Goal: Contribute content: Contribute content

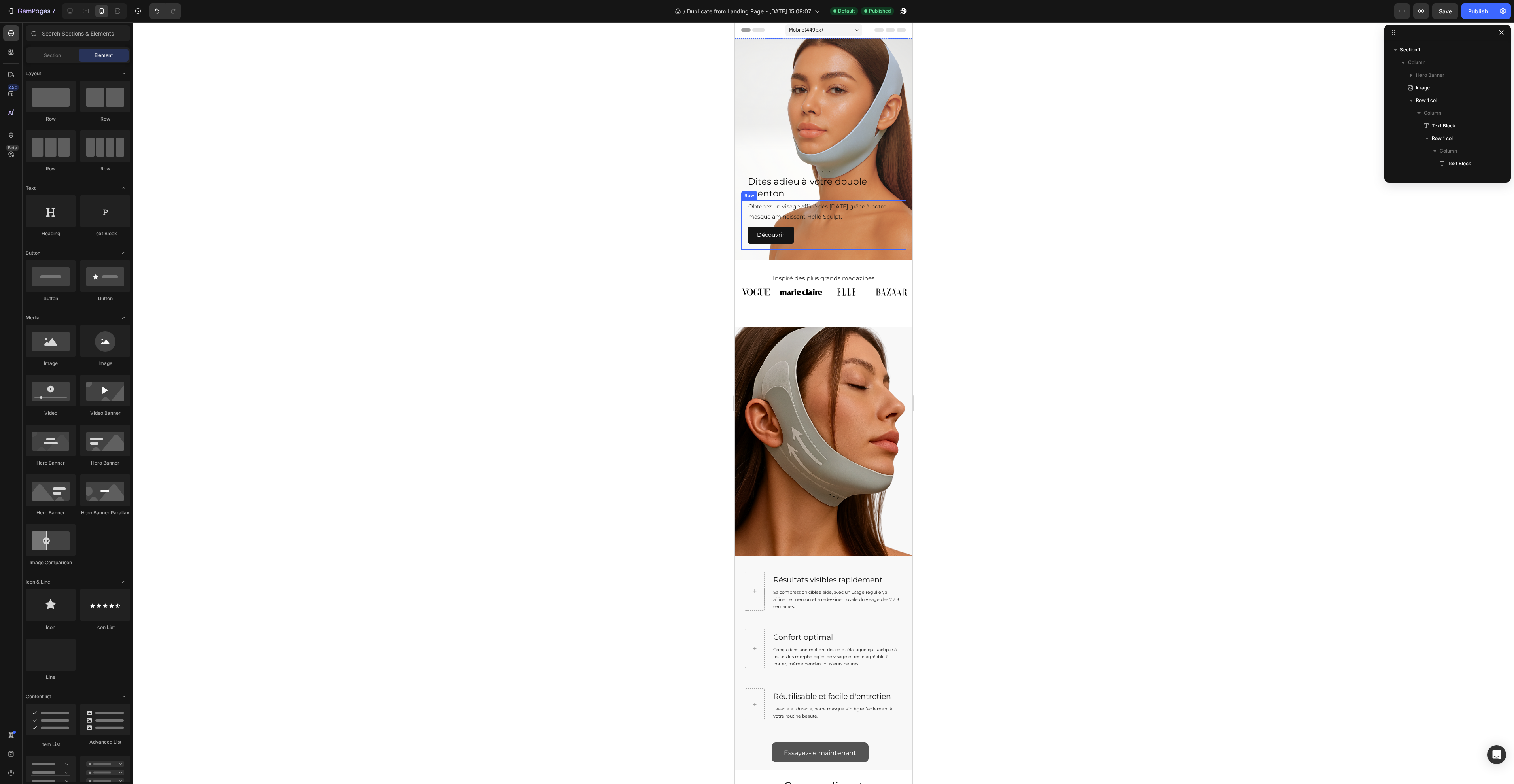
click at [788, 230] on link "Découvrir" at bounding box center [771, 235] width 46 height 17
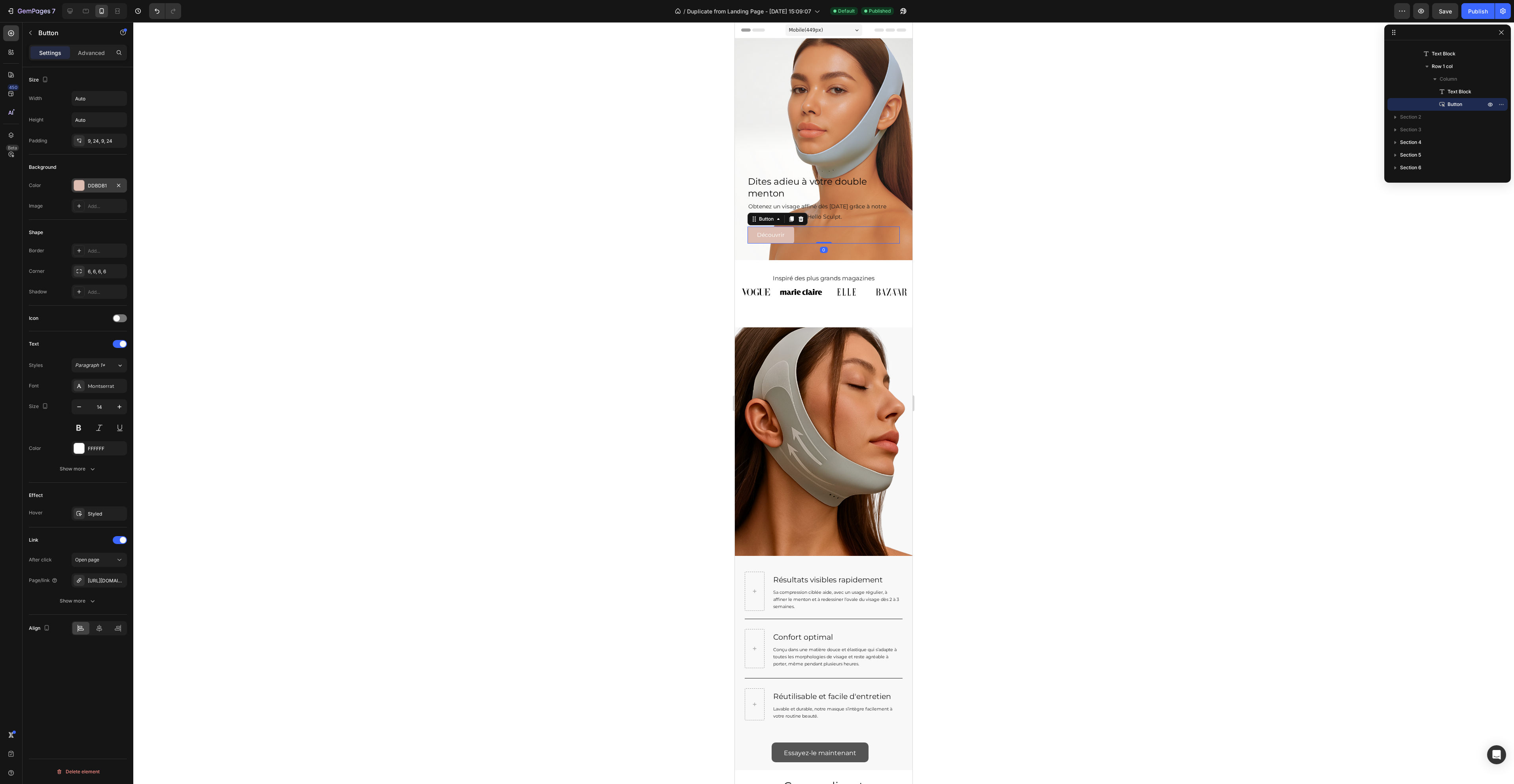
click at [102, 187] on div "DDBDB1" at bounding box center [99, 186] width 23 height 7
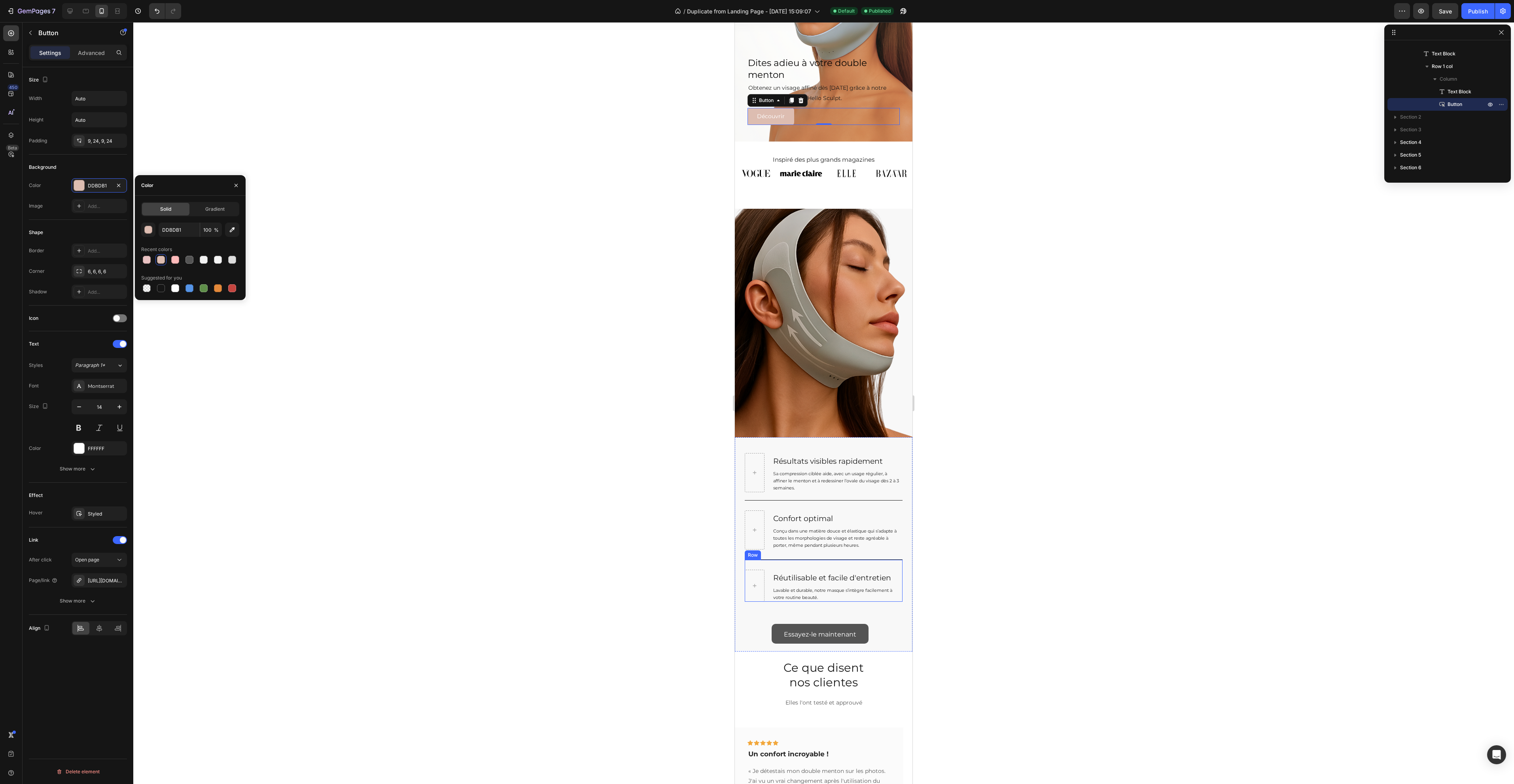
scroll to position [178, 0]
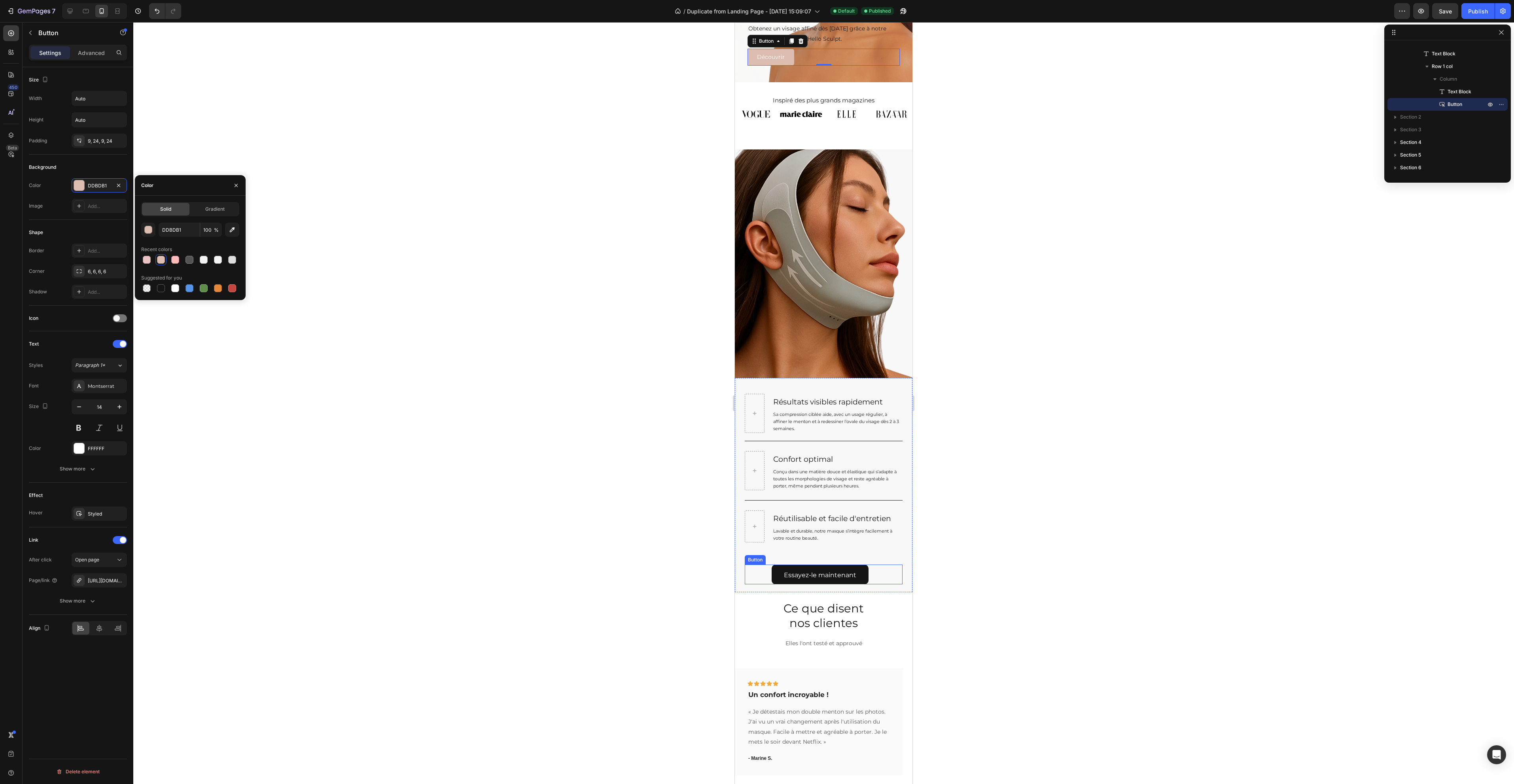
click at [861, 565] on link "Essayez-le maintenant" at bounding box center [820, 575] width 97 height 20
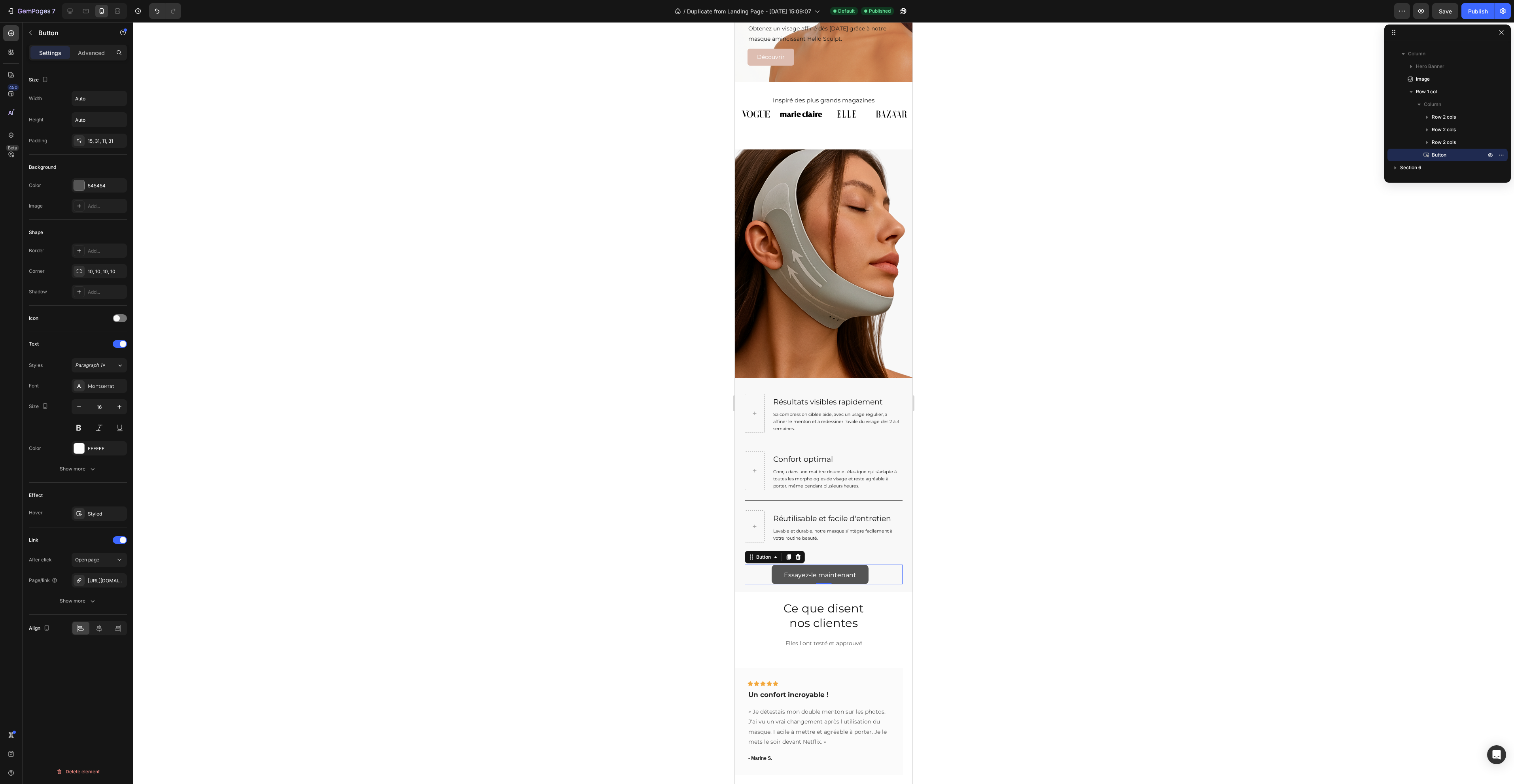
click at [542, 371] on div at bounding box center [823, 403] width 1381 height 762
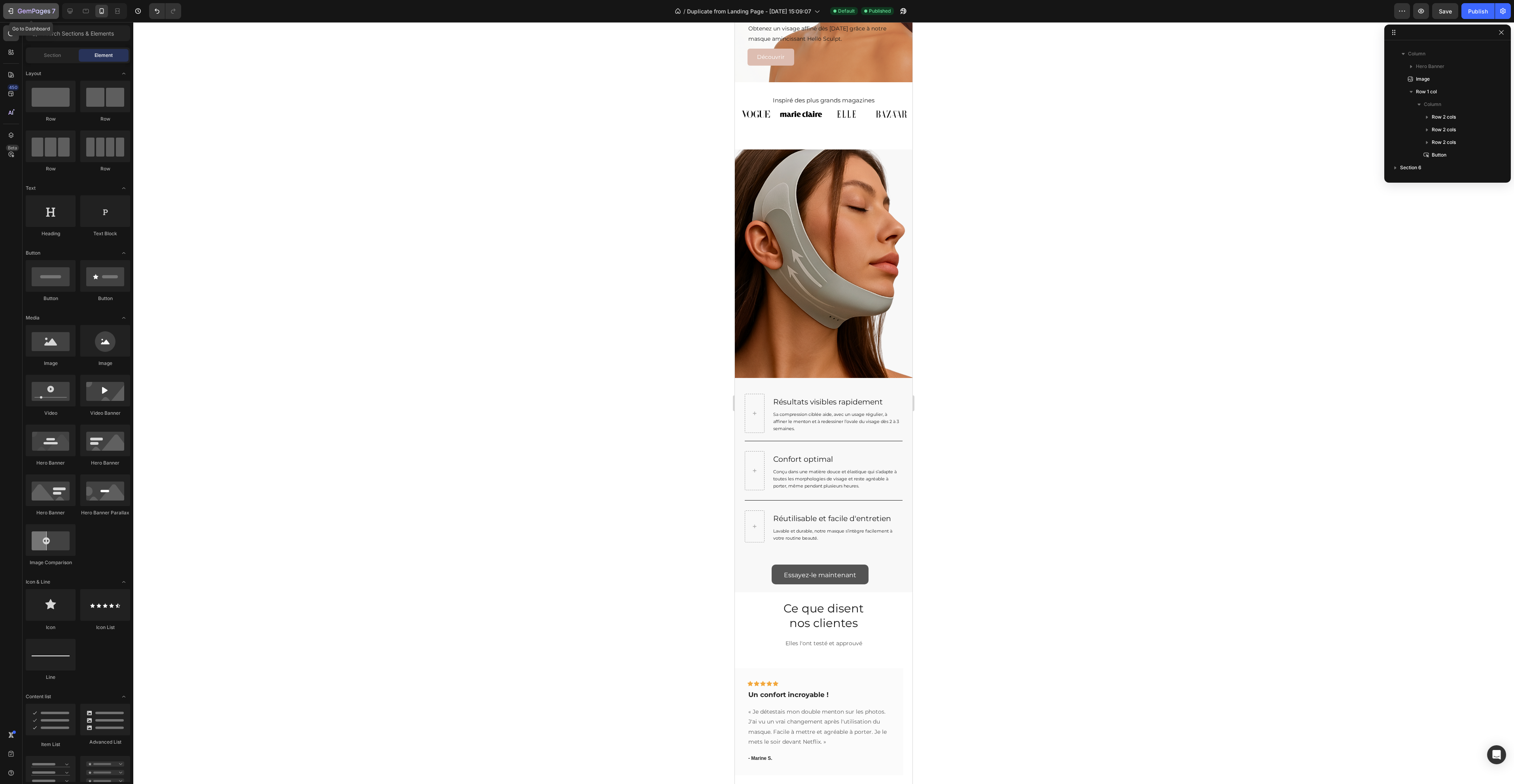
click at [46, 9] on icon "button" at bounding box center [34, 11] width 32 height 6
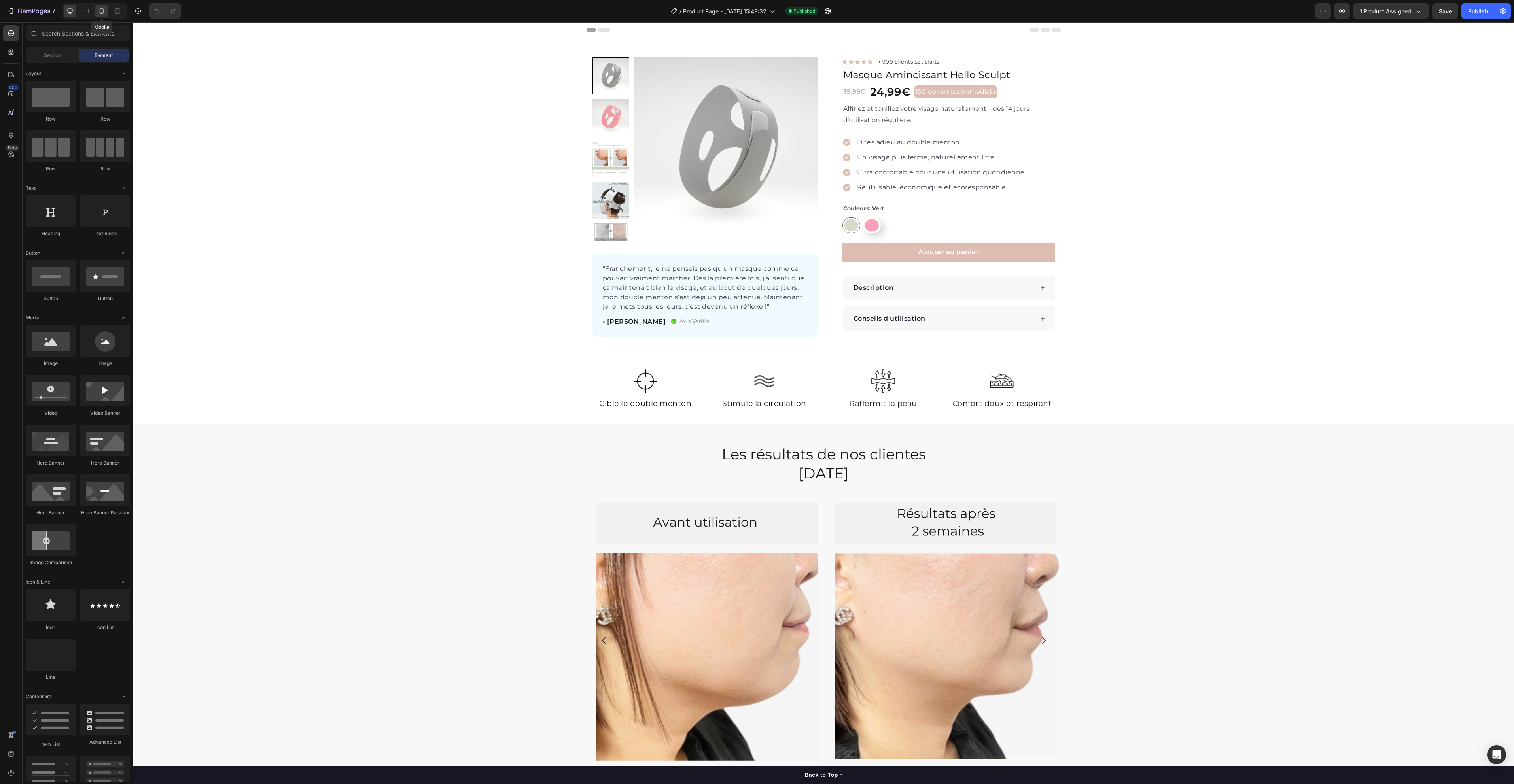
click at [102, 12] on icon at bounding box center [101, 11] width 8 height 8
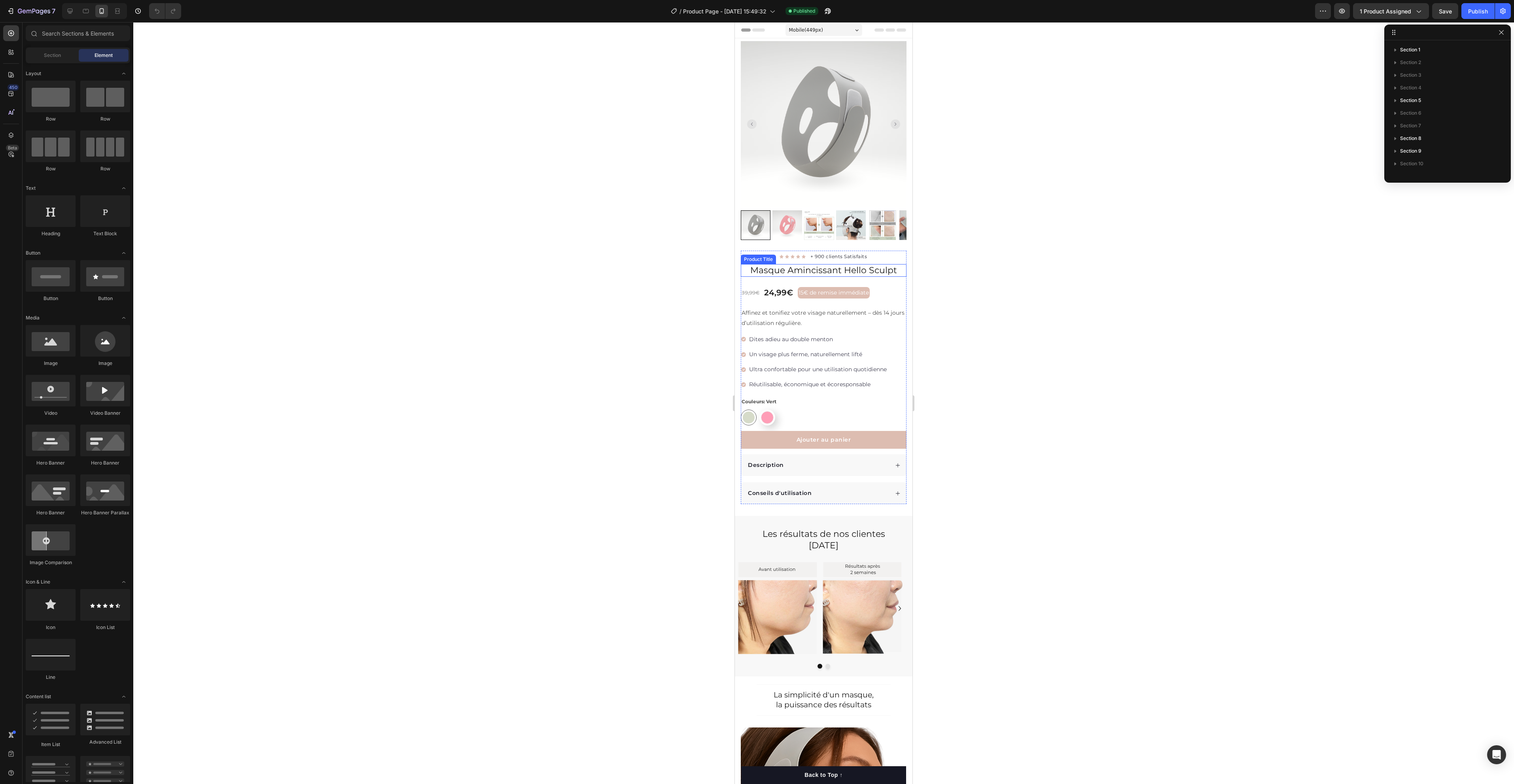
click at [838, 264] on h1 "Masque Amincissant Hello Sculpt" at bounding box center [823, 271] width 166 height 13
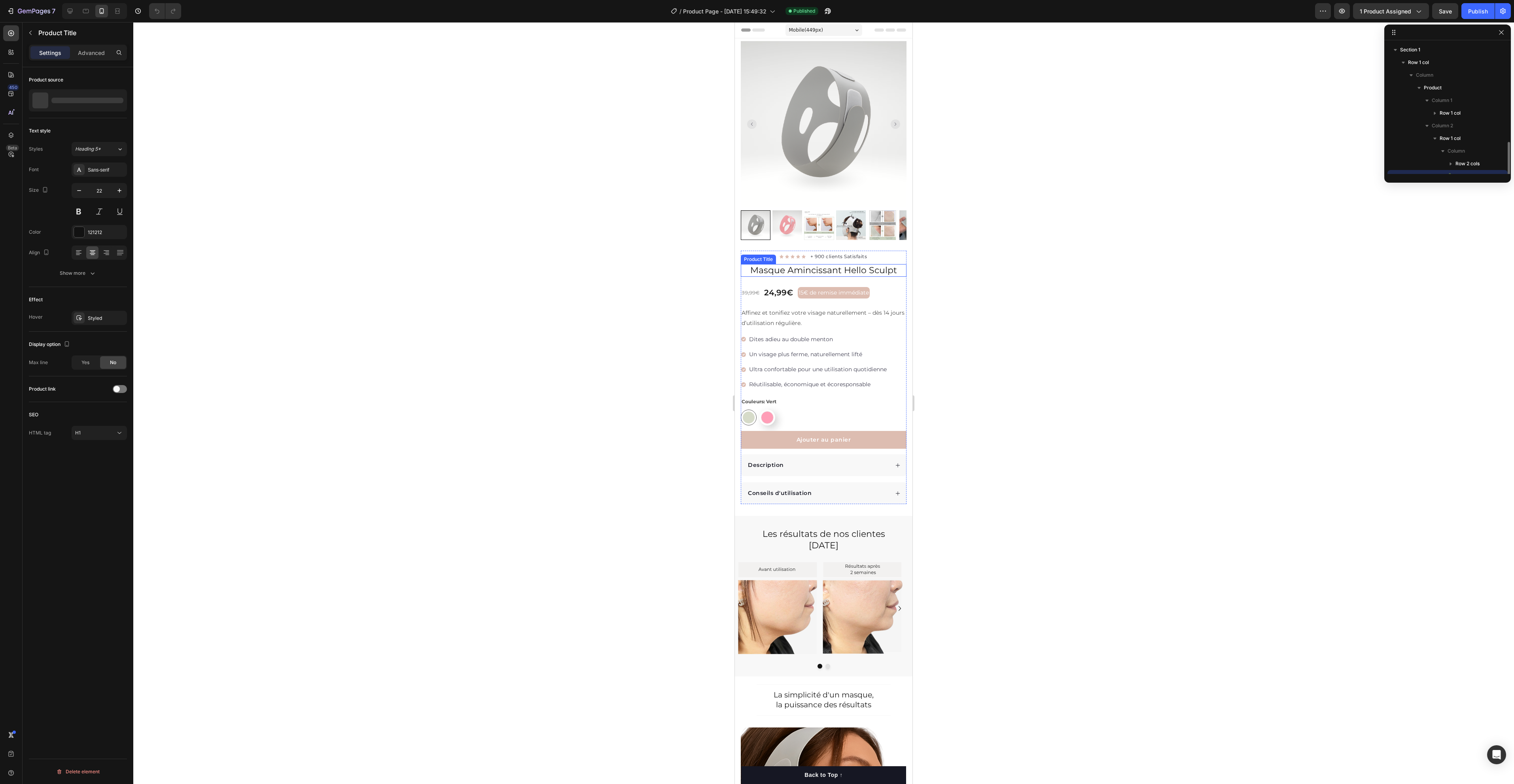
scroll to position [74, 0]
click at [838, 264] on h1 "Masque Amincissant Hello Sculpt" at bounding box center [823, 271] width 166 height 13
click at [841, 264] on h1 "Masque Amincissant Hello Sculpt" at bounding box center [823, 271] width 166 height 13
click at [838, 264] on h1 "Masque Amincissant Hello Sculpt" at bounding box center [823, 271] width 166 height 13
click at [1037, 424] on div at bounding box center [823, 403] width 1381 height 762
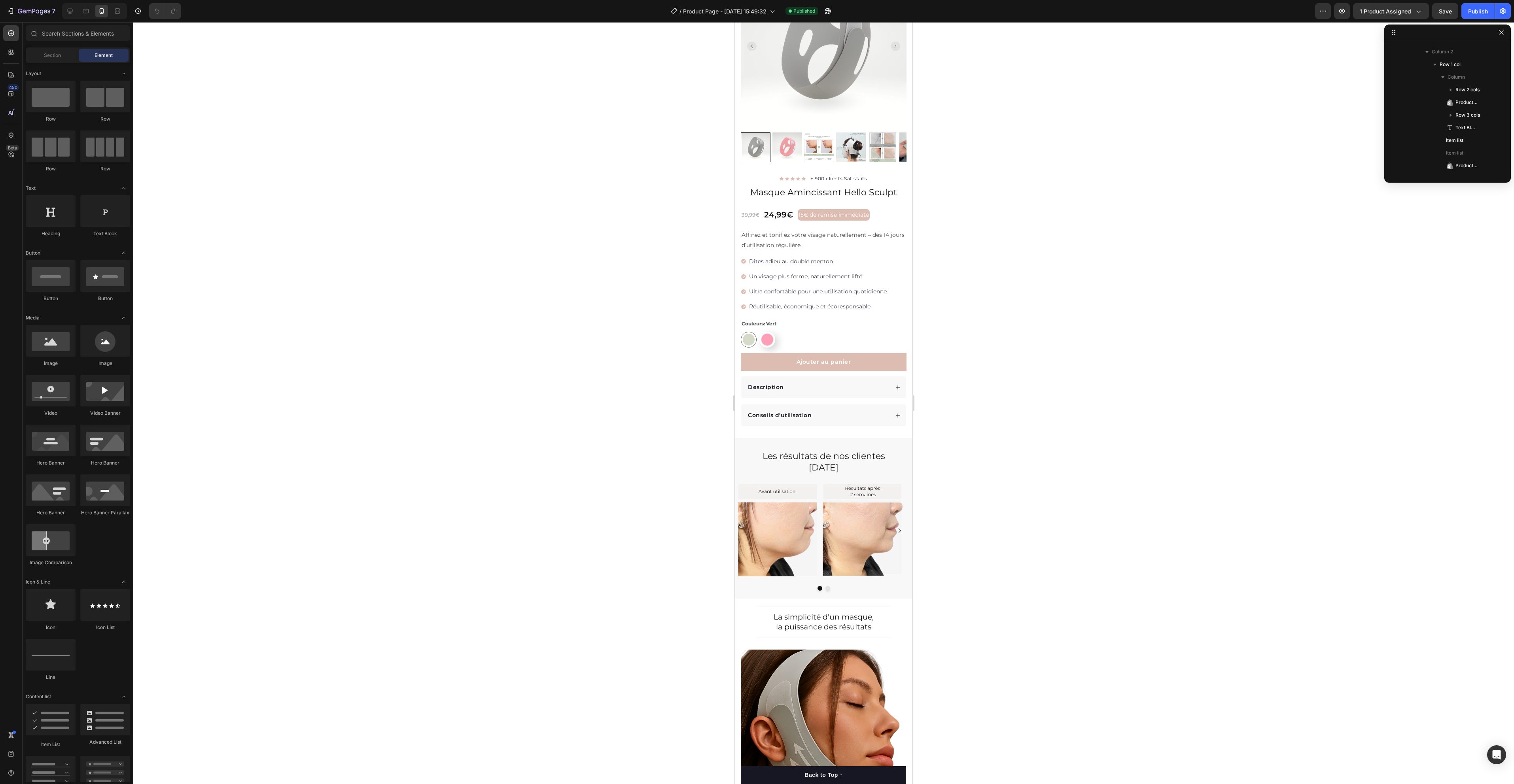
scroll to position [96, 0]
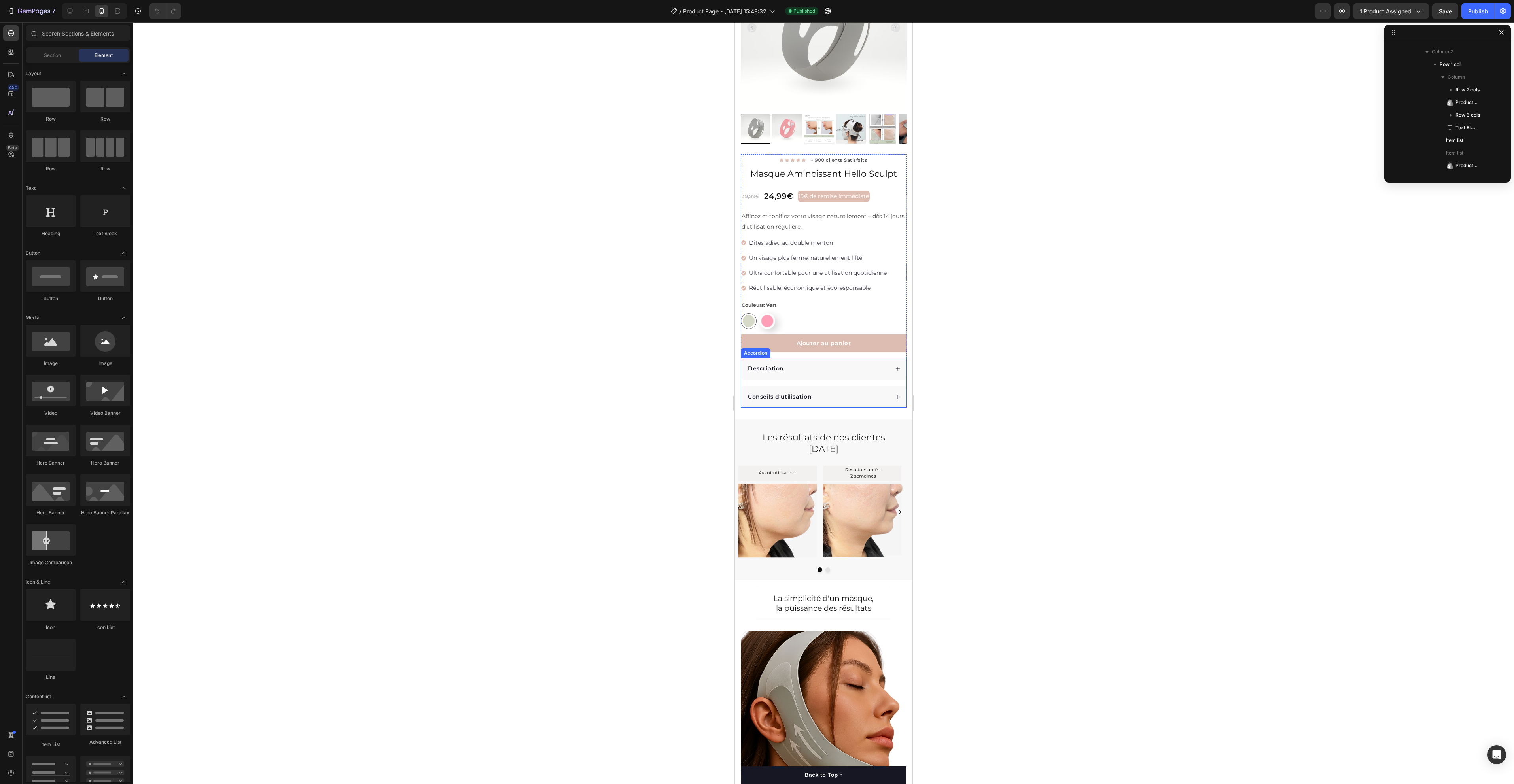
click at [816, 363] on div "Description" at bounding box center [818, 368] width 142 height 11
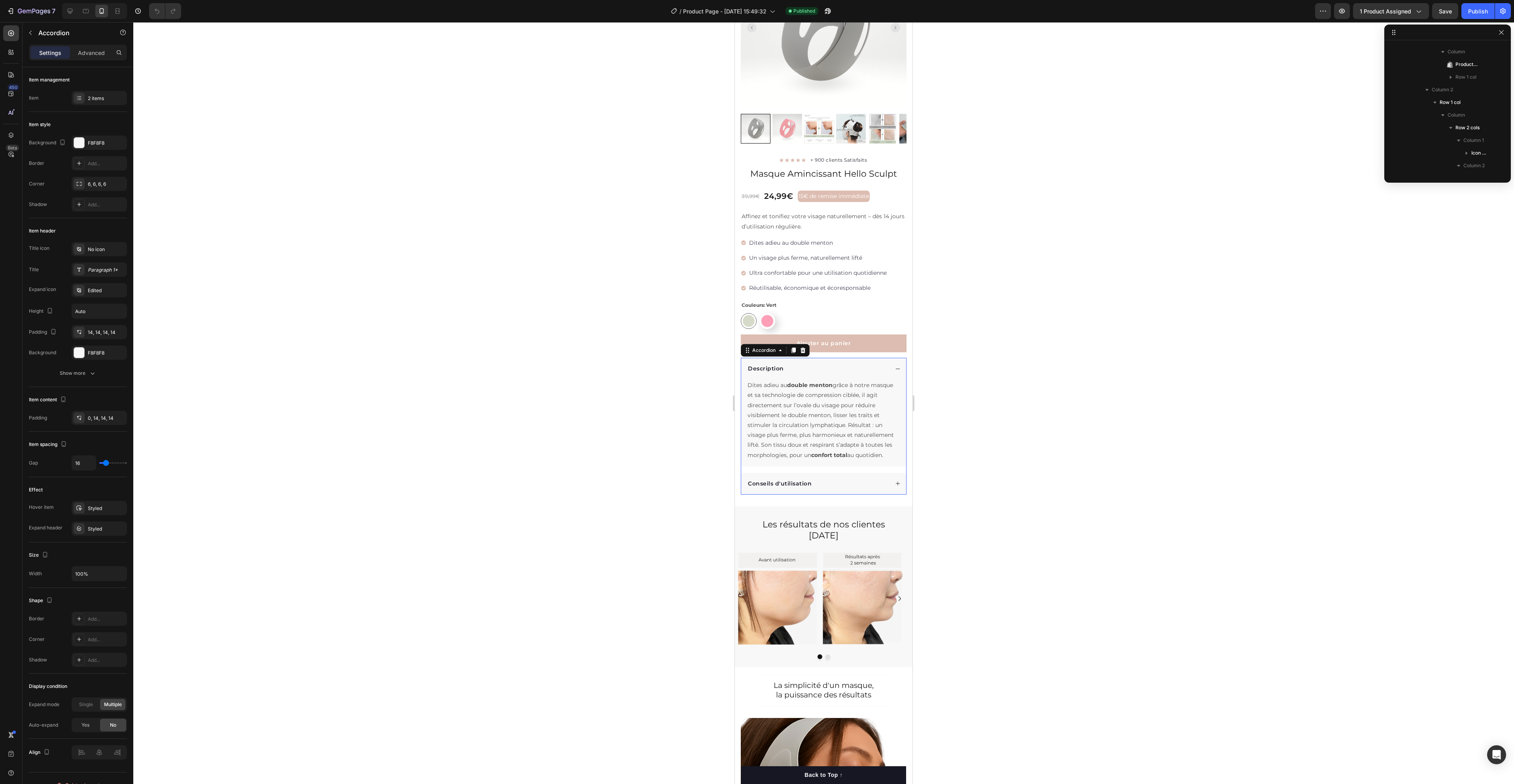
scroll to position [327, 0]
click at [833, 491] on div "Conseils d'utilisation" at bounding box center [823, 484] width 165 height 22
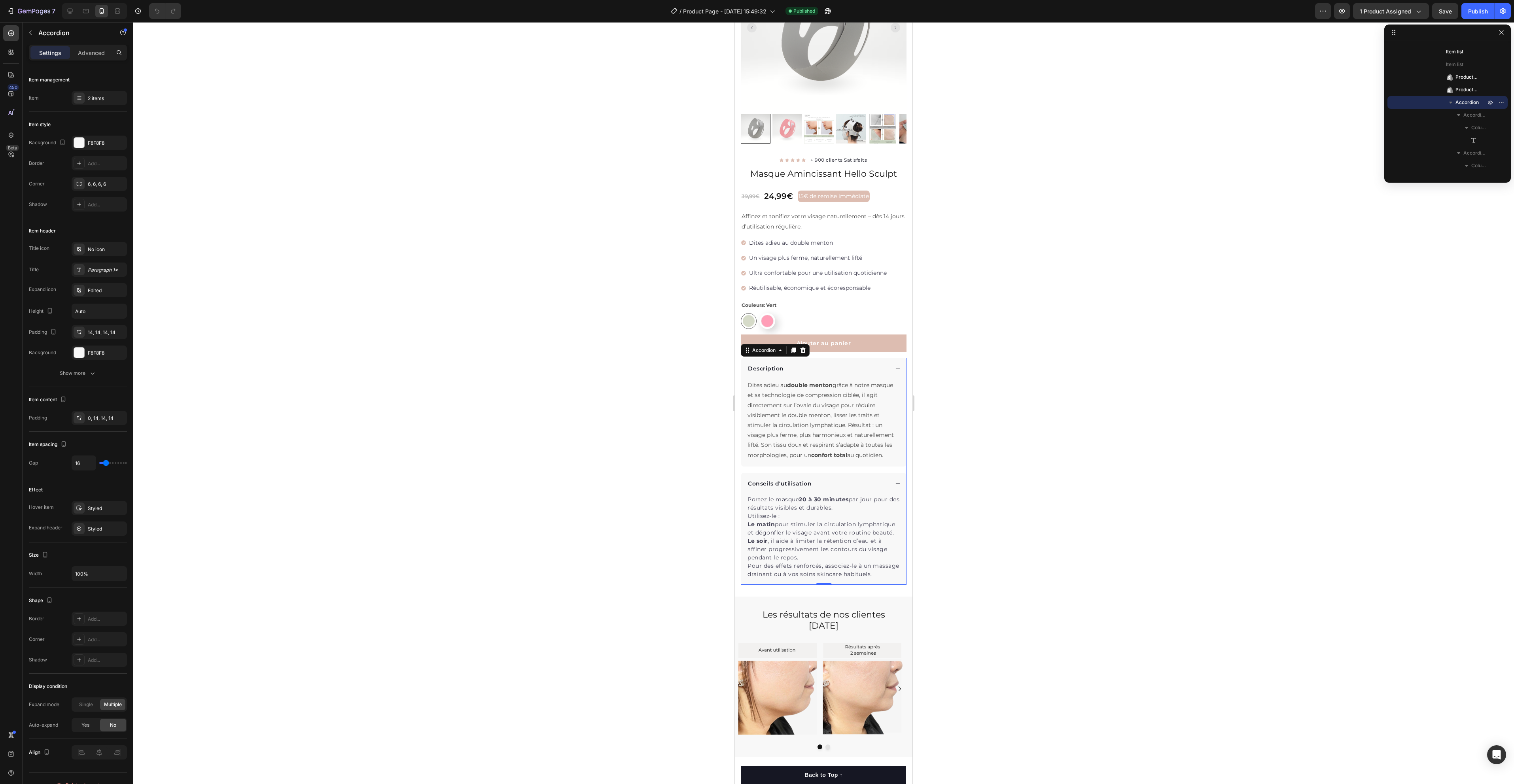
click at [835, 482] on div "Conseils d'utilisation" at bounding box center [818, 484] width 142 height 11
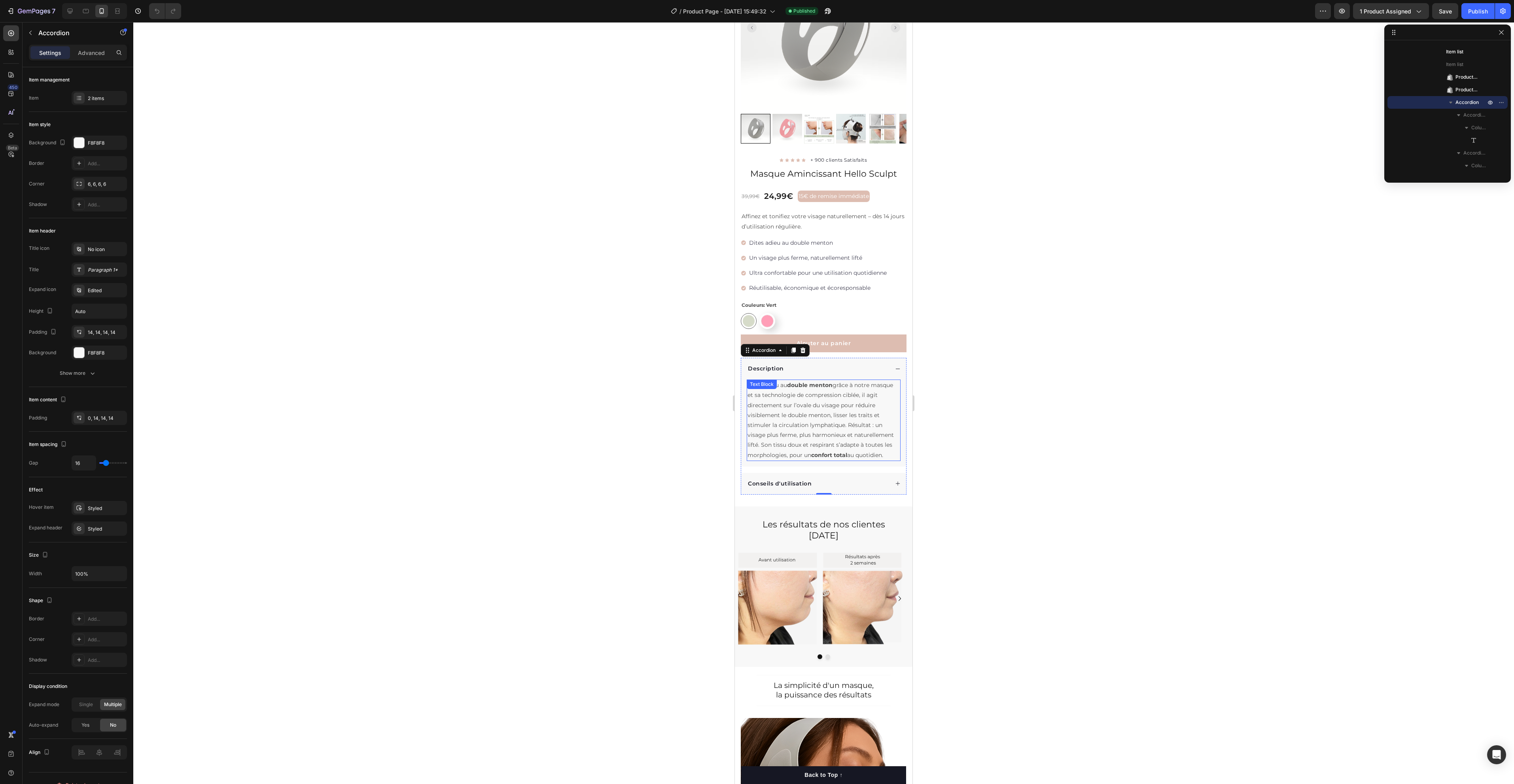
click at [829, 423] on p "Dites adieu au double menton grâce à notre masque et sa technologie de compress…" at bounding box center [823, 420] width 152 height 80
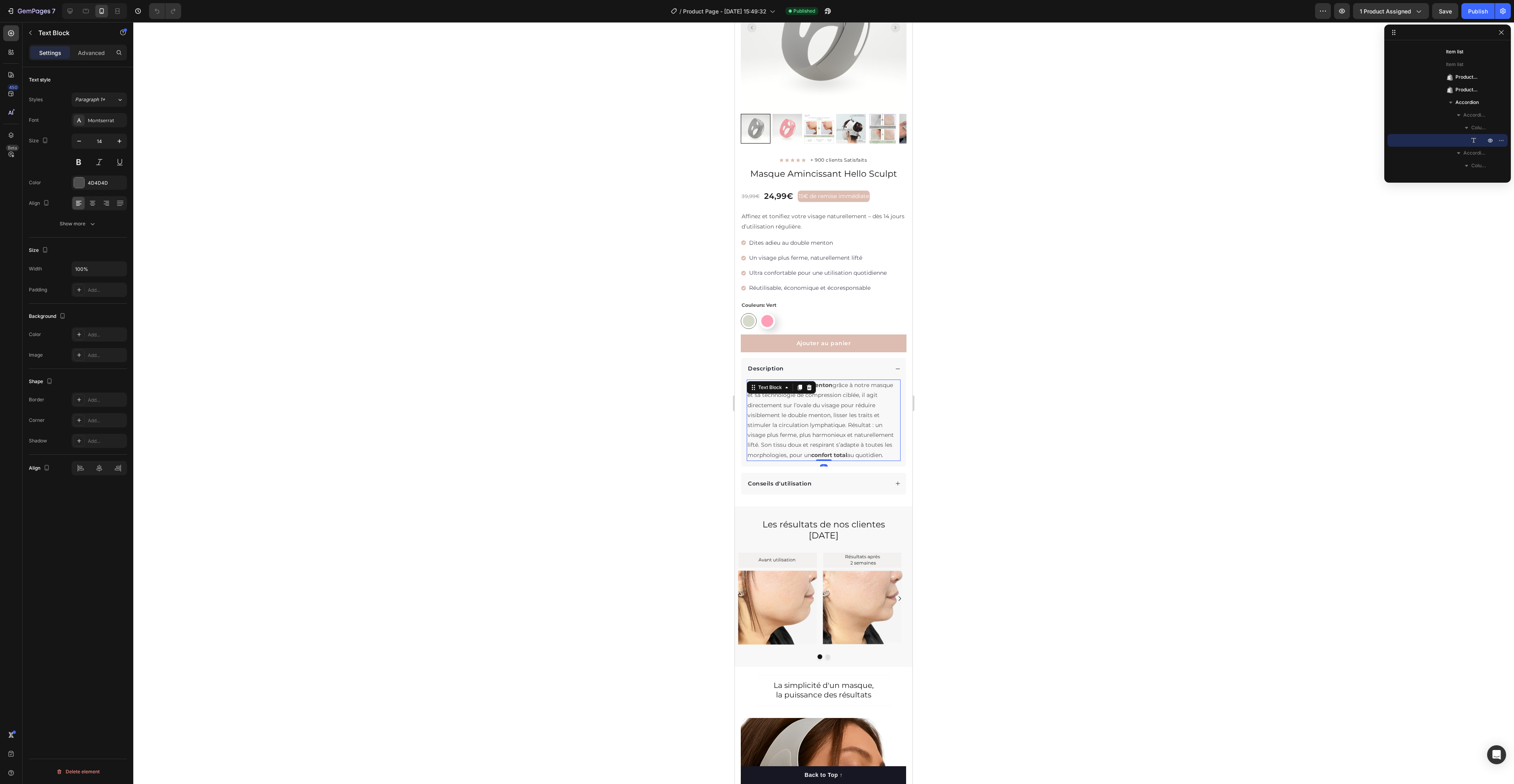
click at [832, 458] on p "Dites adieu au double menton grâce à notre masque et sa technologie de compress…" at bounding box center [823, 420] width 152 height 80
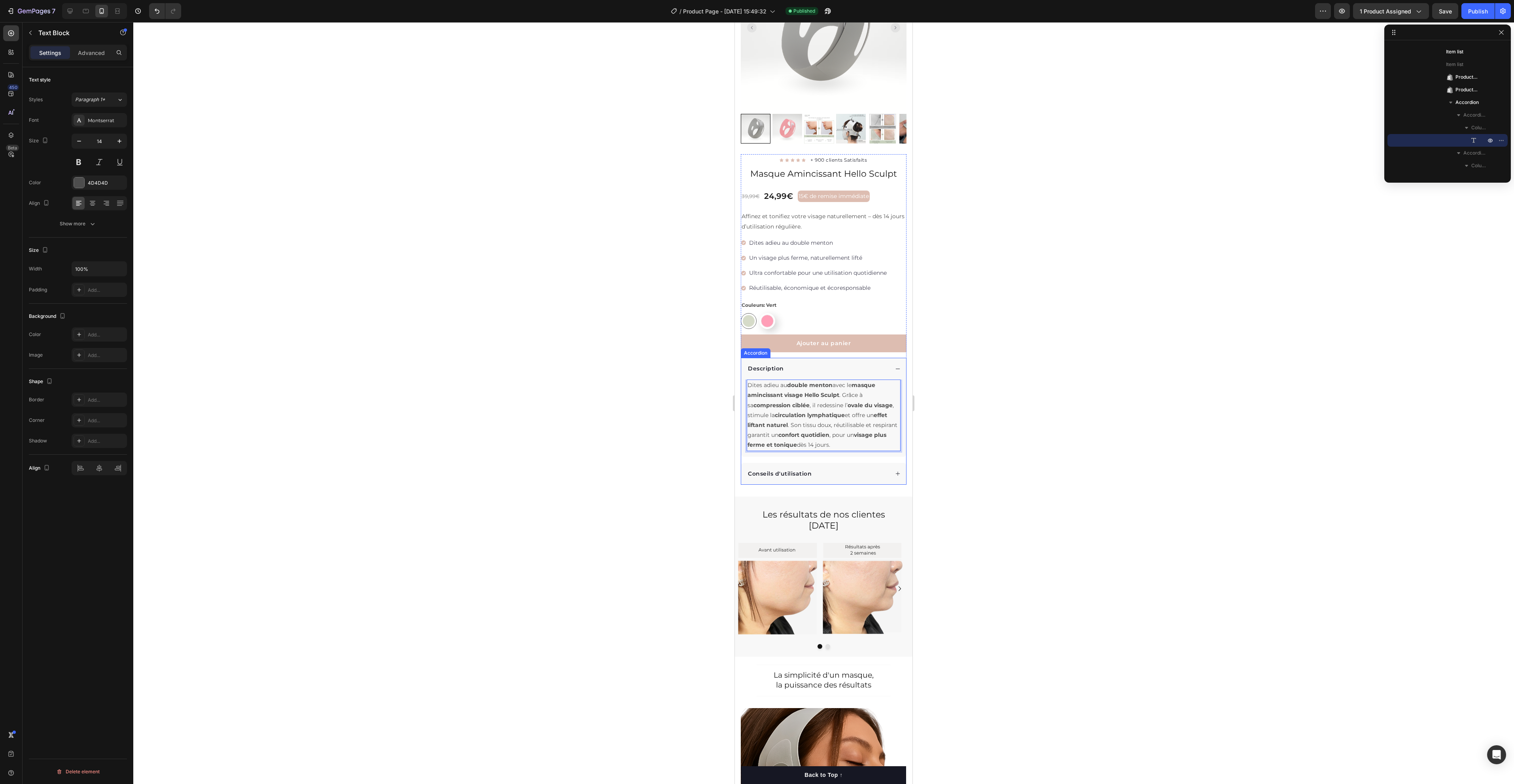
drag, startPoint x: 875, startPoint y: 436, endPoint x: 743, endPoint y: 372, distance: 146.7
click at [743, 380] on div "Dites adieu au double menton avec le masque amincissant visage Hello Sculpt . G…" at bounding box center [823, 418] width 165 height 77
click at [796, 362] on icon "Editor contextual toolbar" at bounding box center [793, 360] width 8 height 8
drag, startPoint x: 790, startPoint y: 378, endPoint x: 832, endPoint y: 378, distance: 42.0
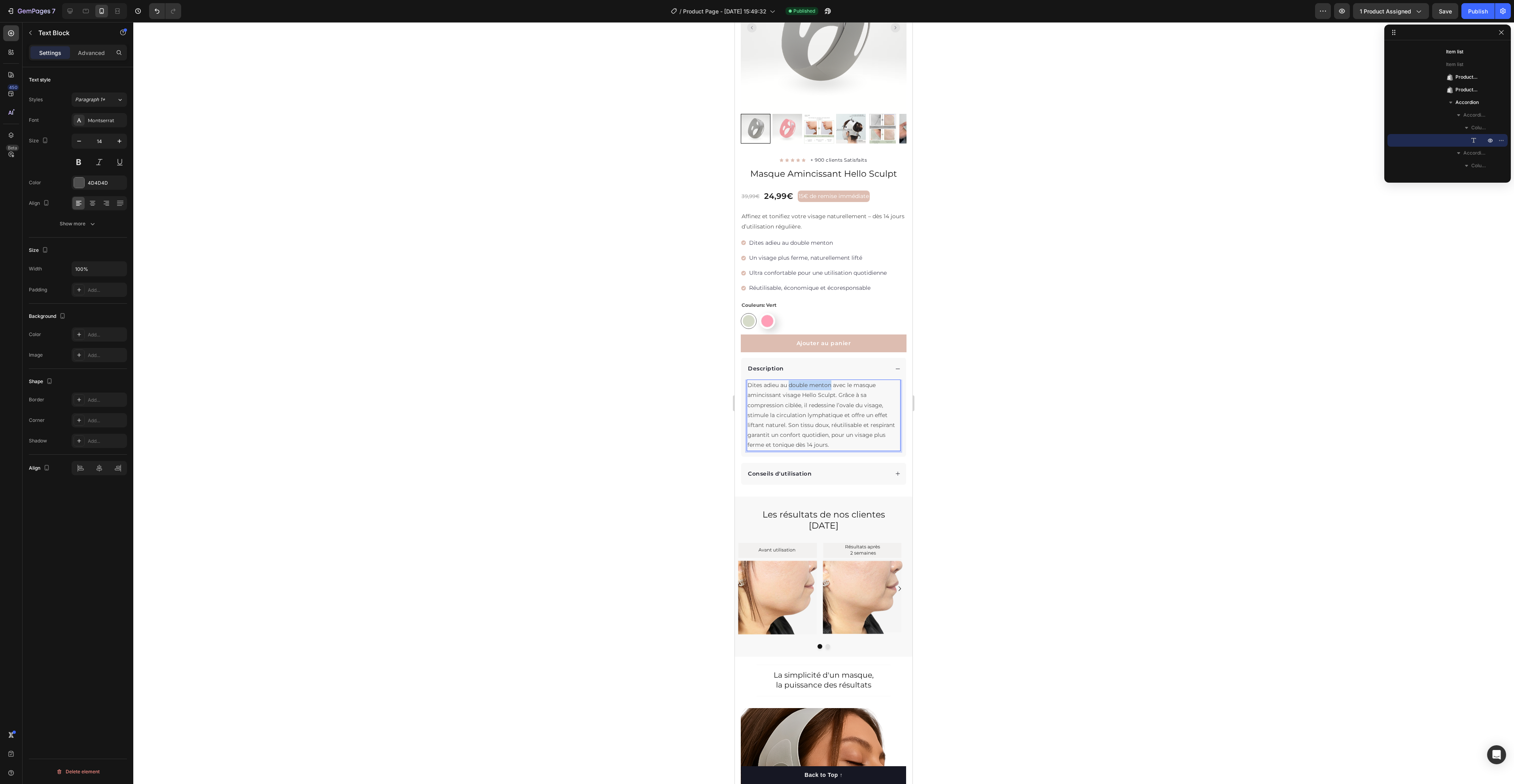
click at [832, 380] on p "Dites adieu au double menton avec le masque amincissant visage Hello Sculpt. Gr…" at bounding box center [823, 415] width 152 height 69
click at [793, 361] on icon "Editor contextual toolbar" at bounding box center [793, 360] width 8 height 8
drag, startPoint x: 749, startPoint y: 398, endPoint x: 767, endPoint y: 397, distance: 18.0
click at [767, 397] on p "Dites adieu au double menton avec le masque amincissant visage Hello Sculpt. Gr…" at bounding box center [823, 415] width 152 height 69
click at [762, 410] on p "Dites adieu au double menton avec le masque amincissant visage Hello Sculpt. Gr…" at bounding box center [823, 415] width 152 height 69
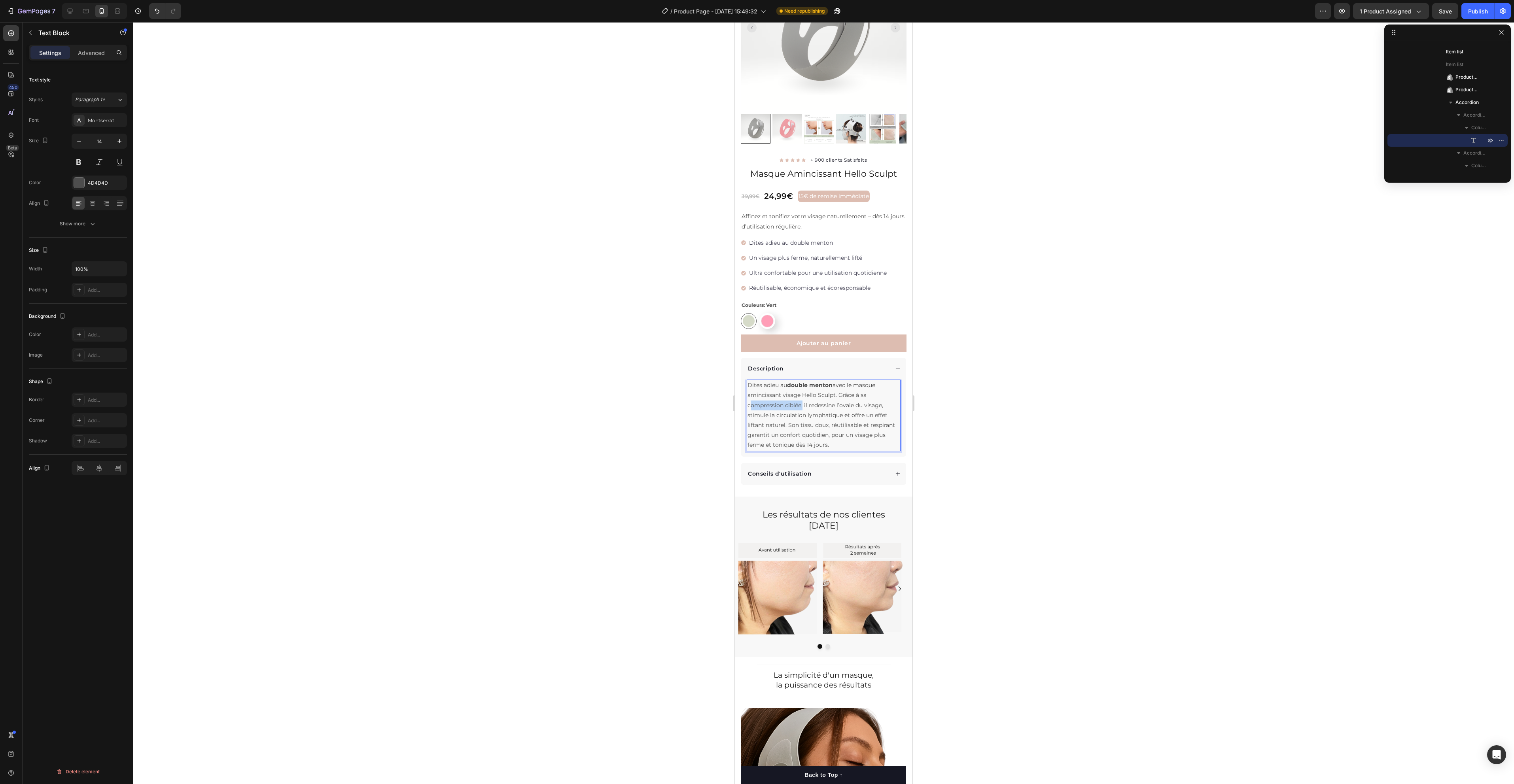
drag, startPoint x: 749, startPoint y: 396, endPoint x: 801, endPoint y: 400, distance: 52.2
click at [801, 400] on p "Dites adieu au double menton avec le masque amincissant visage Hello Sculpt. Gr…" at bounding box center [823, 415] width 152 height 69
click at [78, 164] on button at bounding box center [79, 162] width 14 height 14
click at [765, 439] on p "Dites adieu au double menton avec le masque amincissant visage Hello Sculpt. Gr…" at bounding box center [823, 415] width 152 height 69
click at [155, 14] on icon "Undo/Redo" at bounding box center [156, 11] width 8 height 8
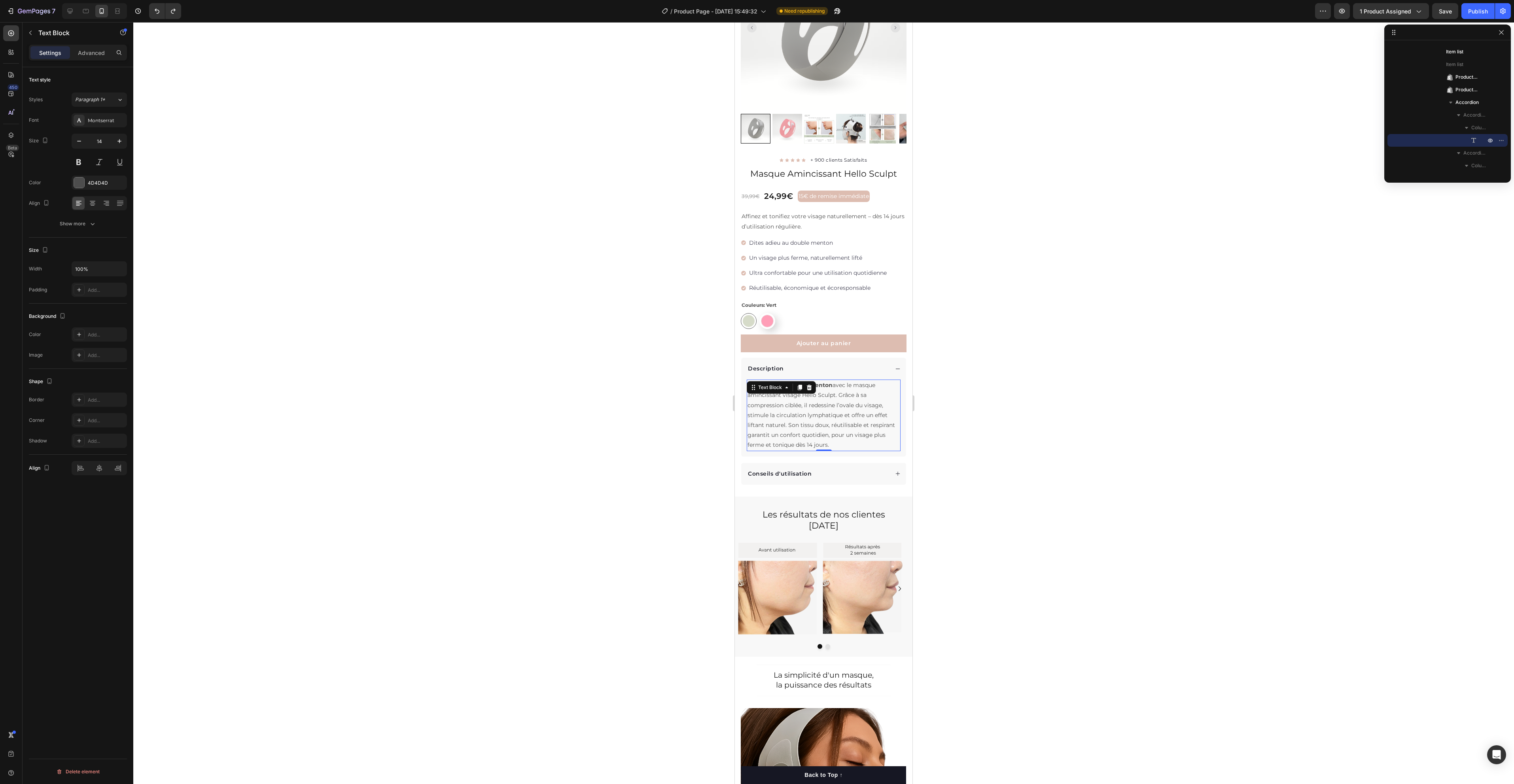
click at [835, 391] on p "Dites adieu au double menton avec le masque amincissant visage Hello Sculpt. Gr…" at bounding box center [823, 415] width 152 height 69
click at [777, 399] on p "Dites adieu au double menton avec le masque amincissant visage Hello Sculpt. Gr…" at bounding box center [823, 415] width 152 height 69
drag, startPoint x: 802, startPoint y: 397, endPoint x: 749, endPoint y: 396, distance: 53.0
click at [749, 396] on p "Dites adieu au double menton avec le masque amincissant visage Hello Sculpt. Gr…" at bounding box center [823, 415] width 152 height 69
click at [793, 381] on icon "Editor contextual toolbar" at bounding box center [793, 380] width 8 height 8
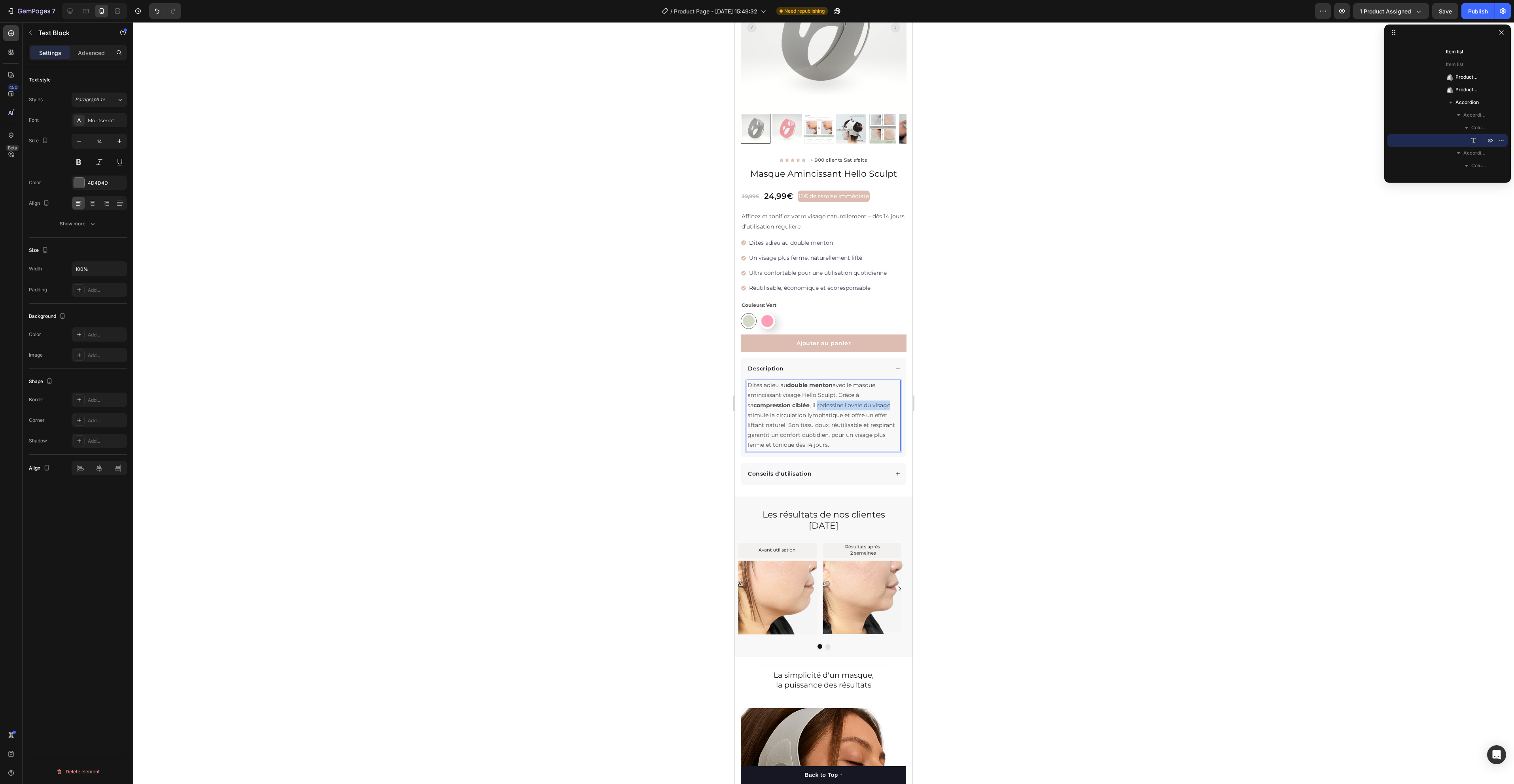
drag, startPoint x: 812, startPoint y: 397, endPoint x: 883, endPoint y: 398, distance: 71.0
click at [883, 398] on p "Dites adieu au double menton avec le masque amincissant visage Hello Sculpt. Gr…" at bounding box center [823, 415] width 152 height 69
click at [794, 380] on icon "Editor contextual toolbar" at bounding box center [793, 381] width 5 height 6
drag, startPoint x: 748, startPoint y: 407, endPoint x: 842, endPoint y: 409, distance: 94.0
click at [842, 409] on p "Dites adieu au double menton avec le masque amincissant visage Hello Sculpt. Gr…" at bounding box center [823, 415] width 152 height 69
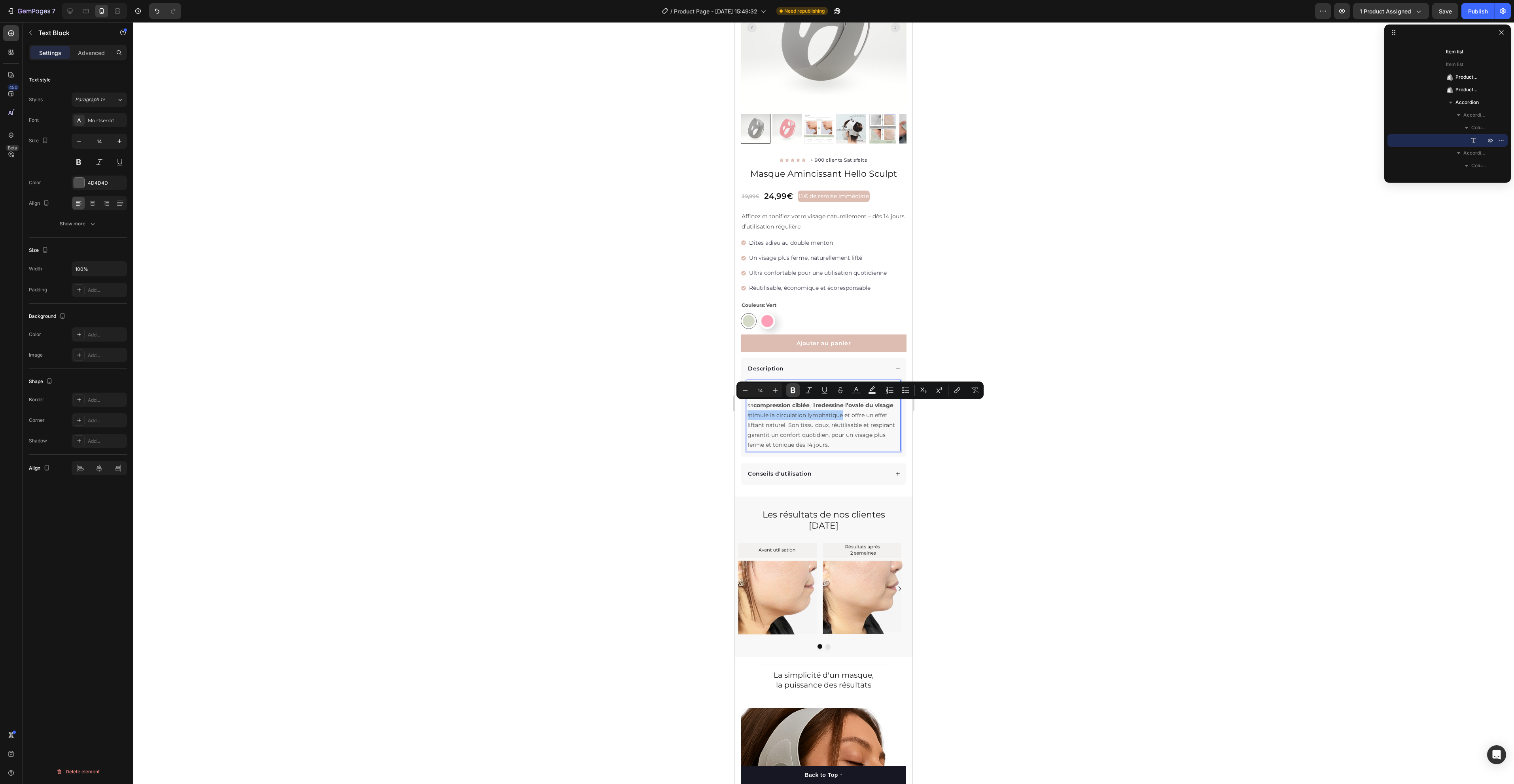
click at [791, 391] on icon "Editor contextual toolbar" at bounding box center [793, 390] width 8 height 8
drag, startPoint x: 751, startPoint y: 416, endPoint x: 800, endPoint y: 417, distance: 49.0
click at [800, 417] on p "Dites adieu au double menton avec le masque amincissant visage Hello Sculpt. Gr…" at bounding box center [823, 415] width 152 height 69
click at [792, 402] on icon "Editor contextual toolbar" at bounding box center [793, 400] width 5 height 6
click at [875, 431] on p "Dites adieu au double menton avec le masque amincissant visage Hello Sculpt. Gr…" at bounding box center [823, 415] width 152 height 69
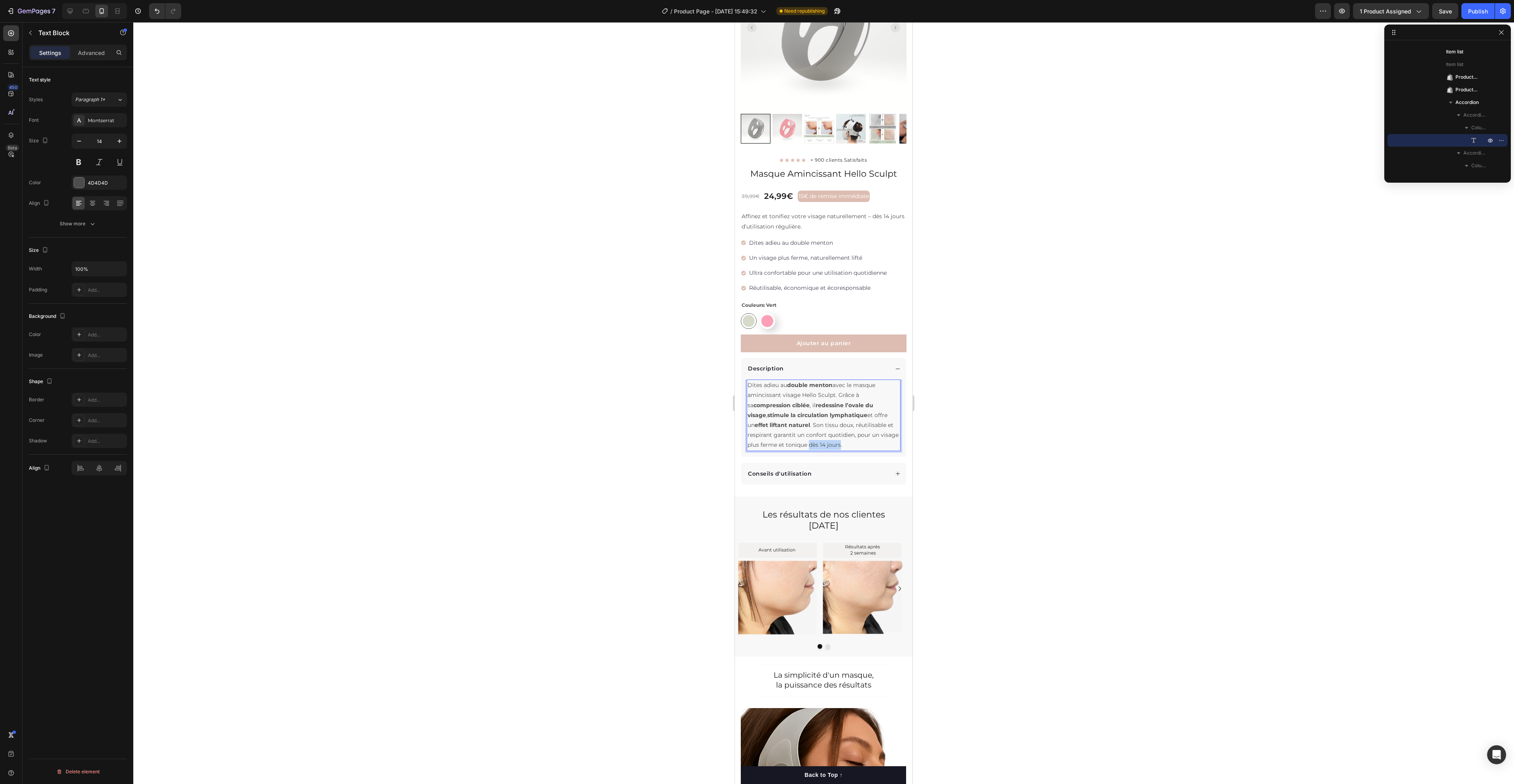
drag, startPoint x: 830, startPoint y: 437, endPoint x: 859, endPoint y: 438, distance: 29.0
click at [859, 438] on p "Dites adieu au double menton avec le masque amincissant visage Hello Sculpt. Gr…" at bounding box center [823, 415] width 152 height 69
click at [831, 437] on p "Dites adieu au double menton avec le masque amincissant visage Hello Sculpt. Gr…" at bounding box center [823, 415] width 152 height 69
click at [789, 433] on p "Dites adieu au double menton avec le masque amincissant visage Hello Sculpt. Gr…" at bounding box center [823, 415] width 152 height 69
click at [839, 437] on p "Dites adieu au double menton avec le masque amincissant visage Hello Sculpt. Gr…" at bounding box center [823, 415] width 152 height 69
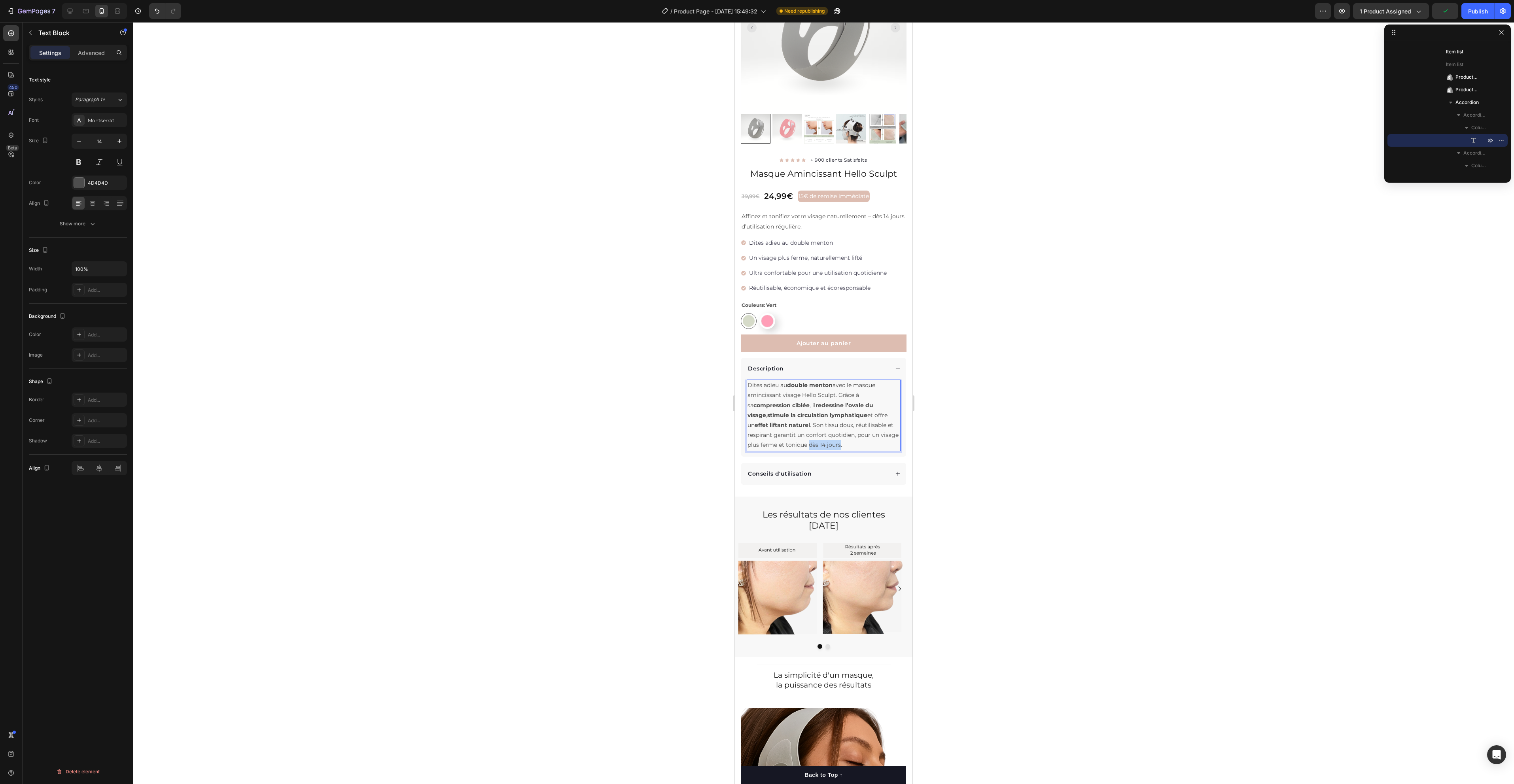
drag, startPoint x: 859, startPoint y: 438, endPoint x: 829, endPoint y: 436, distance: 30.1
click at [829, 436] on p "Dites adieu au double menton avec le masque amincissant visage Hello Sculpt. Gr…" at bounding box center [823, 415] width 152 height 69
click at [798, 431] on p "Dites adieu au double menton avec le masque amincissant visage Hello Sculpt. Gr…" at bounding box center [823, 415] width 152 height 69
drag, startPoint x: 825, startPoint y: 436, endPoint x: 850, endPoint y: 437, distance: 25.0
click at [850, 437] on p "Dites adieu au double menton avec le masque amincissant visage Hello Sculpt. Gr…" at bounding box center [823, 415] width 152 height 69
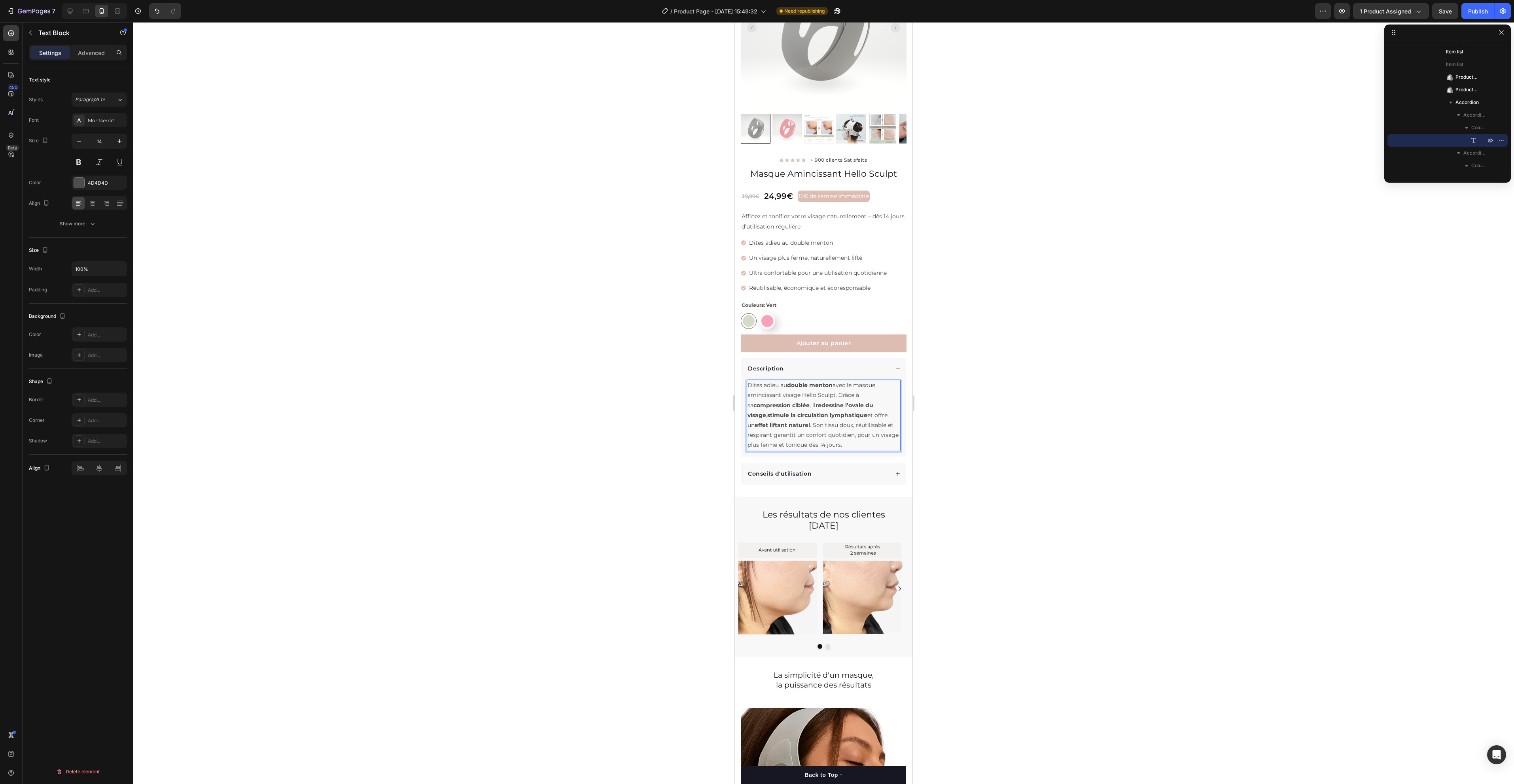
click at [801, 431] on p "Dites adieu au double menton avec le masque amincissant visage Hello Sculpt. Gr…" at bounding box center [823, 415] width 152 height 69
drag, startPoint x: 812, startPoint y: 425, endPoint x: 829, endPoint y: 427, distance: 17.1
click at [829, 427] on p "Dites adieu au double menton avec le masque amincissant visage Hello Sculpt. Gr…" at bounding box center [823, 415] width 152 height 69
click at [832, 430] on p "Dites adieu au double menton avec le masque amincissant visage Hello Sculpt. Gr…" at bounding box center [823, 415] width 152 height 69
click at [1033, 453] on div at bounding box center [823, 403] width 1381 height 762
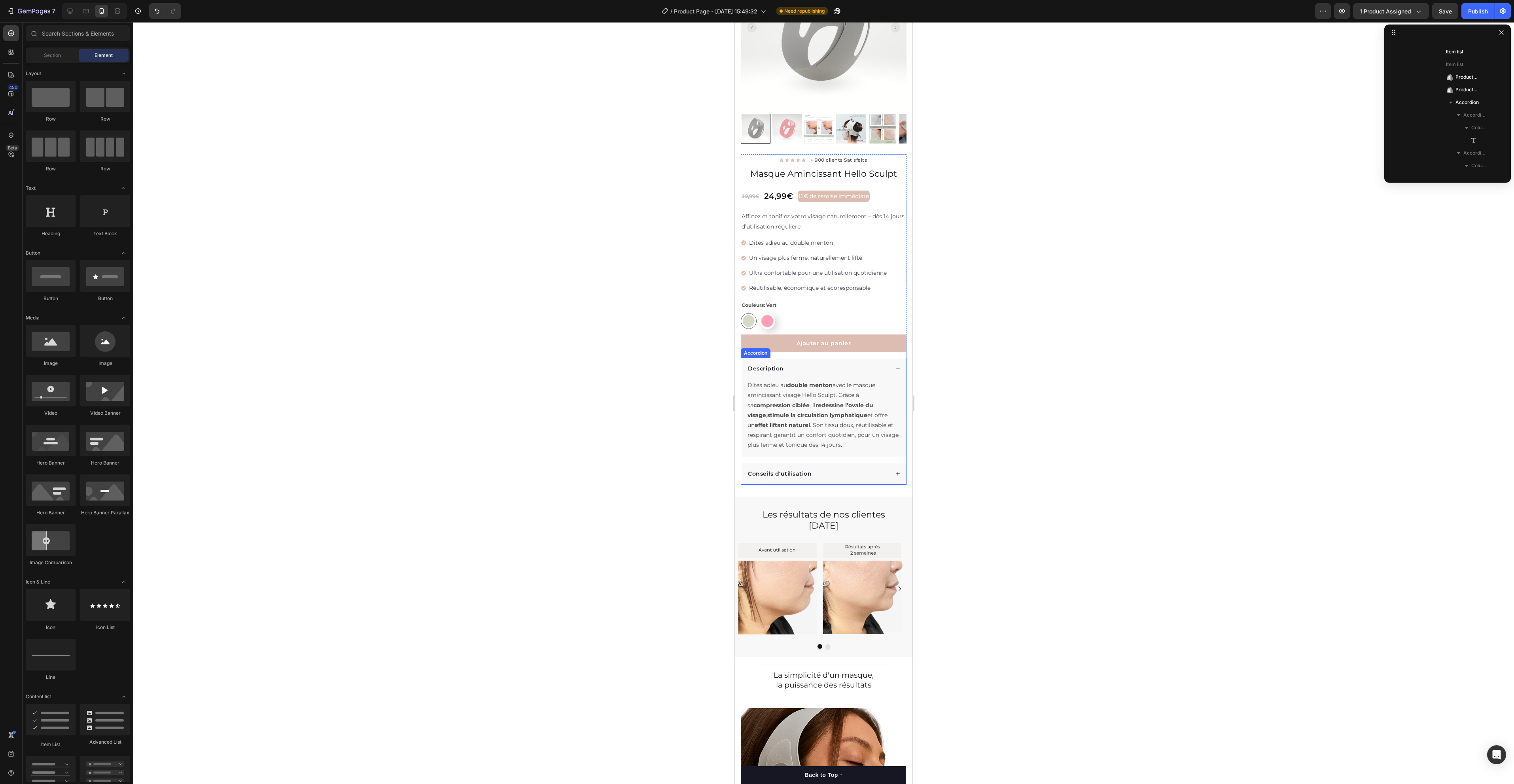
click at [848, 441] on p "Dites adieu au double menton avec le masque amincissant visage Hello Sculpt. Gr…" at bounding box center [823, 415] width 152 height 69
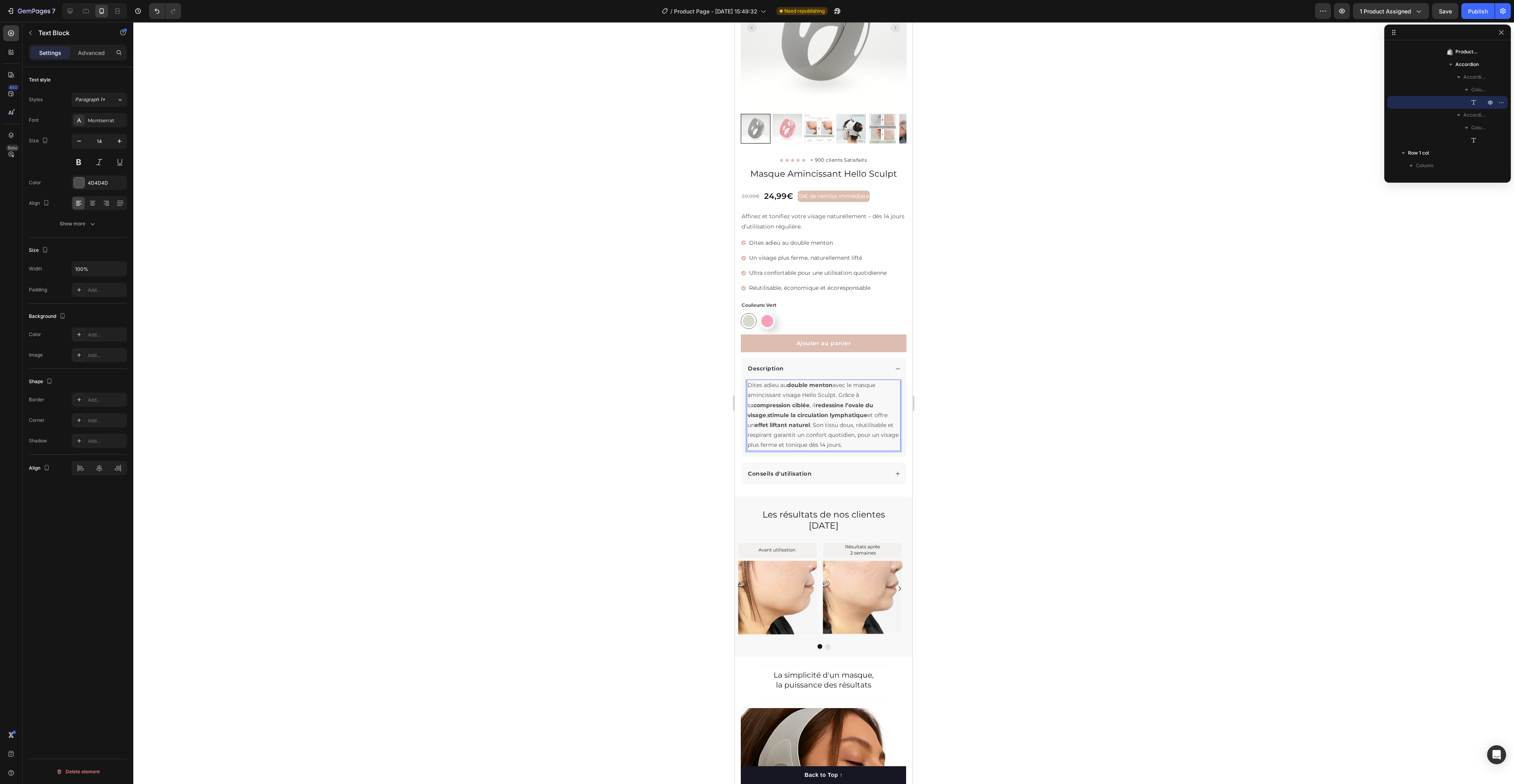
drag, startPoint x: 830, startPoint y: 436, endPoint x: 856, endPoint y: 441, distance: 26.5
drag, startPoint x: 860, startPoint y: 438, endPoint x: 830, endPoint y: 437, distance: 30.0
click at [830, 437] on p "Dites adieu au double menton avec le masque amincissant visage Hello Sculpt. Gr…" at bounding box center [823, 415] width 152 height 69
click at [795, 422] on icon "Editor contextual toolbar" at bounding box center [793, 421] width 5 height 6
click at [997, 459] on div at bounding box center [823, 403] width 1381 height 762
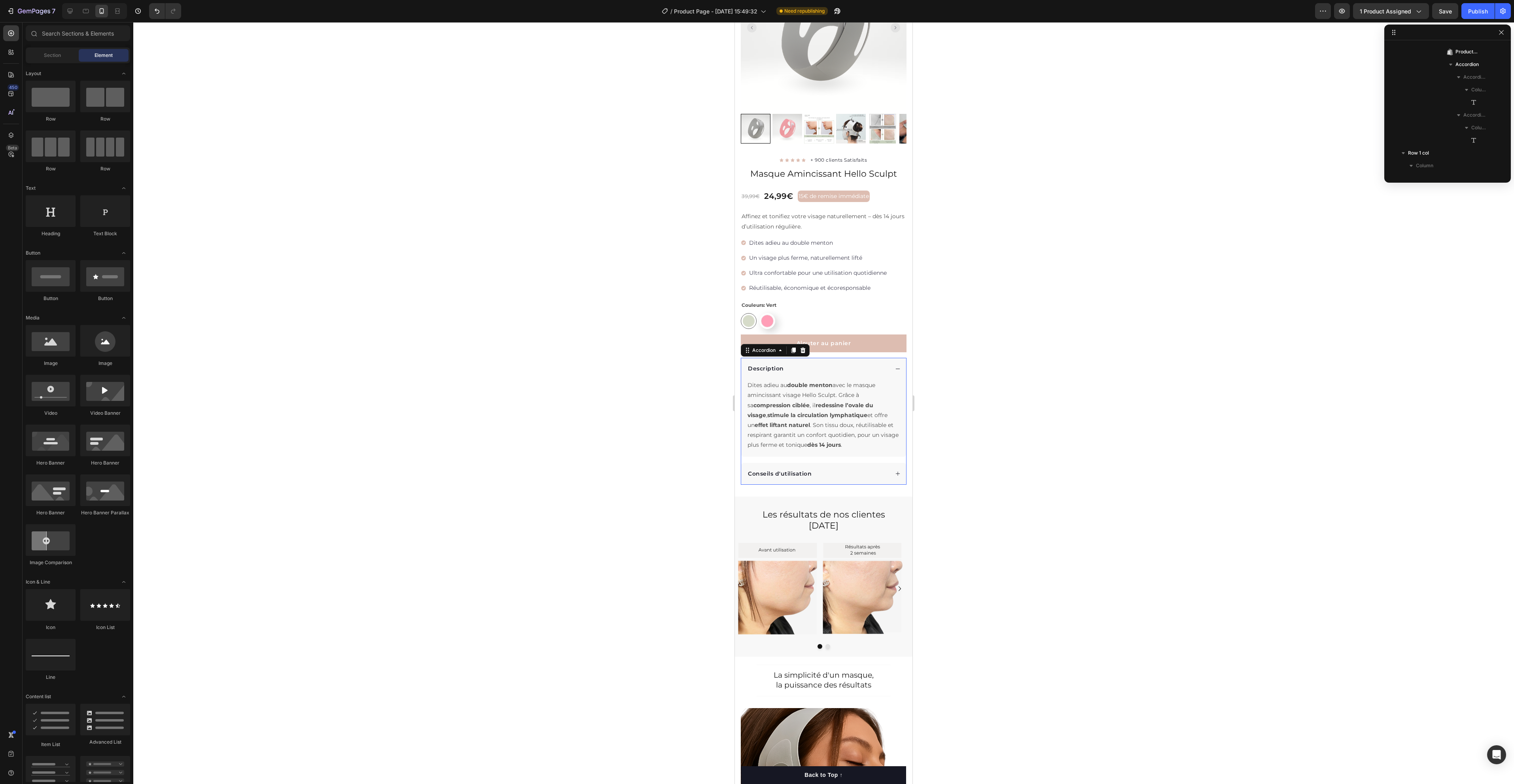
click at [856, 468] on div "Conseils d'utilisation" at bounding box center [818, 474] width 142 height 11
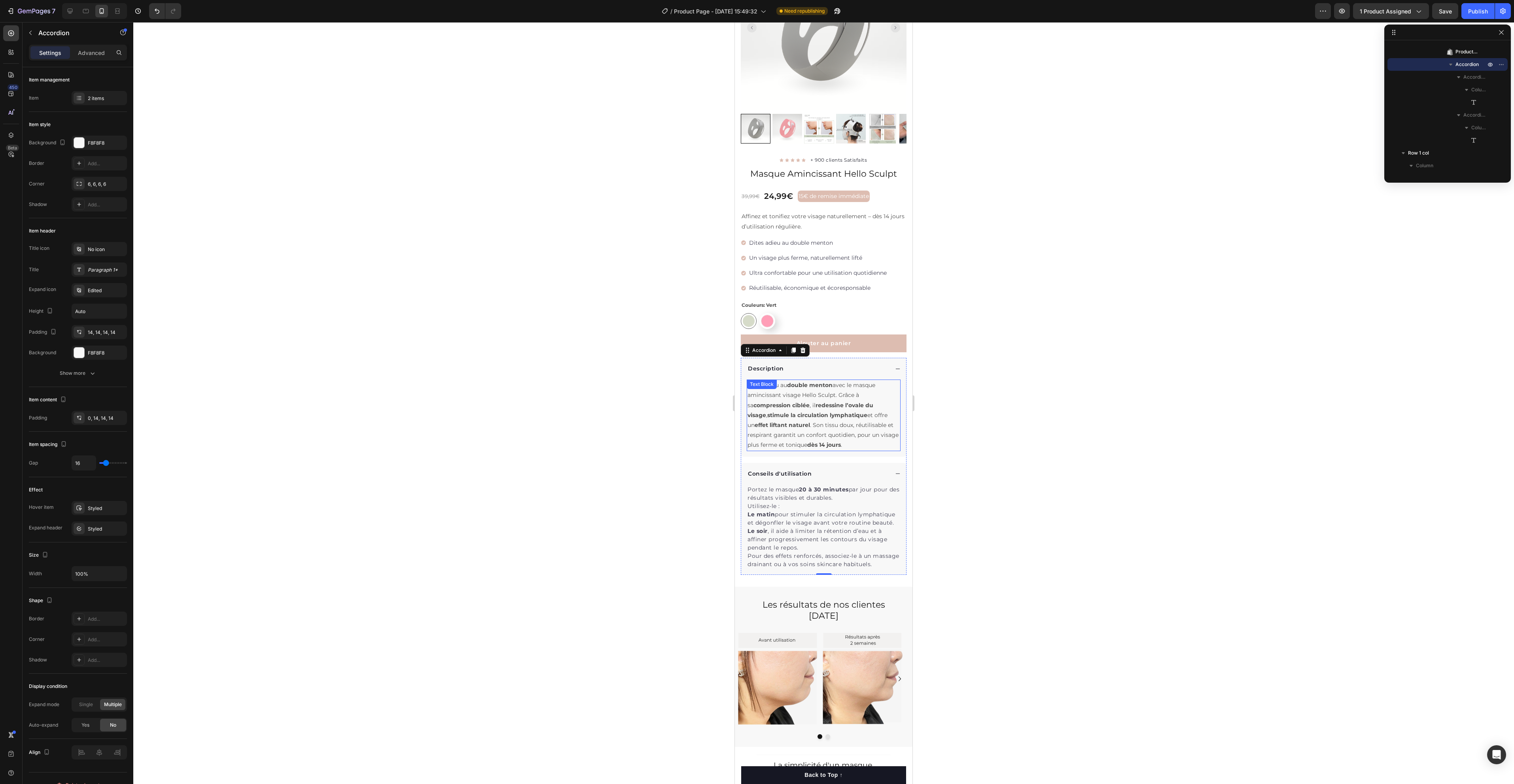
click at [849, 418] on p "Dites adieu au double menton avec le masque amincissant visage Hello Sculpt. Gr…" at bounding box center [823, 415] width 152 height 69
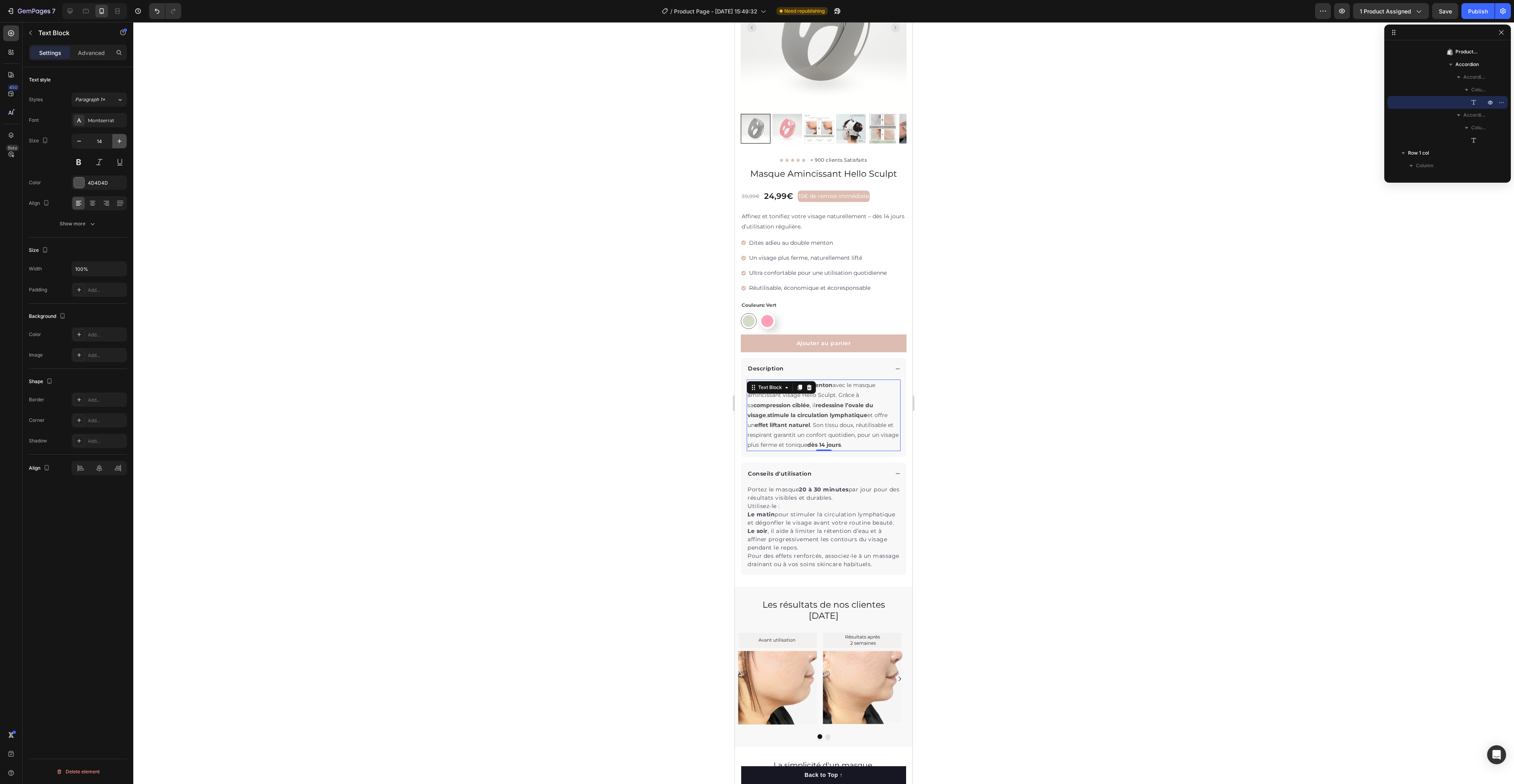
click at [116, 143] on icon "button" at bounding box center [119, 141] width 8 height 8
click at [77, 144] on icon "button" at bounding box center [79, 141] width 8 height 8
type input "14"
click at [458, 269] on div at bounding box center [823, 403] width 1381 height 762
click at [823, 412] on strong "stimule la circulation lymphatique" at bounding box center [817, 416] width 100 height 7
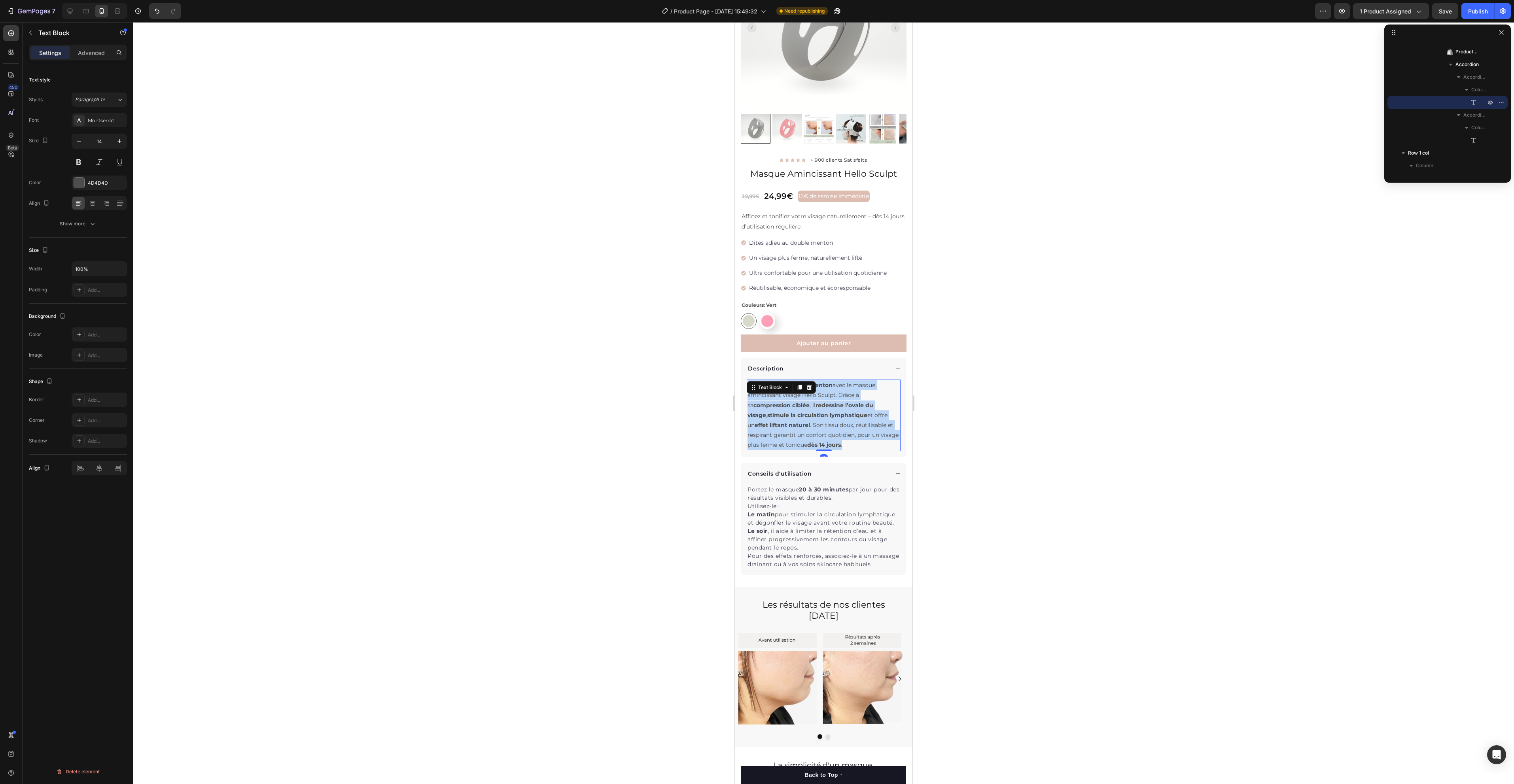
click at [823, 401] on p "Dites adieu au double menton avec le masque amincissant visage Hello Sculpt. Gr…" at bounding box center [823, 415] width 152 height 69
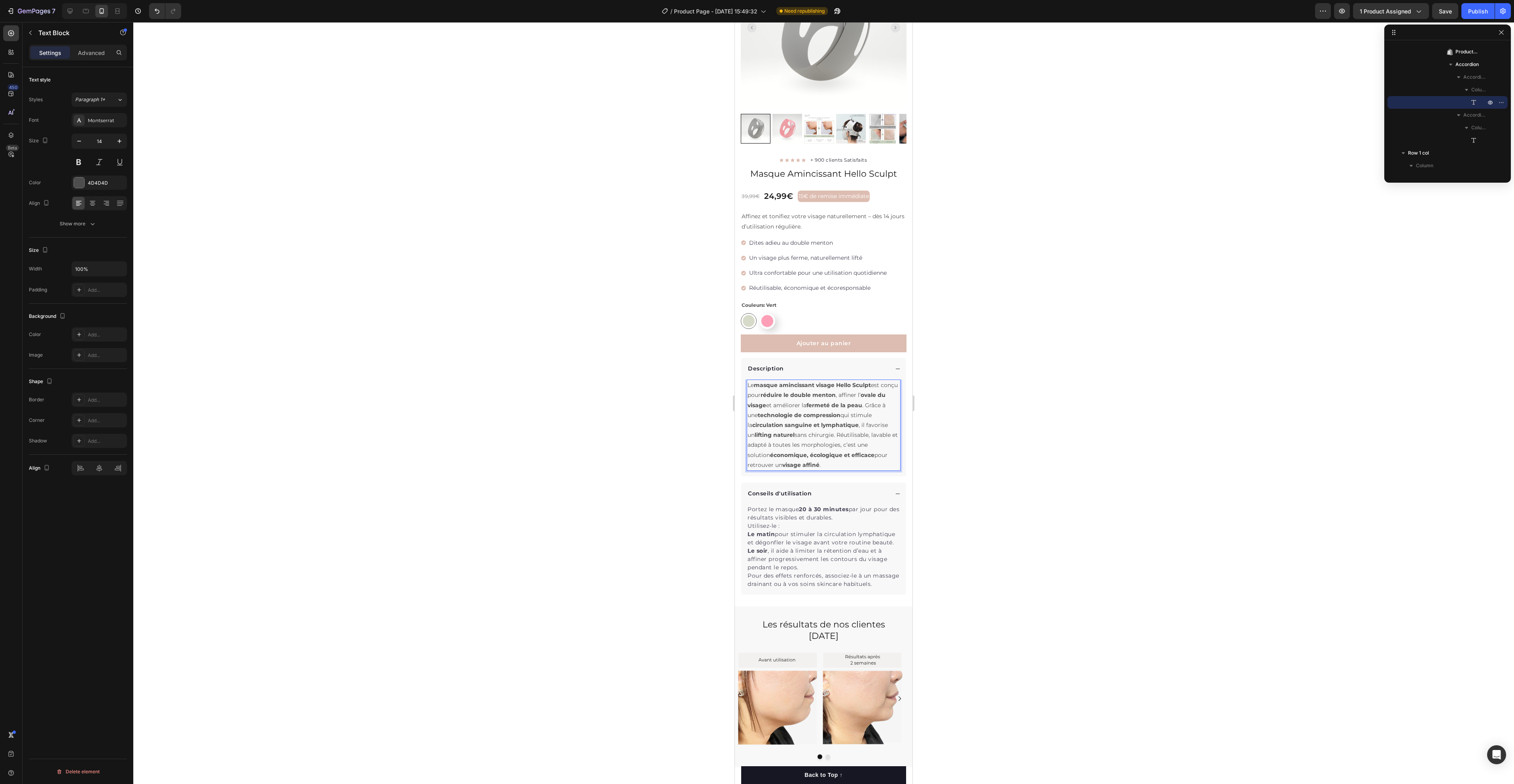
click at [1009, 500] on div at bounding box center [823, 403] width 1381 height 762
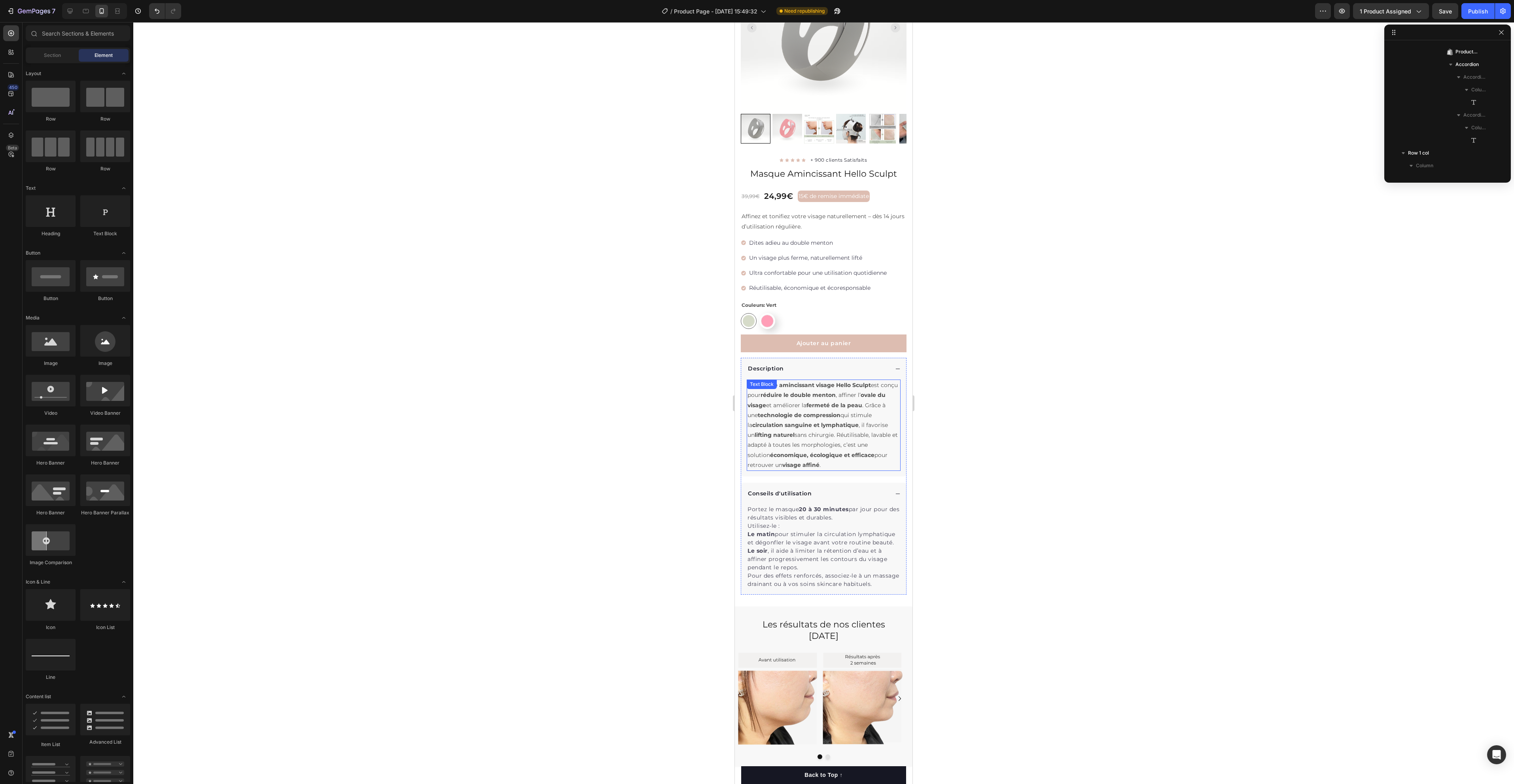
click at [846, 451] on strong "économique, écologique et efficace" at bounding box center [822, 455] width 105 height 7
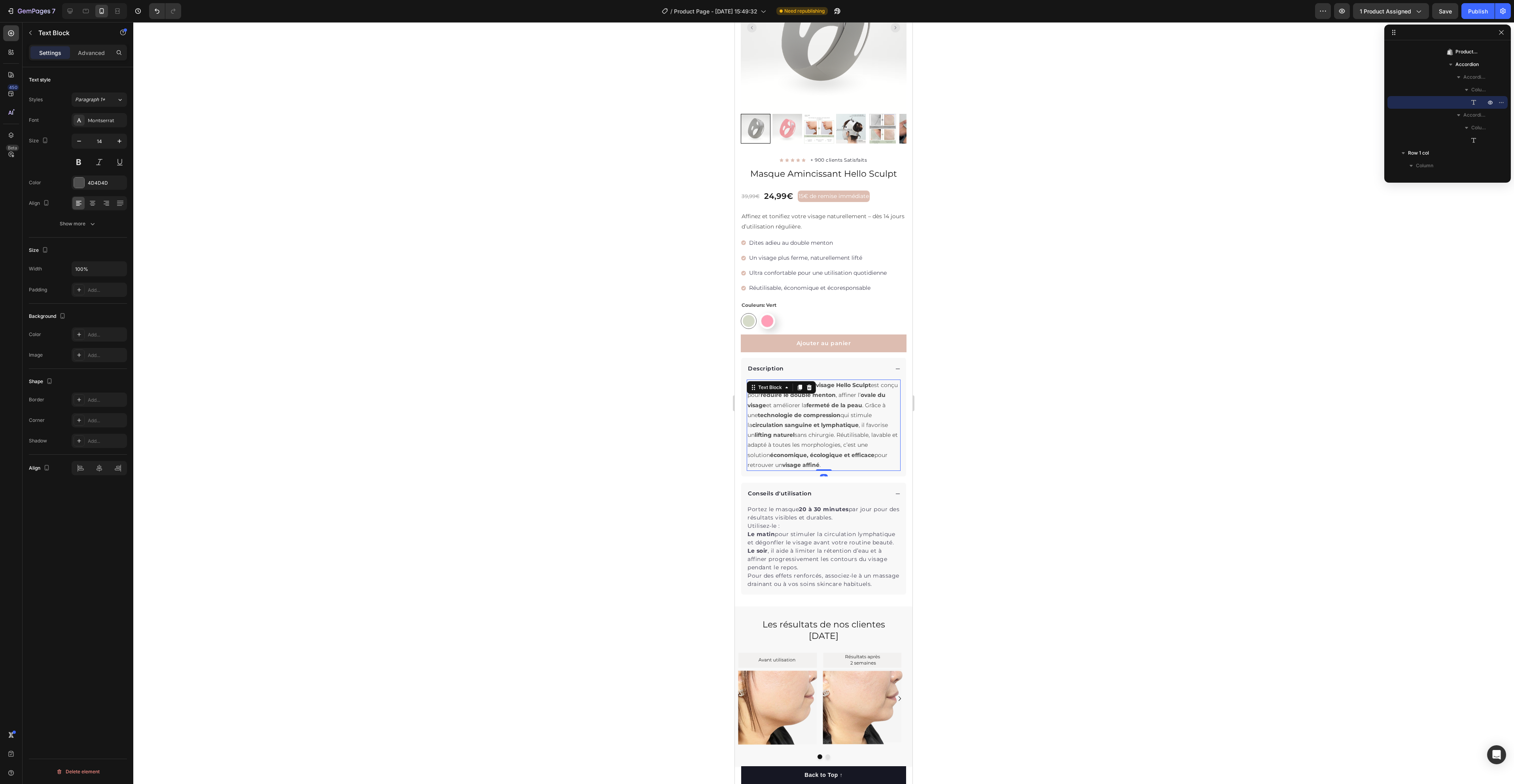
click at [980, 430] on div at bounding box center [823, 403] width 1381 height 762
click at [863, 452] on p "Le masque amincissant visage Hello Sculpt est conçu pour réduire le double ment…" at bounding box center [823, 425] width 152 height 90
click at [819, 461] on strong "visage affiné" at bounding box center [800, 465] width 37 height 7
drag, startPoint x: 865, startPoint y: 456, endPoint x: 879, endPoint y: 468, distance: 18.4
click at [879, 468] on p "Le masque amincissant visage Hello Sculpt est conçu pour réduire le double ment…" at bounding box center [823, 425] width 152 height 90
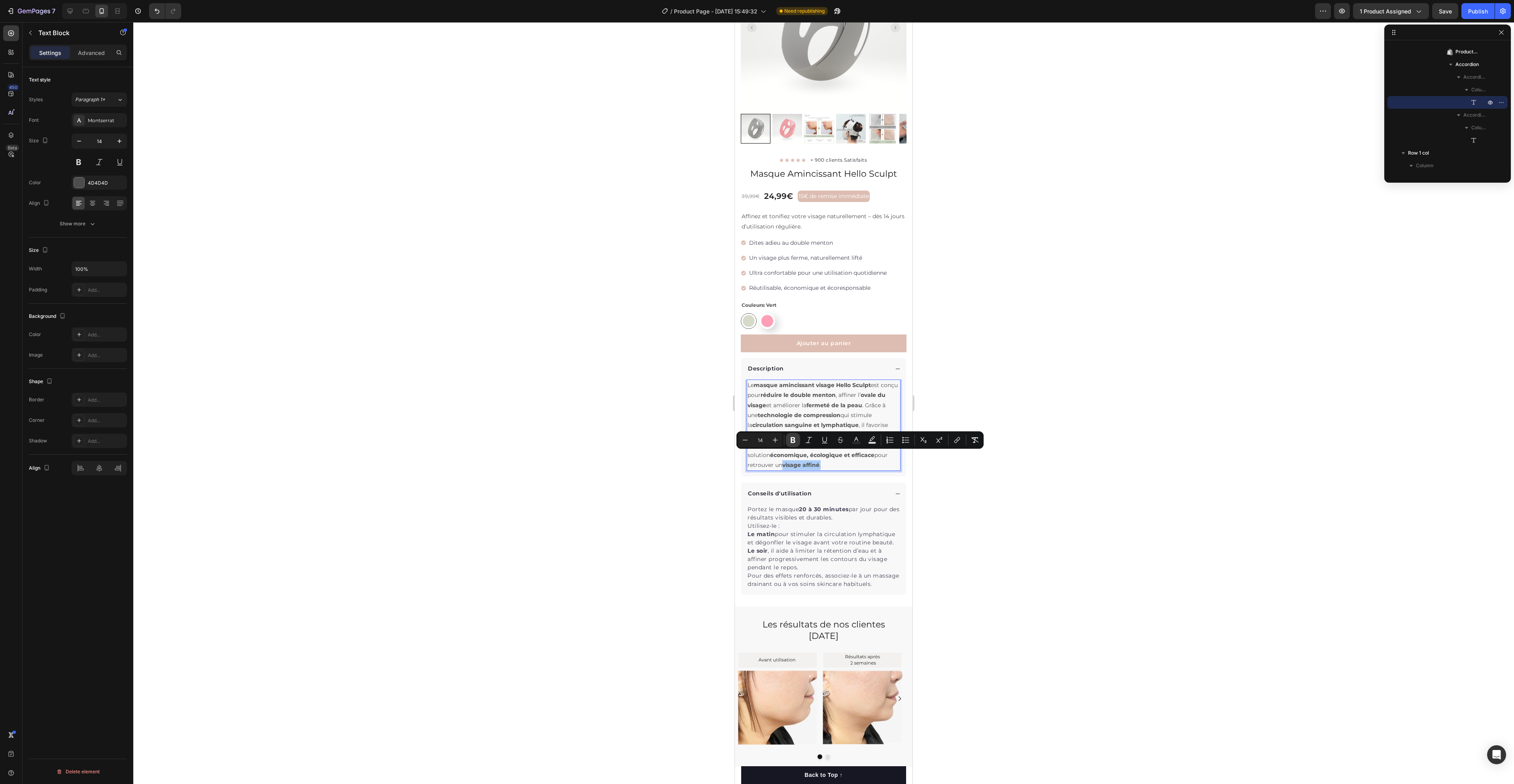
click at [795, 438] on icon "Editor contextual toolbar" at bounding box center [793, 440] width 8 height 8
drag, startPoint x: 748, startPoint y: 376, endPoint x: 874, endPoint y: 378, distance: 126.0
click at [874, 380] on p "Le masque amincissant visage Hello Sculpt est conçu pour réduire le double ment…" at bounding box center [823, 425] width 152 height 90
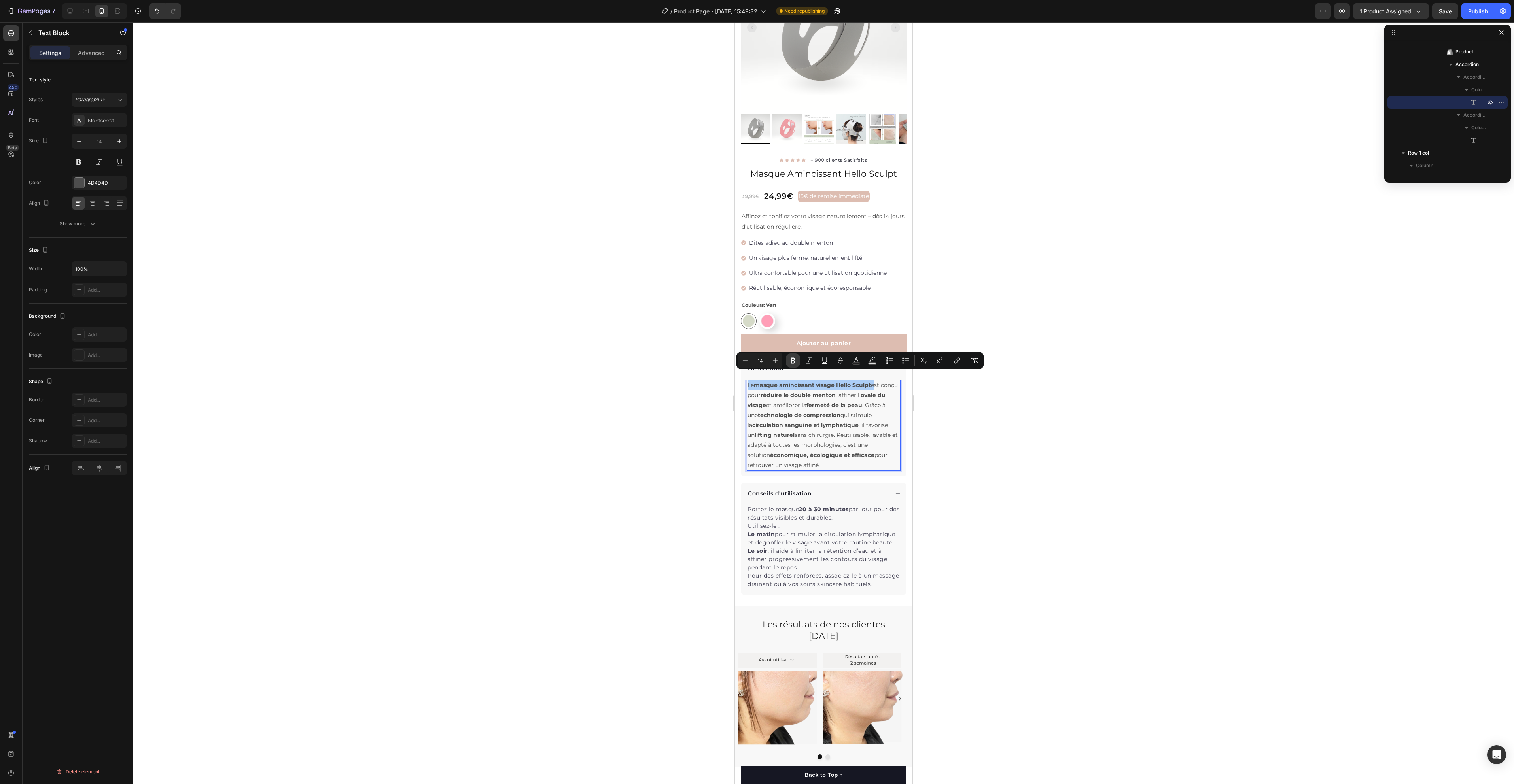
click at [793, 363] on icon "Editor contextual toolbar" at bounding box center [793, 361] width 5 height 6
drag, startPoint x: 748, startPoint y: 376, endPoint x: 875, endPoint y: 374, distance: 127.0
click at [875, 380] on p "Le masque amincissant visage Hello Sculpt est conçu pour réduire le double ment…" at bounding box center [823, 425] width 152 height 90
click at [793, 364] on icon "Editor contextual toolbar" at bounding box center [793, 360] width 8 height 8
click at [1066, 491] on div at bounding box center [823, 403] width 1381 height 762
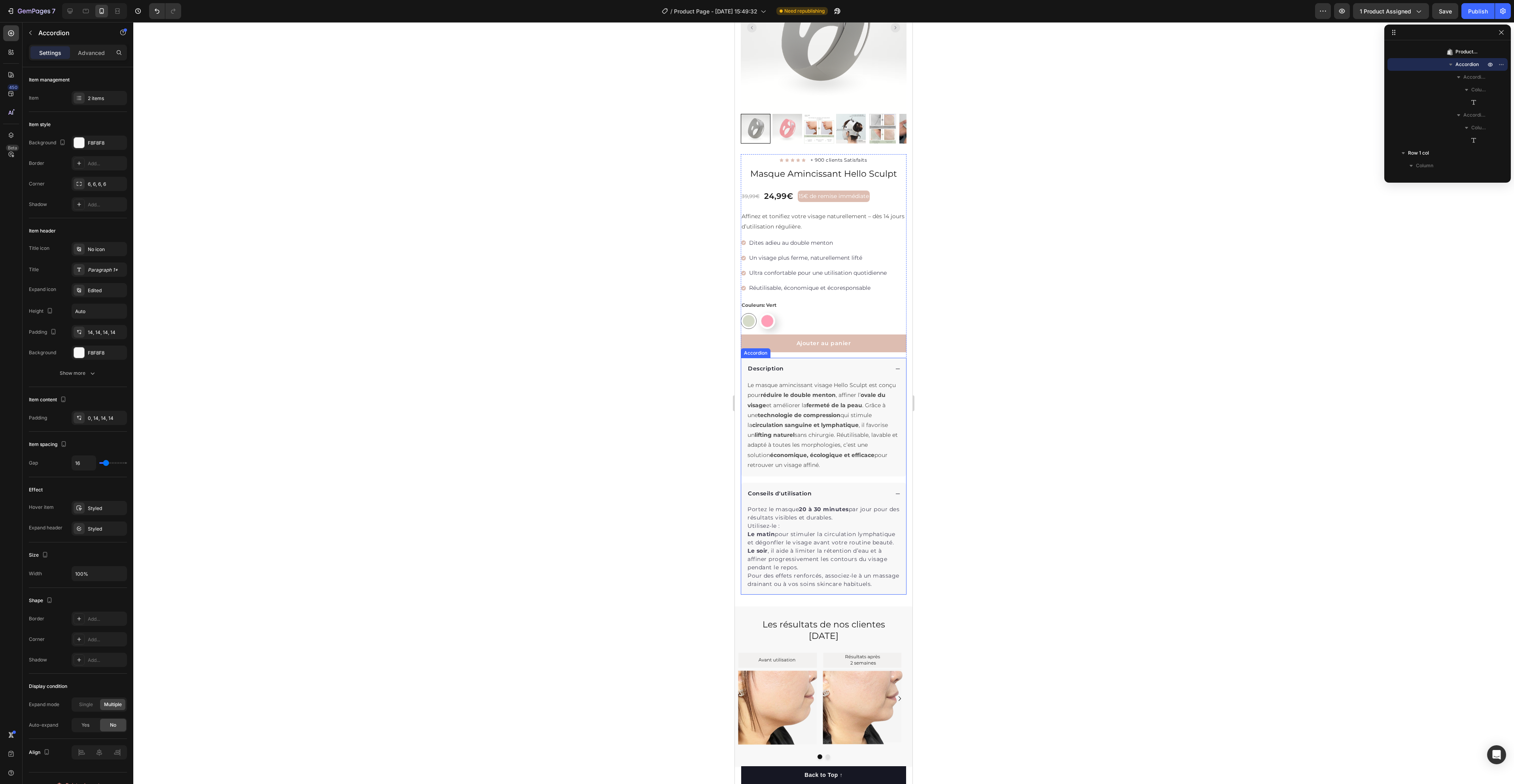
click at [845, 363] on div "Description" at bounding box center [818, 368] width 142 height 11
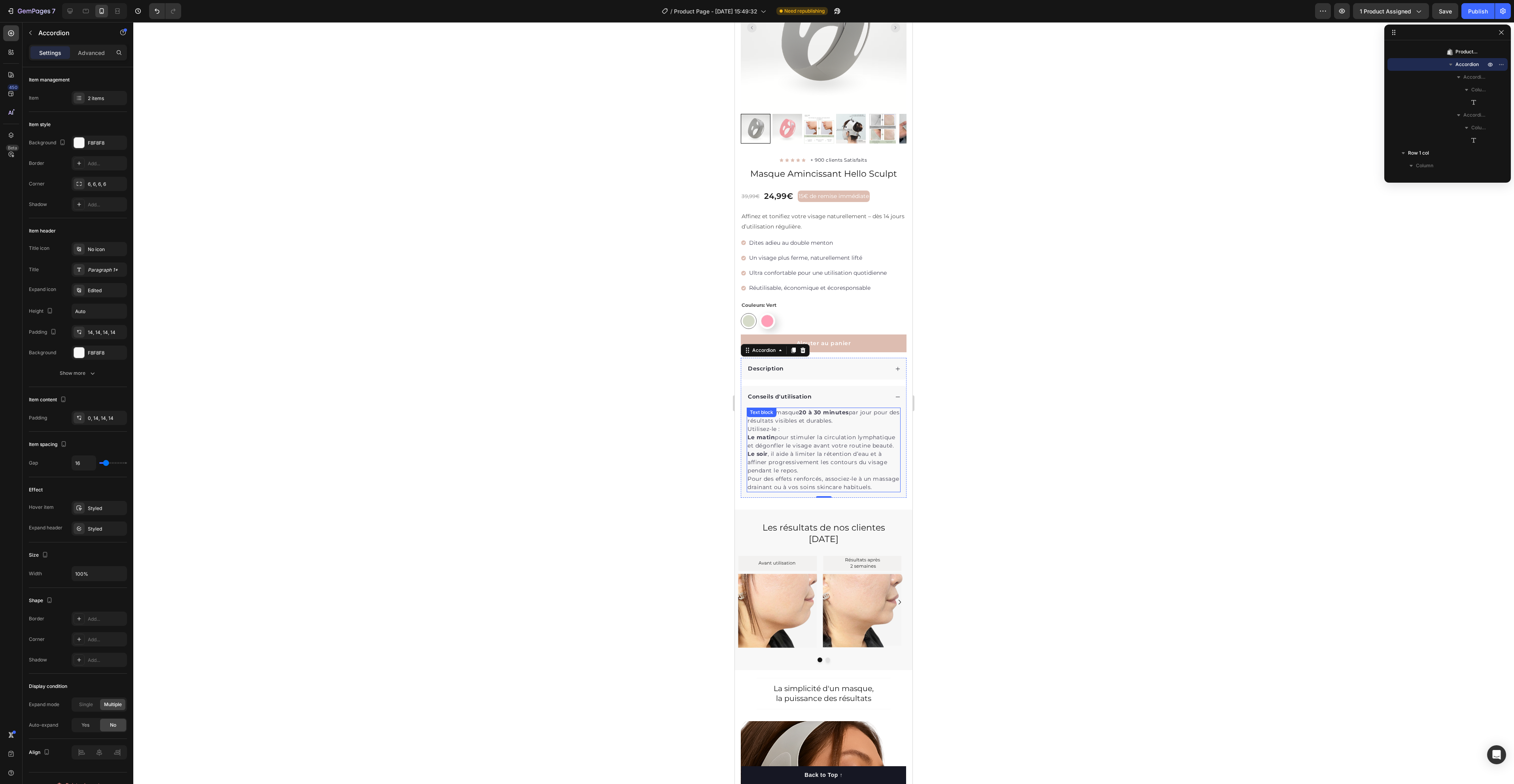
click at [805, 474] on p "Le soir , il aide à limiter la rétention d’eau et à affiner progressivement les…" at bounding box center [823, 463] width 152 height 25
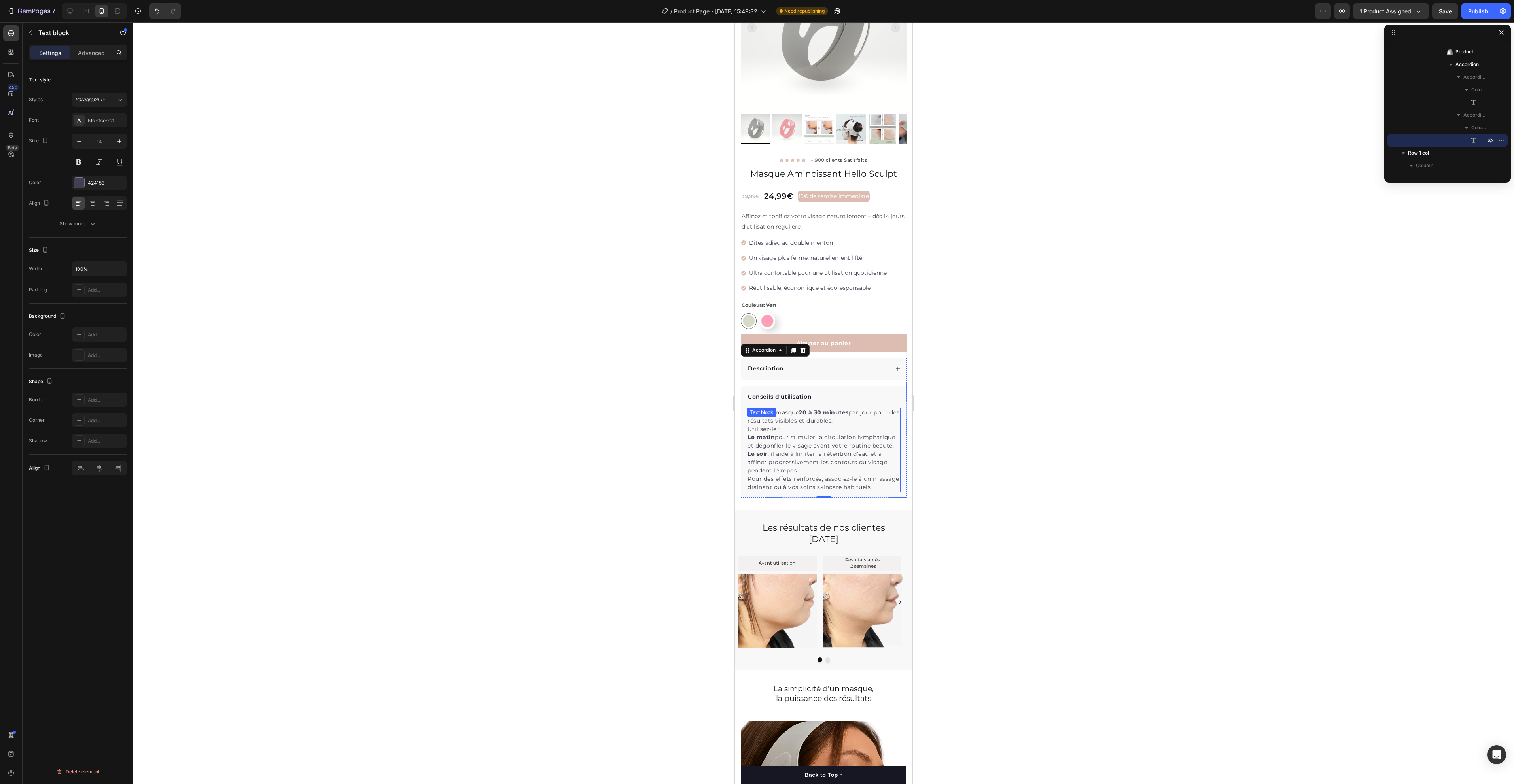
click at [805, 474] on p "Le soir , il aide à limiter la rétention d’eau et à affiner progressivement les…" at bounding box center [823, 463] width 152 height 25
click at [800, 491] on p "Pour des effets renforcés, associez-le à un massage drainant ou à vos soins ski…" at bounding box center [823, 483] width 152 height 16
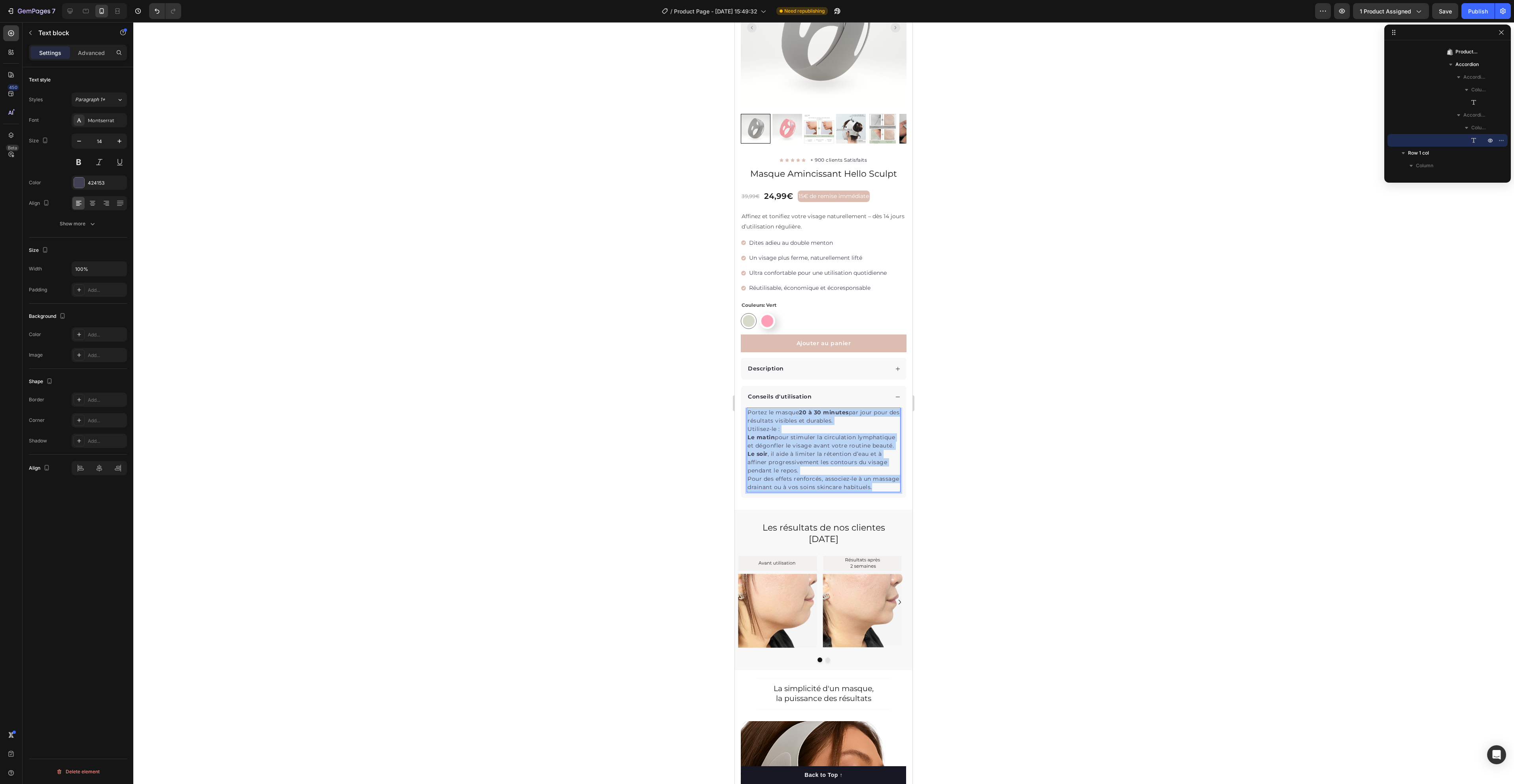
drag, startPoint x: 787, startPoint y: 495, endPoint x: 748, endPoint y: 404, distance: 99.0
click at [748, 408] on div "Portez le masque 20 à 30 minutes par jour pour des résultats visibles et durabl…" at bounding box center [824, 450] width 154 height 85
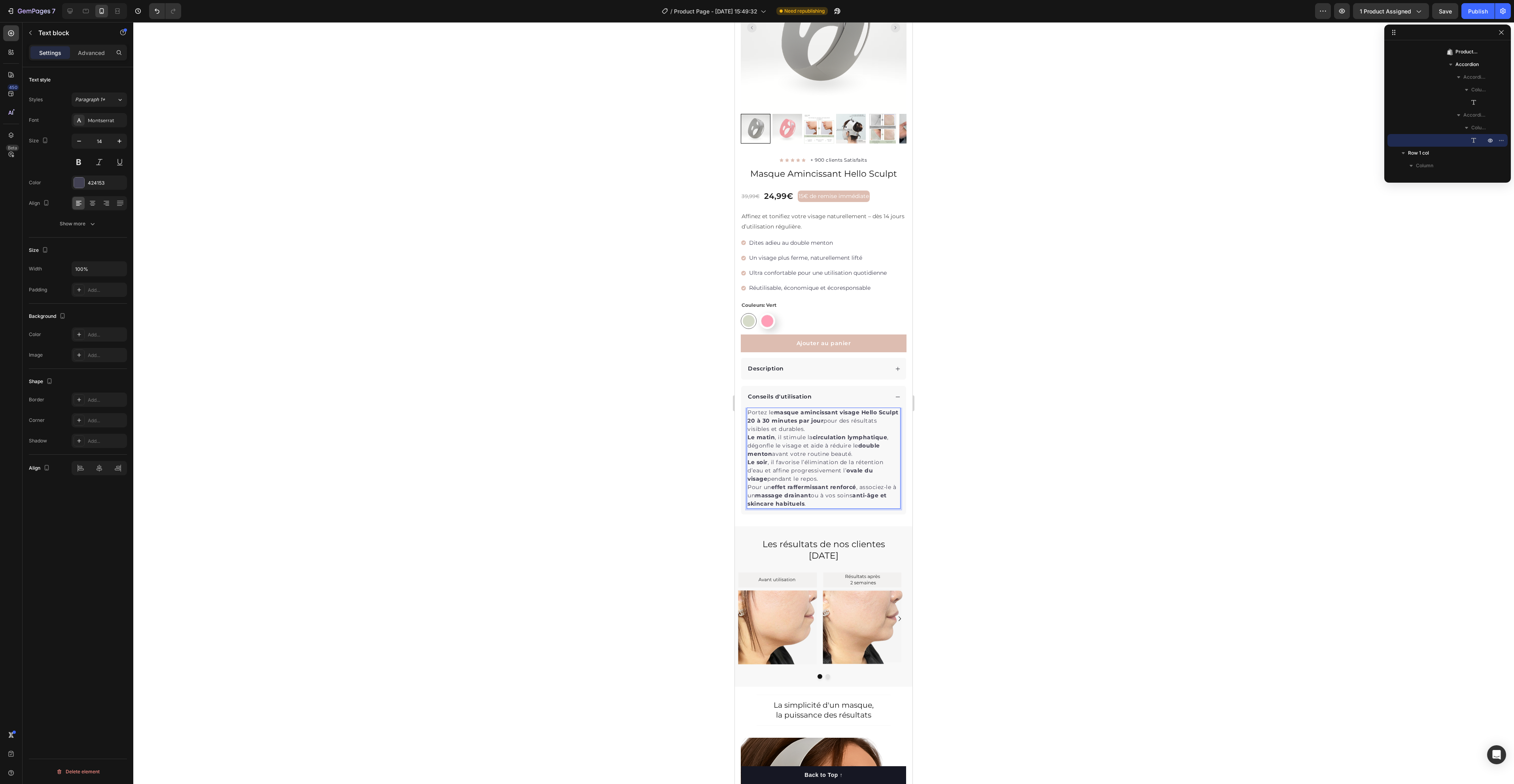
click at [843, 485] on p "Pour un effet raffermissant renforcé , associez-le à un massage drainant ou à v…" at bounding box center [823, 495] width 152 height 25
click at [751, 474] on p "Le soir , il favorise l’élimination de la rétention d’eau et affine progressive…" at bounding box center [823, 471] width 152 height 25
click at [748, 483] on p "Pour un effet raffermissant renforcé , associez-le à un massage drainant ou à v…" at bounding box center [823, 495] width 152 height 25
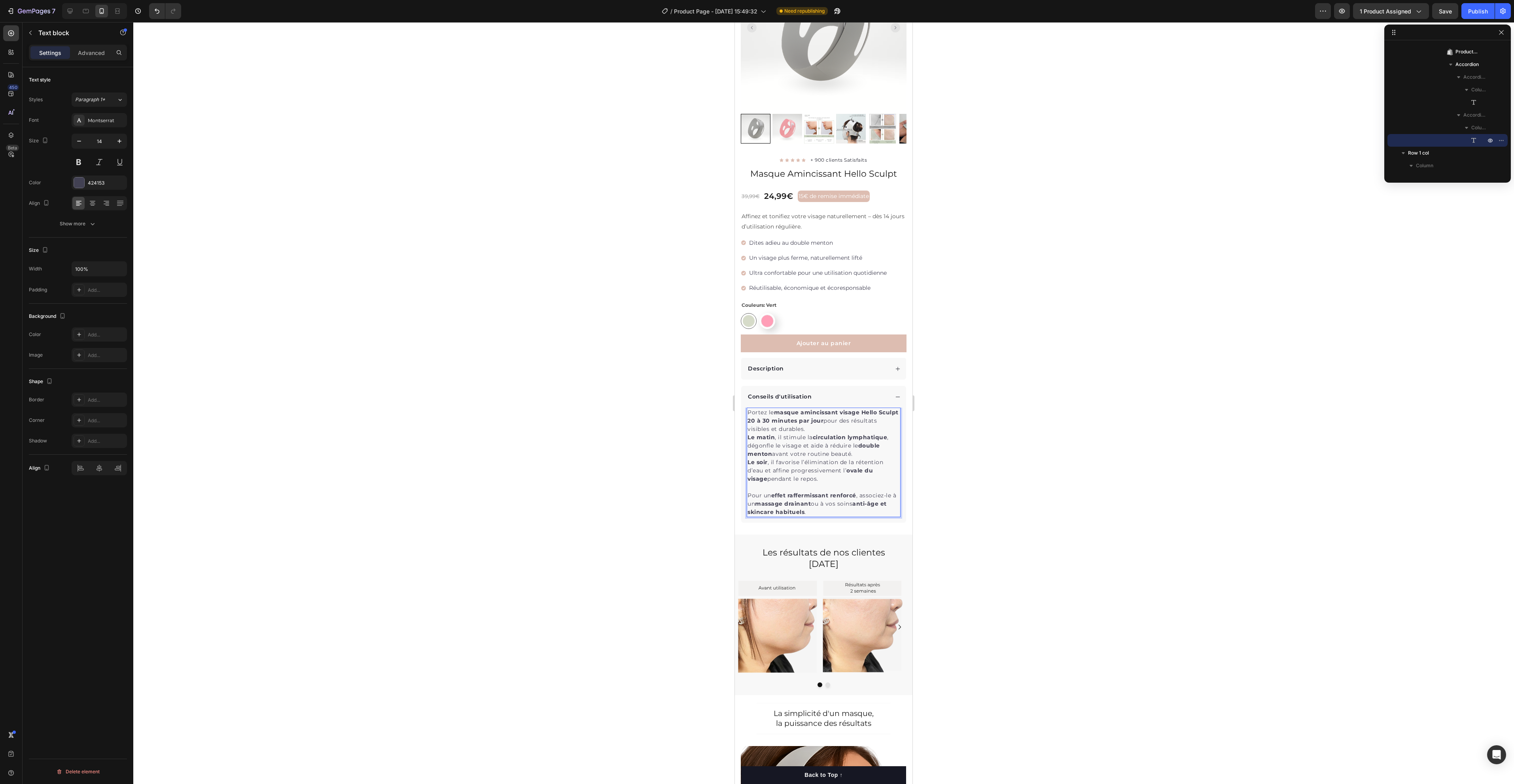
click at [784, 409] on strong "masque amincissant visage Hello Sculpt" at bounding box center [836, 413] width 125 height 7
drag, startPoint x: 775, startPoint y: 404, endPoint x: 770, endPoint y: 416, distance: 13.0
click at [770, 416] on p "Portez le masque amincissant visage Hello Sculpt 20 à 30 minutes par jour pour …" at bounding box center [823, 421] width 152 height 25
click at [792, 389] on icon "Editor contextual toolbar" at bounding box center [793, 388] width 5 height 6
click at [792, 393] on p "Conseils d'utilisation" at bounding box center [780, 397] width 63 height 8
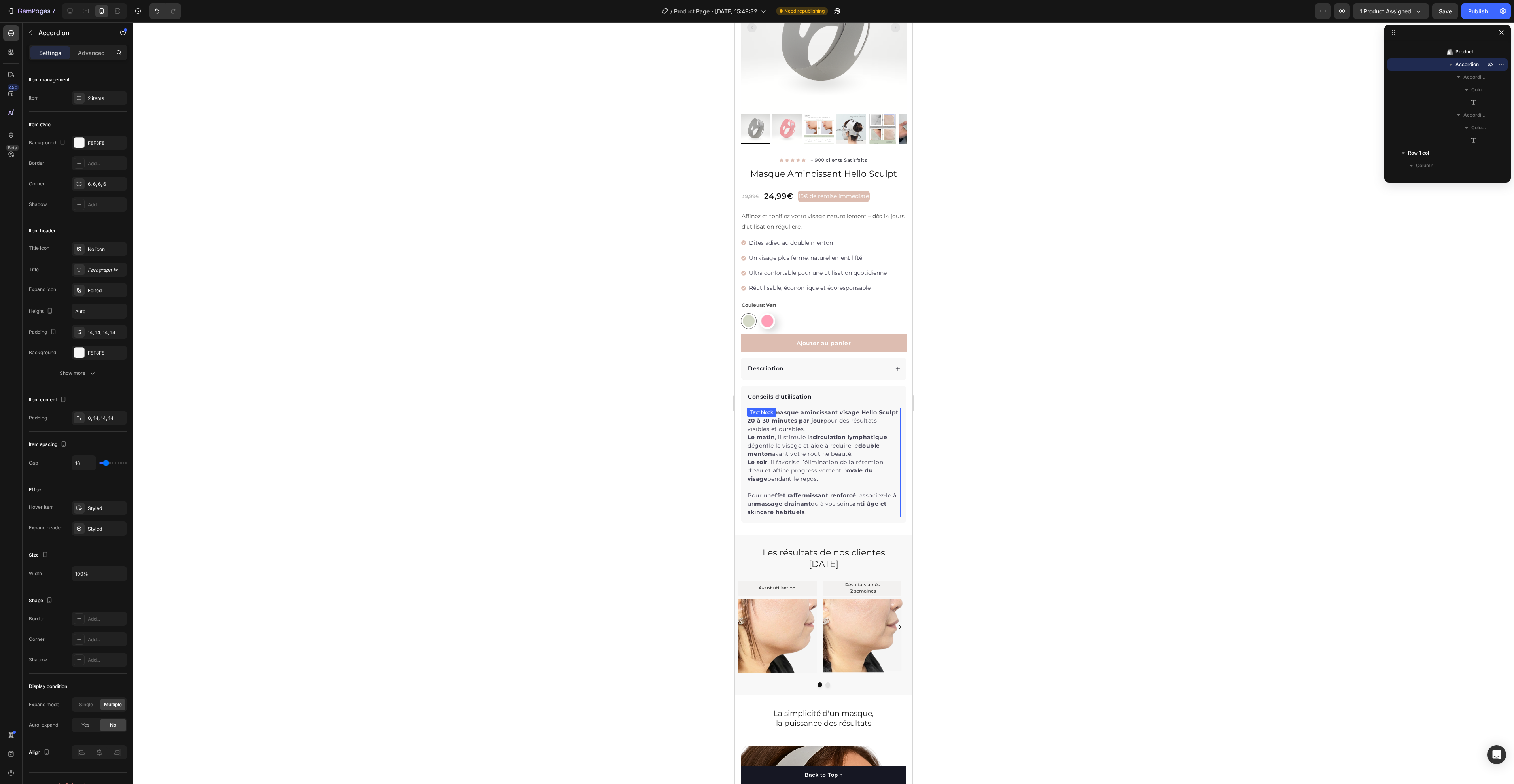
click at [776, 408] on div "Text block" at bounding box center [762, 413] width 29 height 9
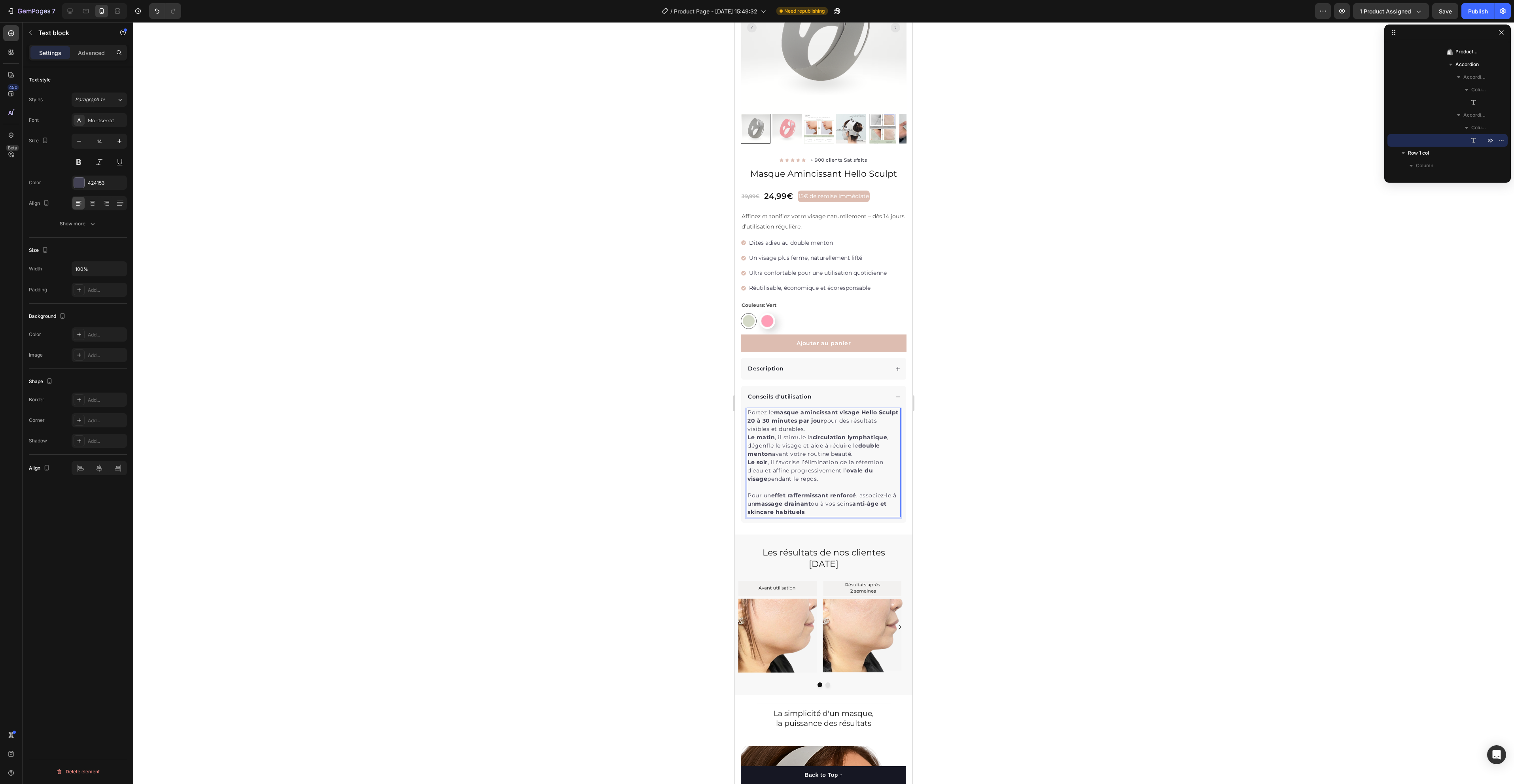
click at [815, 434] on strong "circulation lymphatique" at bounding box center [850, 437] width 75 height 7
drag, startPoint x: 776, startPoint y: 403, endPoint x: 768, endPoint y: 411, distance: 11.3
click at [768, 411] on strong "masque amincissant visage Hello Sculpt 20 à 30 minutes par jour" at bounding box center [823, 417] width 151 height 15
click at [791, 388] on icon "Editor contextual toolbar" at bounding box center [793, 388] width 5 height 6
click at [860, 445] on p "Le matin , il stimule la circulation lymphatique , dégonfle le visage et aide à…" at bounding box center [823, 446] width 152 height 25
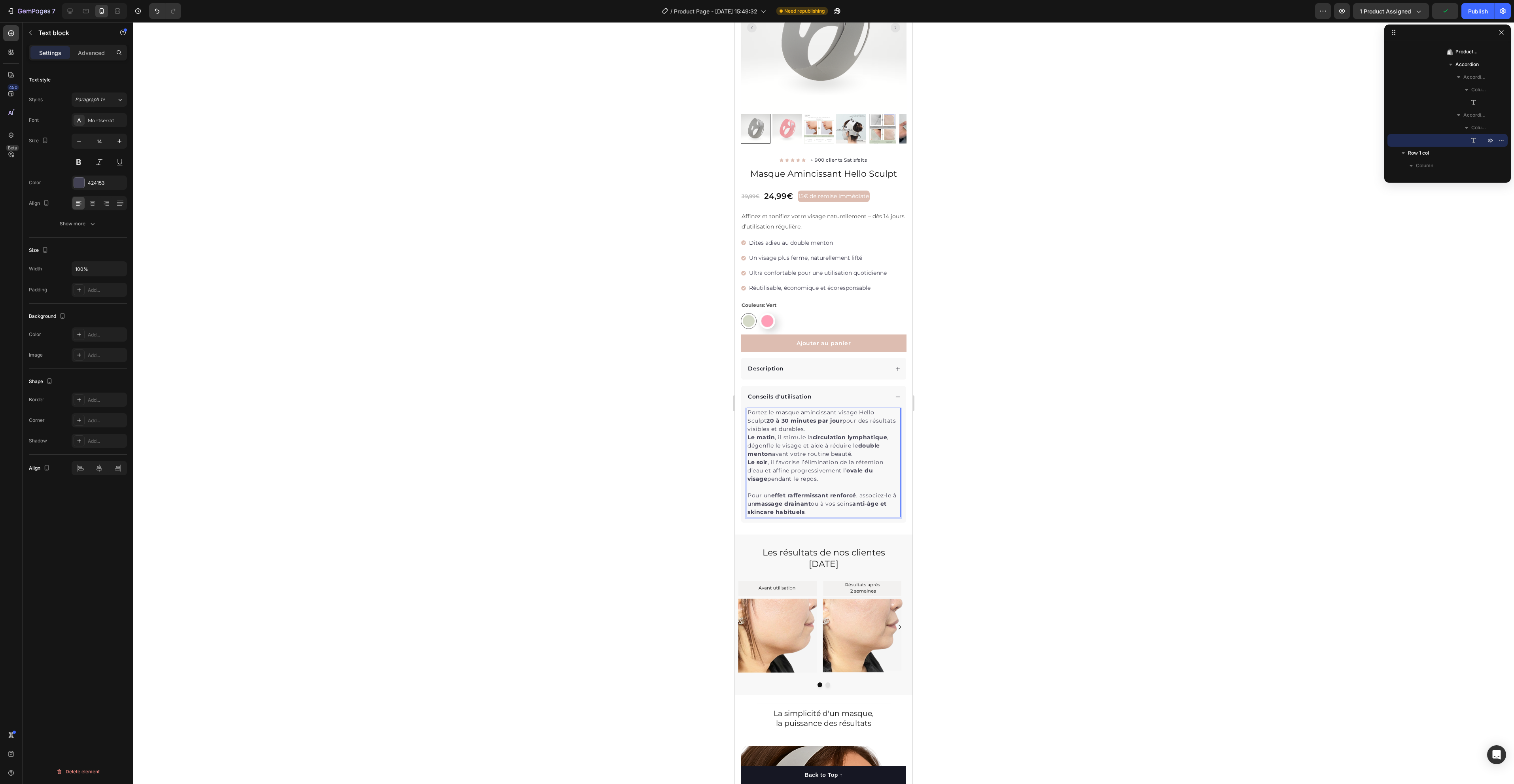
click at [856, 421] on p "Portez le masque amincissant visage Hello Sculpt 20 à 30 minutes par jour pour …" at bounding box center [823, 421] width 152 height 25
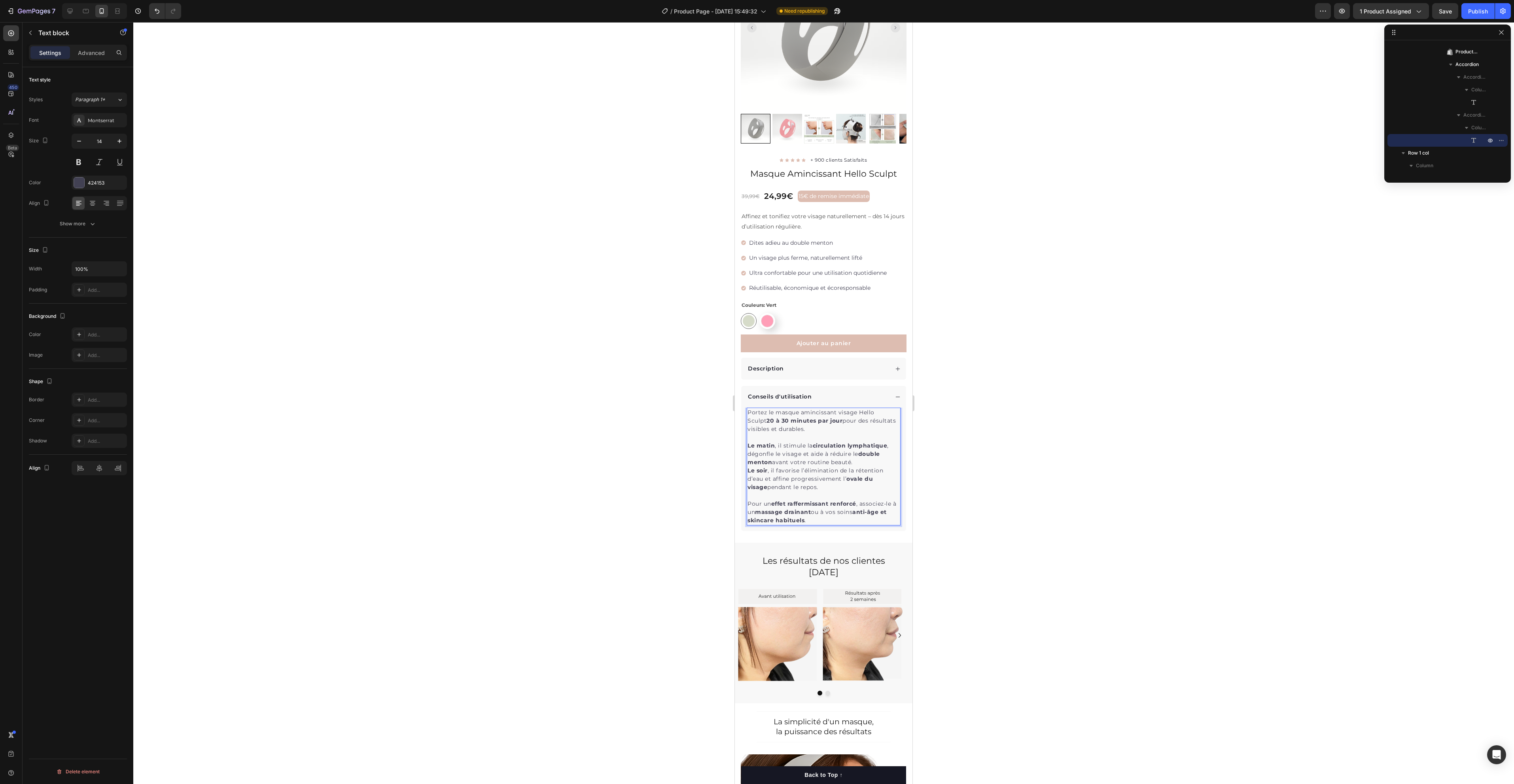
click at [831, 481] on p "Le soir , il favorise l’élimination de la rétention d’eau et affine progressive…" at bounding box center [823, 479] width 152 height 25
click at [857, 451] on p "Le matin , il stimule la circulation lymphatique , dégonfle le visage et aide à…" at bounding box center [823, 454] width 152 height 25
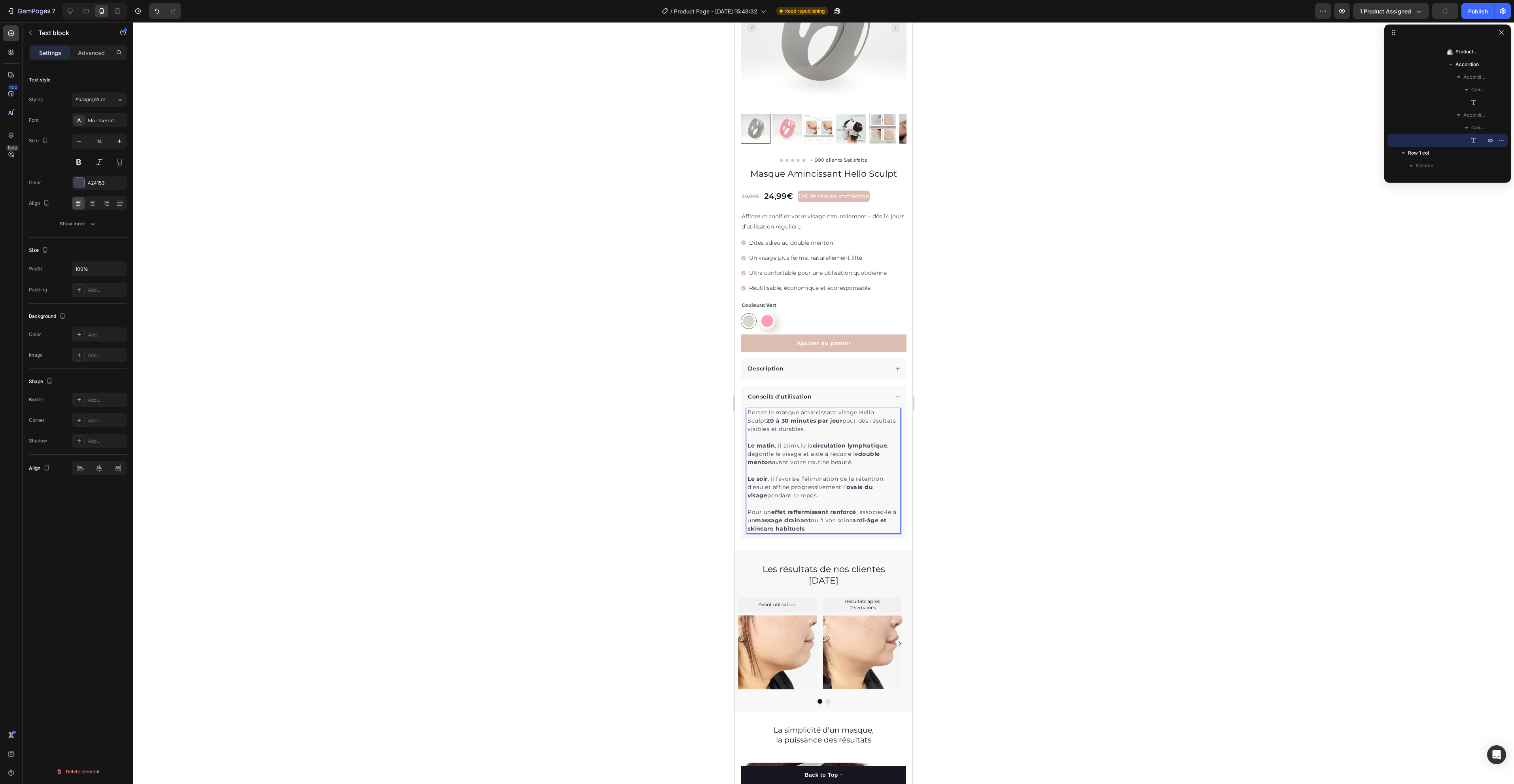
click at [775, 508] on strong "effet raffermissant renforcé" at bounding box center [813, 512] width 85 height 7
drag, startPoint x: 773, startPoint y: 501, endPoint x: 767, endPoint y: 511, distance: 11.7
click at [767, 511] on p "Pour un effet raffermissant renforcé , associez-le à un massage drainant ou à v…" at bounding box center [823, 521] width 152 height 25
click at [803, 508] on strong "effet raffermissant renforcé" at bounding box center [813, 512] width 85 height 7
drag, startPoint x: 773, startPoint y: 501, endPoint x: 857, endPoint y: 502, distance: 84.0
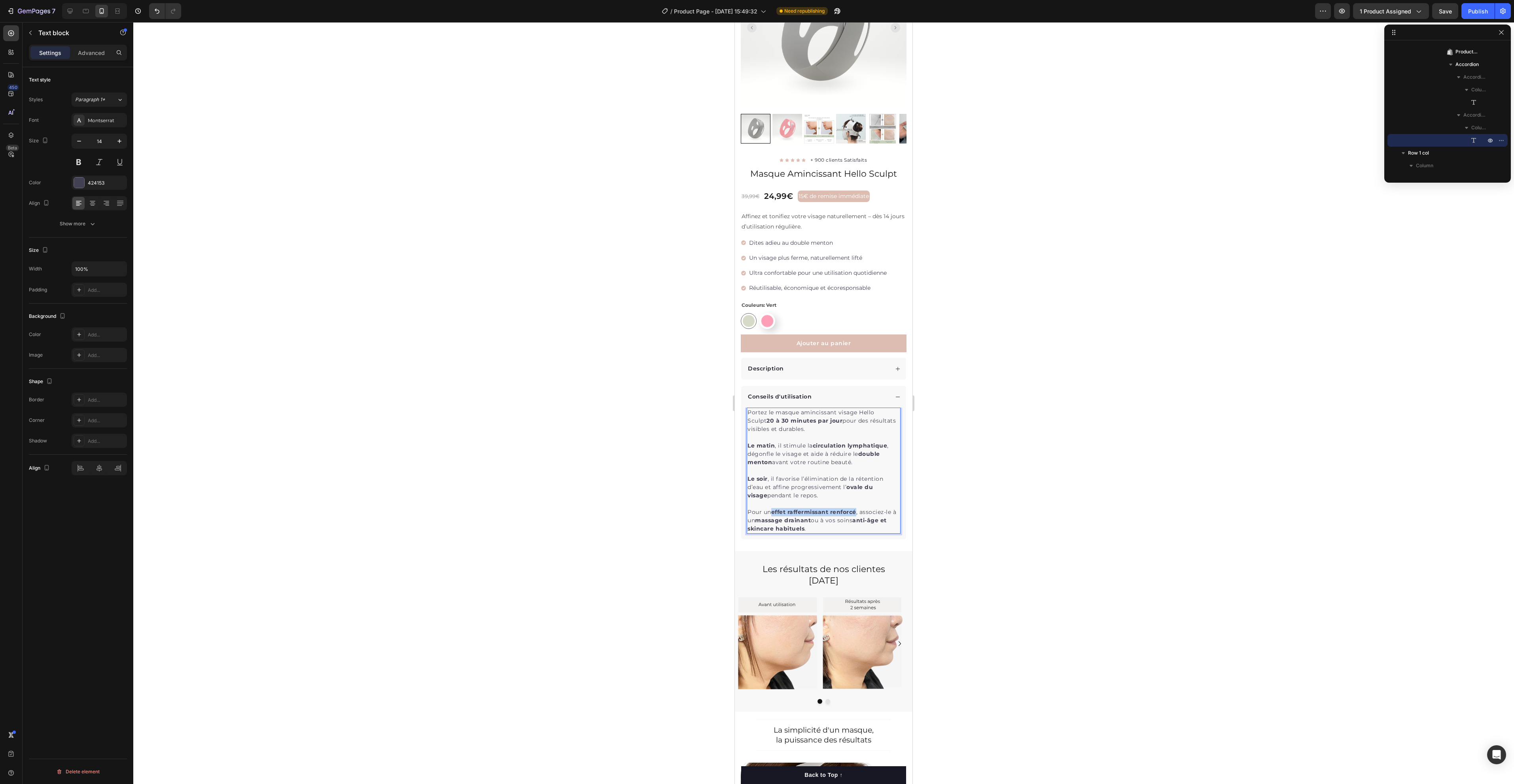
click at [856, 508] on strong "effet raffermissant renforcé" at bounding box center [813, 512] width 85 height 7
click at [796, 508] on strong "effet raffermissant renforcé" at bounding box center [813, 512] width 85 height 7
drag, startPoint x: 1182, startPoint y: 543, endPoint x: 1079, endPoint y: 541, distance: 103.0
click at [1181, 543] on div at bounding box center [823, 403] width 1381 height 762
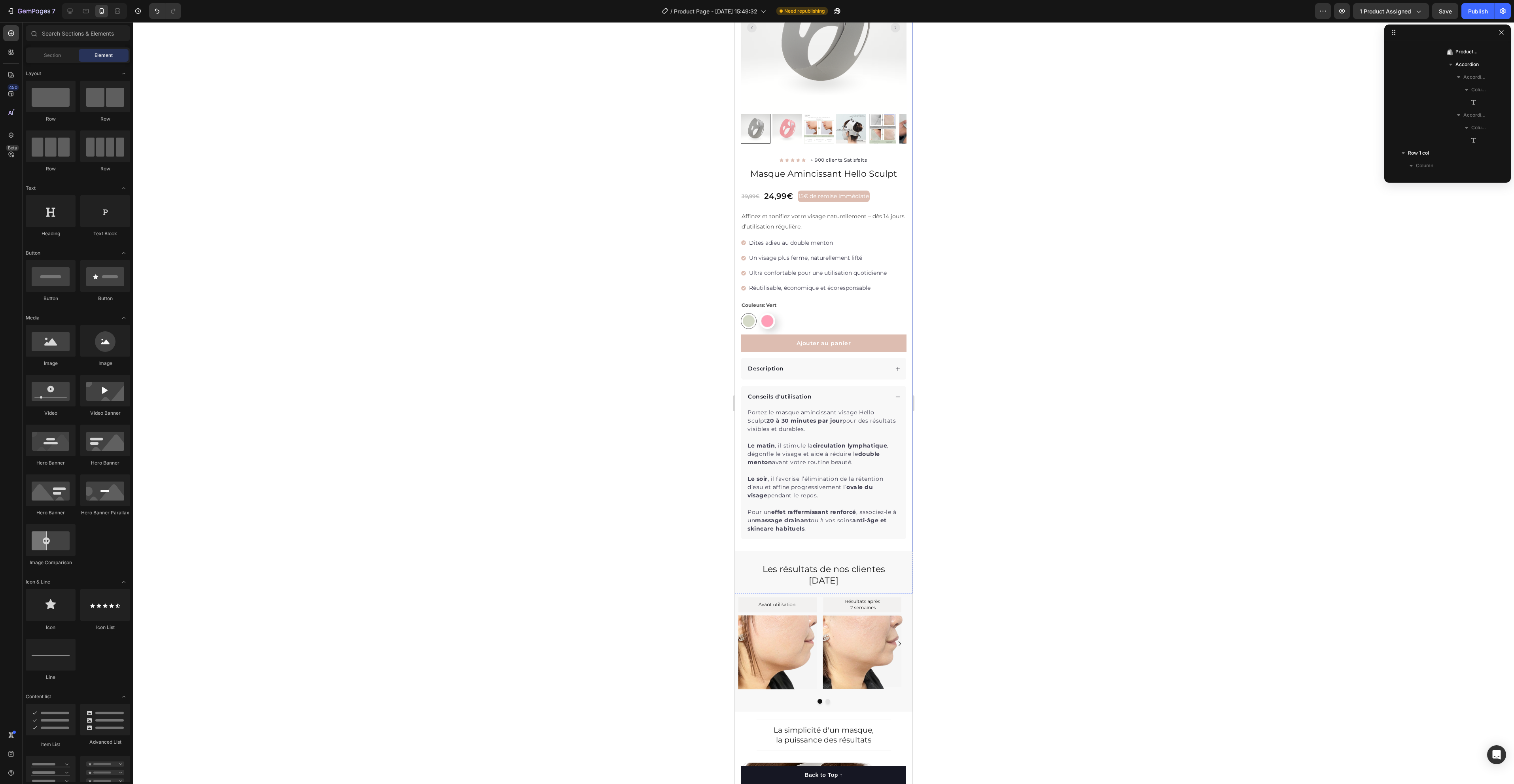
click at [834, 512] on p "Pour un effet raffermissant renforcé , associez-le à un massage drainant ou à v…" at bounding box center [823, 521] width 152 height 25
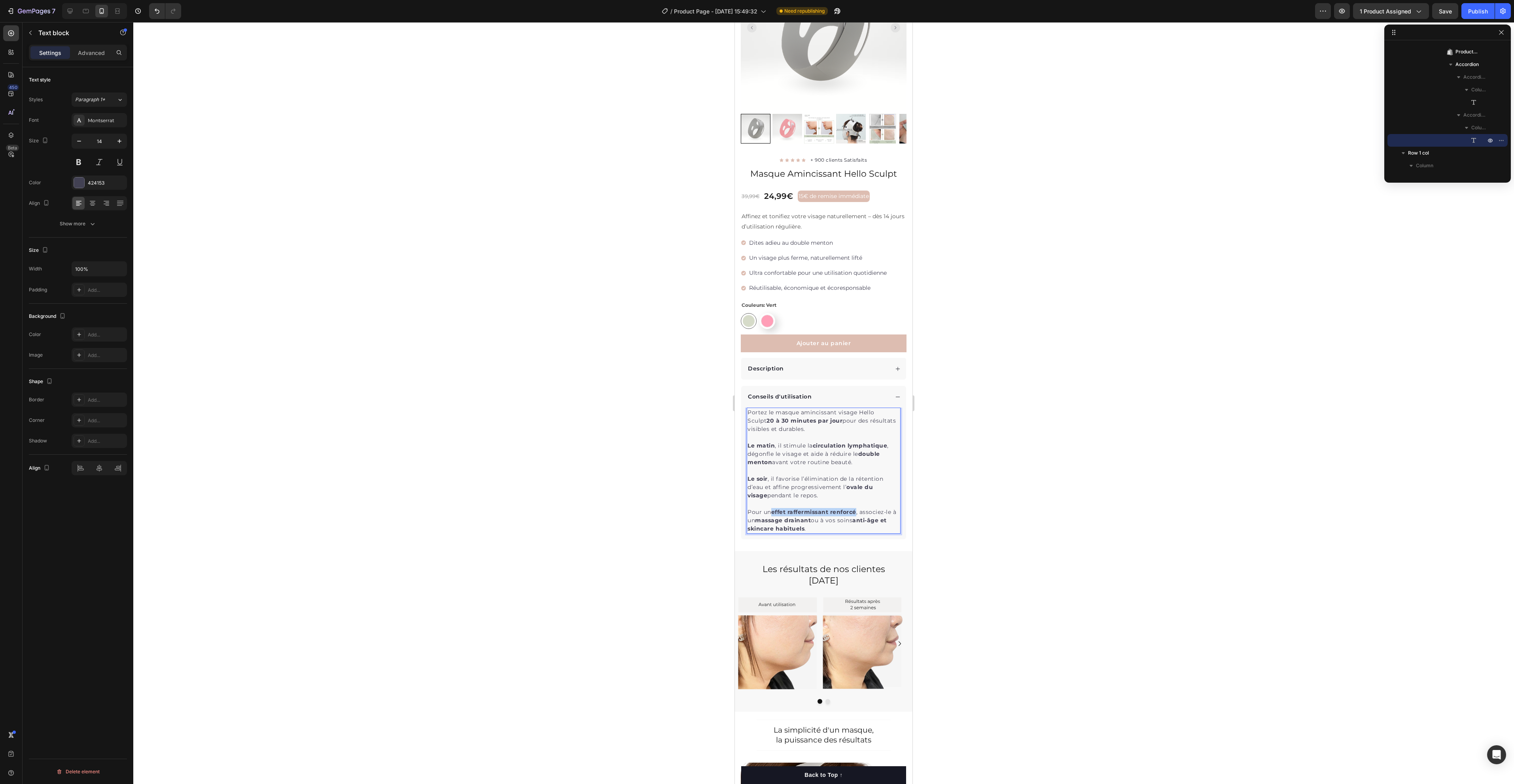
drag, startPoint x: 773, startPoint y: 502, endPoint x: 857, endPoint y: 507, distance: 84.1
click at [791, 491] on icon "Editor contextual toolbar" at bounding box center [793, 487] width 8 height 8
click at [855, 522] on p "Pour un effet raffermissant renforcé, associez-le à un massage drainant ou à vo…" at bounding box center [823, 521] width 152 height 25
click at [839, 487] on p "Le soir , il favorise l’élimination de la rétention d’eau et affine progressive…" at bounding box center [823, 487] width 152 height 25
click at [763, 508] on p "Pour un effet raffermissant renforcé, associez-le à un massage drainant ou à vo…" at bounding box center [823, 521] width 152 height 25
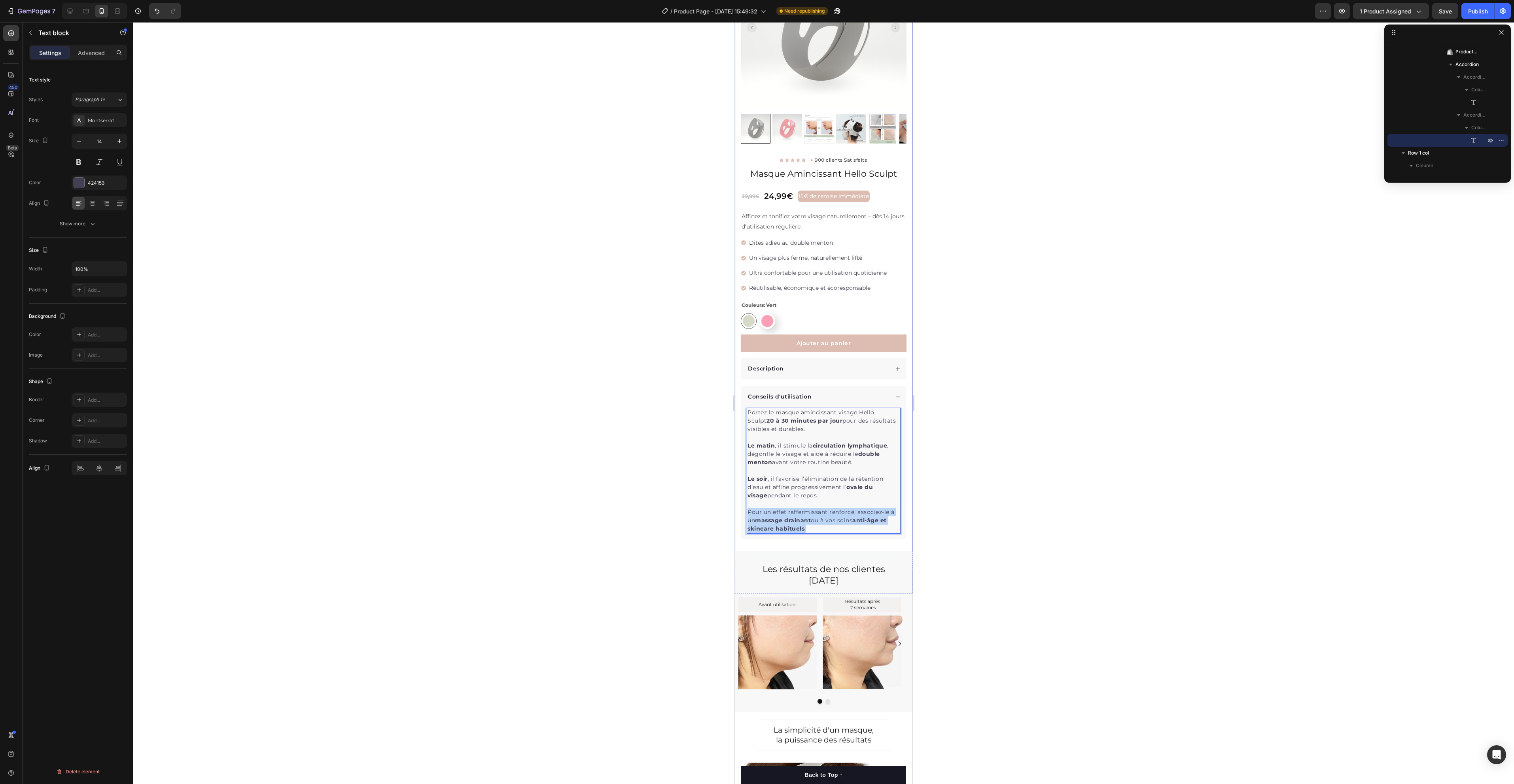
drag, startPoint x: 749, startPoint y: 502, endPoint x: 828, endPoint y: 531, distance: 84.2
click at [828, 531] on div "Product Images "Franchement, je ne pensais pas qu’un masque comme ça pouvait vr…" at bounding box center [823, 246] width 177 height 609
click at [817, 518] on p "Pour un effet raffermissant renforcé, associez-le à un massage drainant ou à vo…" at bounding box center [823, 521] width 152 height 25
drag, startPoint x: 830, startPoint y: 521, endPoint x: 812, endPoint y: 518, distance: 18.2
click at [823, 520] on p "Pour un effet raffermissant renforcé, associez-le à un massage drainant ou à vo…" at bounding box center [823, 521] width 152 height 25
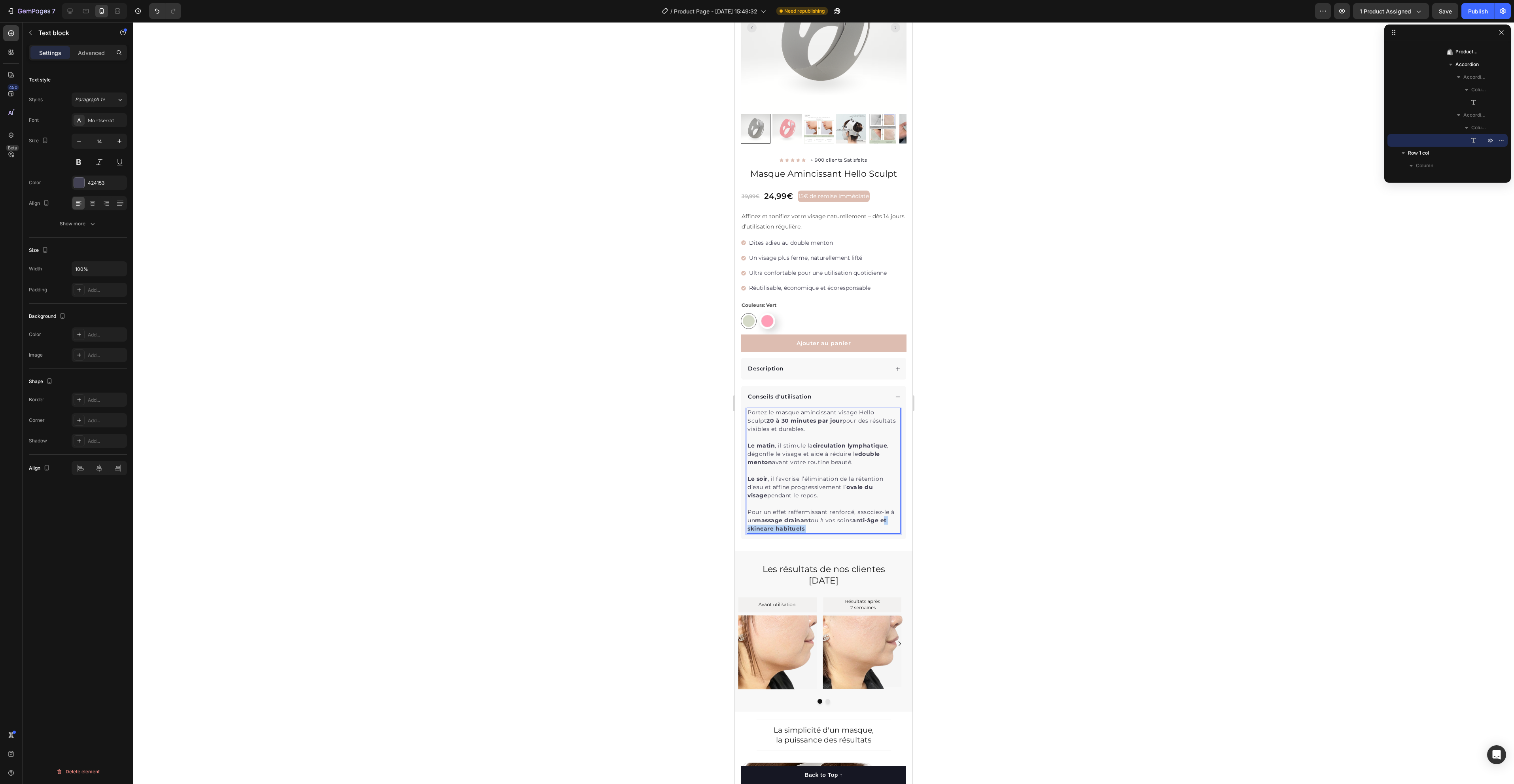
drag, startPoint x: 789, startPoint y: 518, endPoint x: 749, endPoint y: 518, distance: 40.0
click at [749, 518] on p "Pour un effet raffermissant renforcé, associez-le à un massage drainant ou à vo…" at bounding box center [823, 521] width 152 height 25
click at [815, 518] on p "Pour un effet raffermissant renforcé, associez-le à un massage drainant ou à vo…" at bounding box center [823, 521] width 152 height 25
click at [1071, 501] on div at bounding box center [823, 403] width 1381 height 762
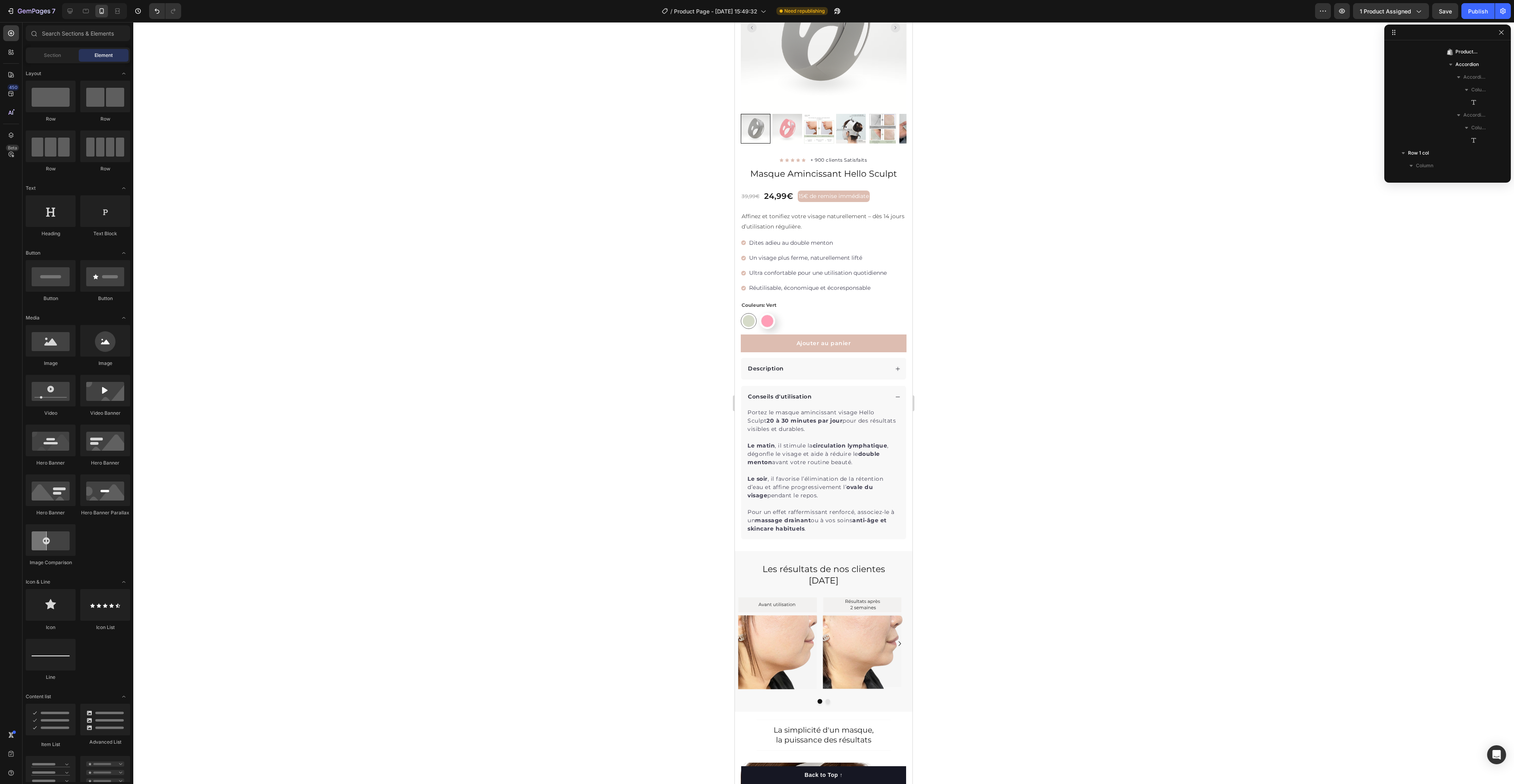
click at [842, 508] on p "Pour un effet raffermissant renforcé, associez-le à un massage drainant ou à vo…" at bounding box center [823, 521] width 152 height 25
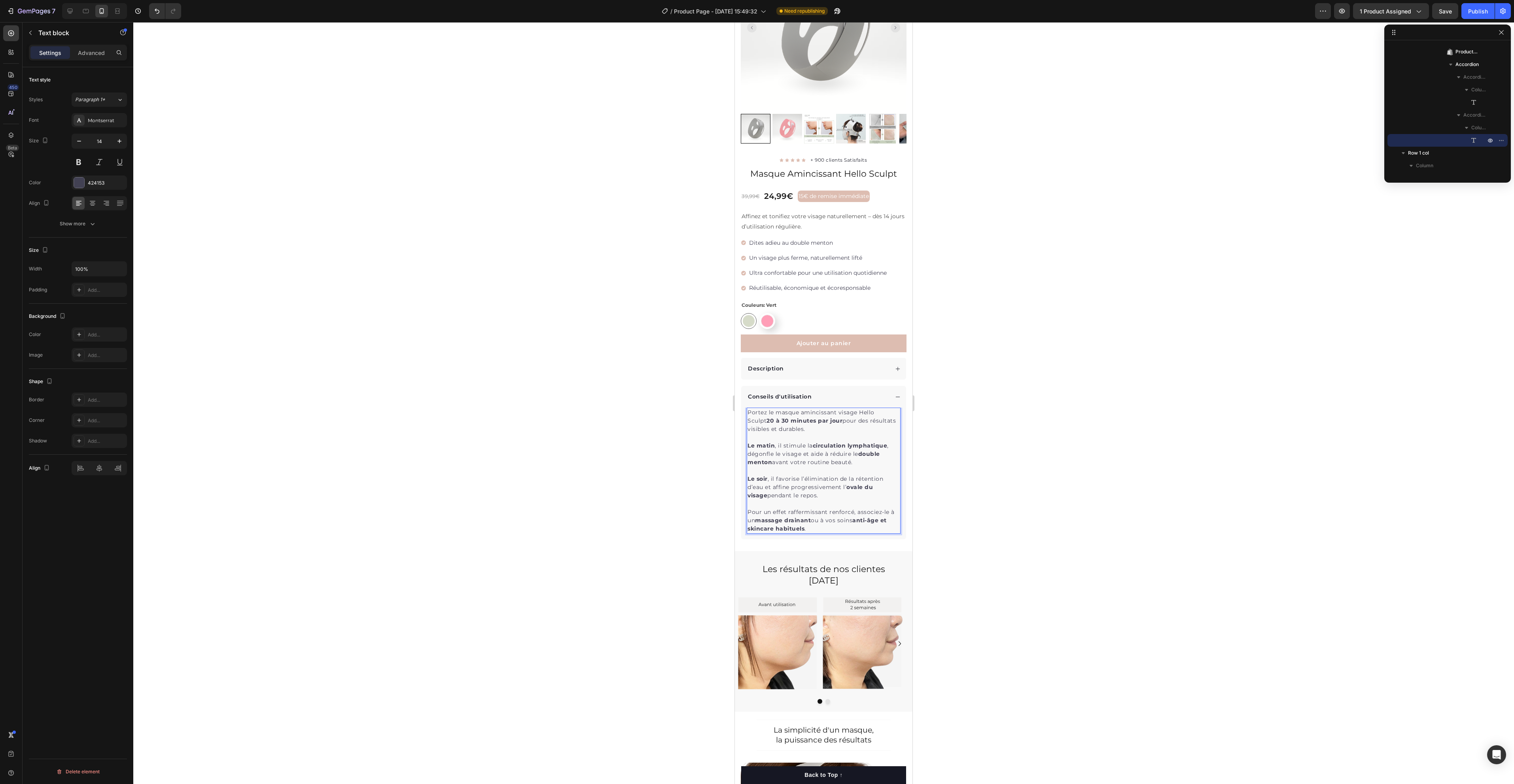
drag, startPoint x: 748, startPoint y: 502, endPoint x: 835, endPoint y: 521, distance: 89.1
drag, startPoint x: 820, startPoint y: 518, endPoint x: 739, endPoint y: 498, distance: 83.4
click at [739, 498] on div "Product Images "Franchement, je ne pensais pas qu’un masque comme ça pouvait vr…" at bounding box center [823, 242] width 177 height 595
drag, startPoint x: 792, startPoint y: 487, endPoint x: 793, endPoint y: 491, distance: 4.1
click at [792, 486] on icon "Editor contextual toolbar" at bounding box center [793, 488] width 5 height 6
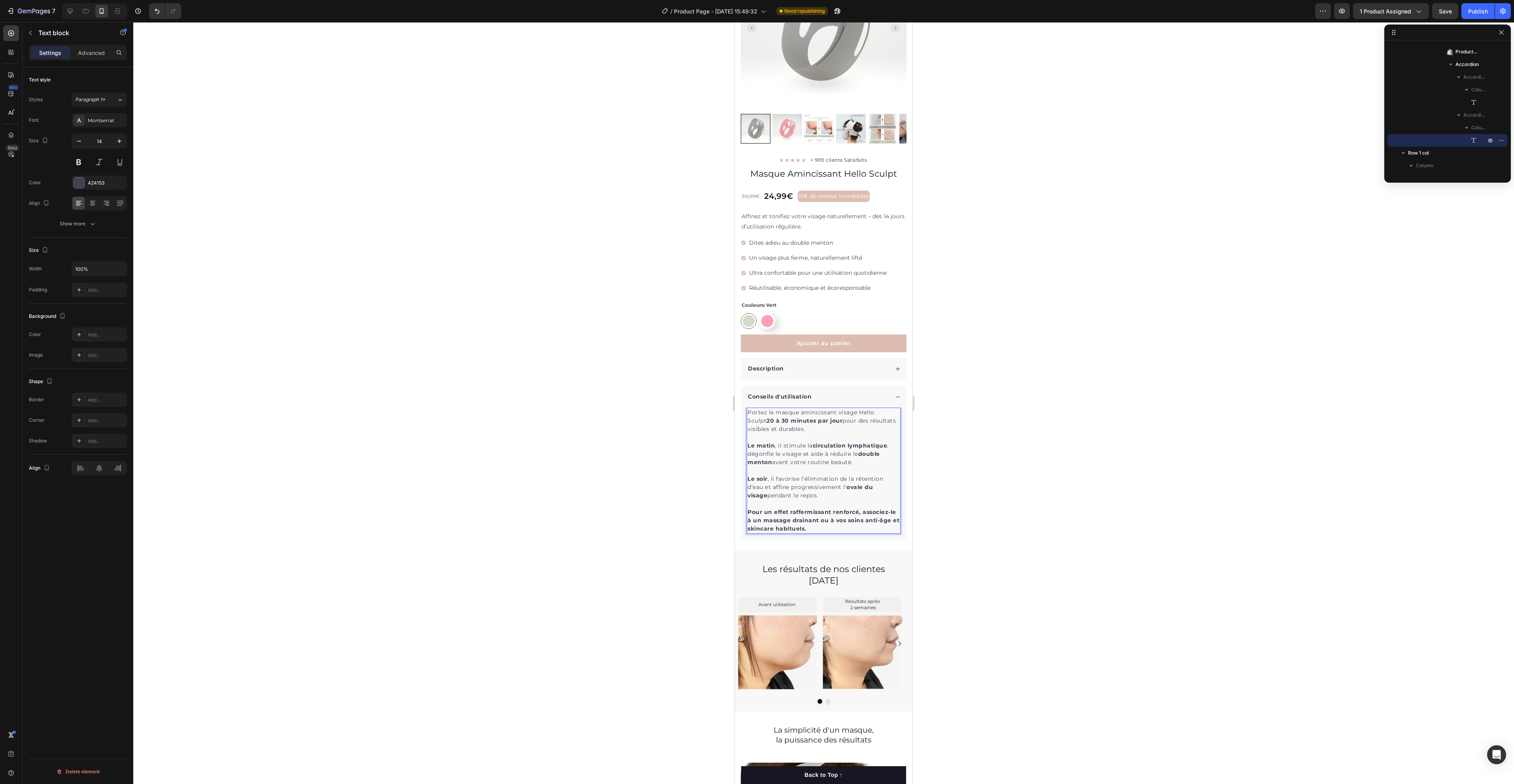
click at [824, 510] on strong "Pour un effet raffermissant renforcé, associez-le à un massage drainant ou à vo…" at bounding box center [823, 520] width 152 height 24
drag, startPoint x: 835, startPoint y: 518, endPoint x: 745, endPoint y: 501, distance: 91.6
click at [745, 501] on div "Portez le masque amincissant visage Hello Sculpt 20 à 30 minutes par jour pour …" at bounding box center [823, 474] width 165 height 132
click at [1050, 541] on div at bounding box center [823, 403] width 1381 height 762
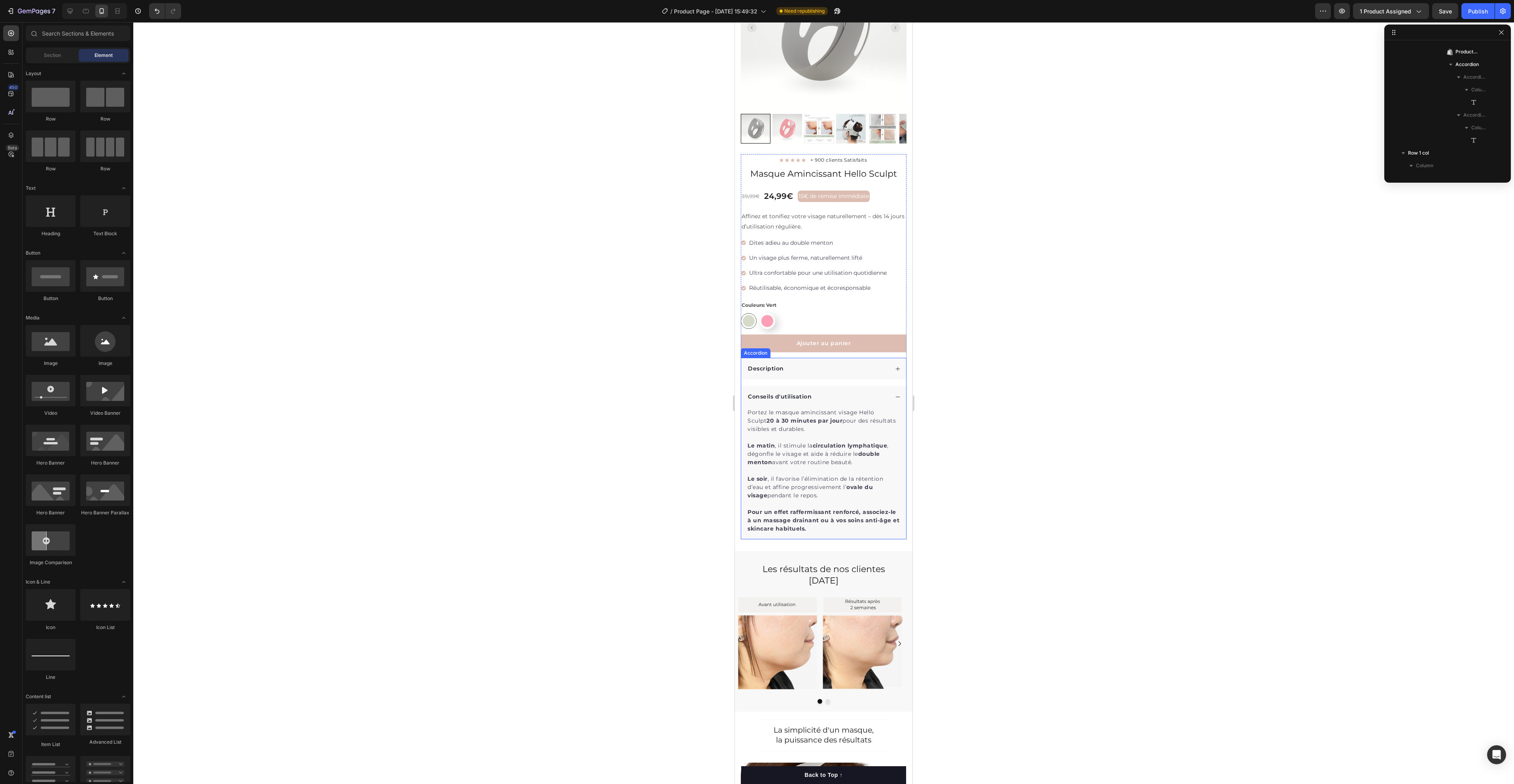
click at [850, 524] on p "Pour un effet raffermissant renforcé, associez-le à un massage drainant ou à vo…" at bounding box center [823, 521] width 152 height 25
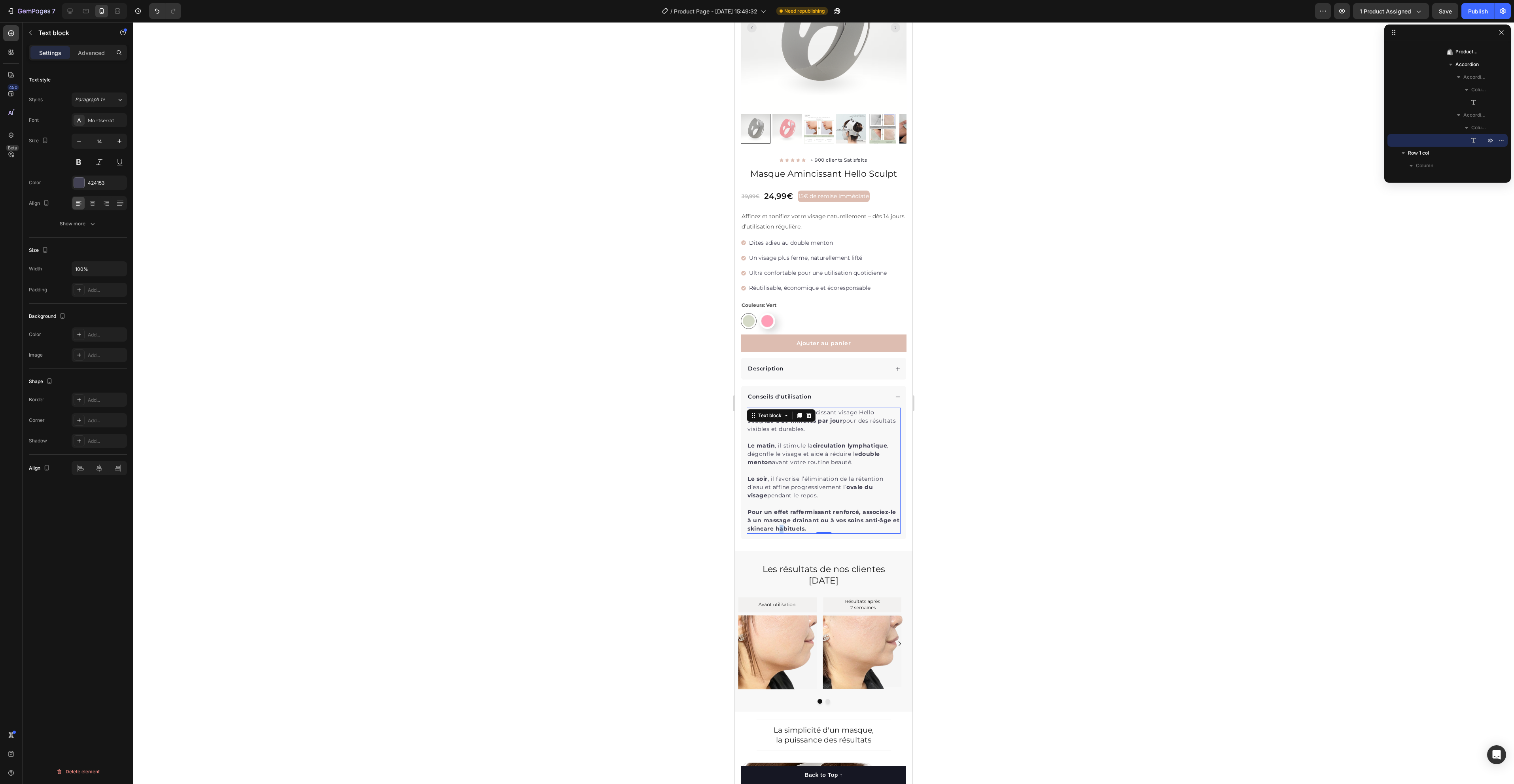
click at [799, 517] on strong "Pour un effet raffermissant renforcé, associez-le à un massage drainant ou à vo…" at bounding box center [823, 520] width 152 height 24
click at [860, 518] on p "Pour un effet raffermissant renforcé, associez-le à un massage drainant ou à vo…" at bounding box center [823, 521] width 152 height 25
drag, startPoint x: 845, startPoint y: 517, endPoint x: 741, endPoint y: 505, distance: 104.7
click at [741, 505] on div "Product Images "Franchement, je ne pensais pas qu’un masque comme ça pouvait vr…" at bounding box center [823, 242] width 177 height 595
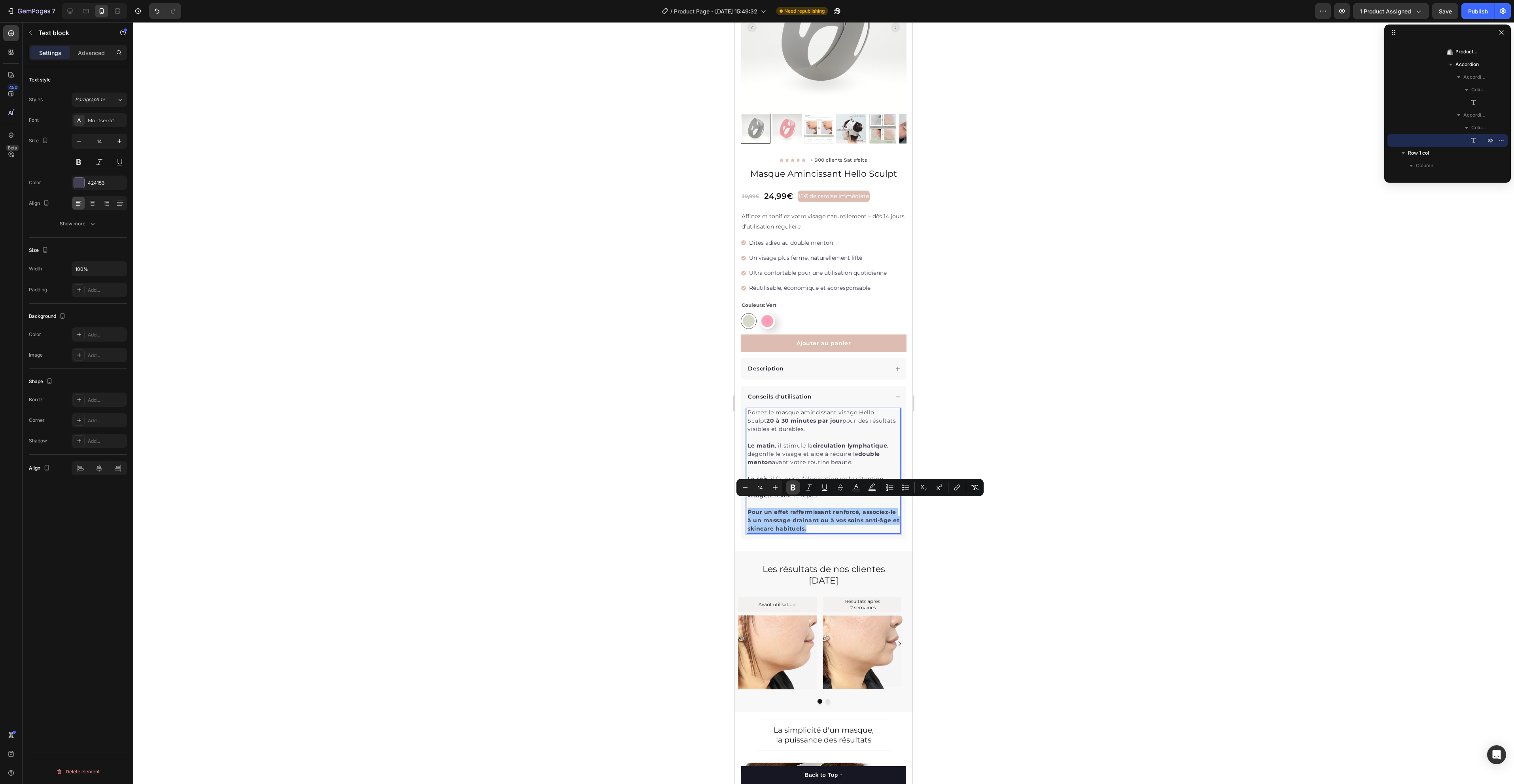
click at [794, 491] on icon "Editor contextual toolbar" at bounding box center [793, 487] width 8 height 8
click at [1053, 545] on div at bounding box center [823, 403] width 1381 height 762
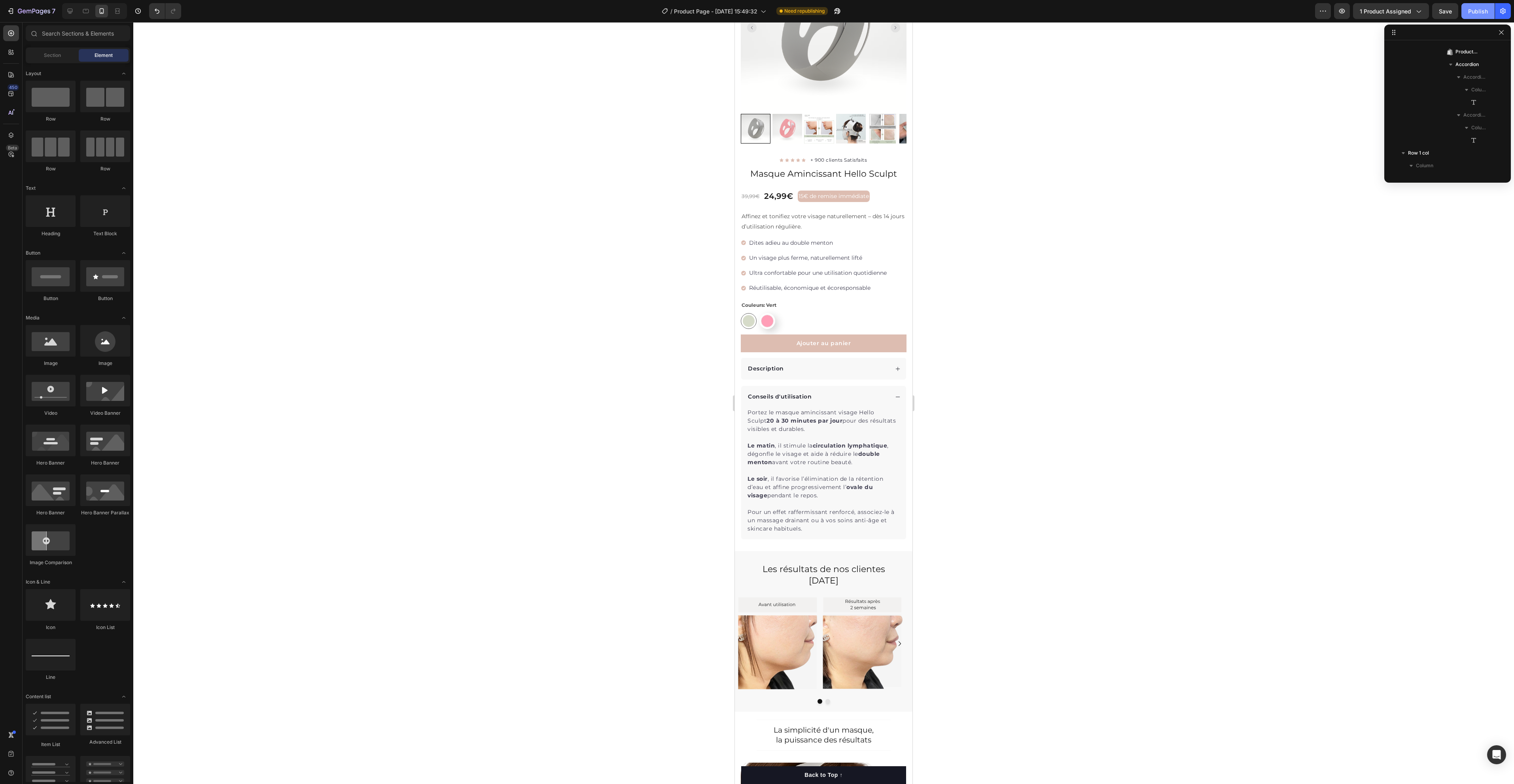
click at [1480, 7] on div "Publish" at bounding box center [1478, 11] width 20 height 8
click at [835, 445] on p "Le matin , il stimule la circulation lymphatique , dégonfle le visage et aide à…" at bounding box center [823, 454] width 152 height 25
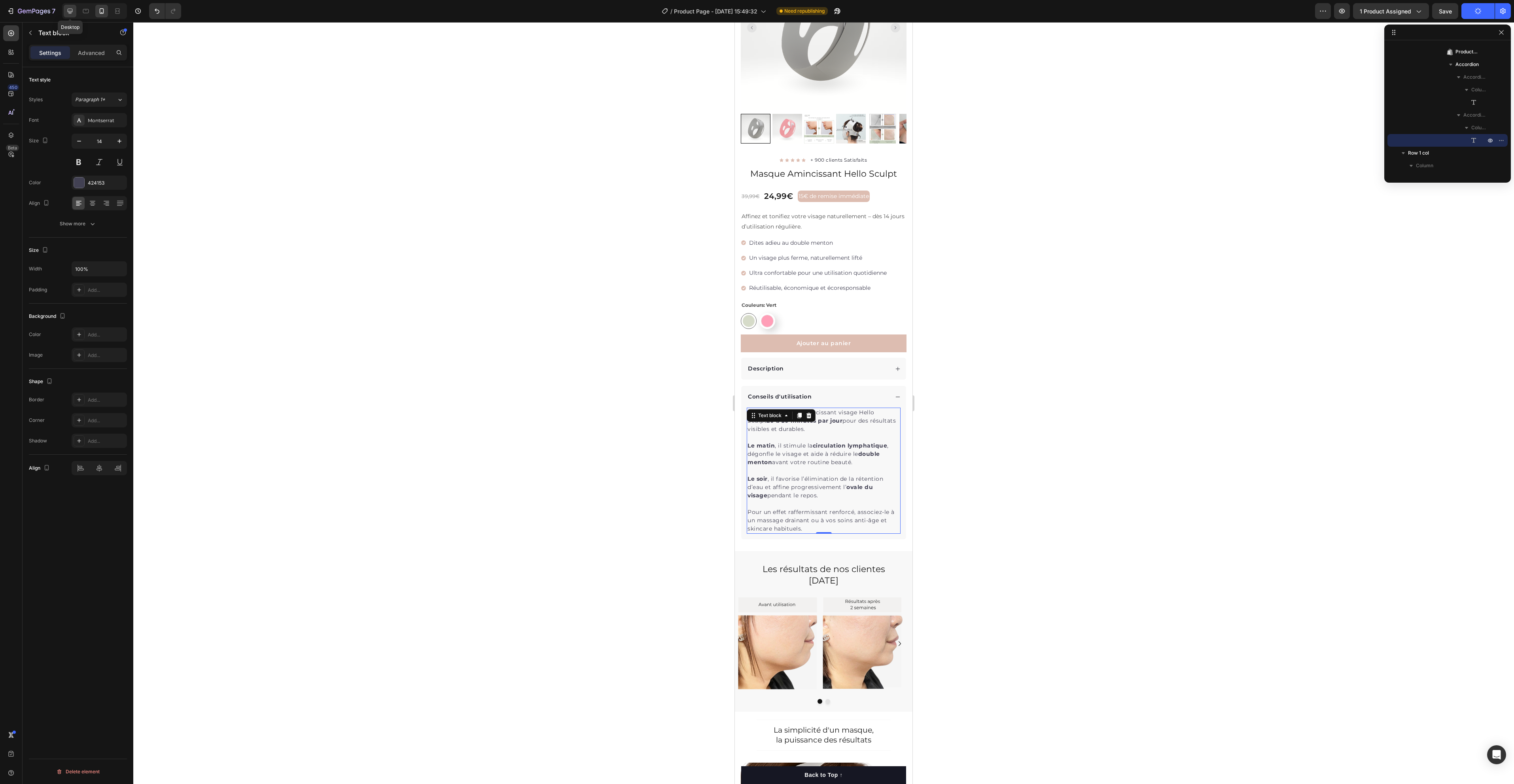
click at [72, 8] on icon at bounding box center [69, 11] width 8 height 8
type input "16"
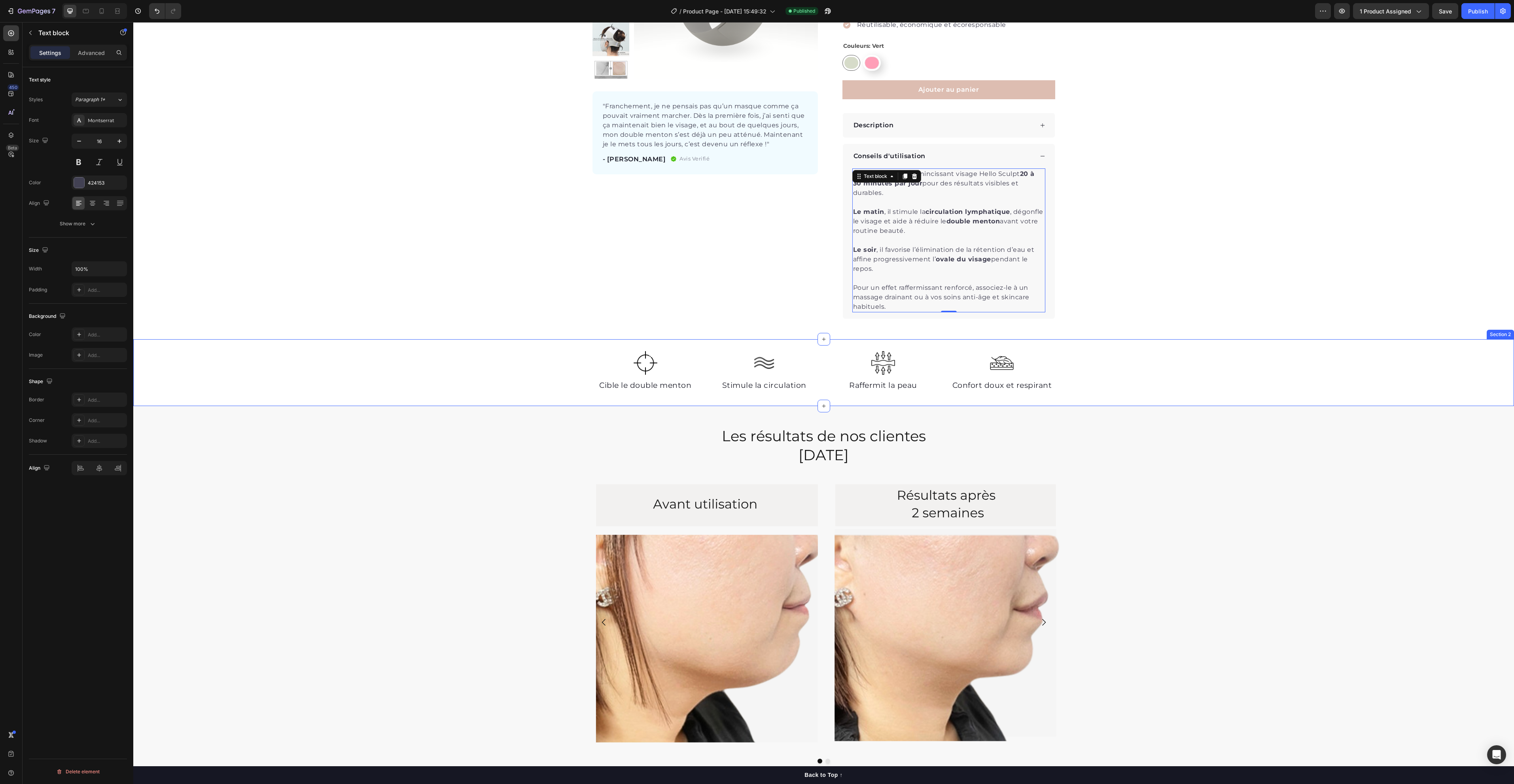
scroll to position [44, 0]
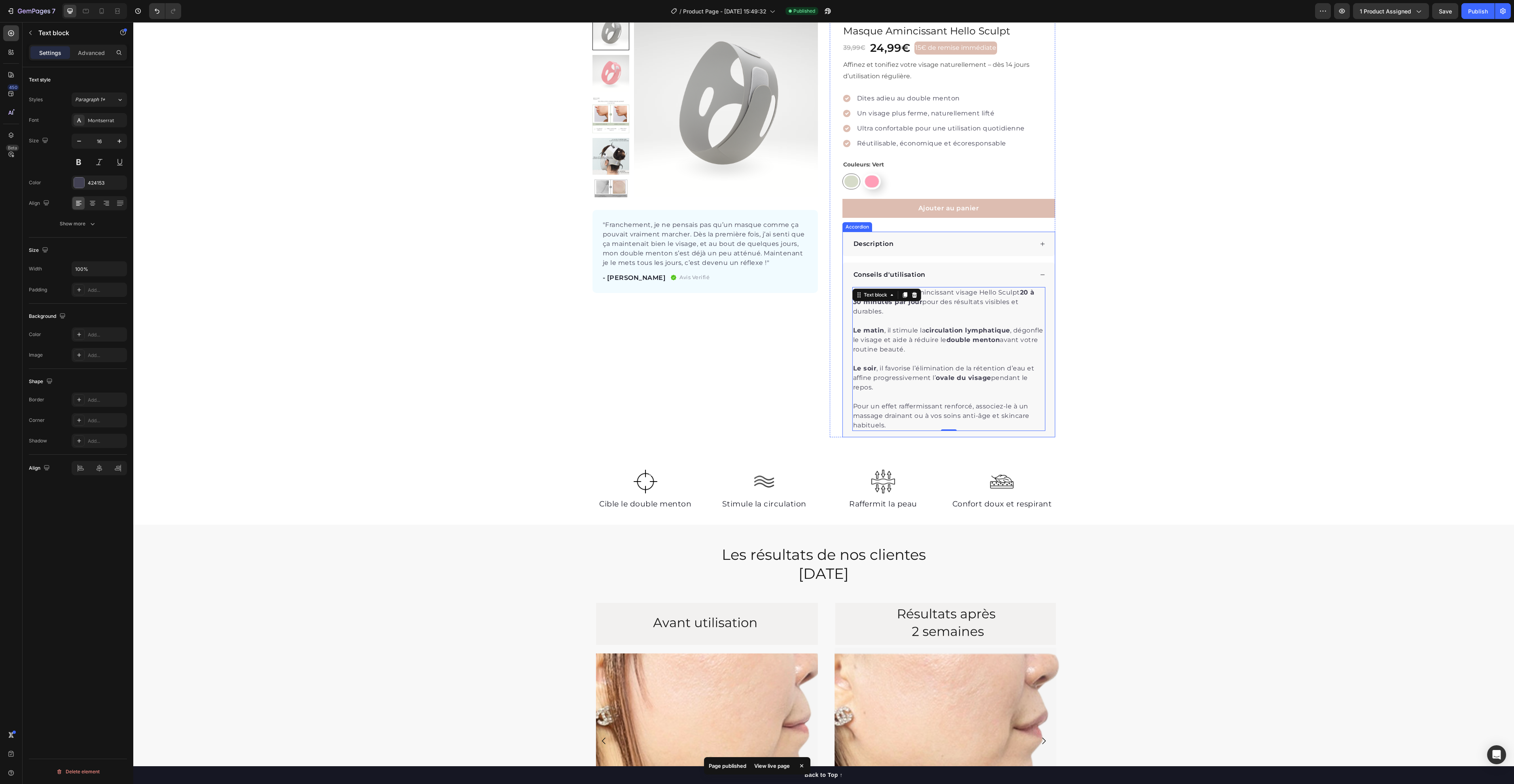
click at [923, 237] on div "Description" at bounding box center [949, 244] width 212 height 25
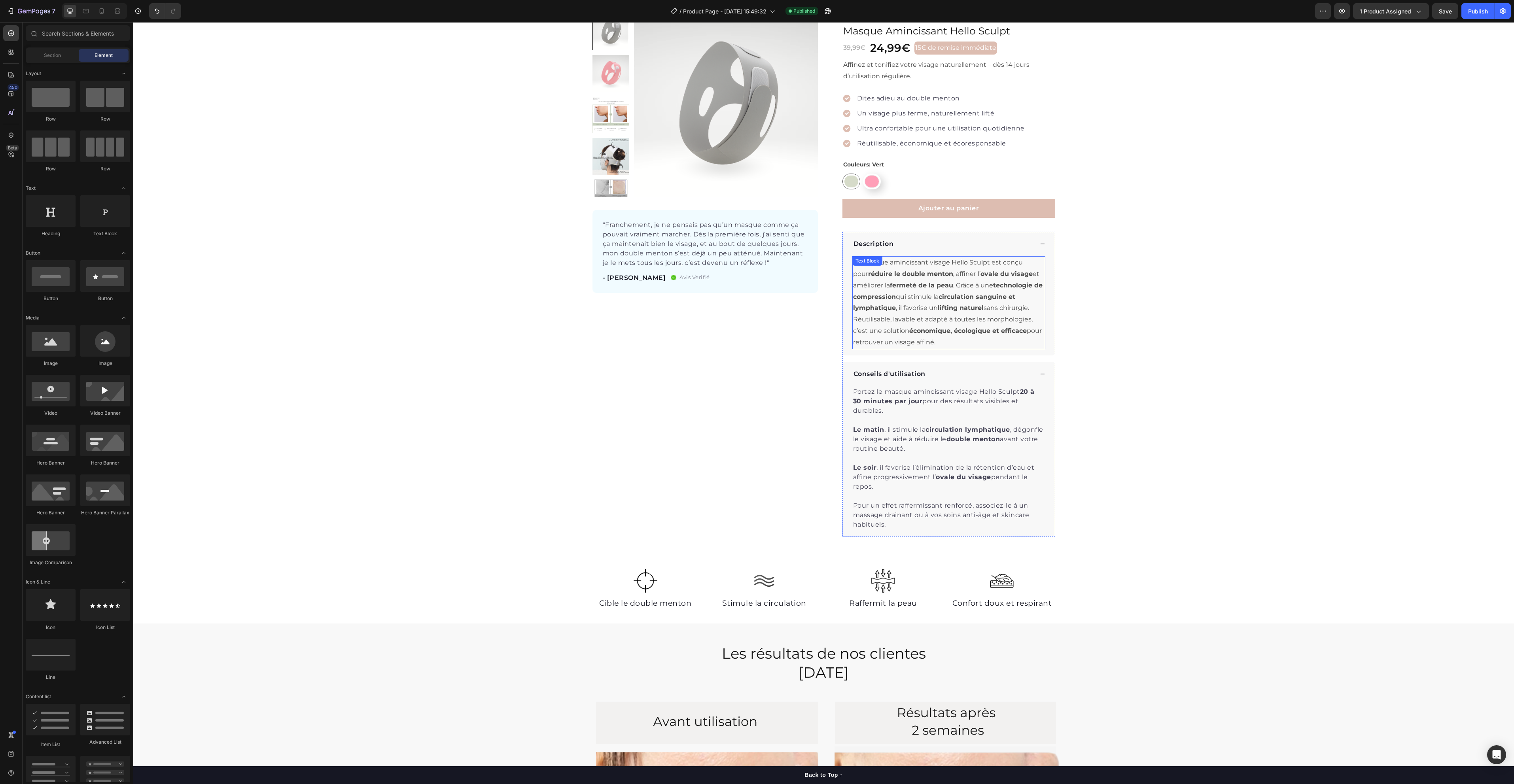
click at [944, 291] on p "Le masque amincissant visage Hello Sculpt est conçu pour réduire le double ment…" at bounding box center [949, 302] width 192 height 91
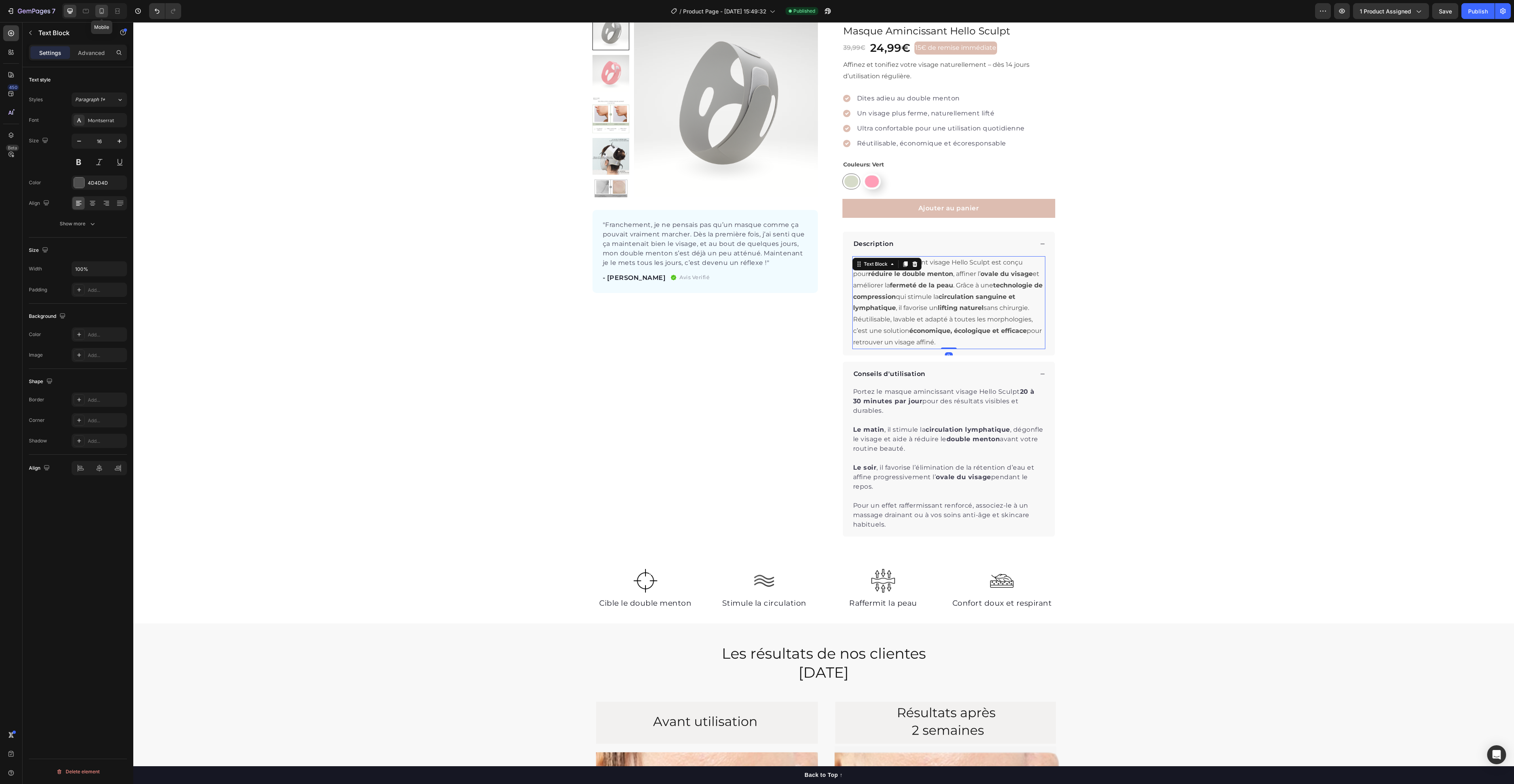
click at [103, 15] on div at bounding box center [102, 11] width 13 height 13
type input "14"
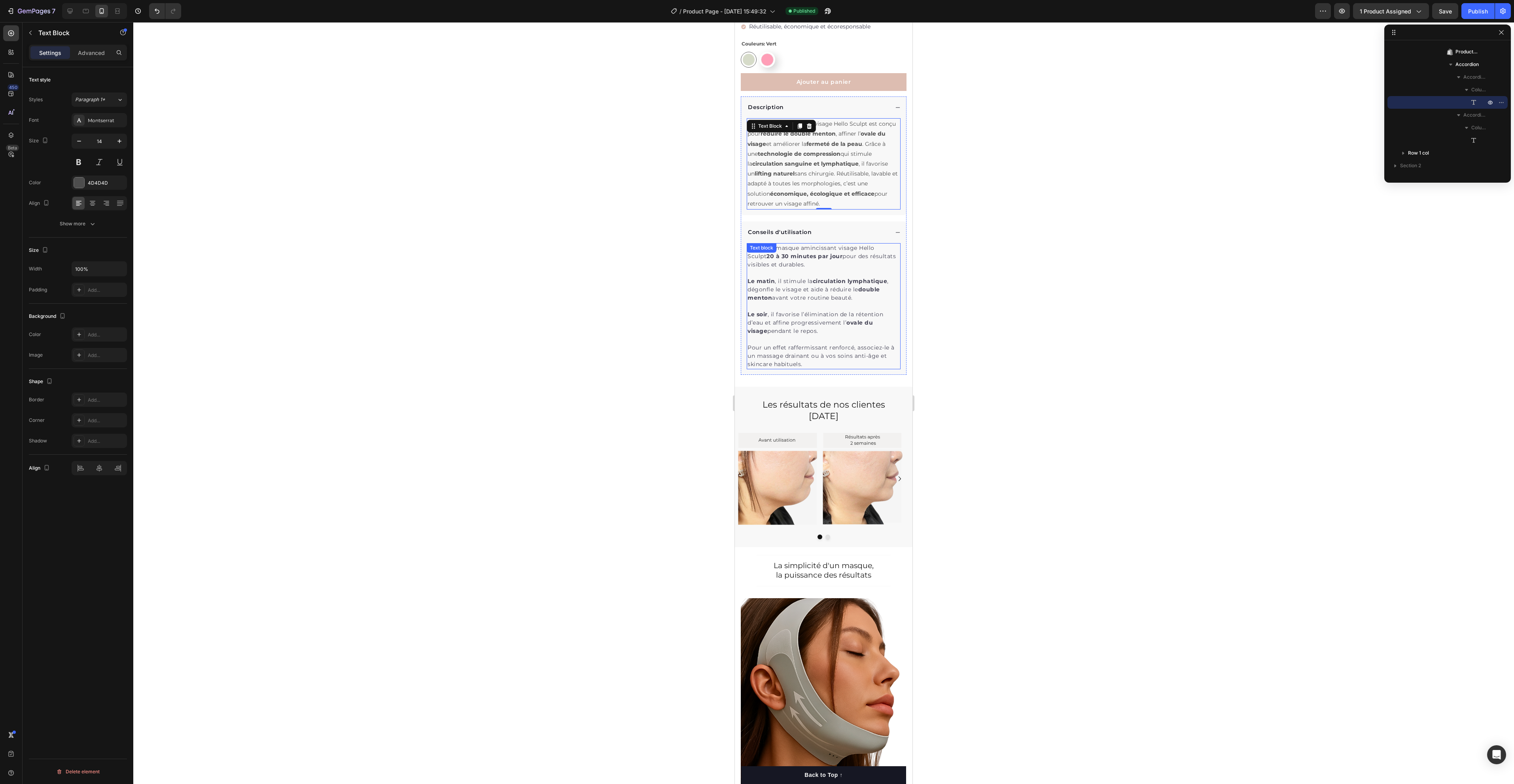
scroll to position [299, 0]
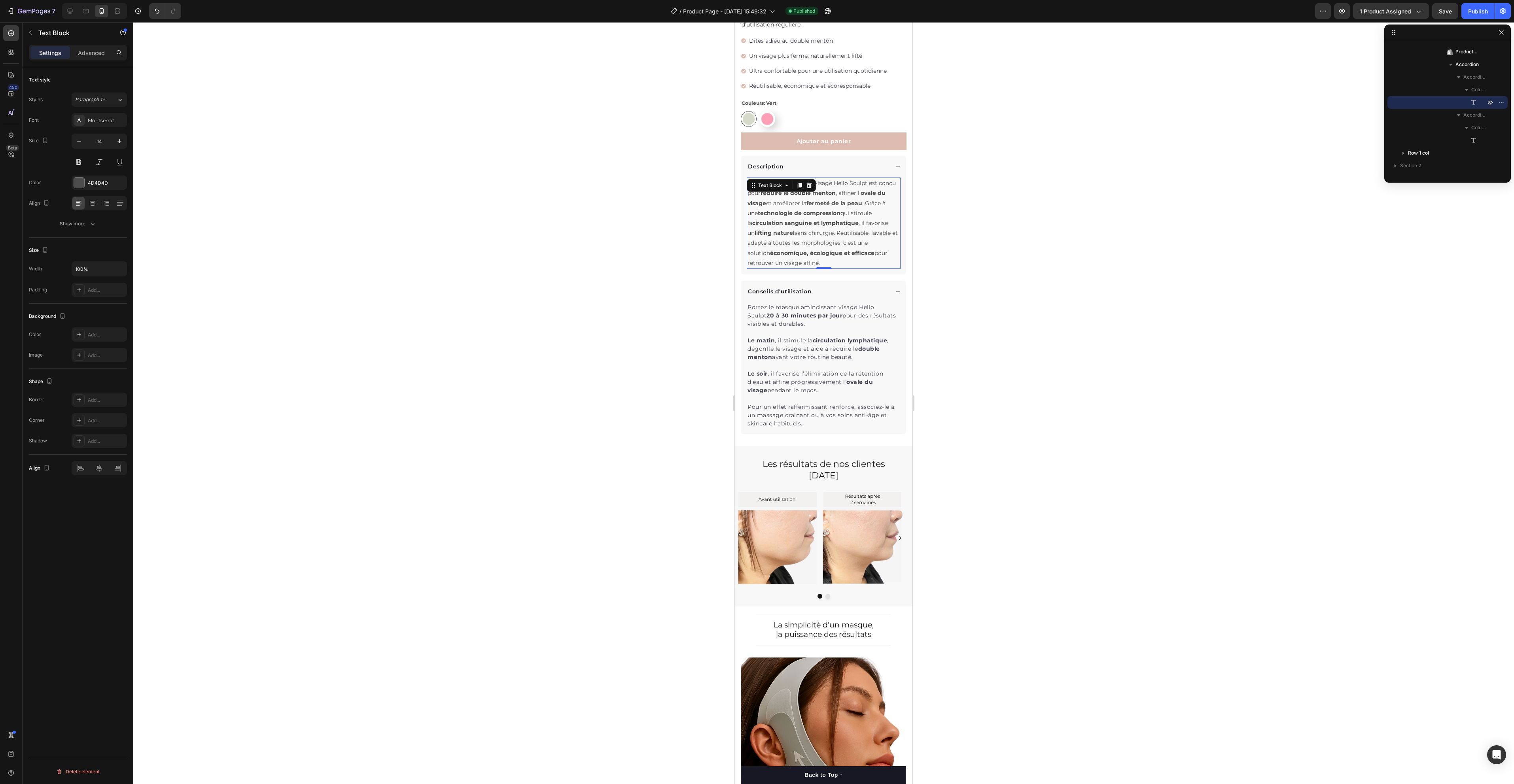
click at [834, 219] on strong "circulation sanguine et lymphatique" at bounding box center [805, 223] width 106 height 7
click at [862, 219] on p "Le masque amincissant visage Hello Sculpt est conçu pour réduire le double ment…" at bounding box center [823, 223] width 152 height 90
click at [777, 233] on p "Le masque amincissant visage Hello Sculpt est conçu pour réduire le double ment…" at bounding box center [823, 223] width 152 height 90
click at [878, 185] on p "Le masque amincissant visage Hello Sculpt est conçu pour réduire le double ment…" at bounding box center [823, 223] width 152 height 90
click at [765, 205] on p "Le masque amincissant visage Hello Sculpt est conçu pour réduire le double ment…" at bounding box center [823, 223] width 152 height 90
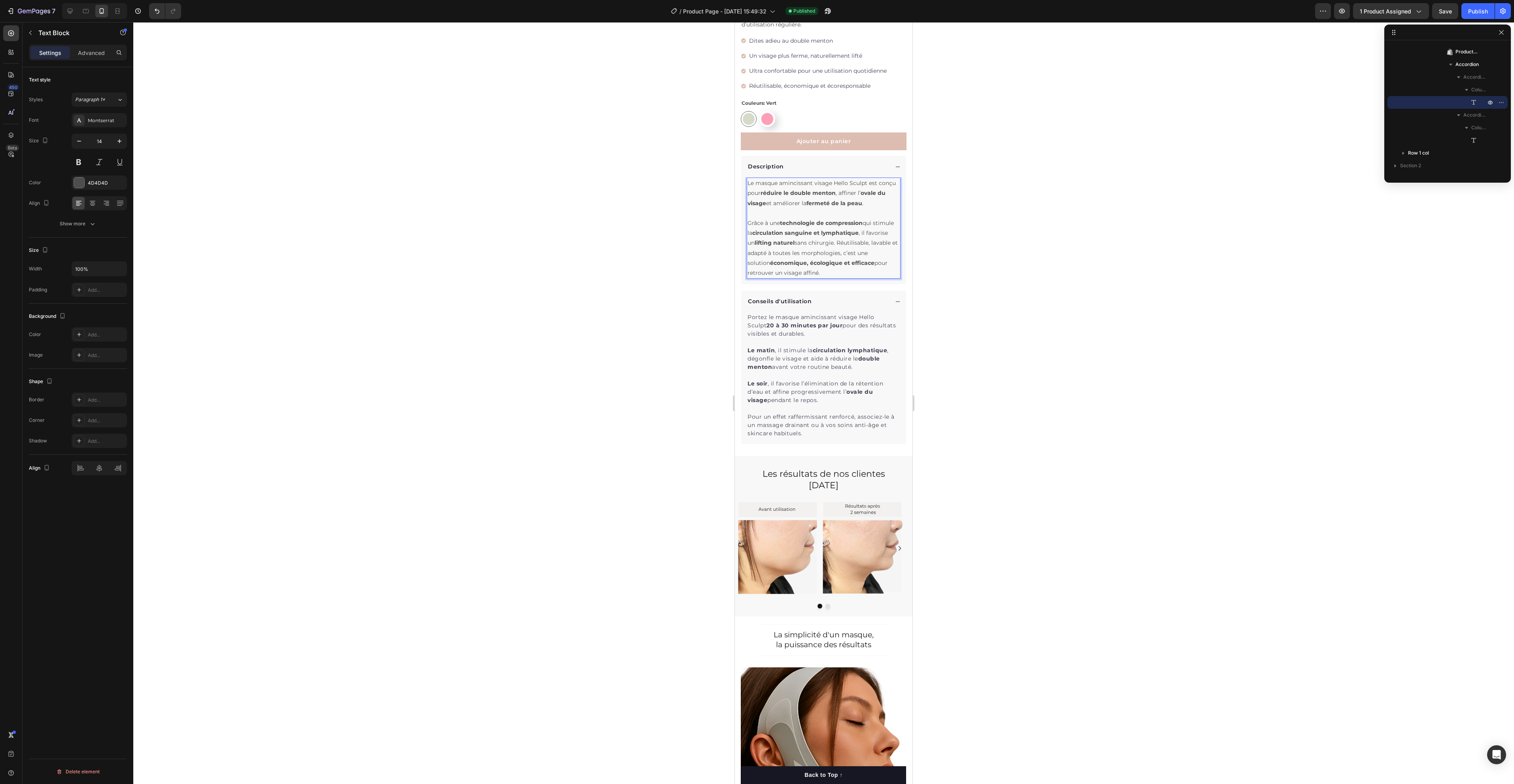
click at [875, 247] on p "Grâce à une technologie de compression qui stimule la circulation sanguine et l…" at bounding box center [823, 248] width 152 height 60
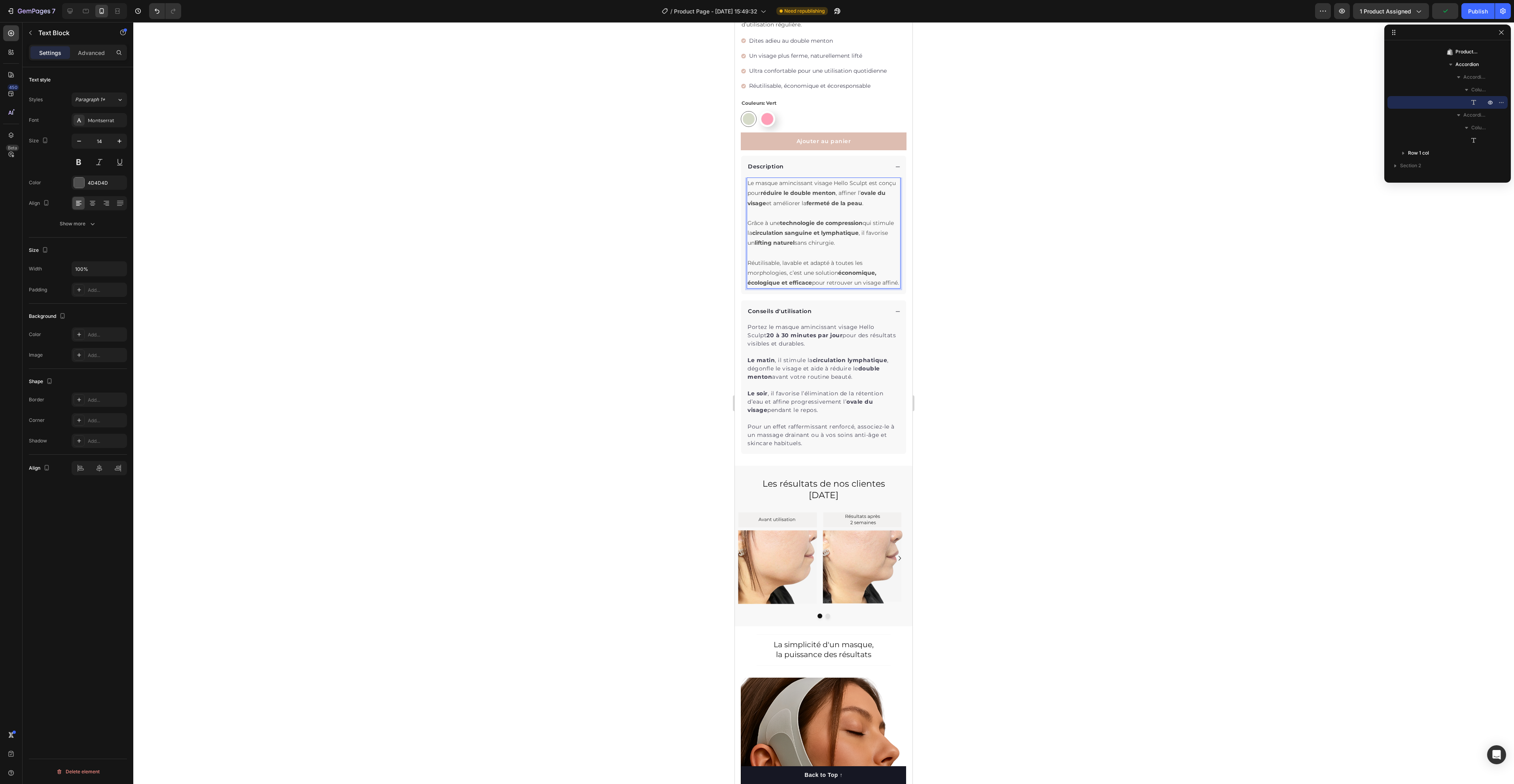
click at [749, 222] on p "Grâce à une technologie de compression qui stimule la circulation sanguine et l…" at bounding box center [823, 233] width 152 height 30
click at [1103, 269] on div at bounding box center [823, 403] width 1381 height 762
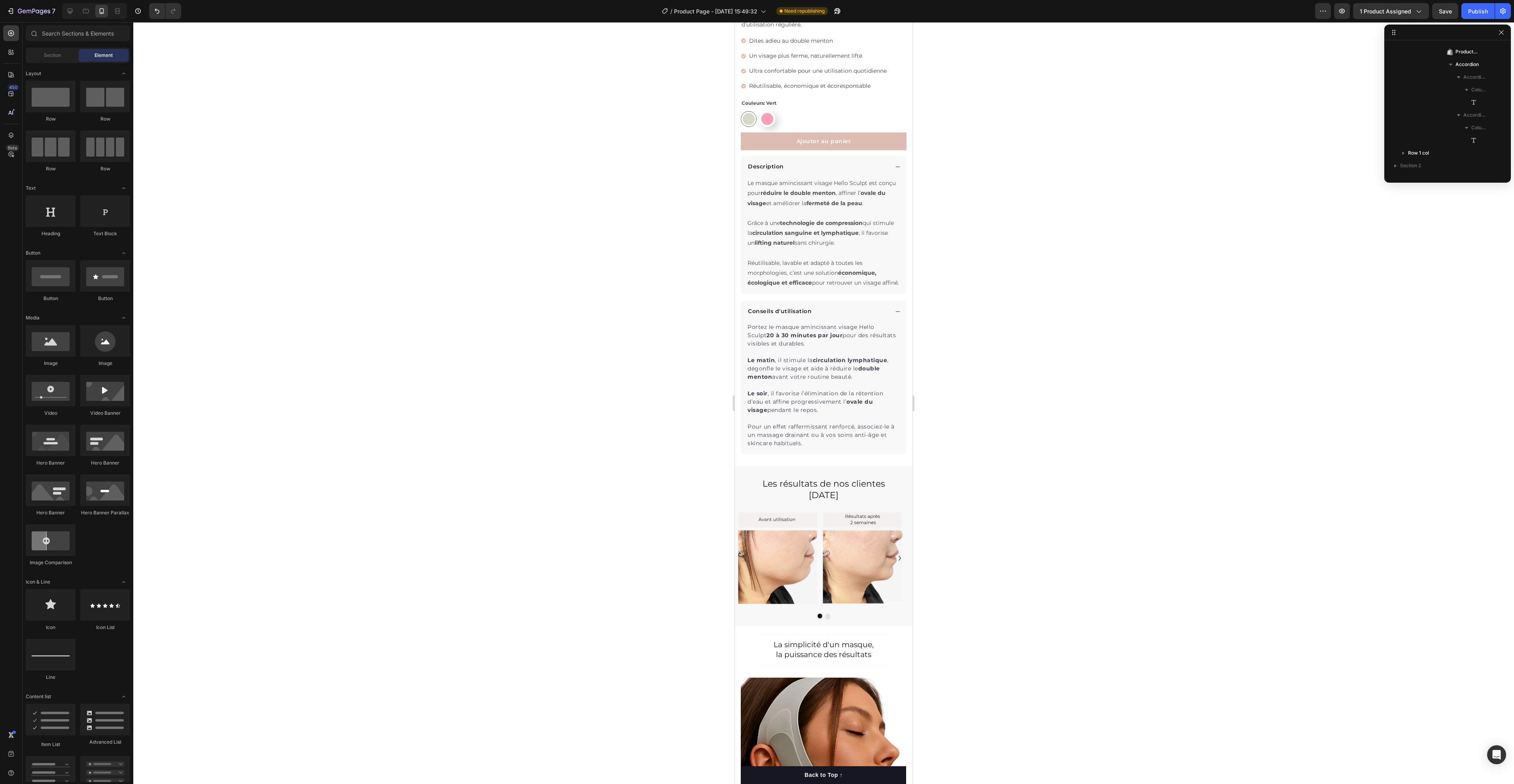
click at [1140, 322] on div at bounding box center [823, 403] width 1381 height 762
click at [834, 162] on div "Description" at bounding box center [818, 167] width 142 height 11
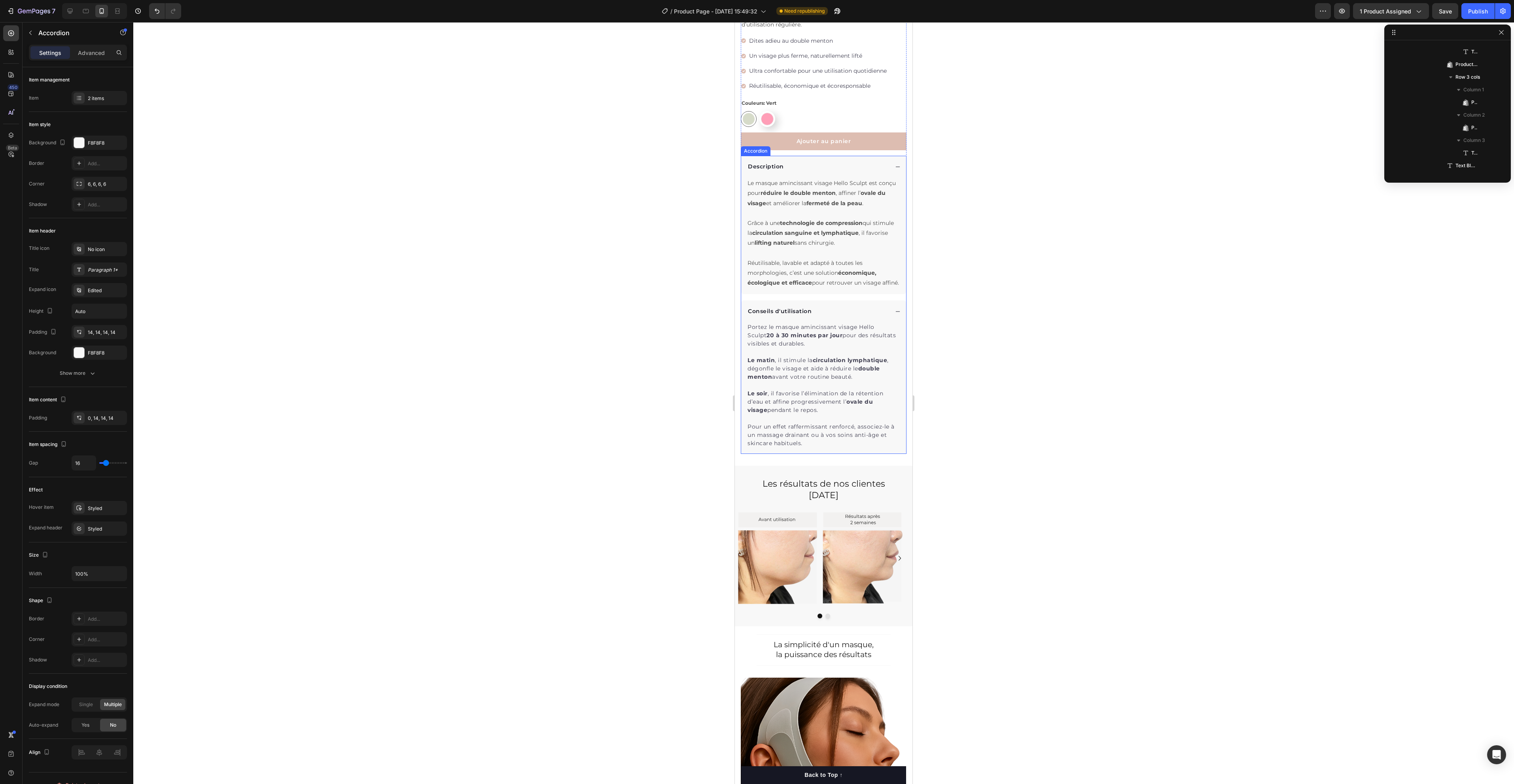
scroll to position [327, 0]
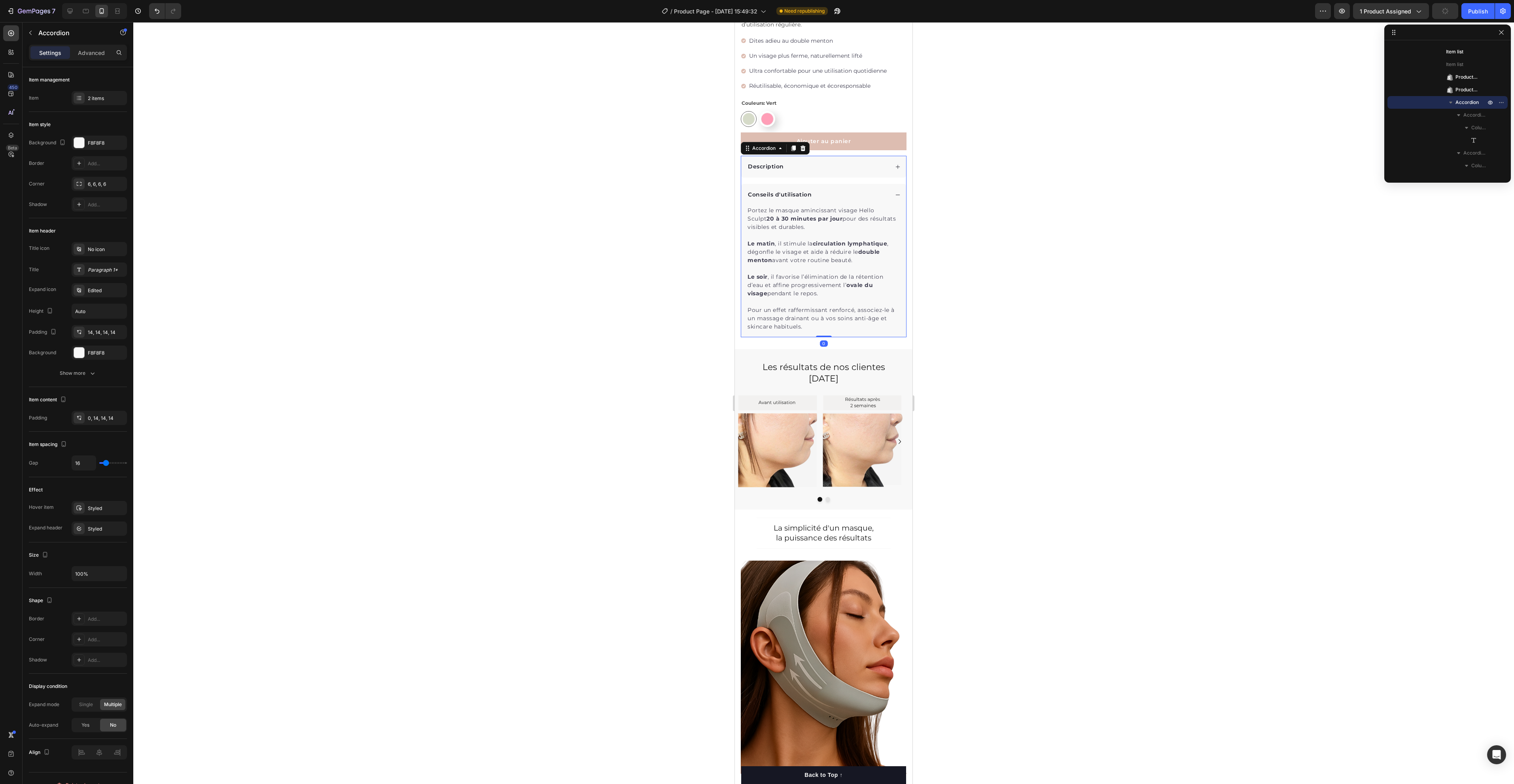
click at [866, 189] on div "Conseils d'utilisation" at bounding box center [818, 195] width 142 height 11
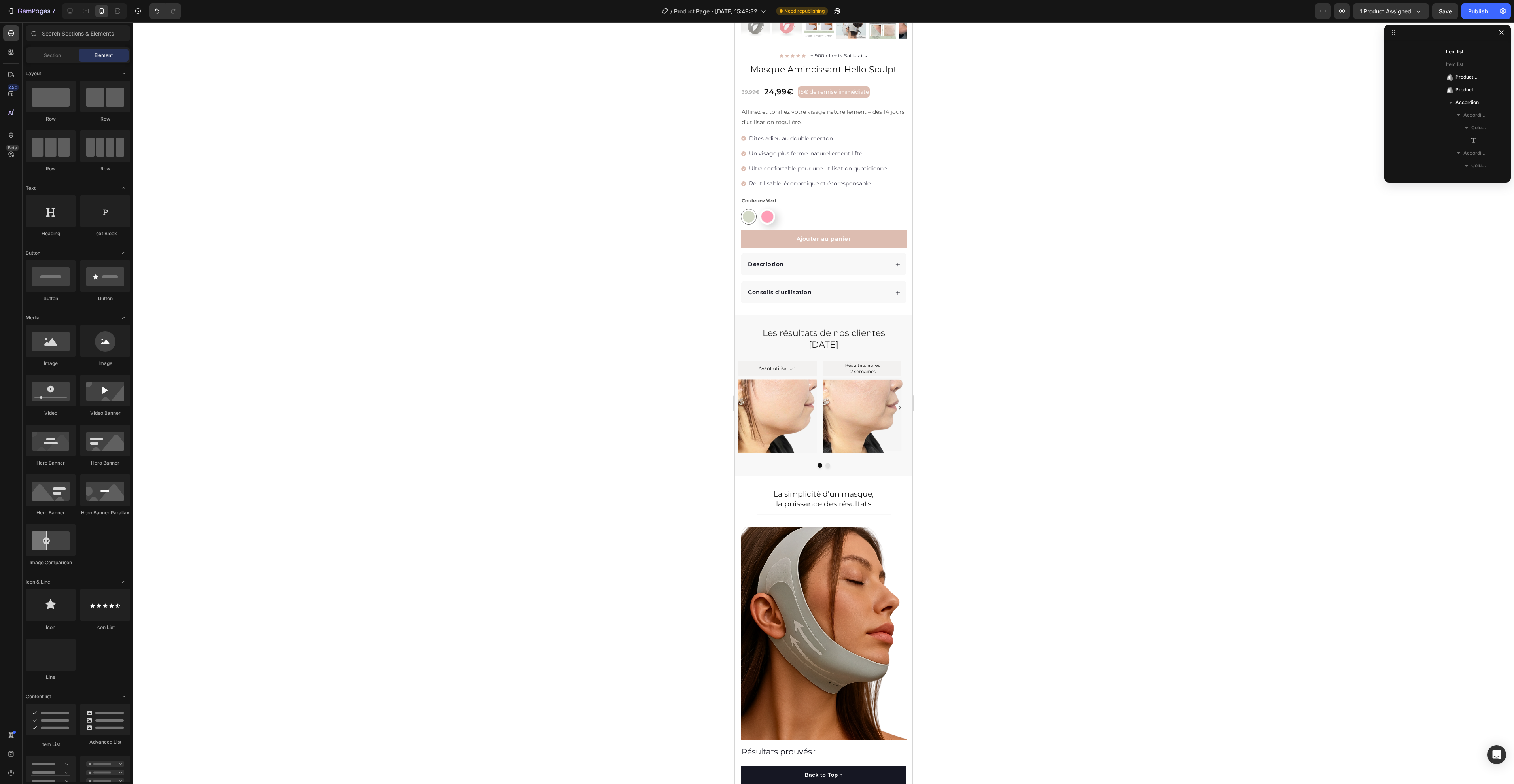
scroll to position [206, 0]
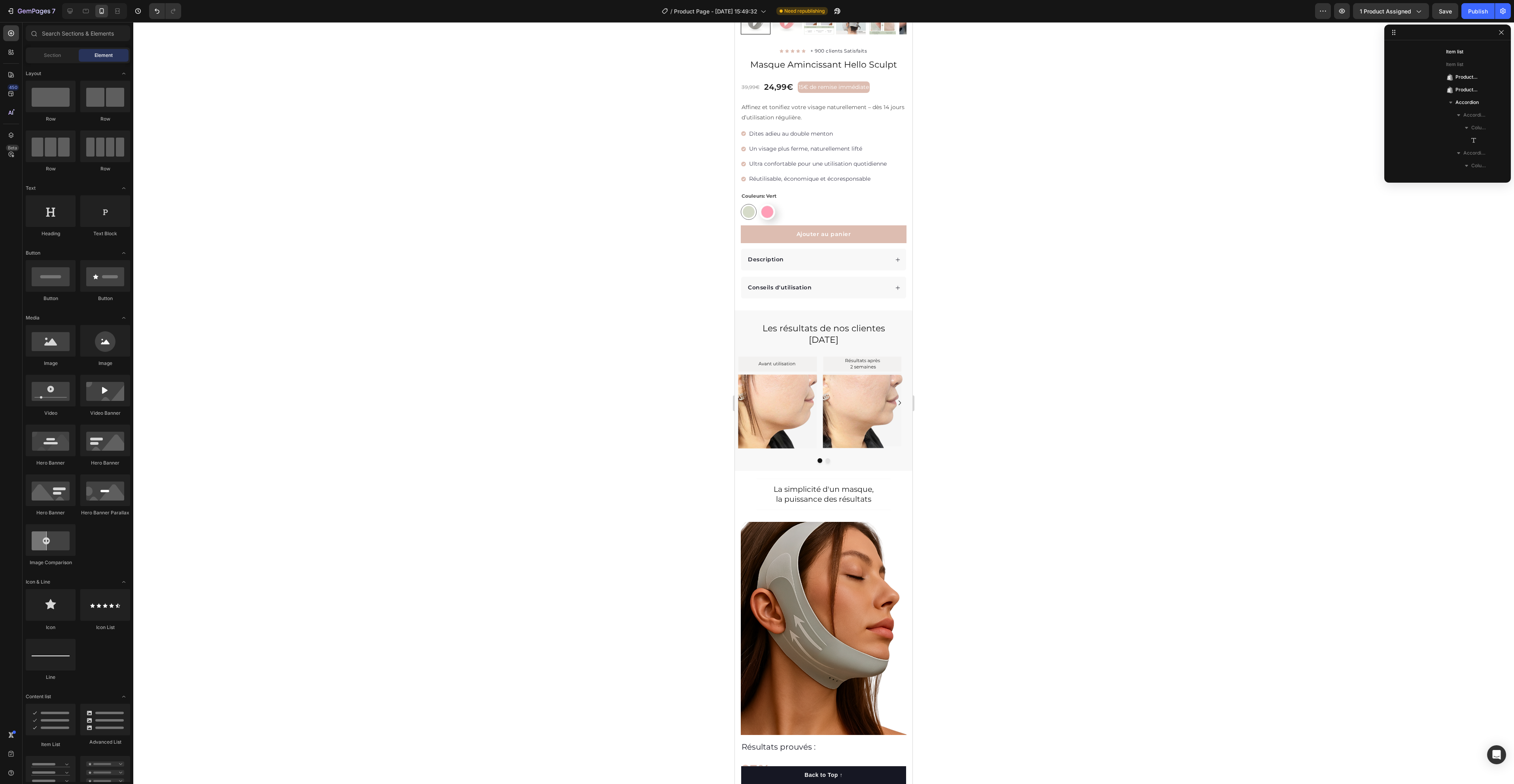
drag, startPoint x: 909, startPoint y: 423, endPoint x: 1654, endPoint y: 351, distance: 748.5
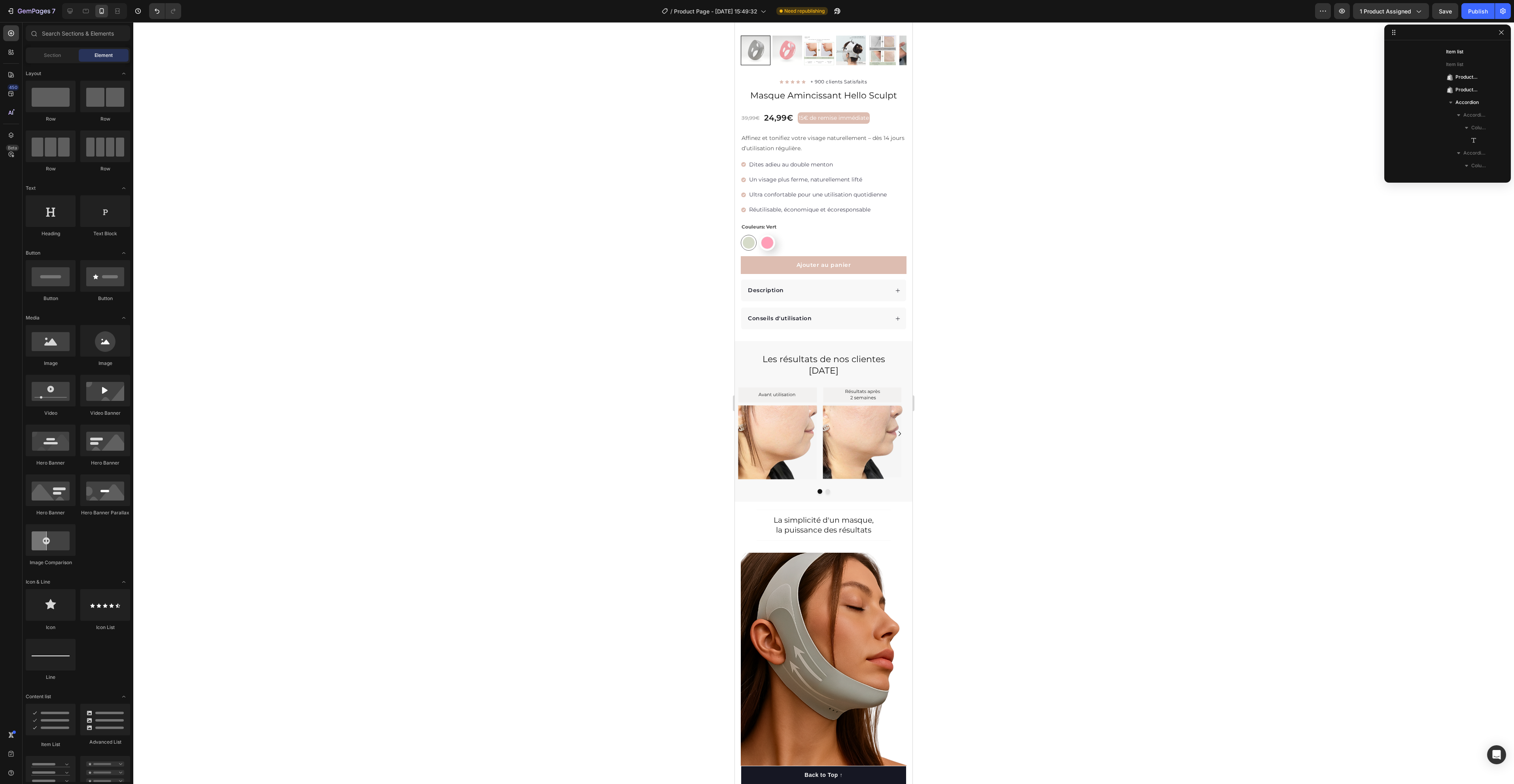
scroll to position [182, 0]
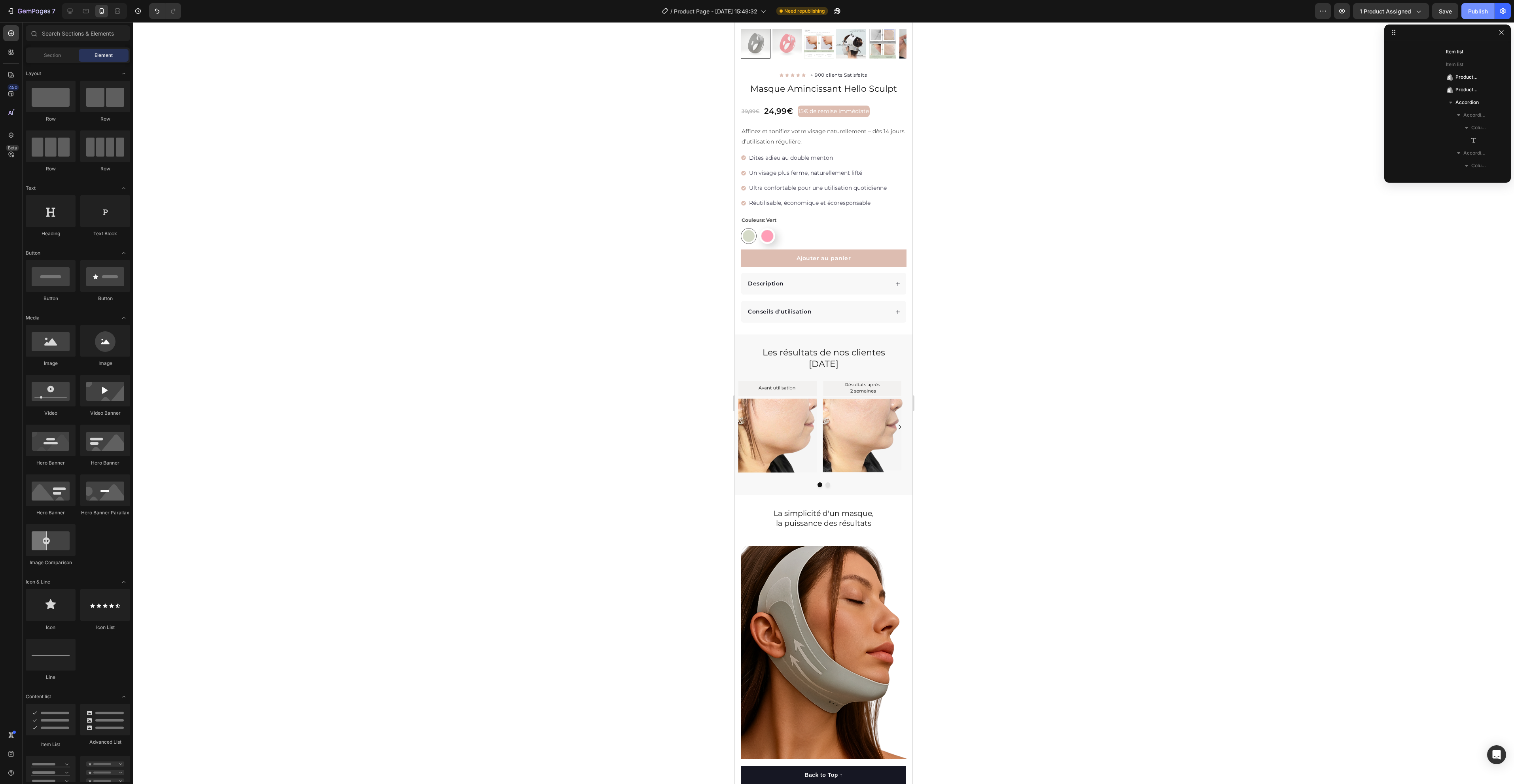
click at [1478, 8] on div "Publish" at bounding box center [1478, 11] width 20 height 8
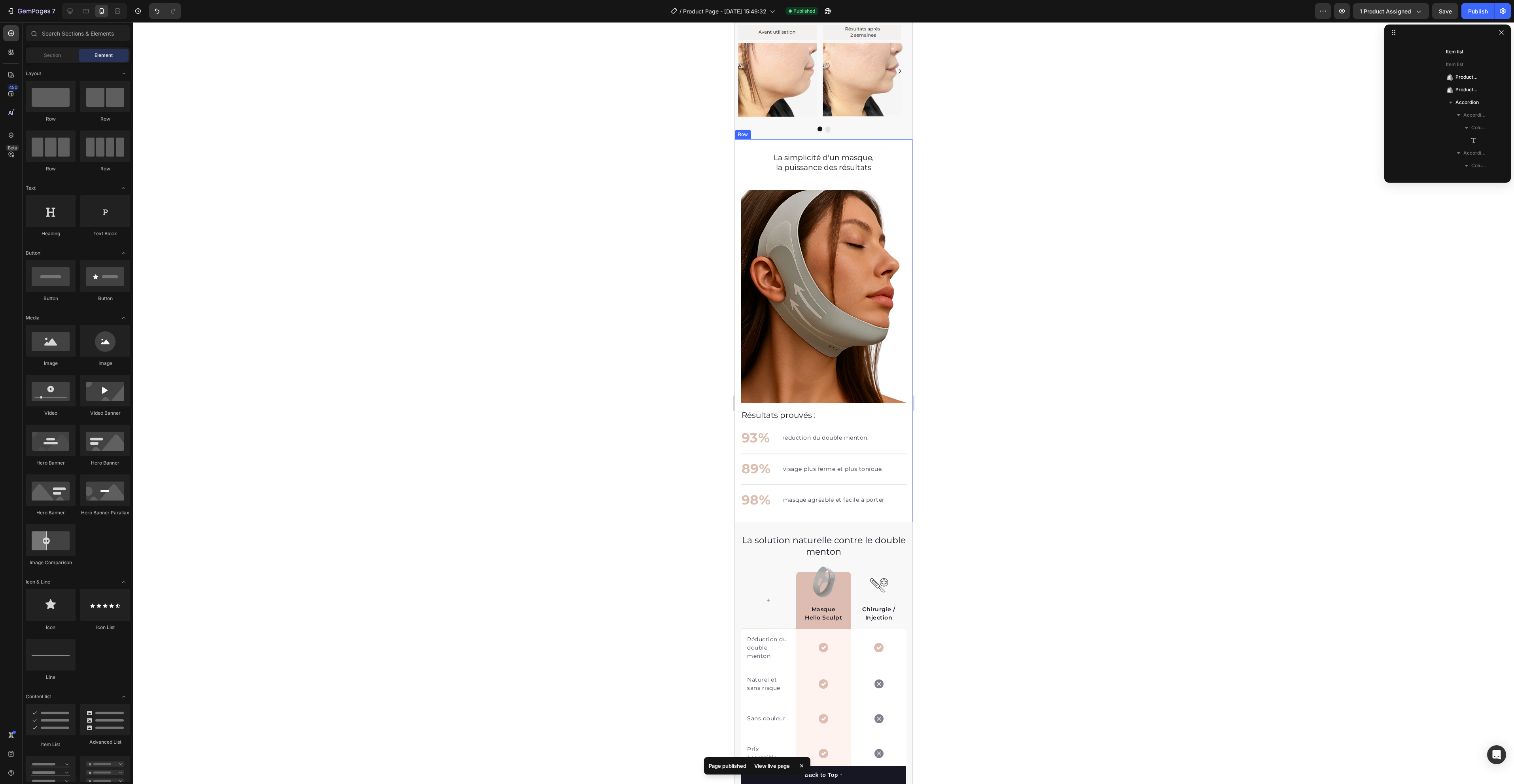
scroll to position [419, 0]
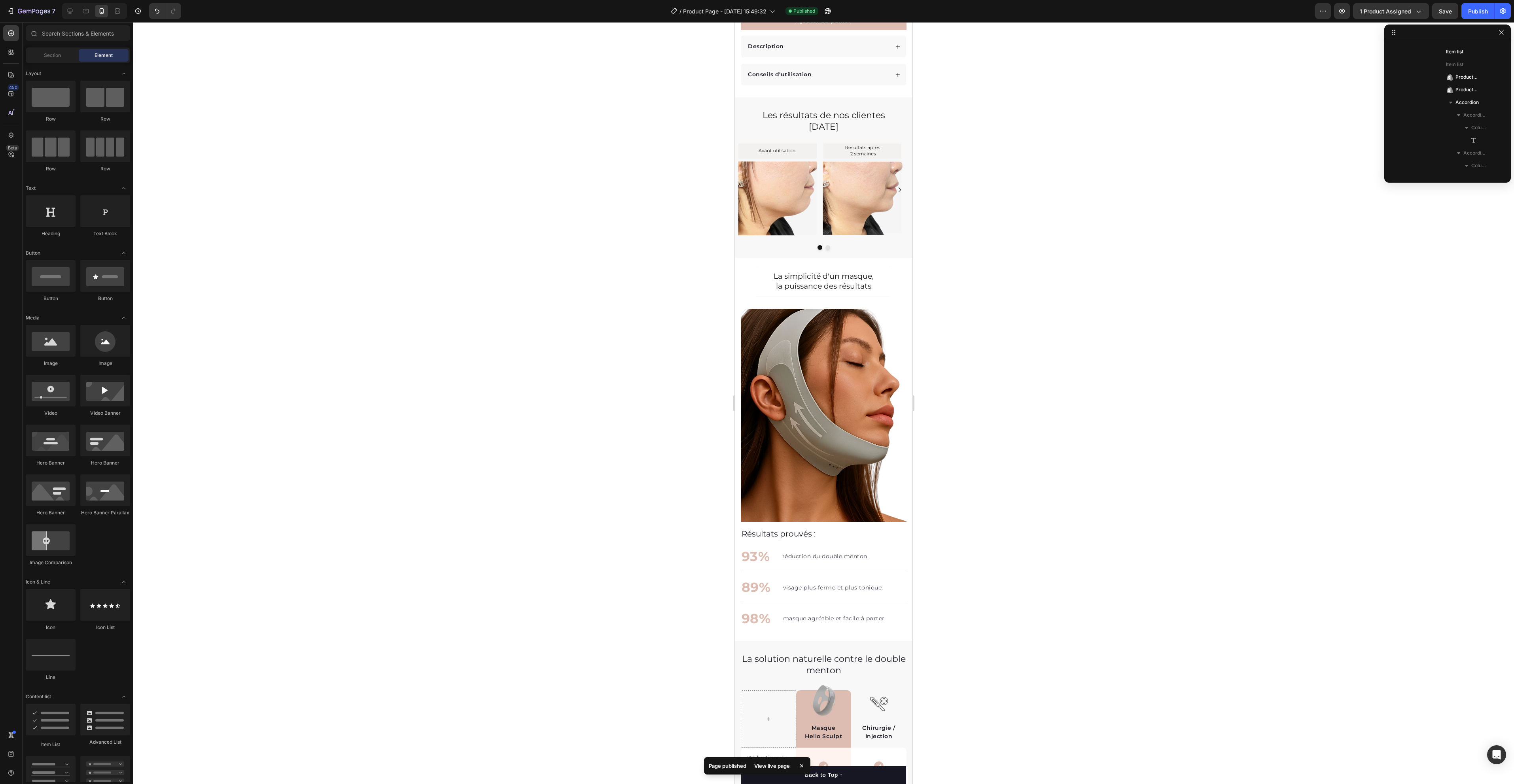
click at [20, 2] on div "7 Version history / Product Page - Jun 25, 15:49:32 Published Preview 1 product…" at bounding box center [757, 11] width 1514 height 22
click at [23, 11] on icon "button" at bounding box center [24, 11] width 4 height 4
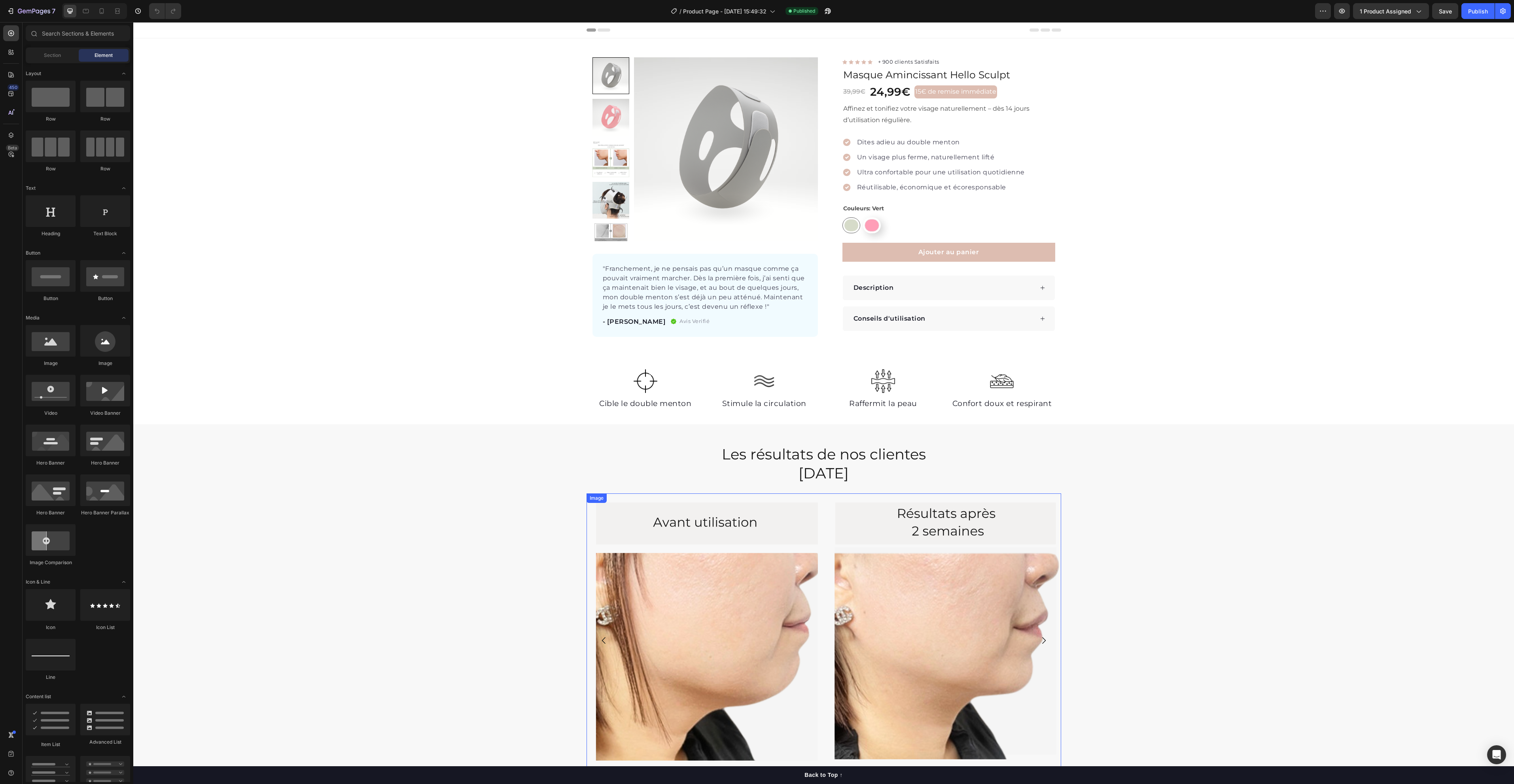
scroll to position [59, 0]
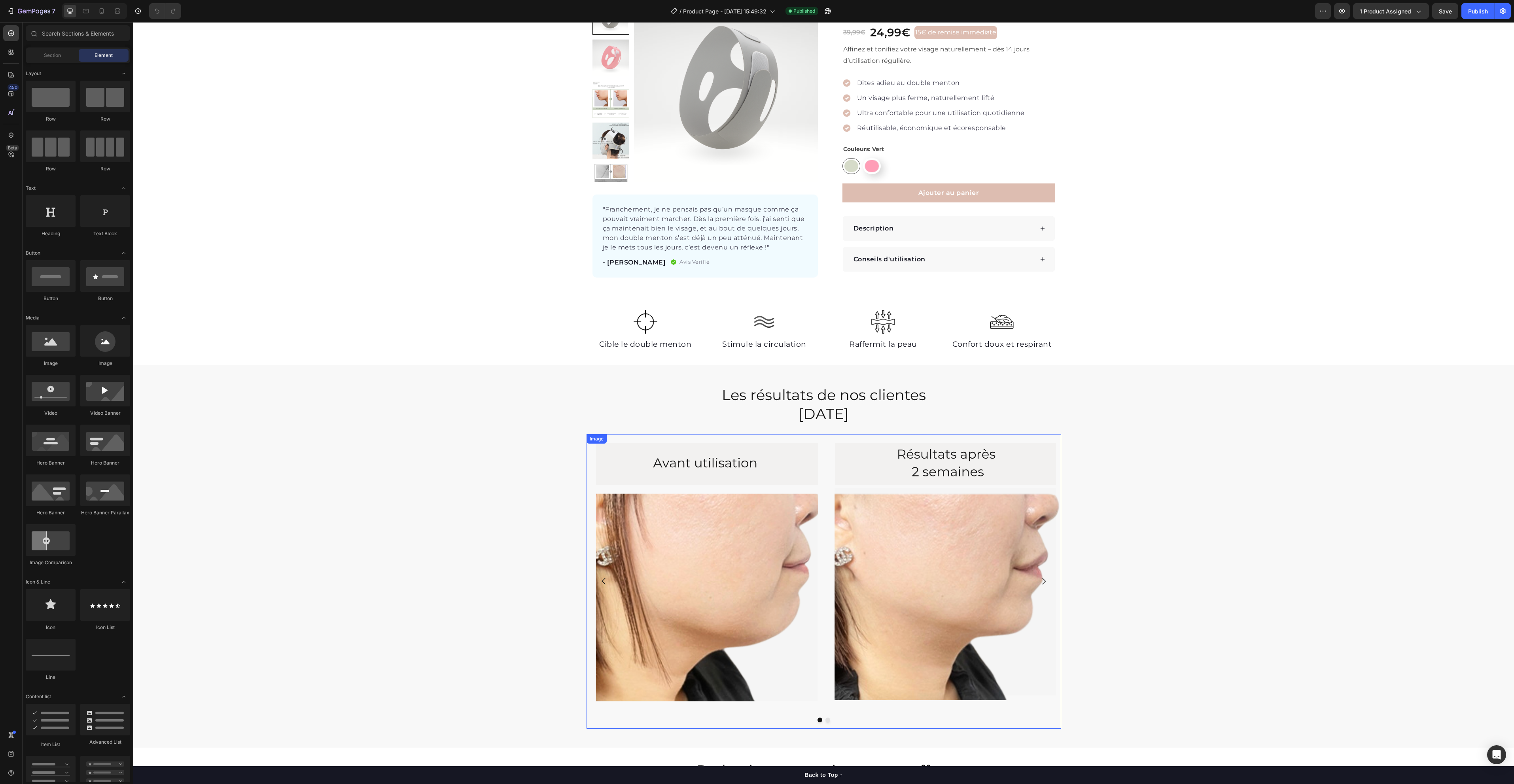
click at [789, 460] on img at bounding box center [824, 572] width 475 height 277
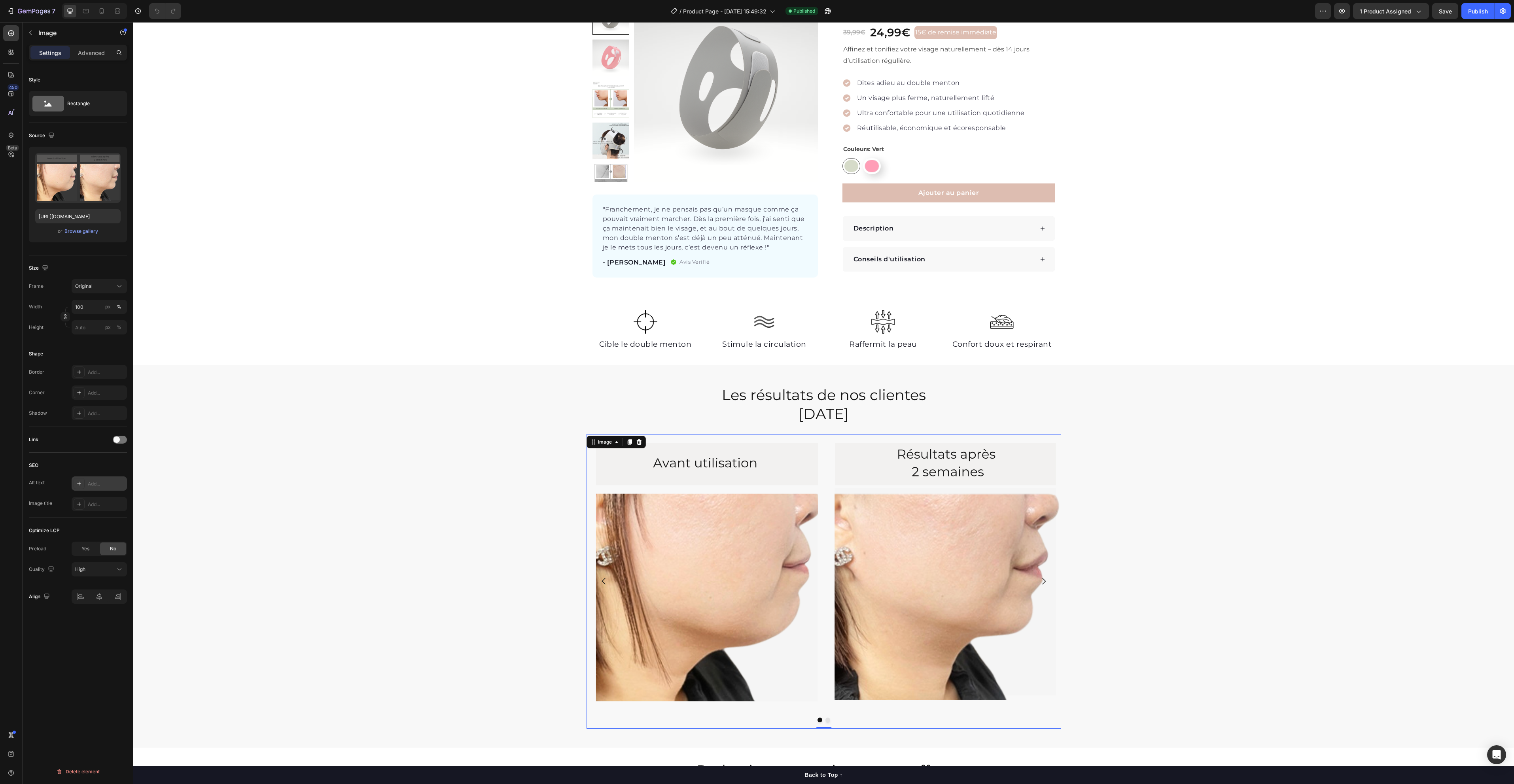
click at [108, 484] on div "Add..." at bounding box center [106, 484] width 37 height 7
click at [215, 530] on textarea "Describes the appearance of the image" at bounding box center [190, 525] width 98 height 22
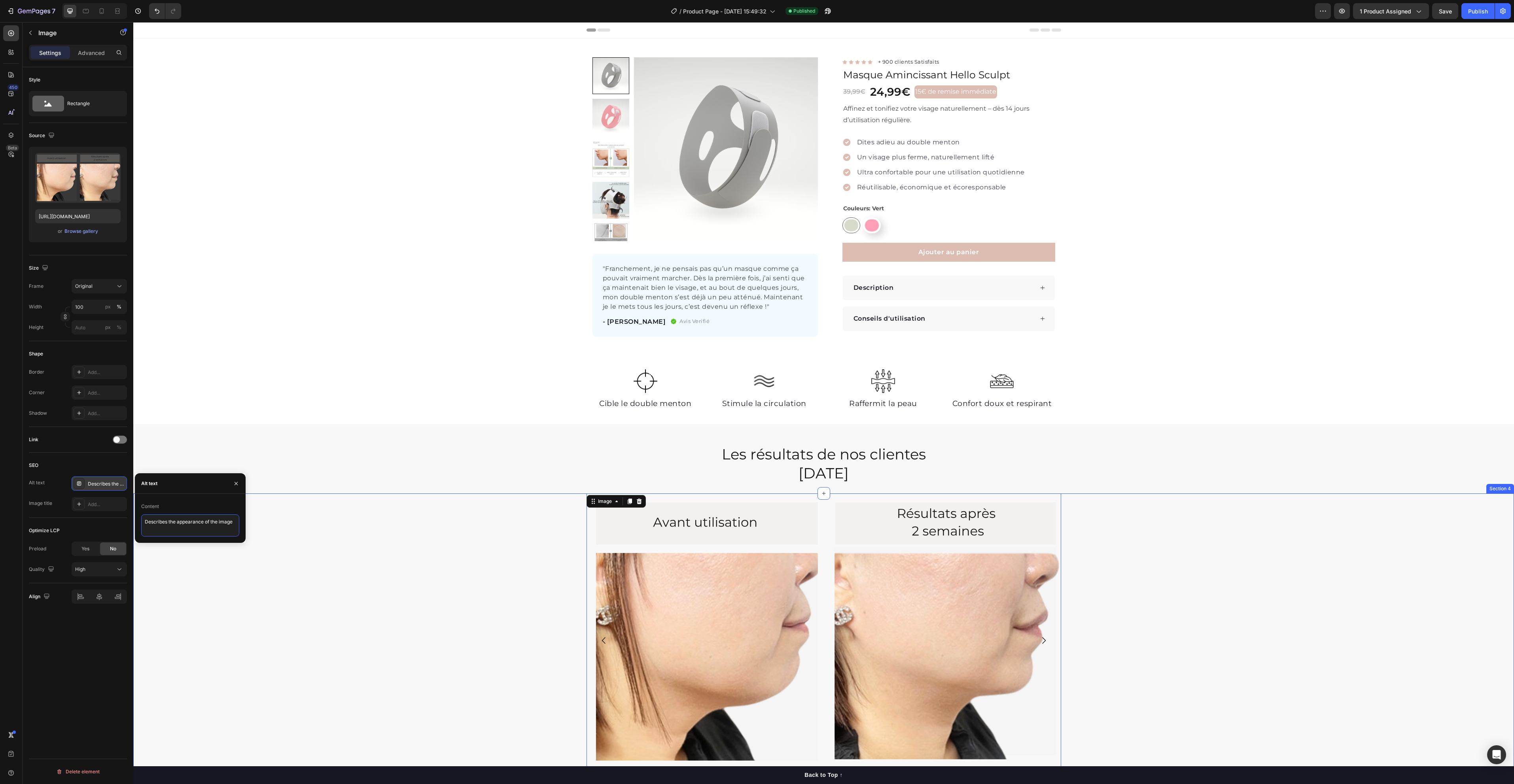
scroll to position [119, 0]
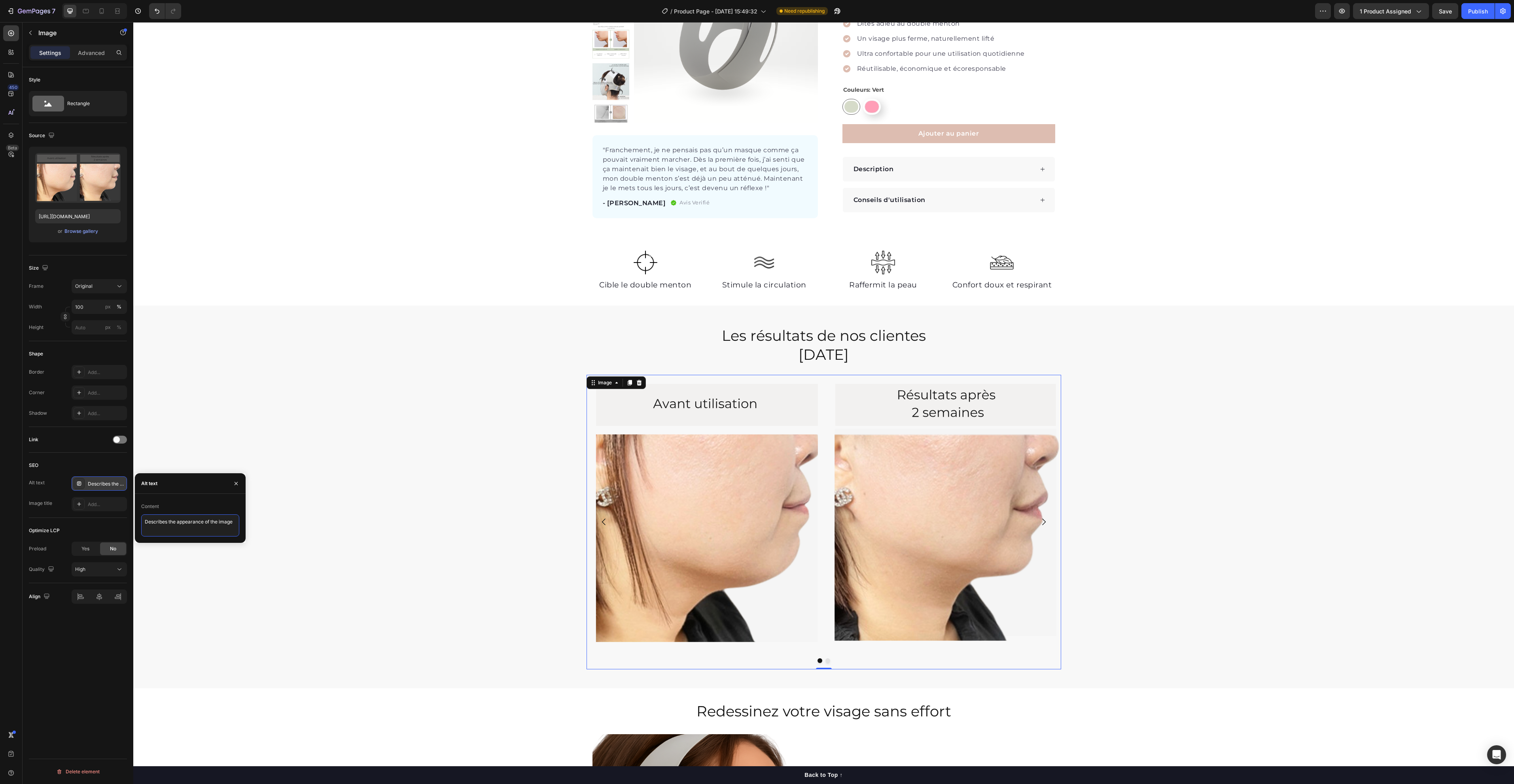
drag, startPoint x: 237, startPoint y: 521, endPoint x: 147, endPoint y: 513, distance: 90.4
click at [147, 513] on div "Content Describes the appearance of the image" at bounding box center [190, 518] width 98 height 36
click at [222, 524] on textarea "Describes the appearance of the image" at bounding box center [190, 525] width 98 height 22
drag, startPoint x: 236, startPoint y: 521, endPoint x: 170, endPoint y: 521, distance: 66.0
click at [148, 518] on textarea "Describes the appearance of the image" at bounding box center [190, 525] width 98 height 22
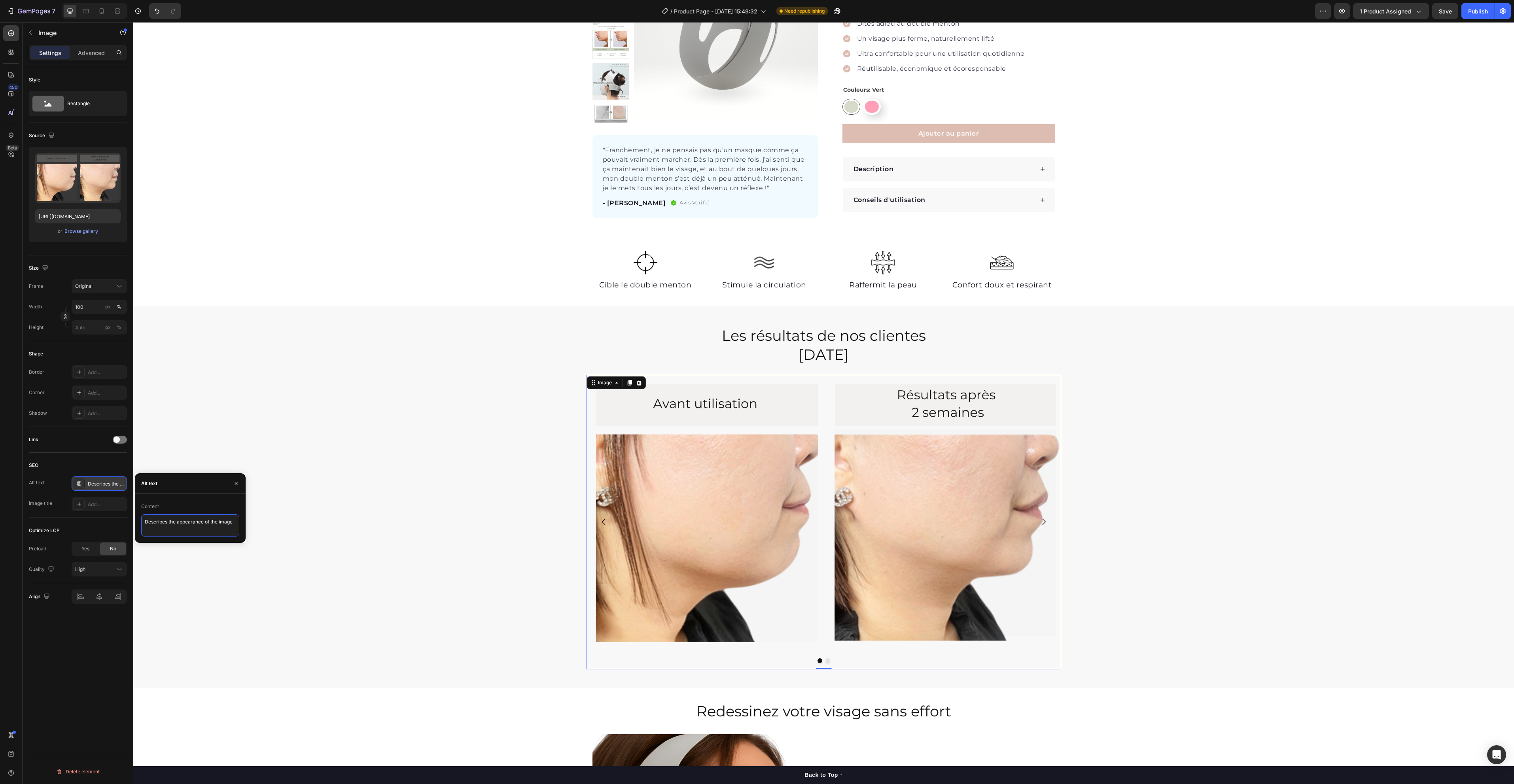
type textarea "D"
paste textarea "Avant après masque amincissant visage Hello Sculpt – réduction du double menton…"
type textarea "Avant après masque amincissant visage Hello Sculpt – réduction du double menton…"
click at [102, 511] on div "Add..." at bounding box center [99, 504] width 55 height 14
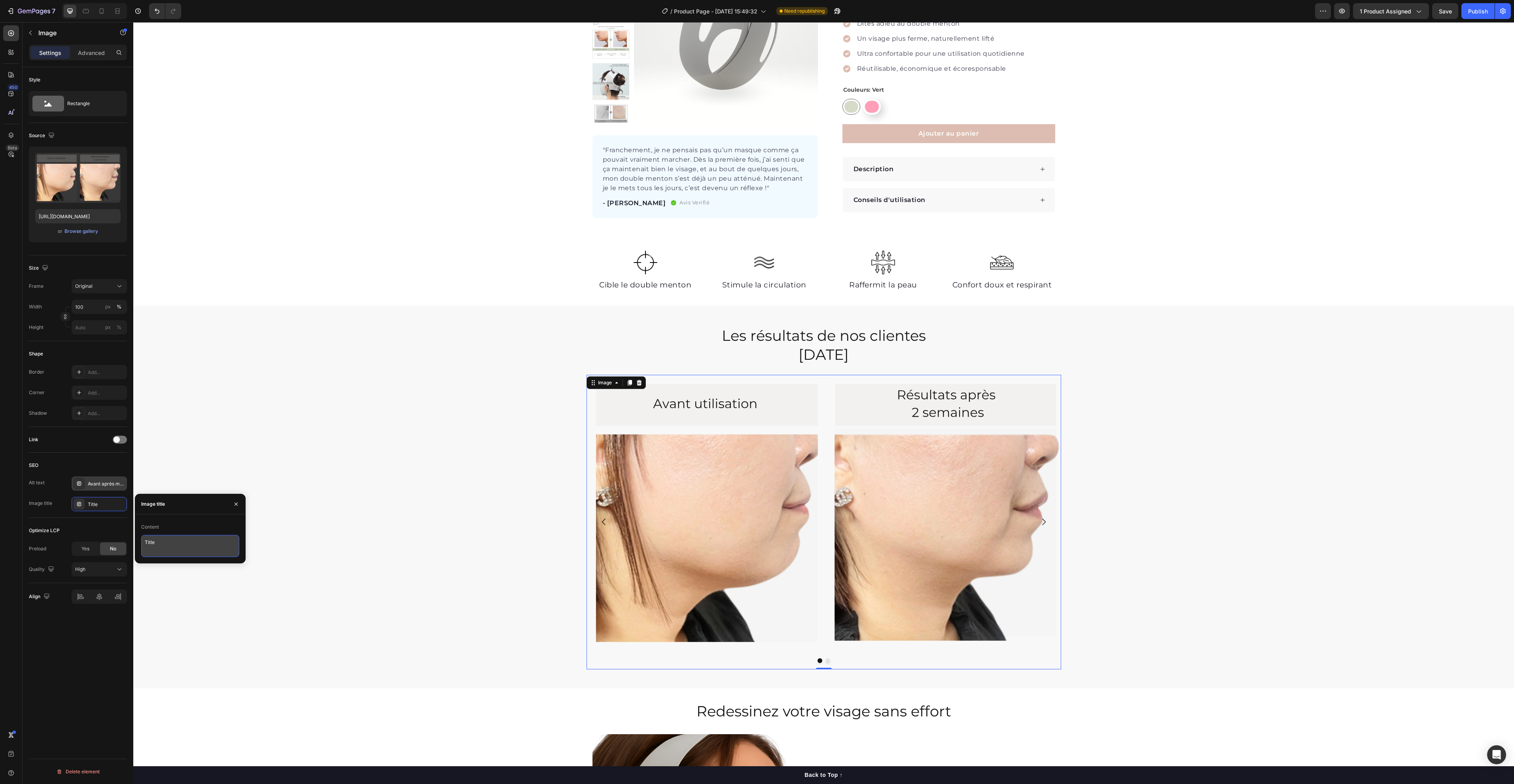
click at [170, 543] on textarea "Title" at bounding box center [190, 546] width 98 height 22
drag, startPoint x: 171, startPoint y: 542, endPoint x: 141, endPoint y: 538, distance: 30.3
click at [141, 538] on div "Content Title" at bounding box center [190, 539] width 110 height 36
paste textarea "Résultats masque amincissant Hello Sculpt – double menton réduit"
type textarea "Résultats masque amincissant Hello Sculpt – double menton réduit"
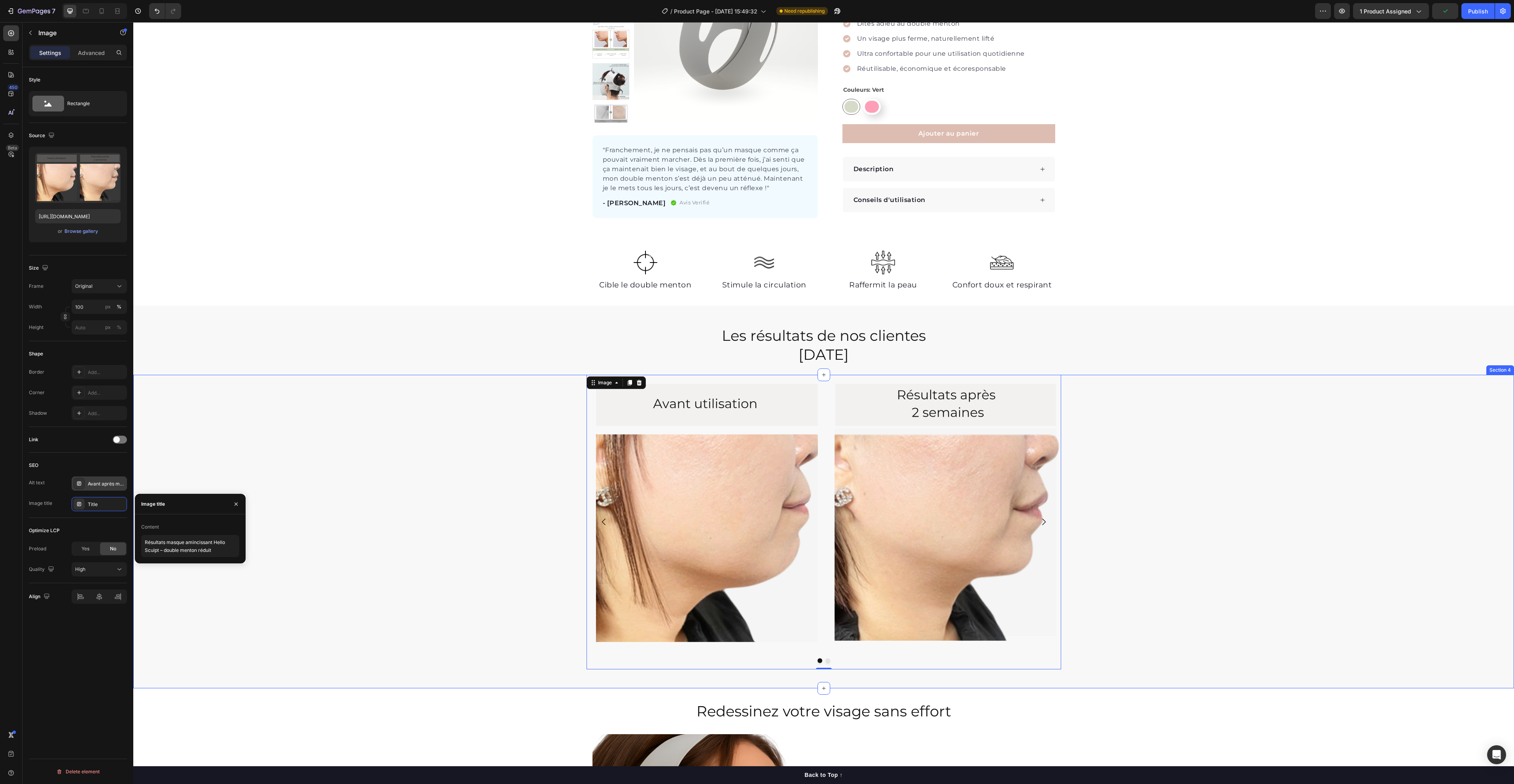
click at [282, 448] on div "Image 0 Image [GEOGRAPHIC_DATA]" at bounding box center [823, 525] width 1381 height 301
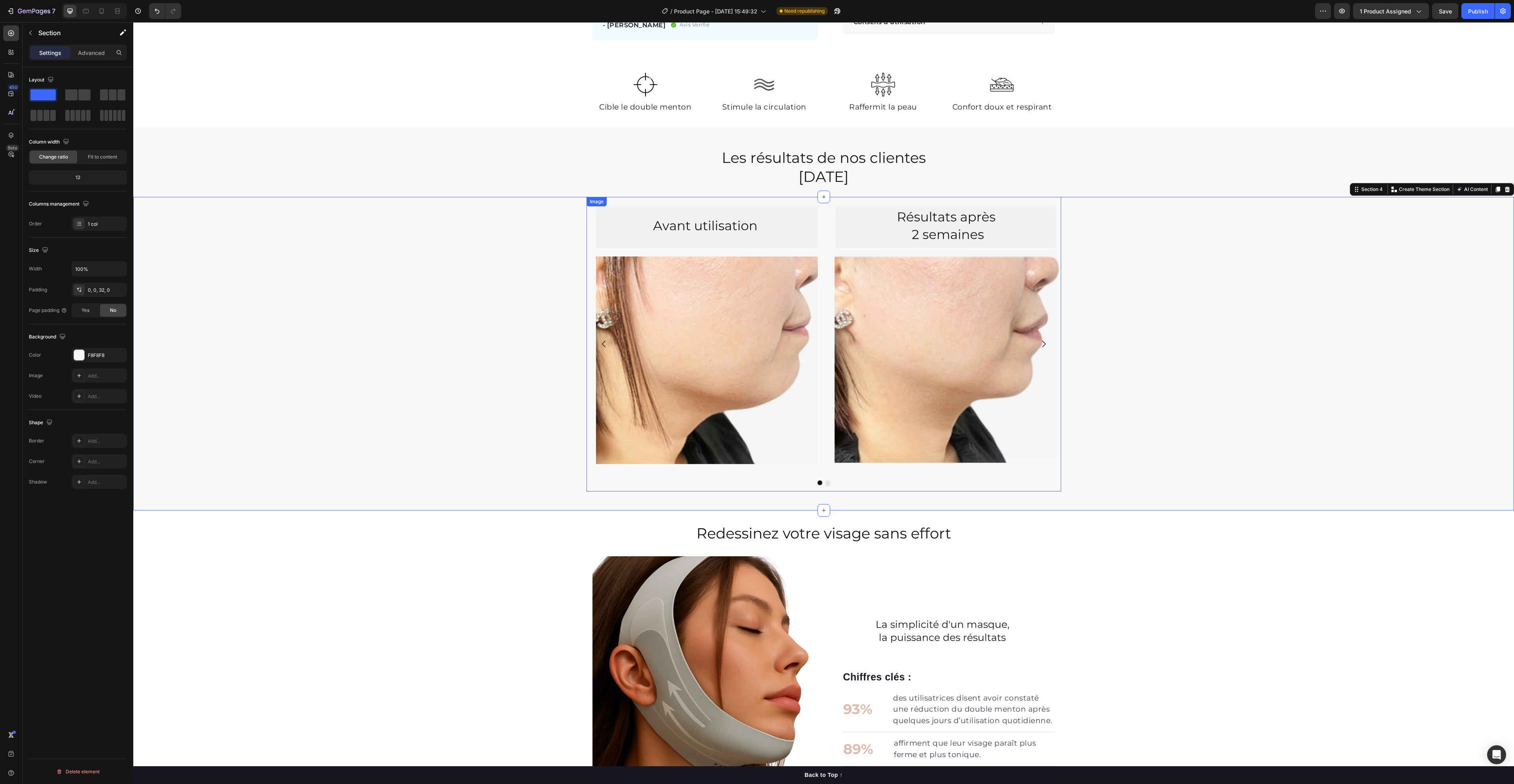
scroll to position [475, 0]
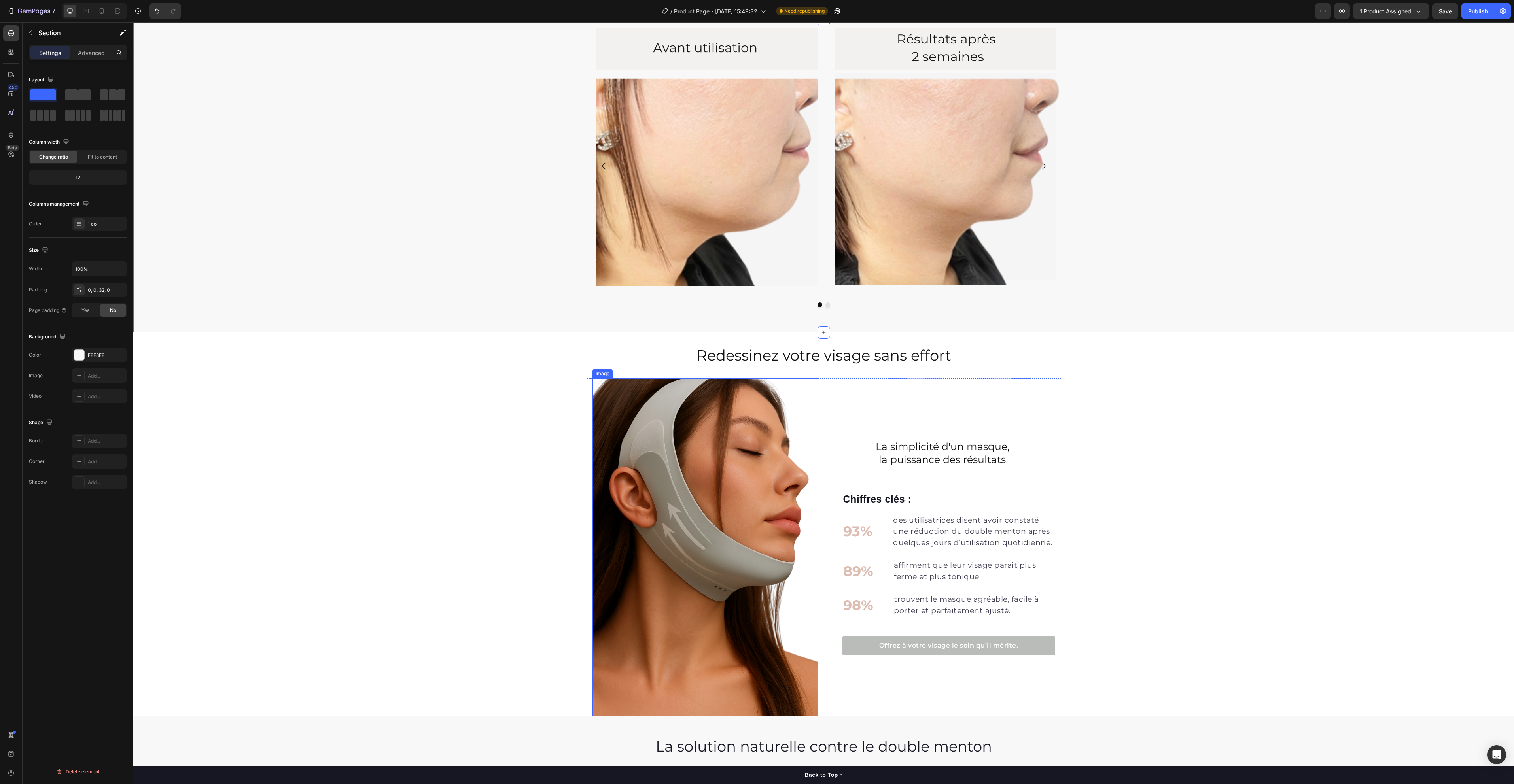
click at [725, 522] on img at bounding box center [705, 547] width 226 height 338
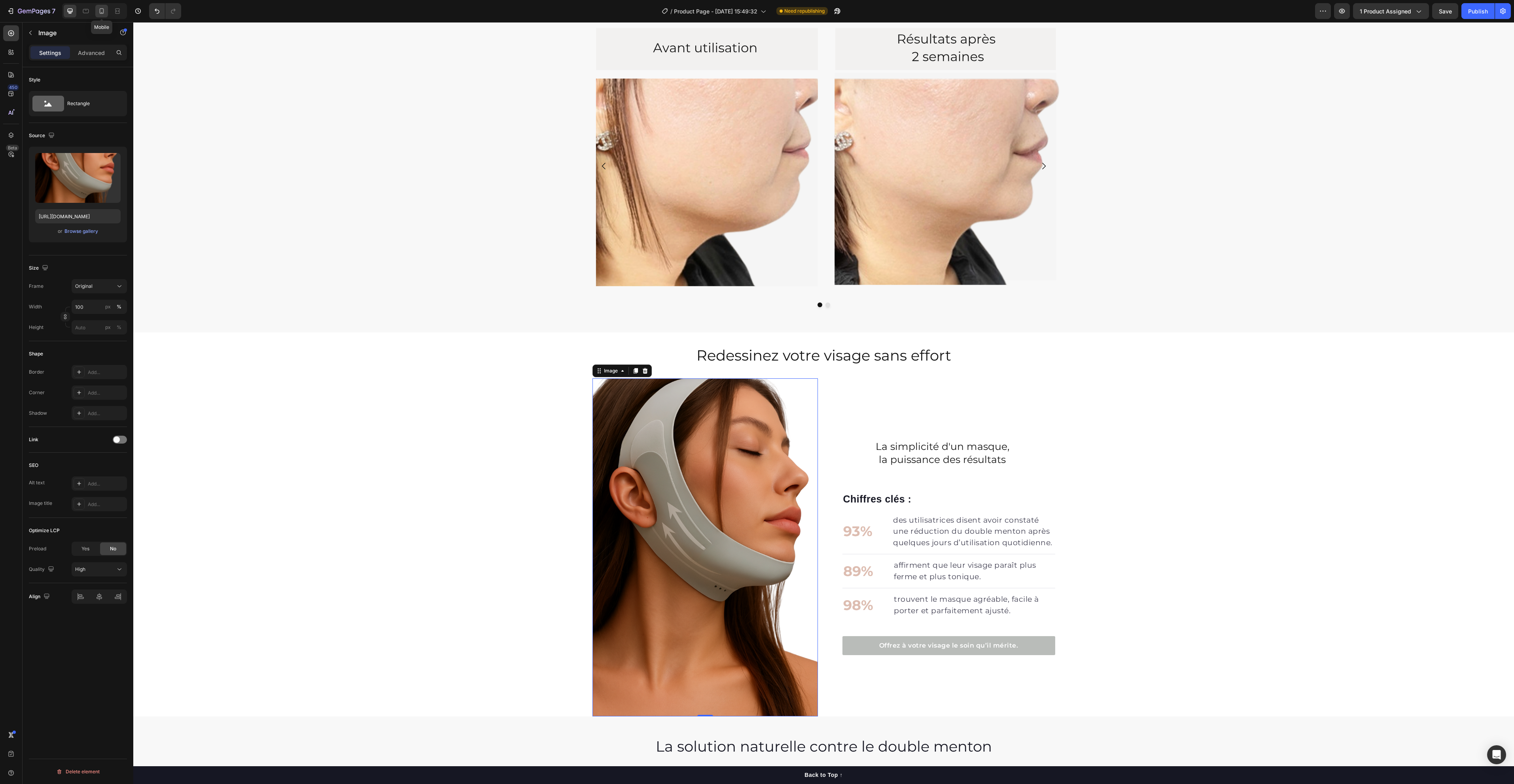
click at [106, 15] on div at bounding box center [102, 11] width 13 height 13
type input "https://cdn.shopify.com/s/files/1/0897/3208/8191/files/gempages_572518530923103…"
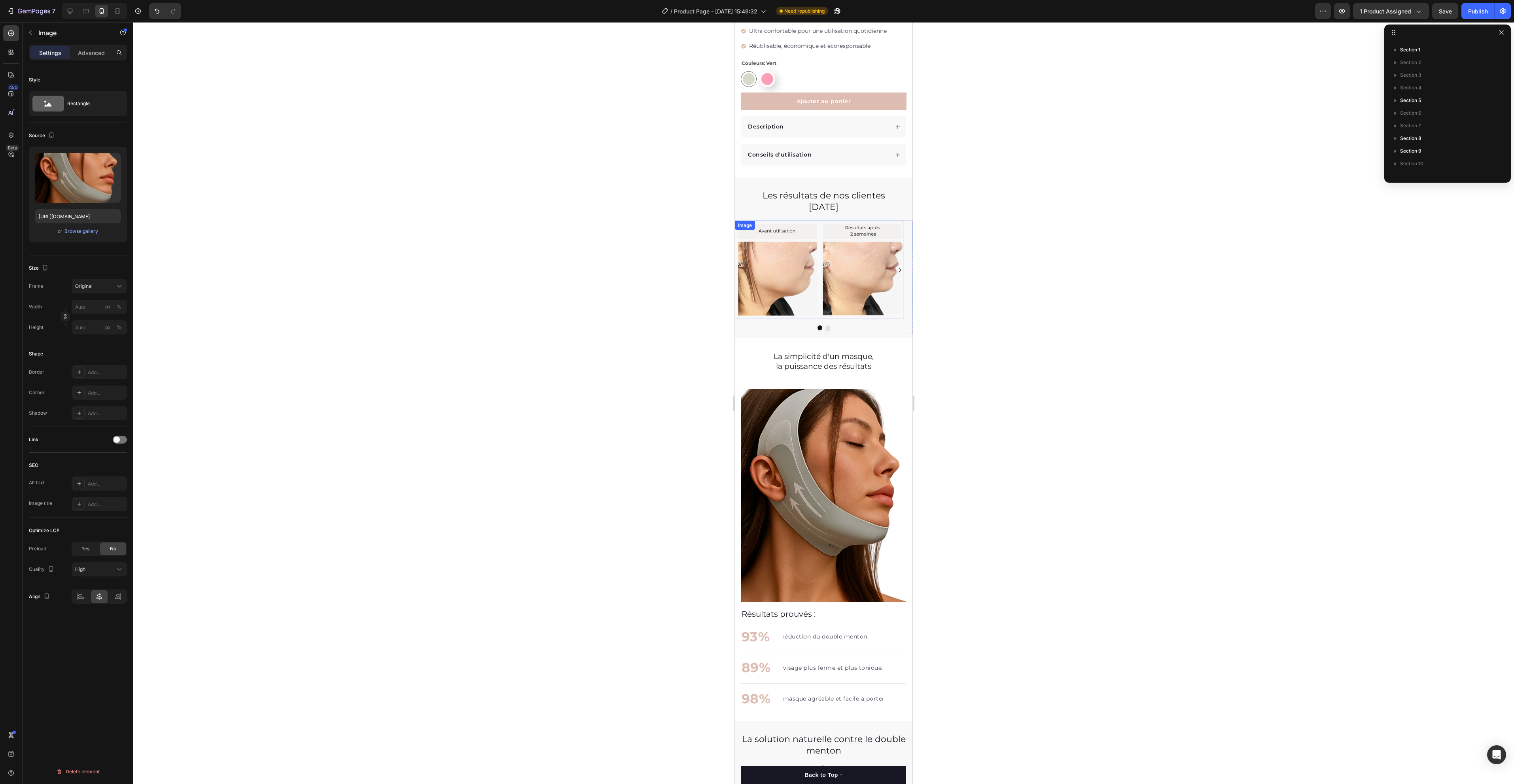
scroll to position [311, 0]
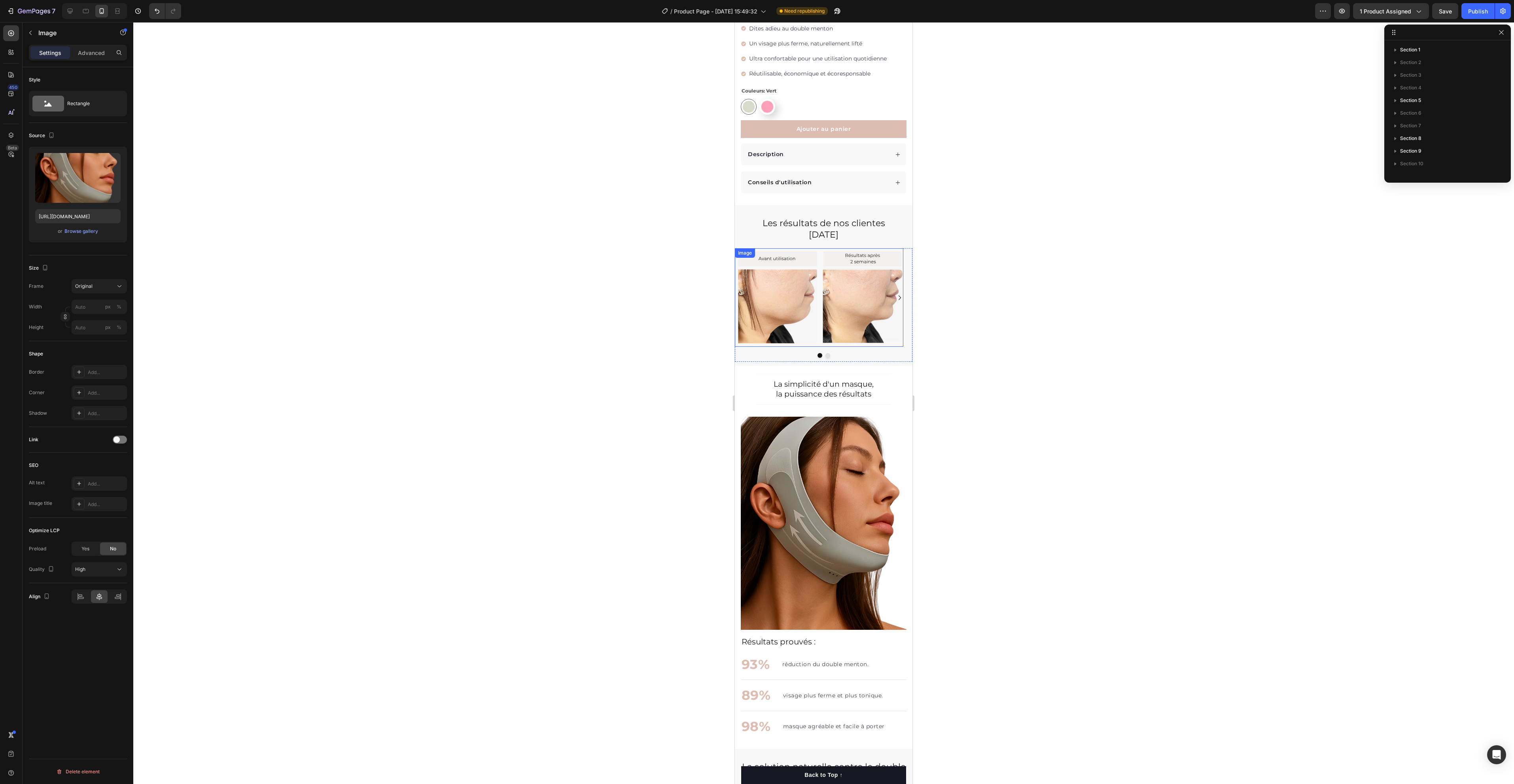
click at [846, 339] on div "Image Image Carousel" at bounding box center [823, 305] width 177 height 113
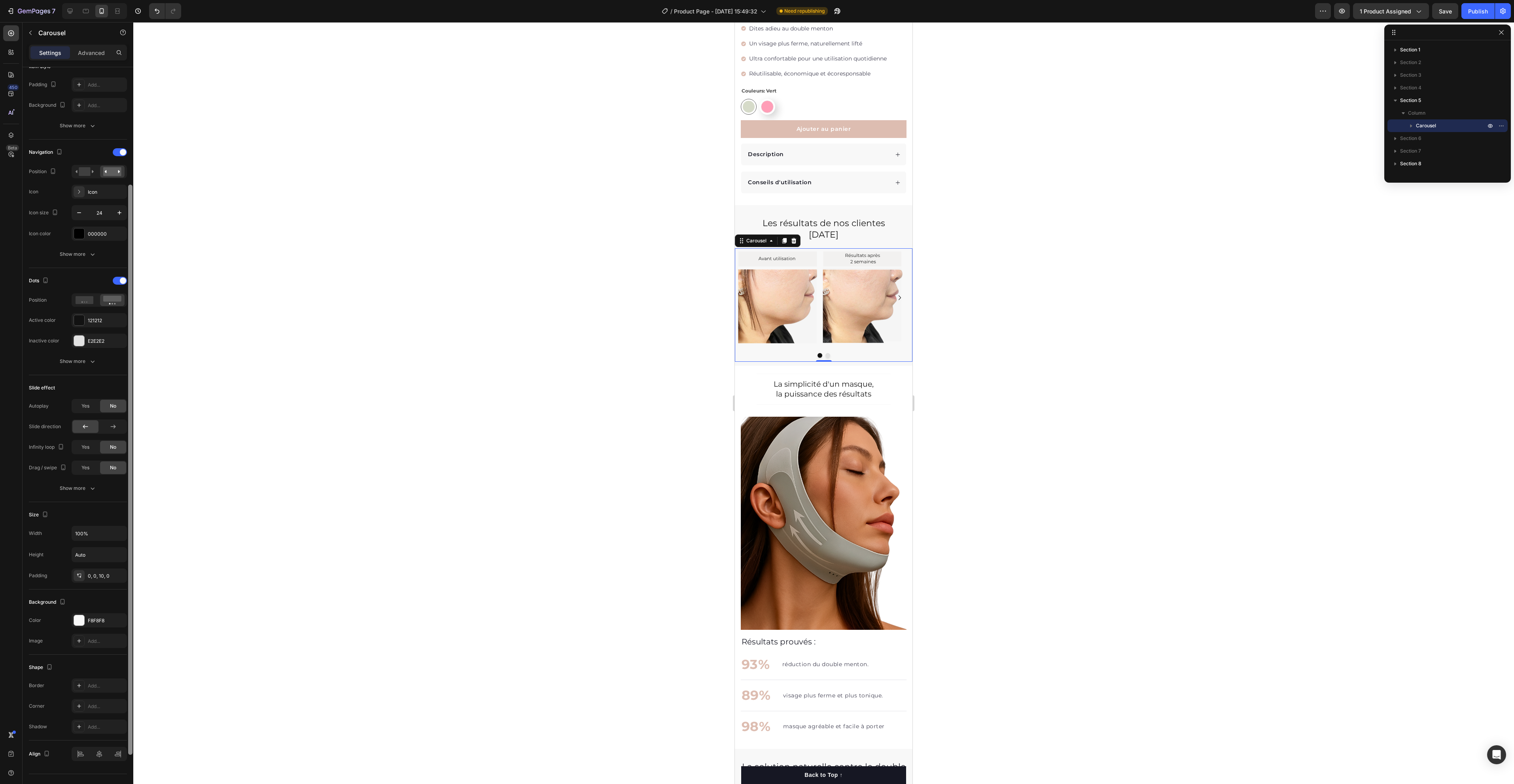
scroll to position [219, 0]
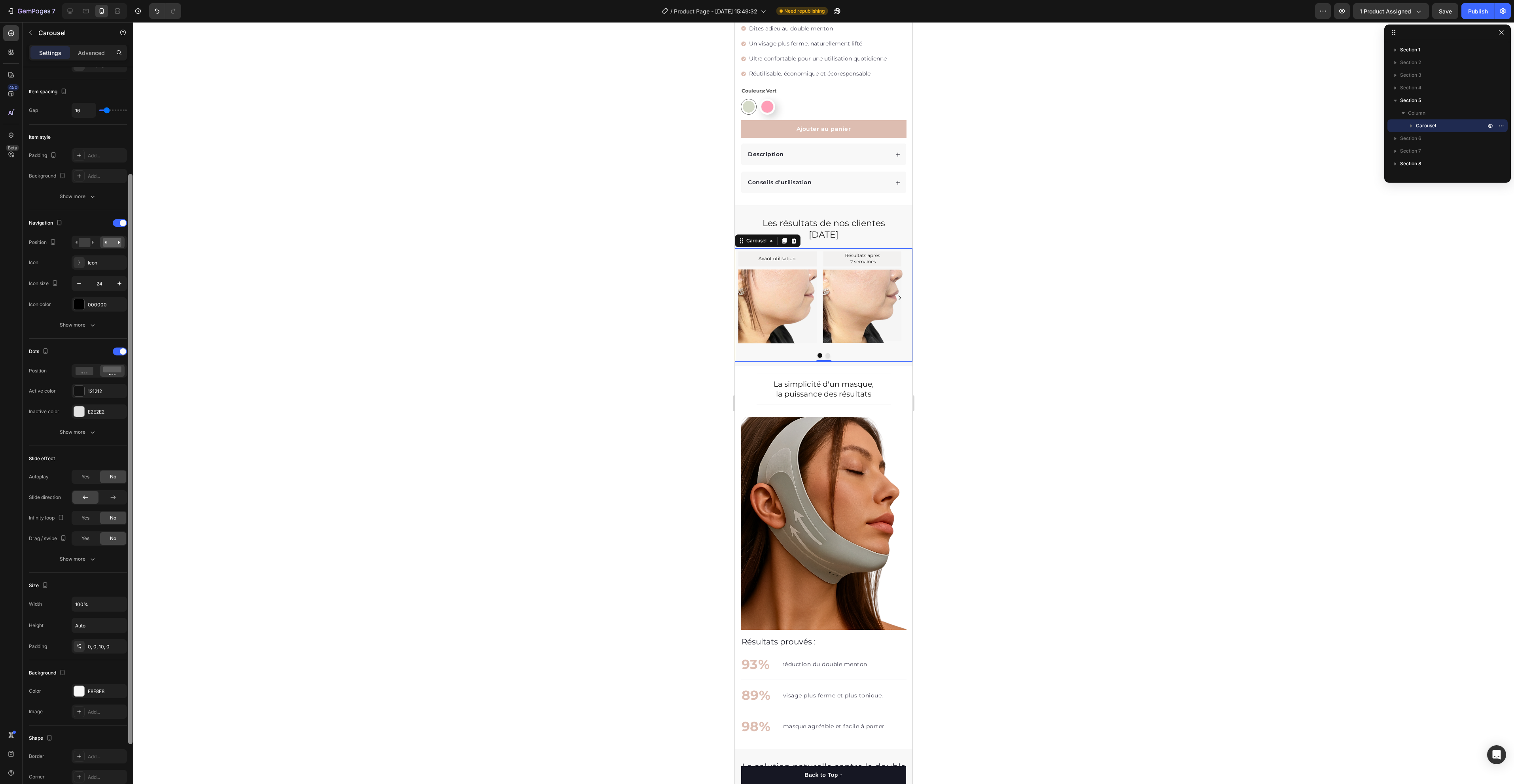
drag, startPoint x: 130, startPoint y: 374, endPoint x: 130, endPoint y: 339, distance: 35.0
click at [130, 339] on div at bounding box center [130, 459] width 4 height 570
click at [77, 557] on div "Show more" at bounding box center [78, 559] width 37 height 8
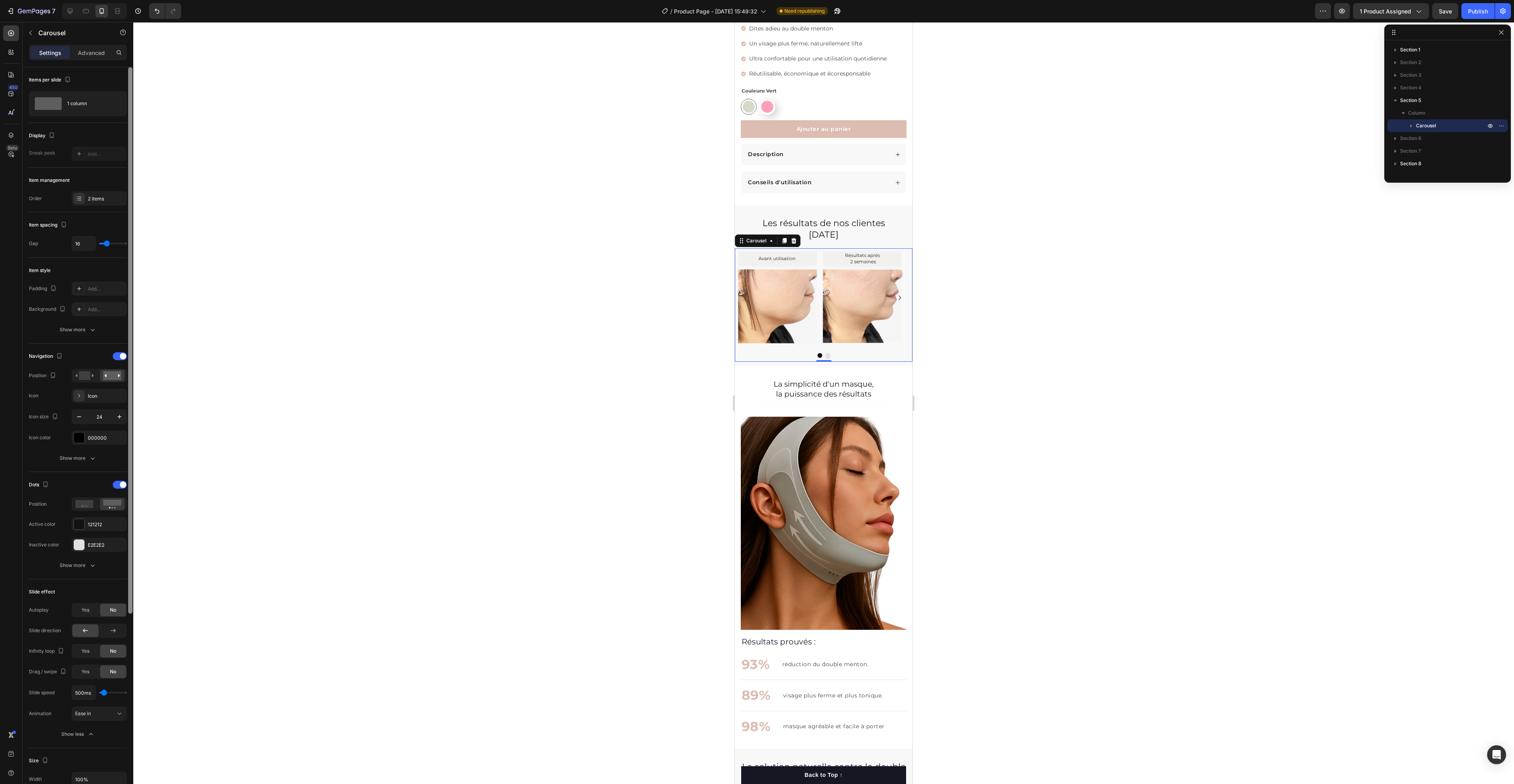
drag, startPoint x: 131, startPoint y: 322, endPoint x: 141, endPoint y: 179, distance: 143.3
click at [141, 0] on div "7 Version history / Product Page - [DATE] 15:49:32 Need republishing Preview 1 …" at bounding box center [757, 0] width 1514 height 0
click at [89, 332] on icon "button" at bounding box center [92, 329] width 8 height 8
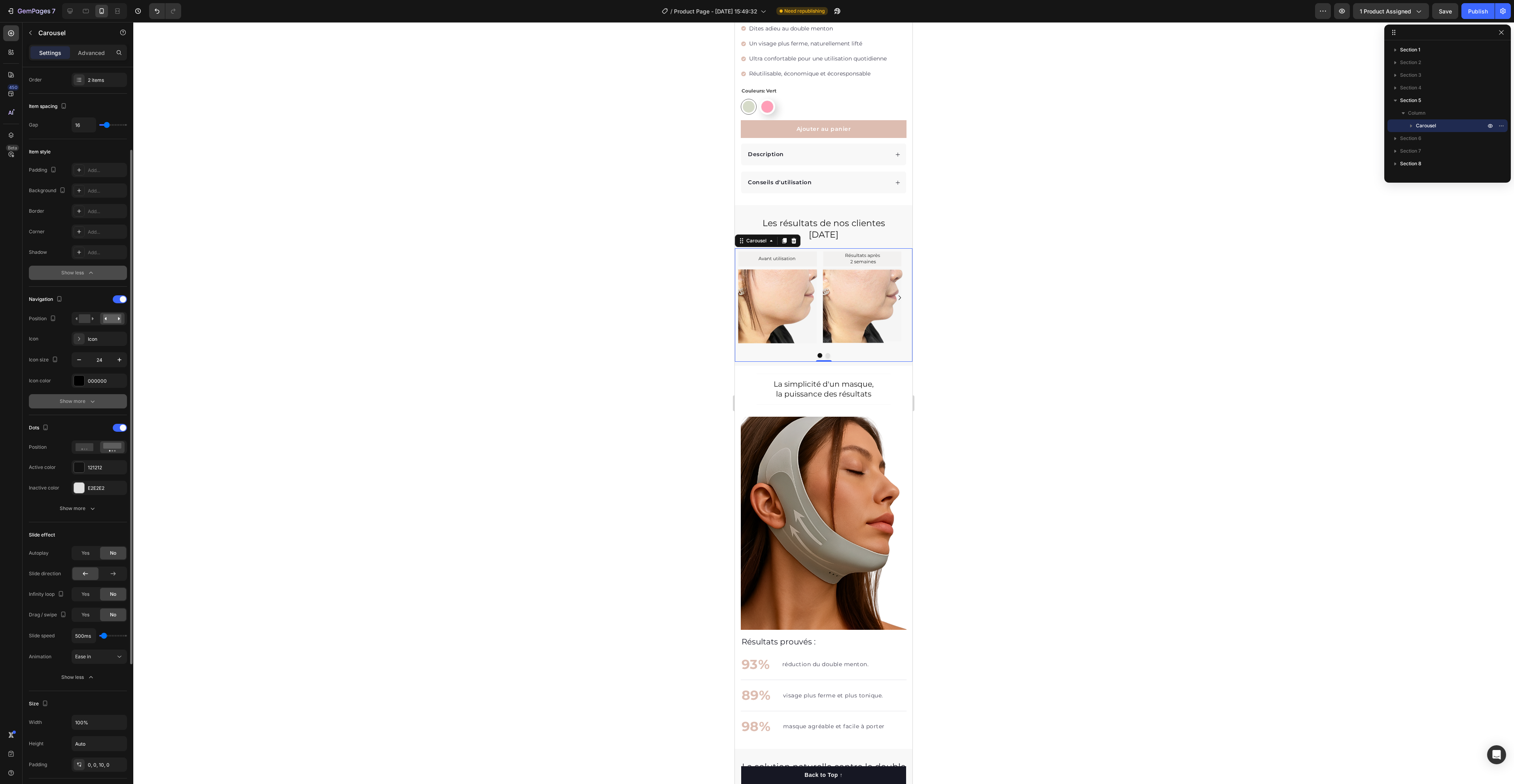
scroll to position [178, 0]
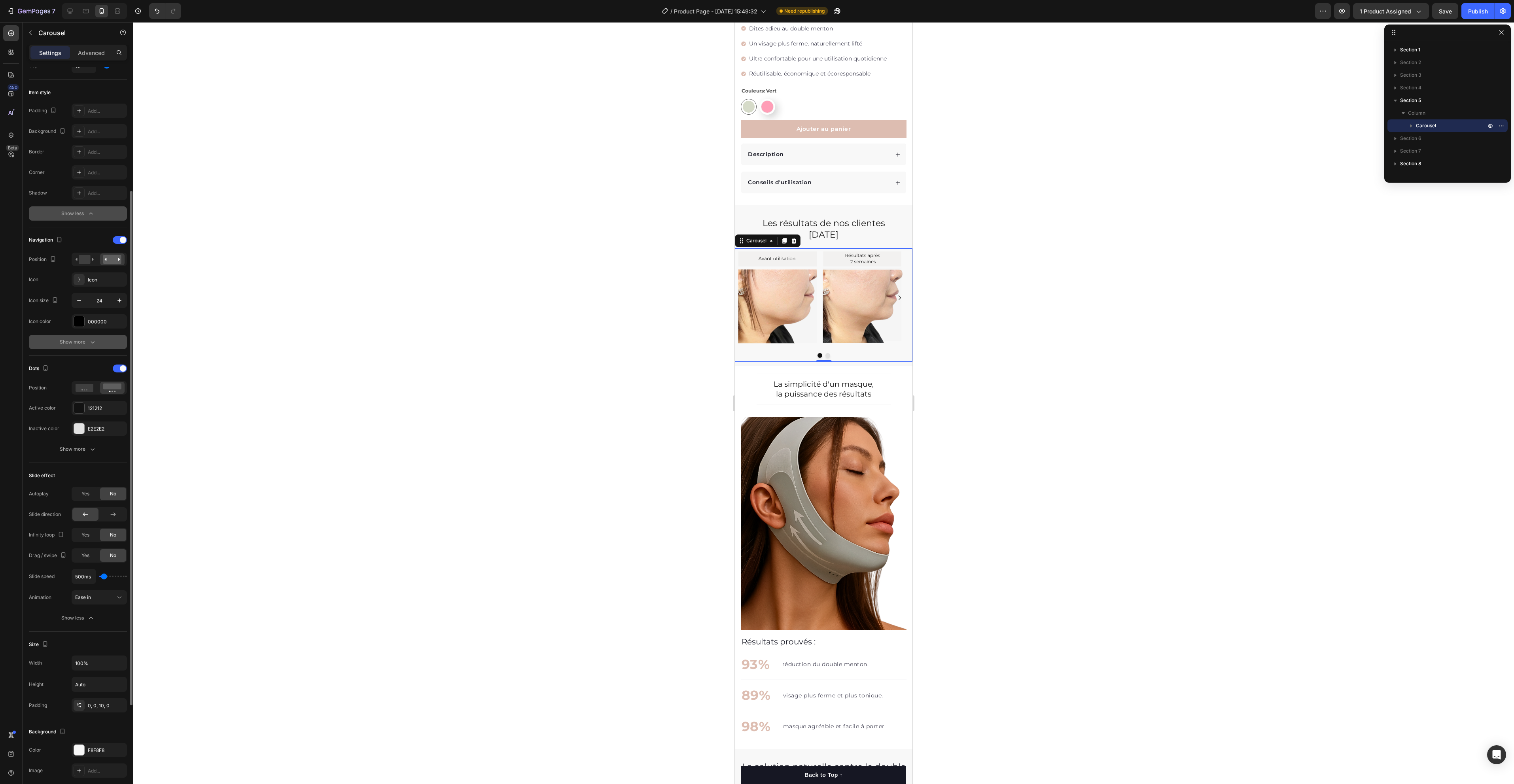
click at [81, 343] on div "Show more" at bounding box center [78, 341] width 37 height 8
click at [90, 258] on rect at bounding box center [85, 259] width 12 height 9
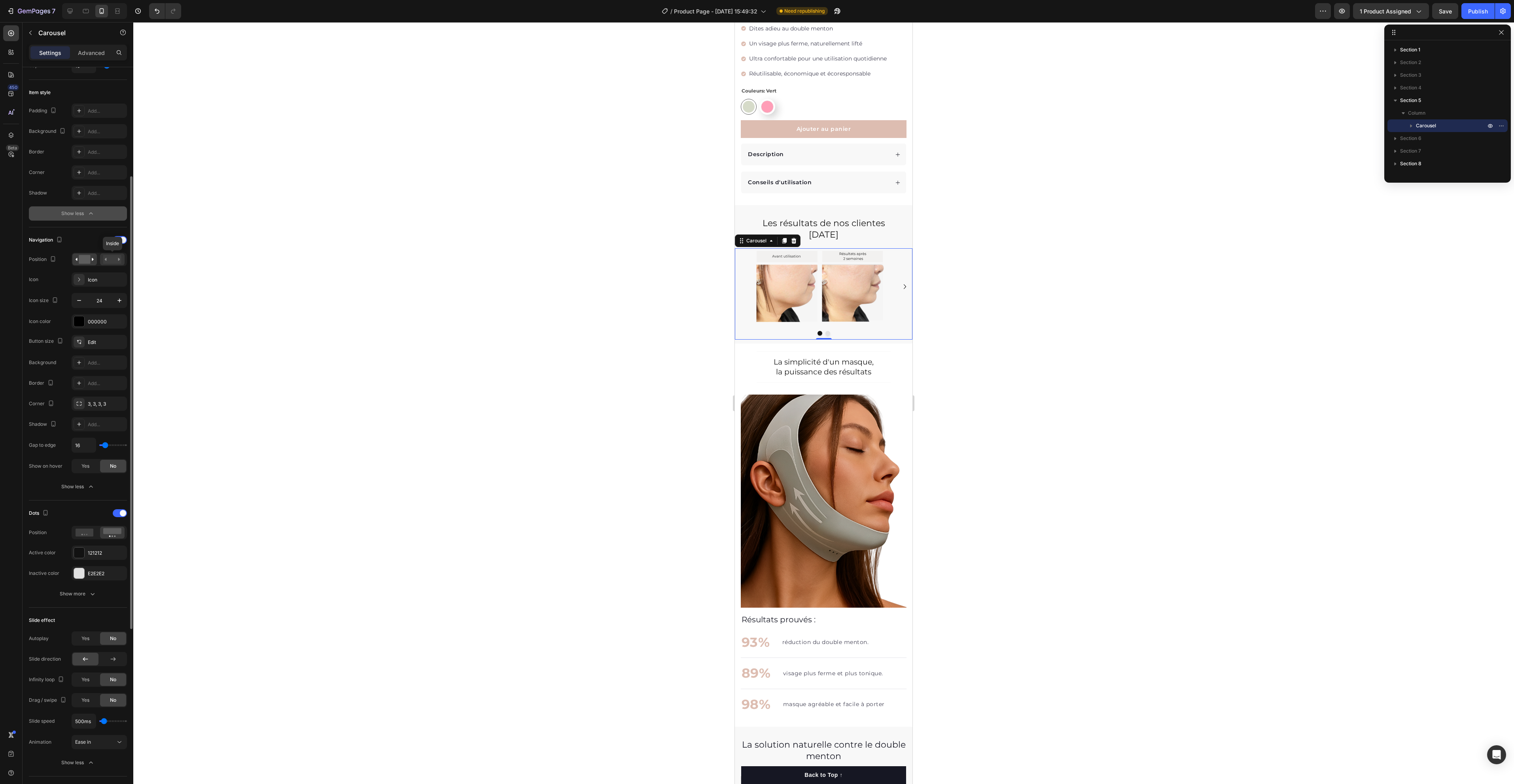
click at [122, 263] on div at bounding box center [112, 259] width 25 height 12
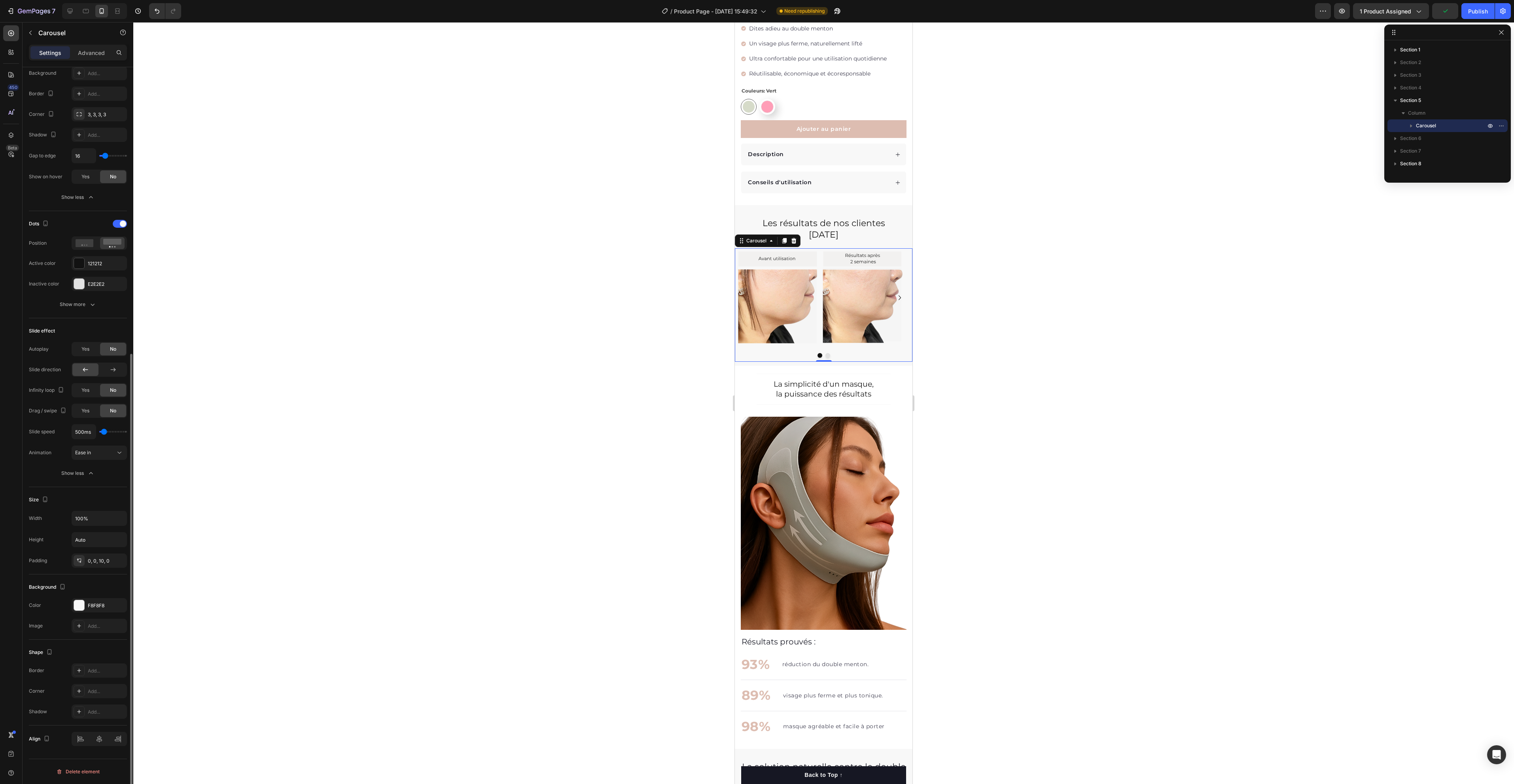
scroll to position [467, 0]
click at [843, 491] on img at bounding box center [823, 523] width 166 height 213
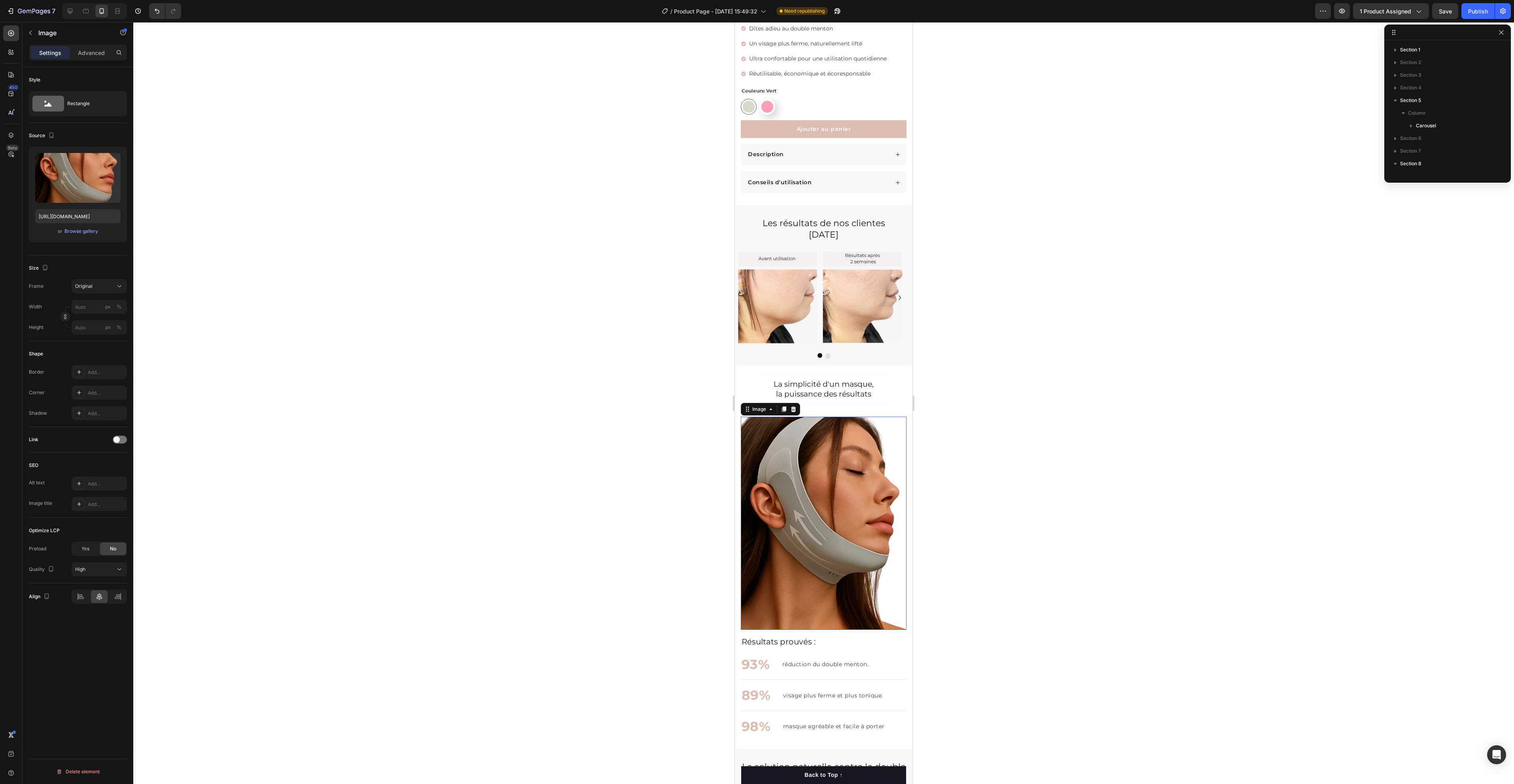
scroll to position [0, 0]
click at [106, 483] on div "Add..." at bounding box center [106, 484] width 37 height 7
click at [193, 522] on textarea "Describes the appearance of the image" at bounding box center [190, 525] width 98 height 22
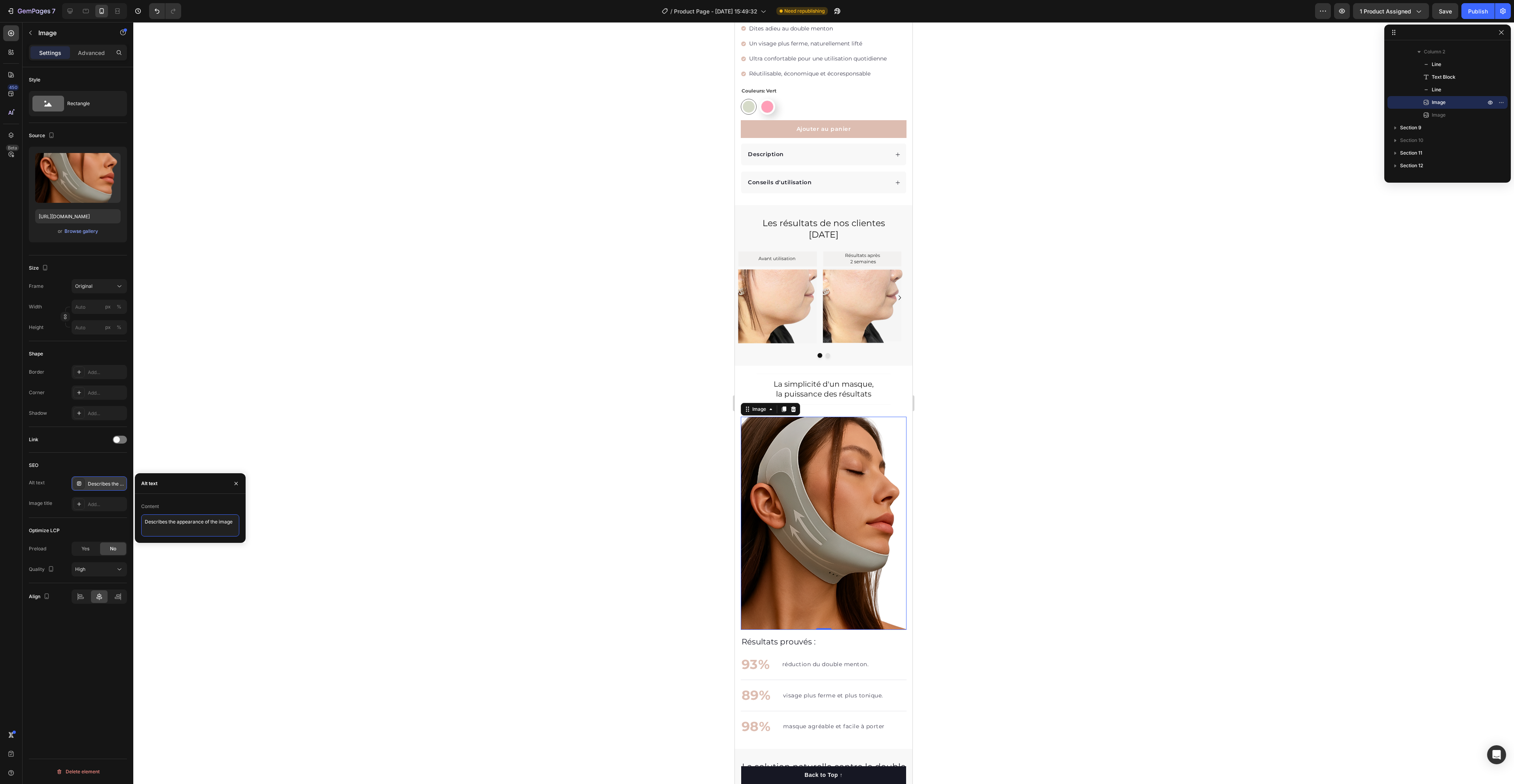
paste textarea "Femme portant le masque amincissant visage Hello Sculpt – réduction du double m…"
type textarea "Femme portant le masque amincissant visage Hello Sculpt – réduction du double m…"
click at [110, 502] on div "Add..." at bounding box center [106, 505] width 37 height 7
click at [173, 546] on textarea "Title" at bounding box center [190, 546] width 98 height 22
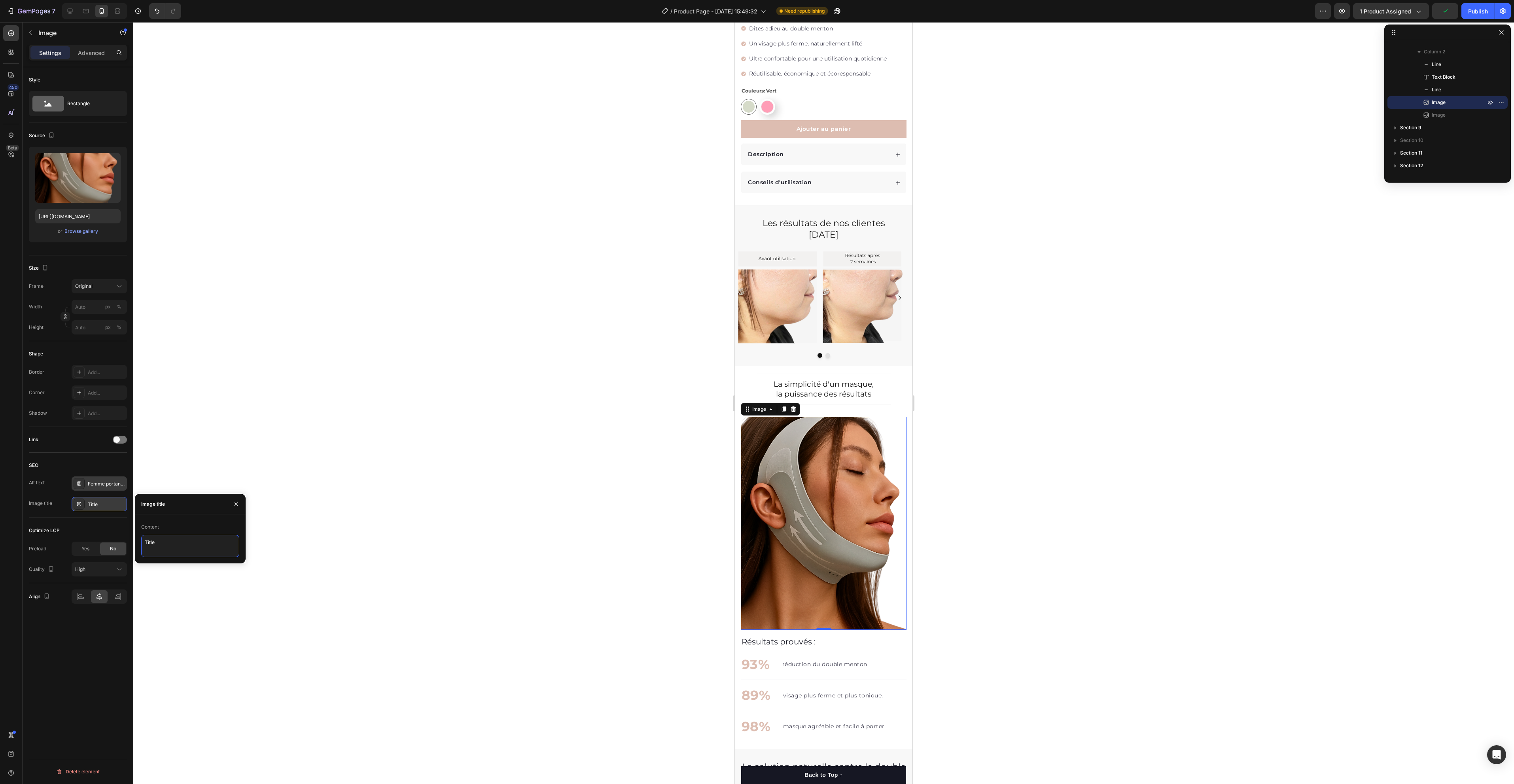
paste textarea "Masque Hello Sculpt – Solution naturelle contre le double menton"
type textarea "Masque Hello Sculpt – Solution naturelle contre le double menton"
click at [337, 457] on div at bounding box center [823, 403] width 1381 height 762
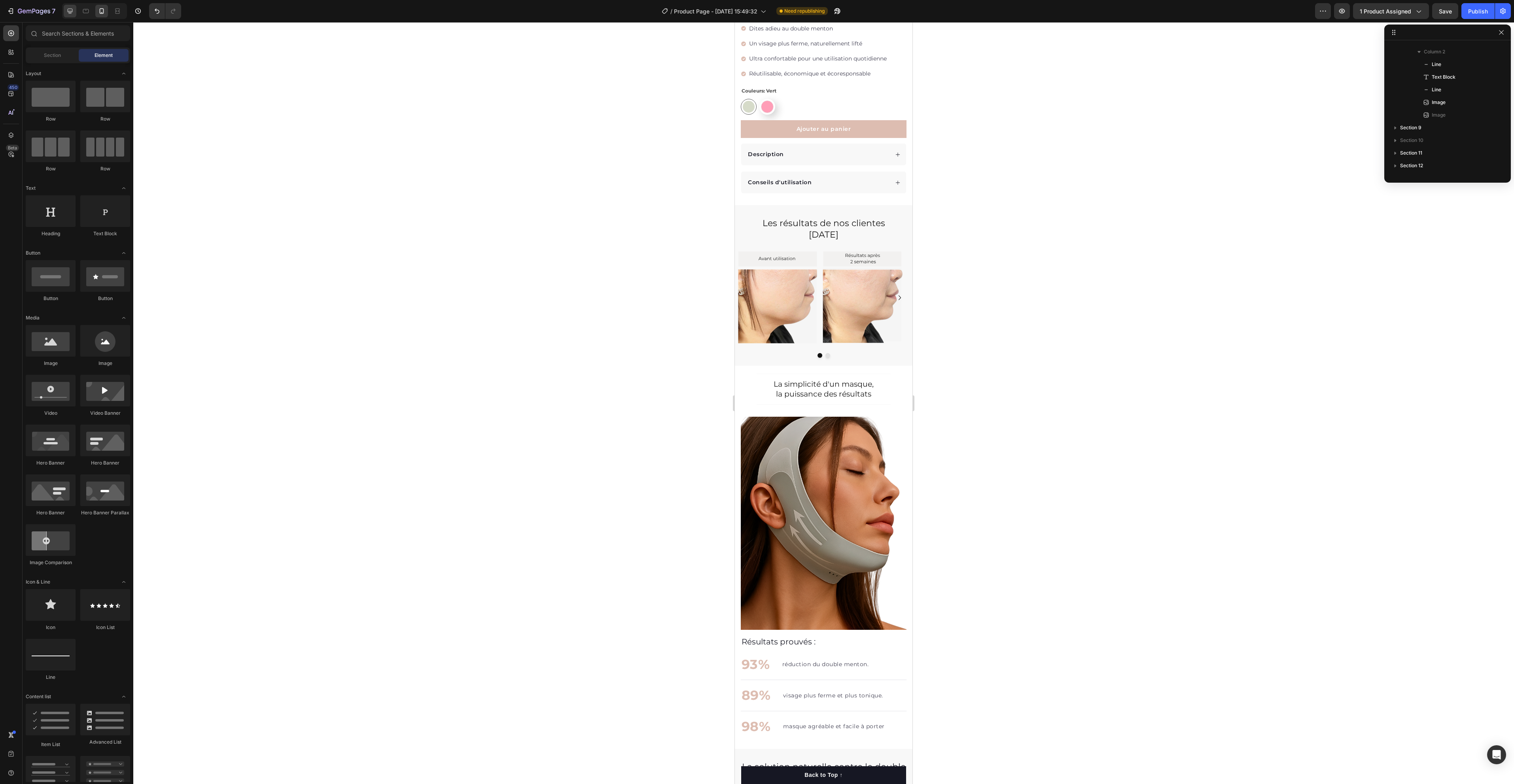
click at [73, 10] on icon at bounding box center [69, 11] width 8 height 8
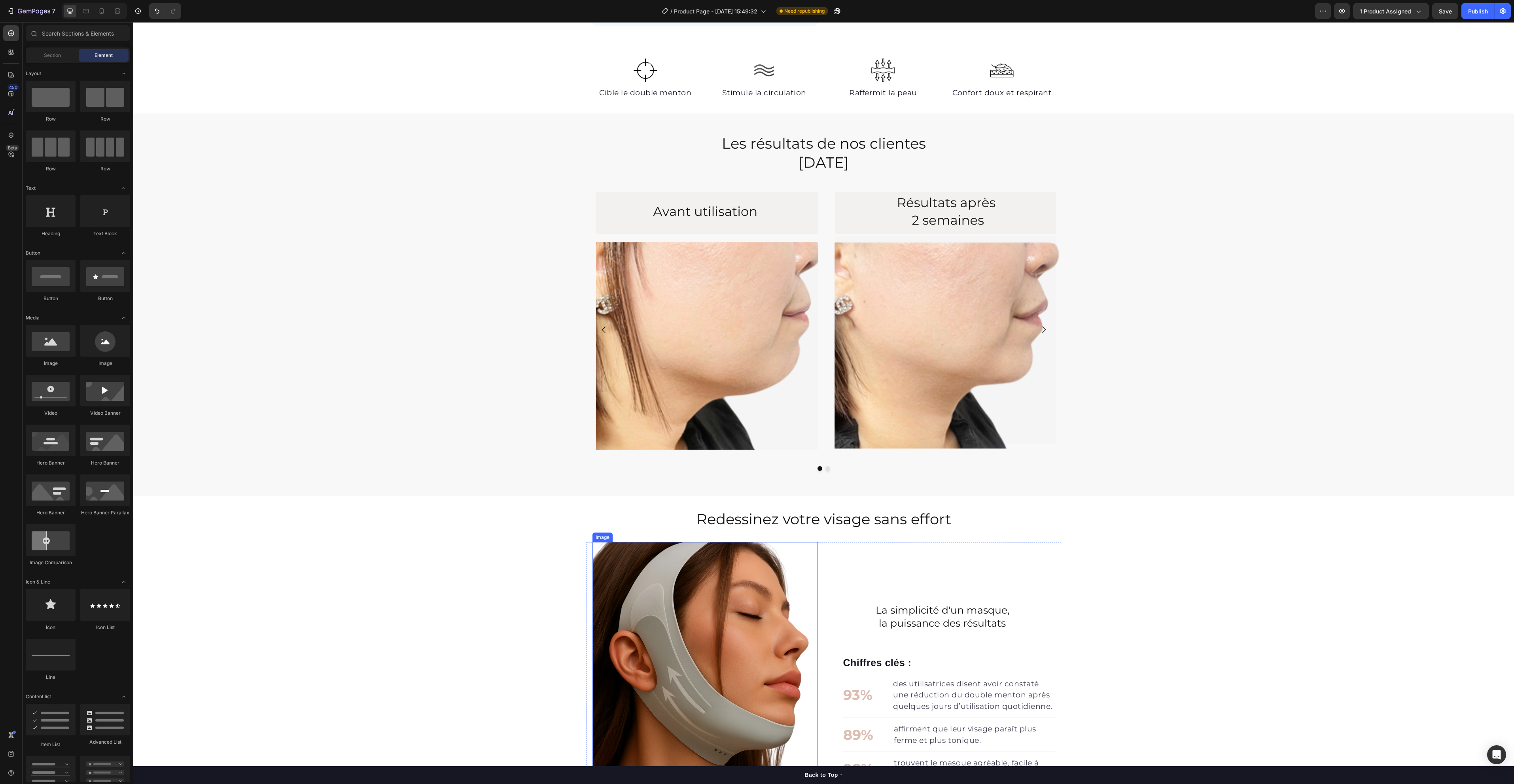
click at [711, 626] on img at bounding box center [705, 711] width 226 height 338
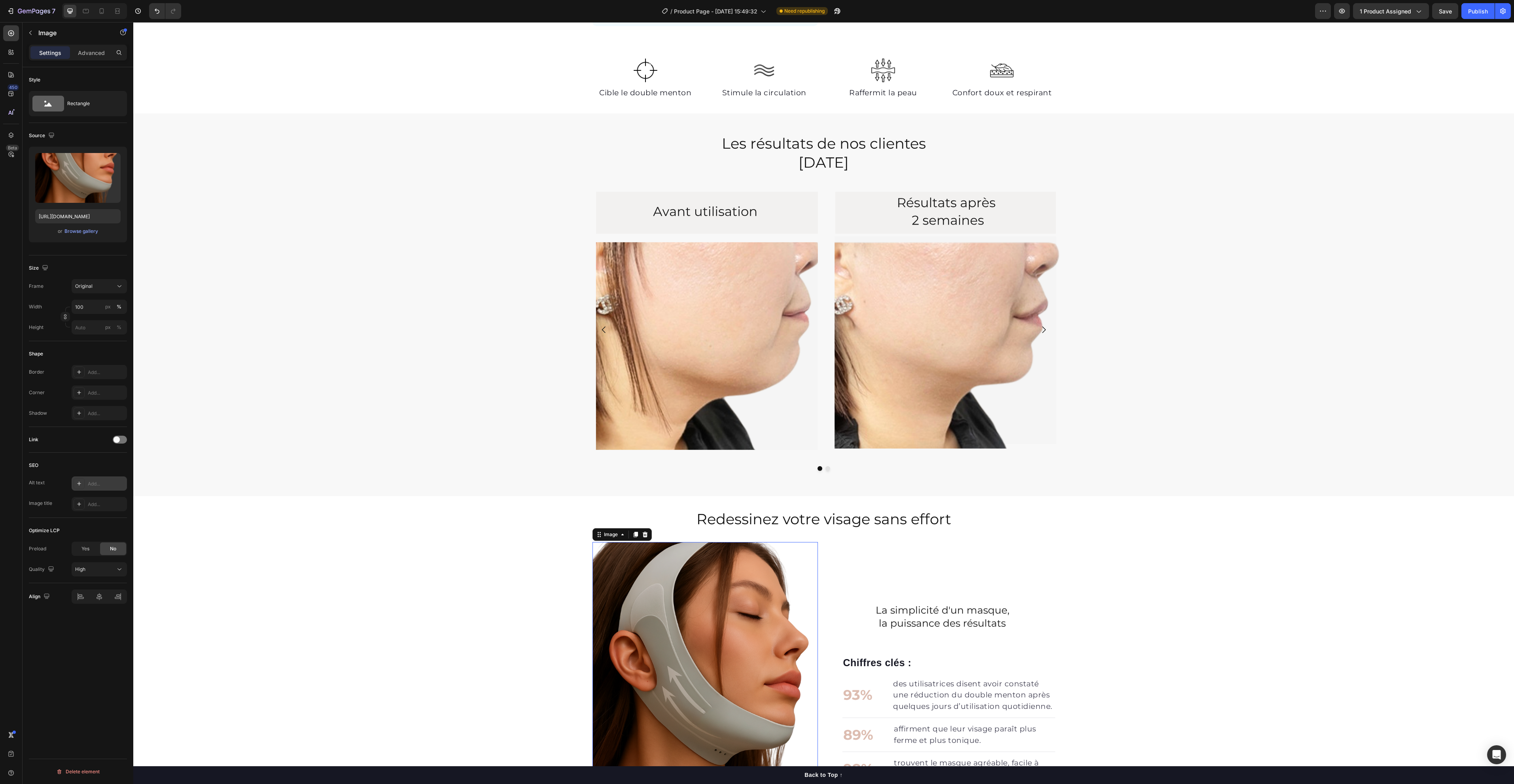
click at [103, 484] on div "Add..." at bounding box center [106, 484] width 37 height 7
click at [93, 494] on div "Alt text Describes the appearance of the image Image title Add..." at bounding box center [78, 494] width 98 height 35
click at [104, 505] on div "Add..." at bounding box center [106, 505] width 37 height 7
click at [190, 551] on textarea "Title" at bounding box center [190, 546] width 98 height 22
drag, startPoint x: 190, startPoint y: 551, endPoint x: 180, endPoint y: 548, distance: 10.4
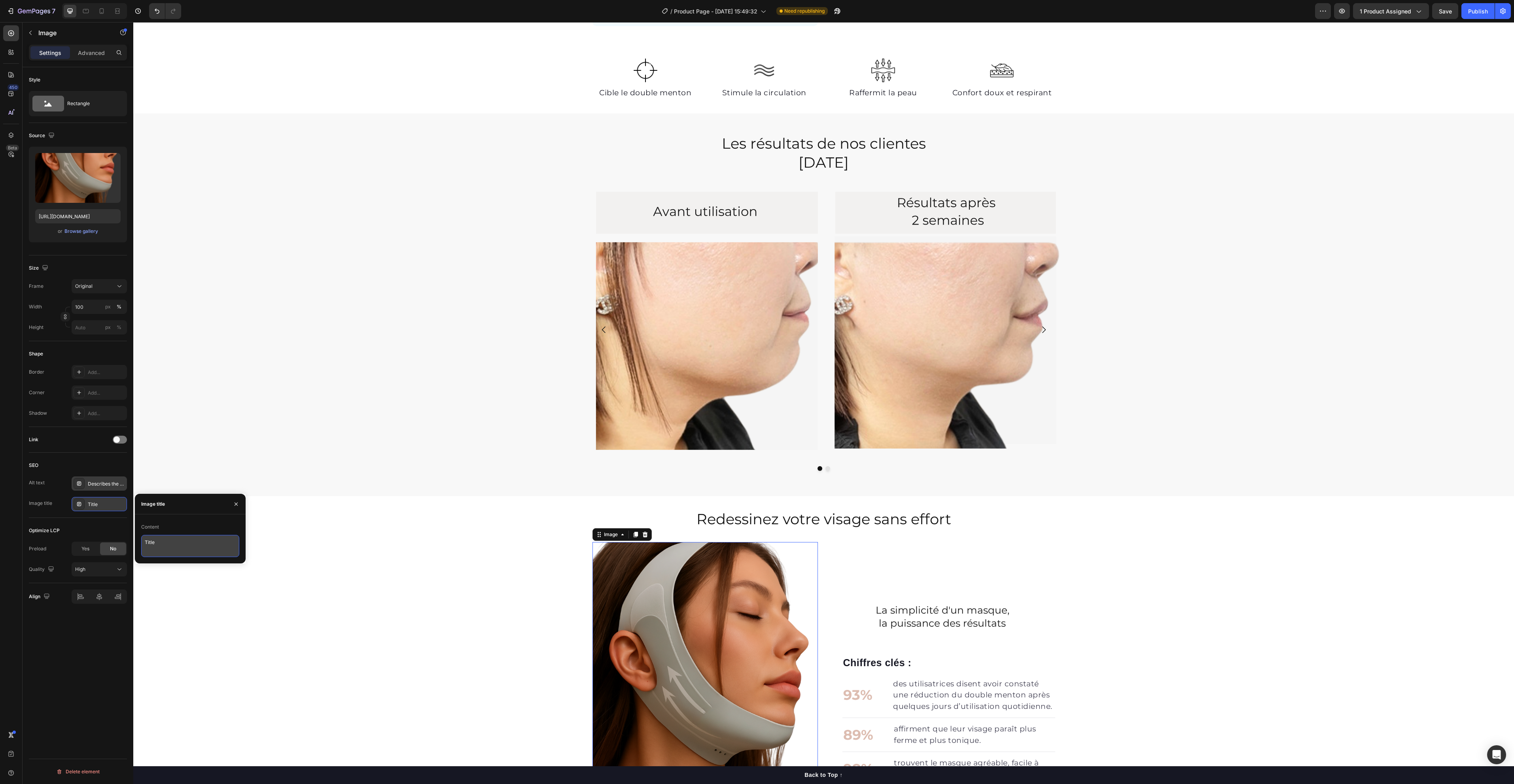
click at [190, 551] on textarea "Title" at bounding box center [190, 546] width 98 height 22
paste textarea "Masque Hello Sculpt – Solution naturelle contre le double menton"
type textarea "Masque Hello Sculpt – Solution naturelle contre le double menton"
click at [105, 481] on div "Describes the appearance of the image" at bounding box center [106, 484] width 37 height 7
click at [177, 520] on textarea "Describes the appearance of the image" at bounding box center [190, 525] width 98 height 22
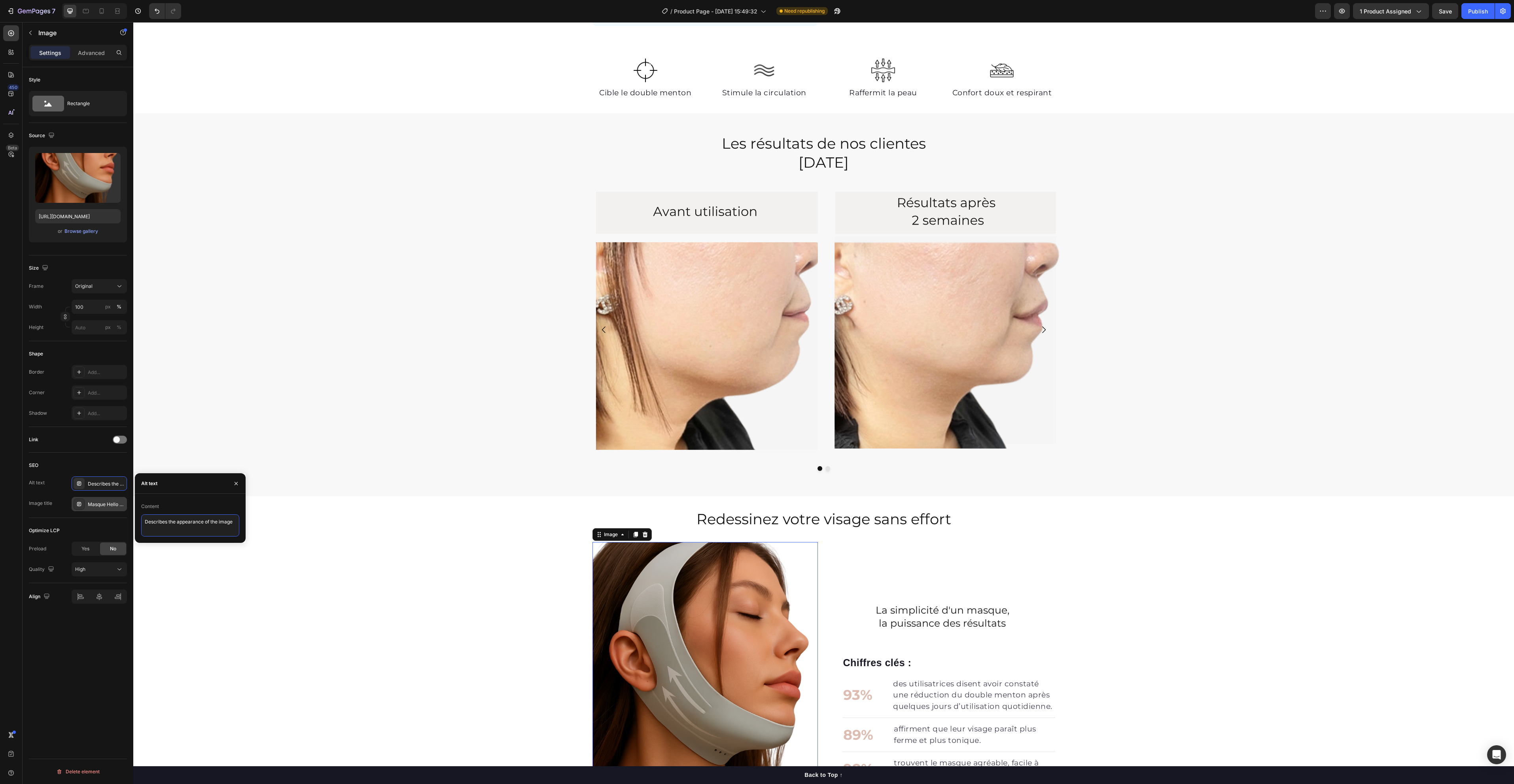
click at [177, 520] on textarea "Describes the appearance of the image" at bounding box center [190, 525] width 98 height 22
paste textarea "Femme portant le masque amincissant visage Hello Sculpt – réduction du double m…"
drag, startPoint x: 202, startPoint y: 555, endPoint x: 139, endPoint y: 555, distance: 63.0
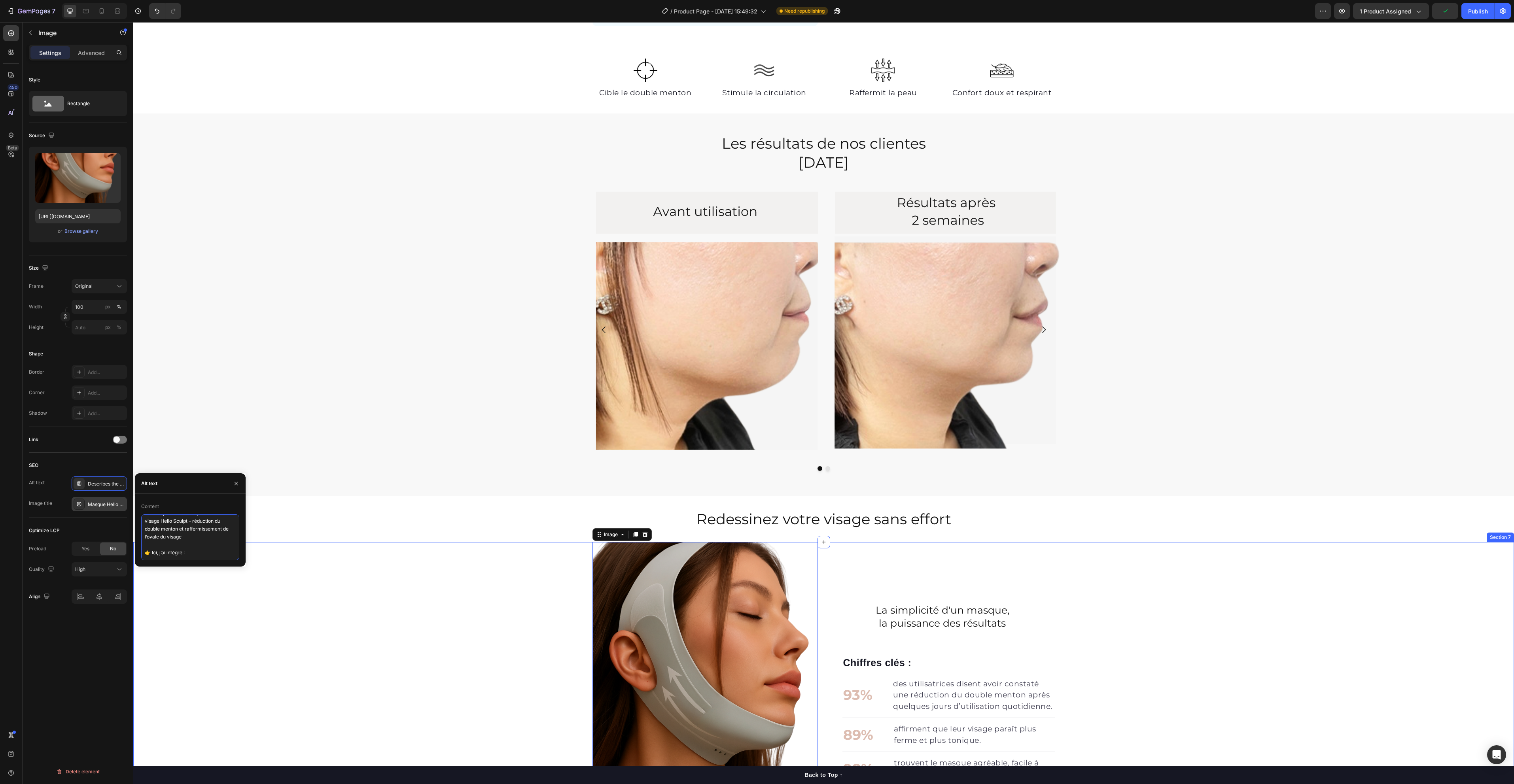
click at [139, 555] on div "Content Femme portant le masque amincissant visage Hello Sculpt – réduction du …" at bounding box center [190, 530] width 110 height 60
type textarea "Femme portant le masque amincissant visage Hello Sculpt – réduction du double m…"
click at [433, 625] on div "La simplicité d'un masque, la puissance des résultats Heading Chiffres clés : T…" at bounding box center [823, 711] width 1381 height 338
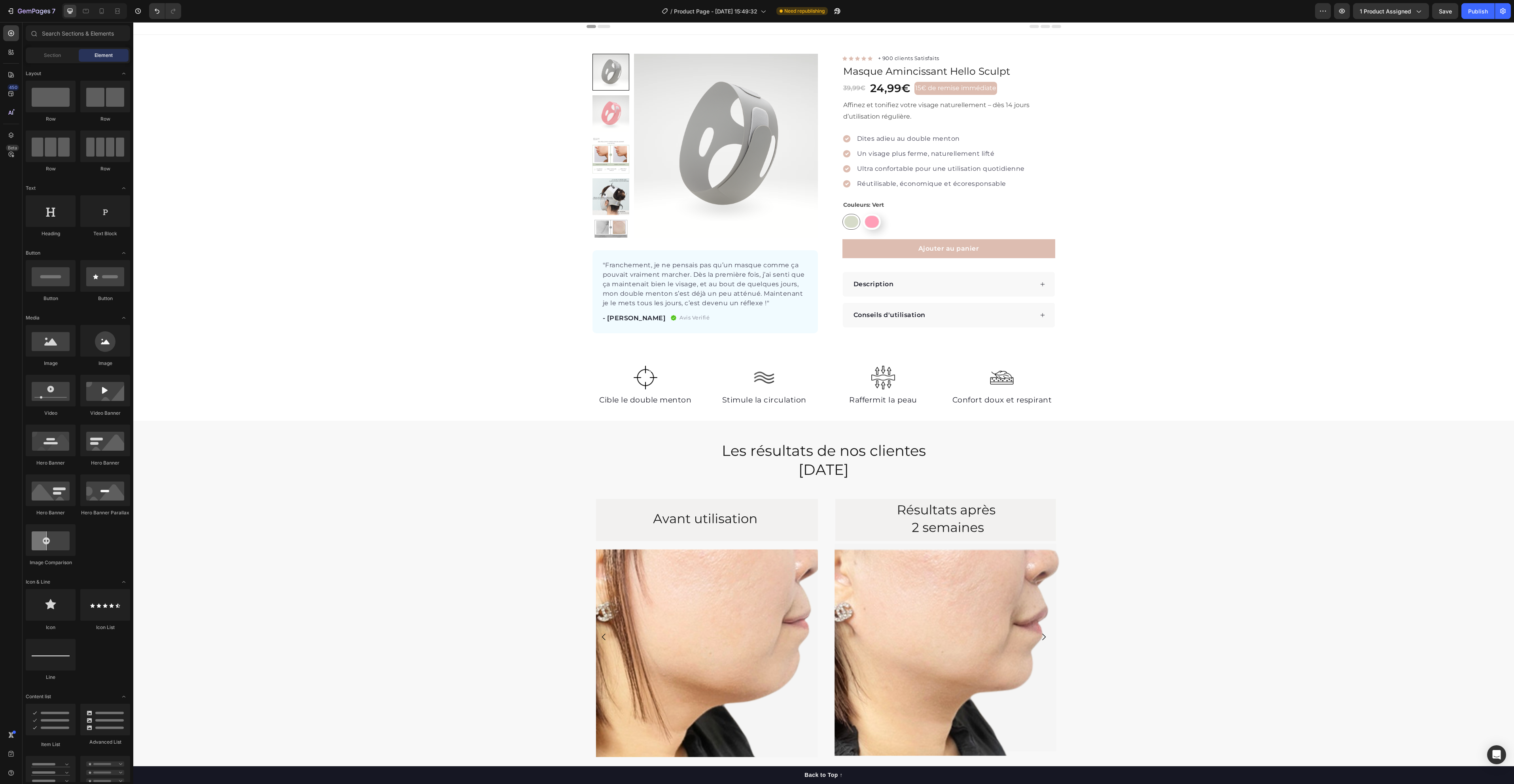
scroll to position [0, 0]
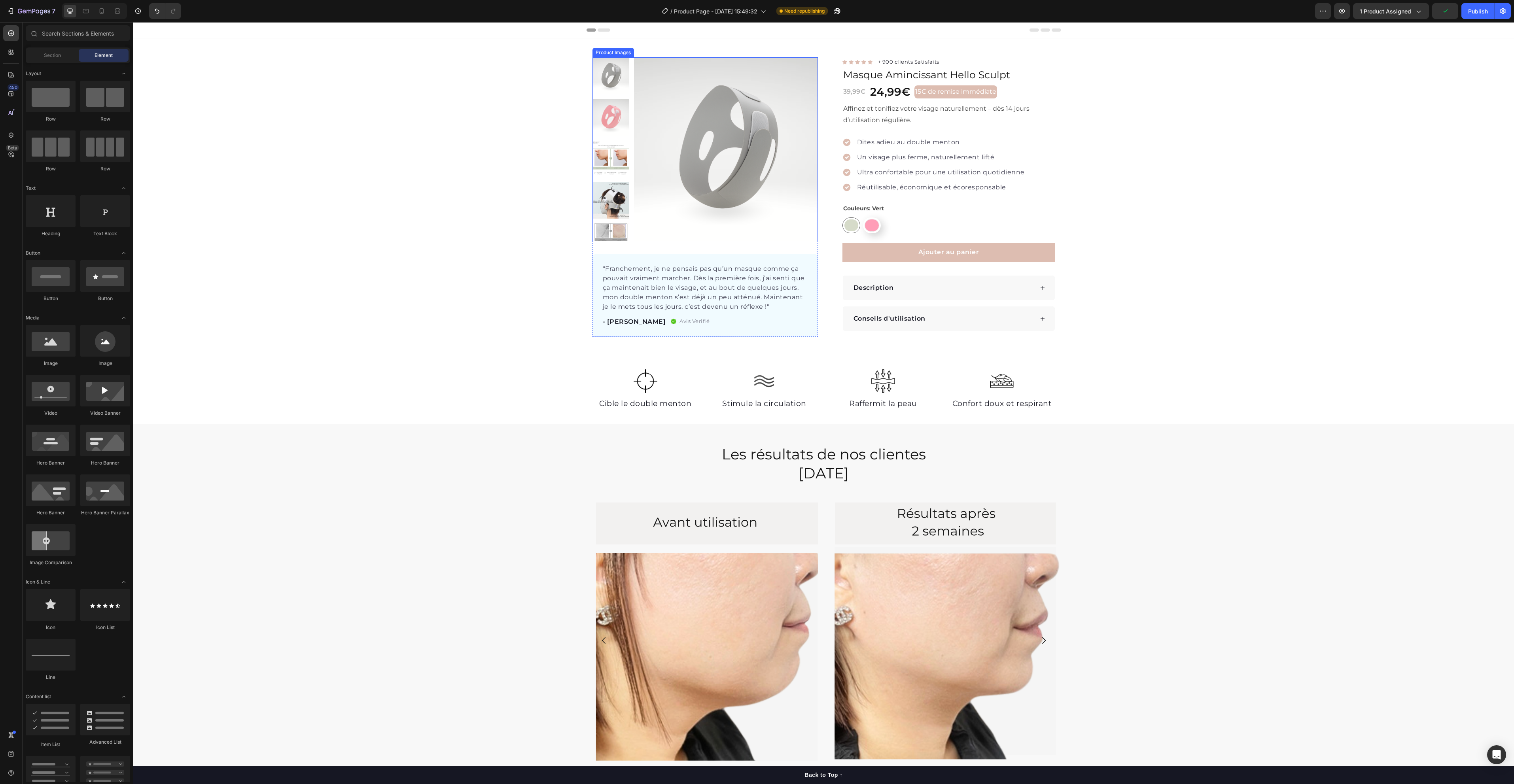
click at [768, 167] on img at bounding box center [726, 149] width 184 height 184
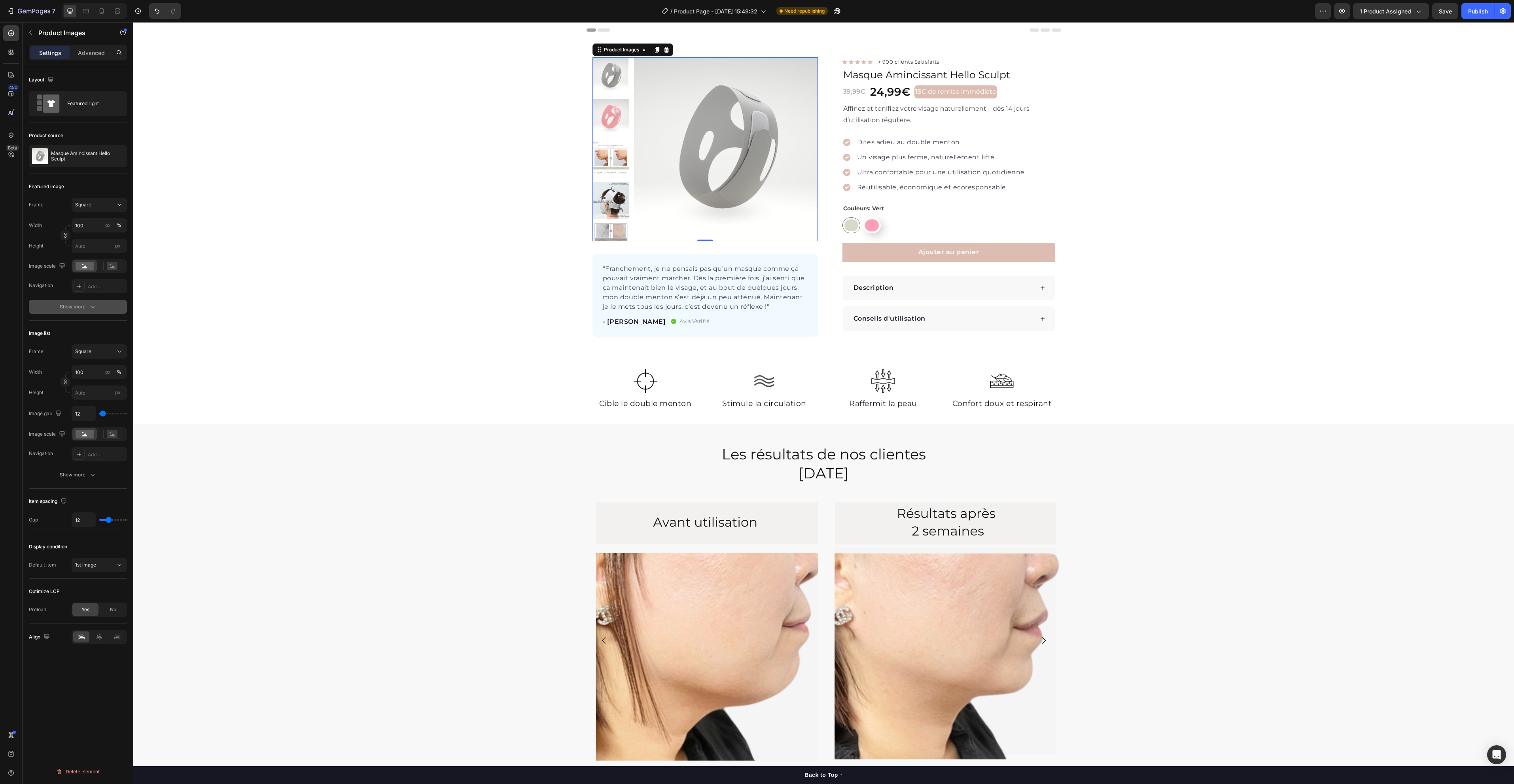
click at [79, 306] on div "Show more" at bounding box center [78, 306] width 37 height 8
click at [114, 413] on span "No" at bounding box center [113, 410] width 6 height 7
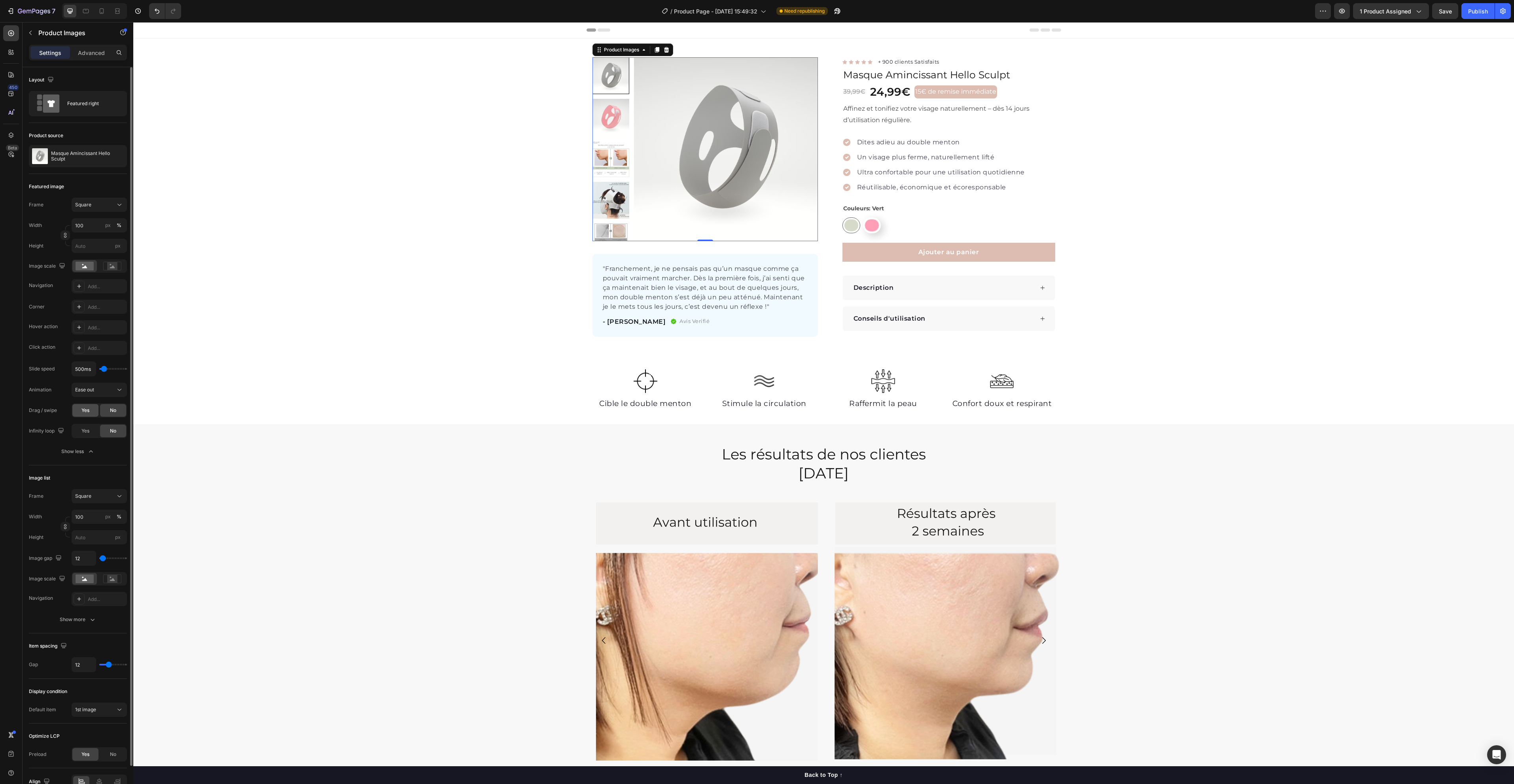
click at [95, 413] on div "Yes" at bounding box center [85, 411] width 26 height 13
click at [1479, 7] on div "Publish" at bounding box center [1478, 11] width 20 height 8
click at [18, 12] on icon "button" at bounding box center [34, 11] width 32 height 6
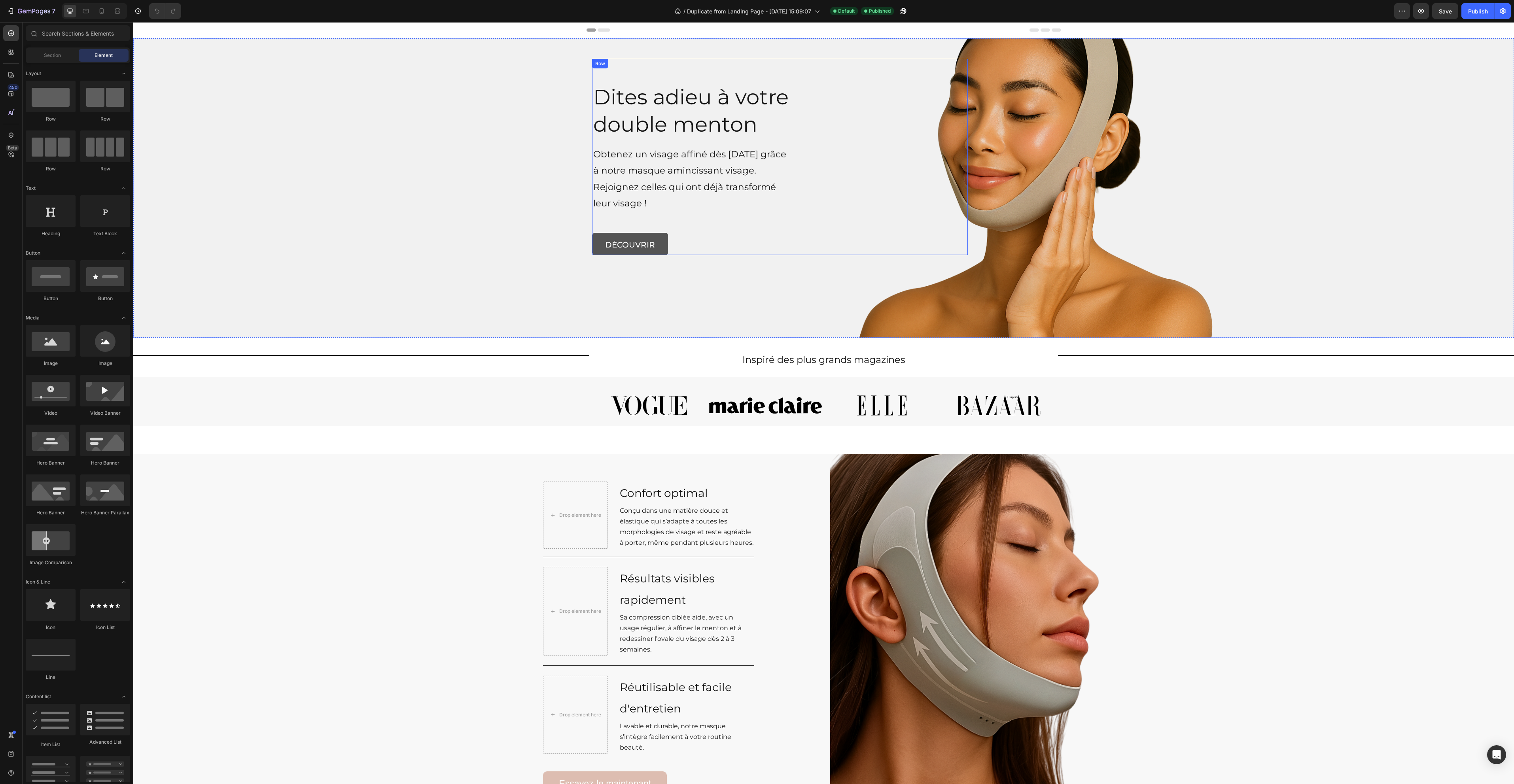
click at [1007, 207] on div "Dites adieu à votre double menton Heading Obtenez un visage affiné dès [DATE] g…" at bounding box center [823, 157] width 463 height 196
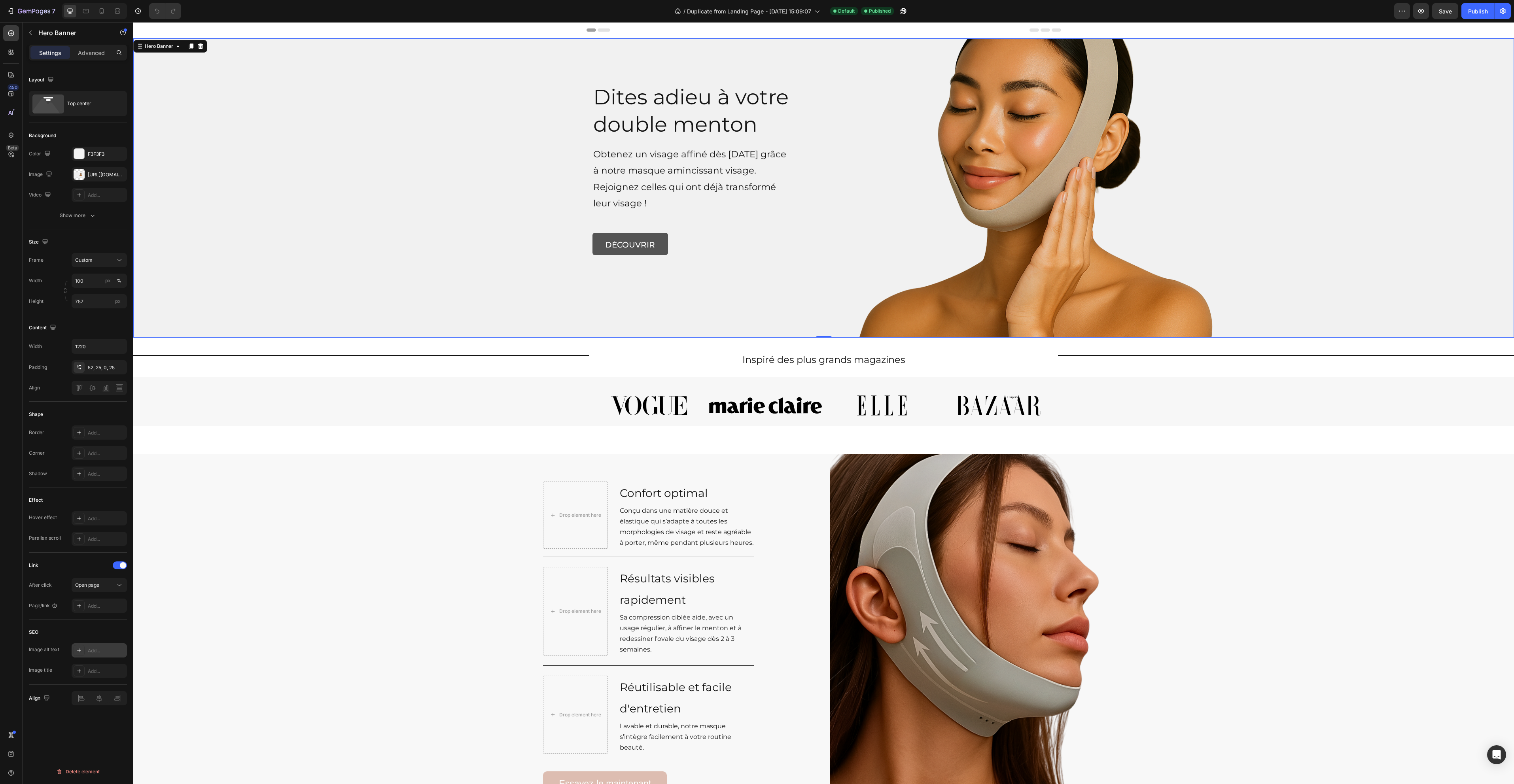
click at [95, 651] on div "Add..." at bounding box center [106, 651] width 37 height 7
click at [194, 693] on textarea "Describes the appearance of the image" at bounding box center [190, 692] width 98 height 22
paste textarea "Femme souriante portant le masque amincissant visage Hello Sculpt – solution na…"
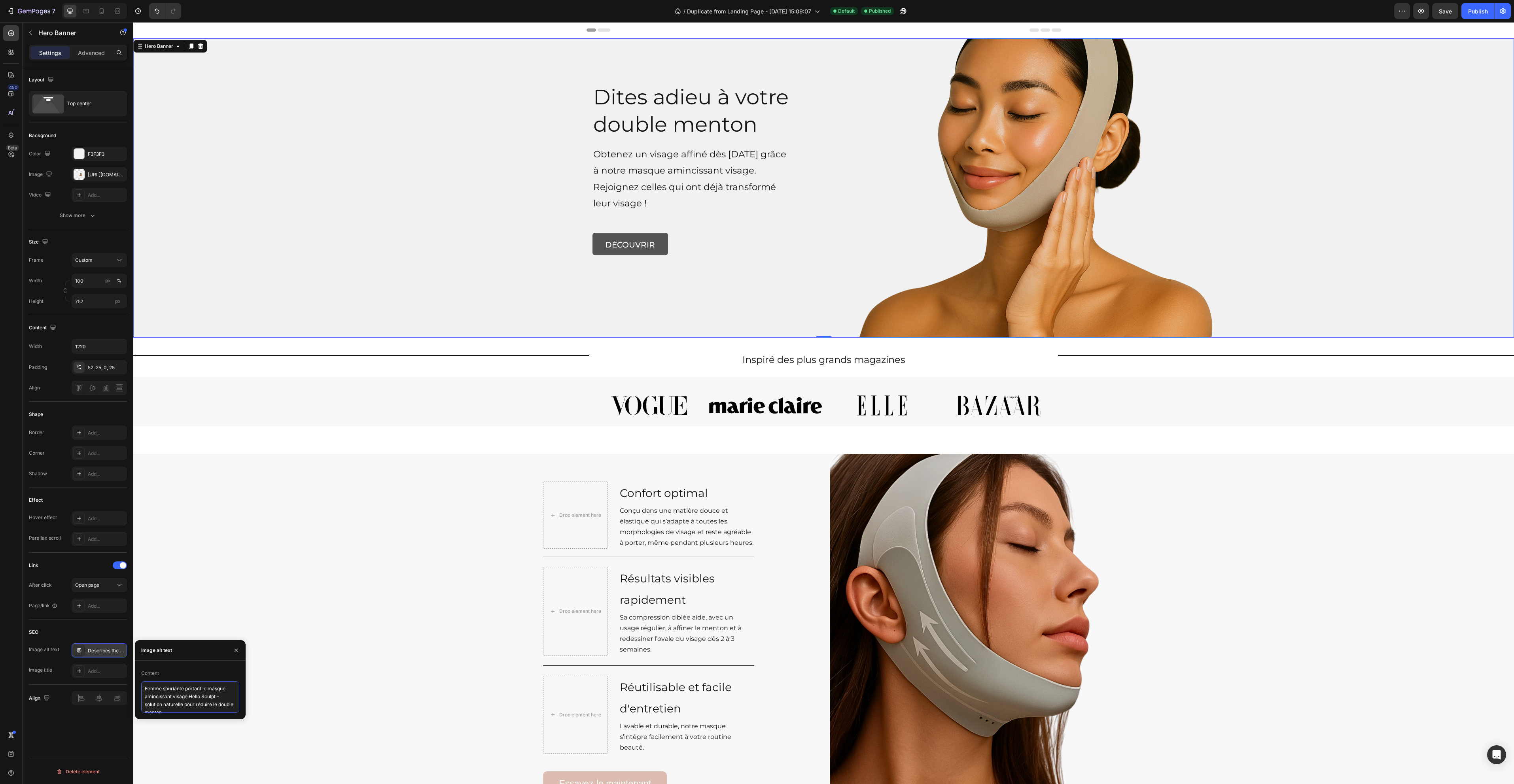
scroll to position [3, 0]
type textarea "Femme souriante portant le masque amincissant visage Hello Sculpt – solution na…"
click at [92, 675] on div "Add..." at bounding box center [106, 672] width 37 height 7
click at [172, 713] on textarea "Title" at bounding box center [190, 713] width 98 height 22
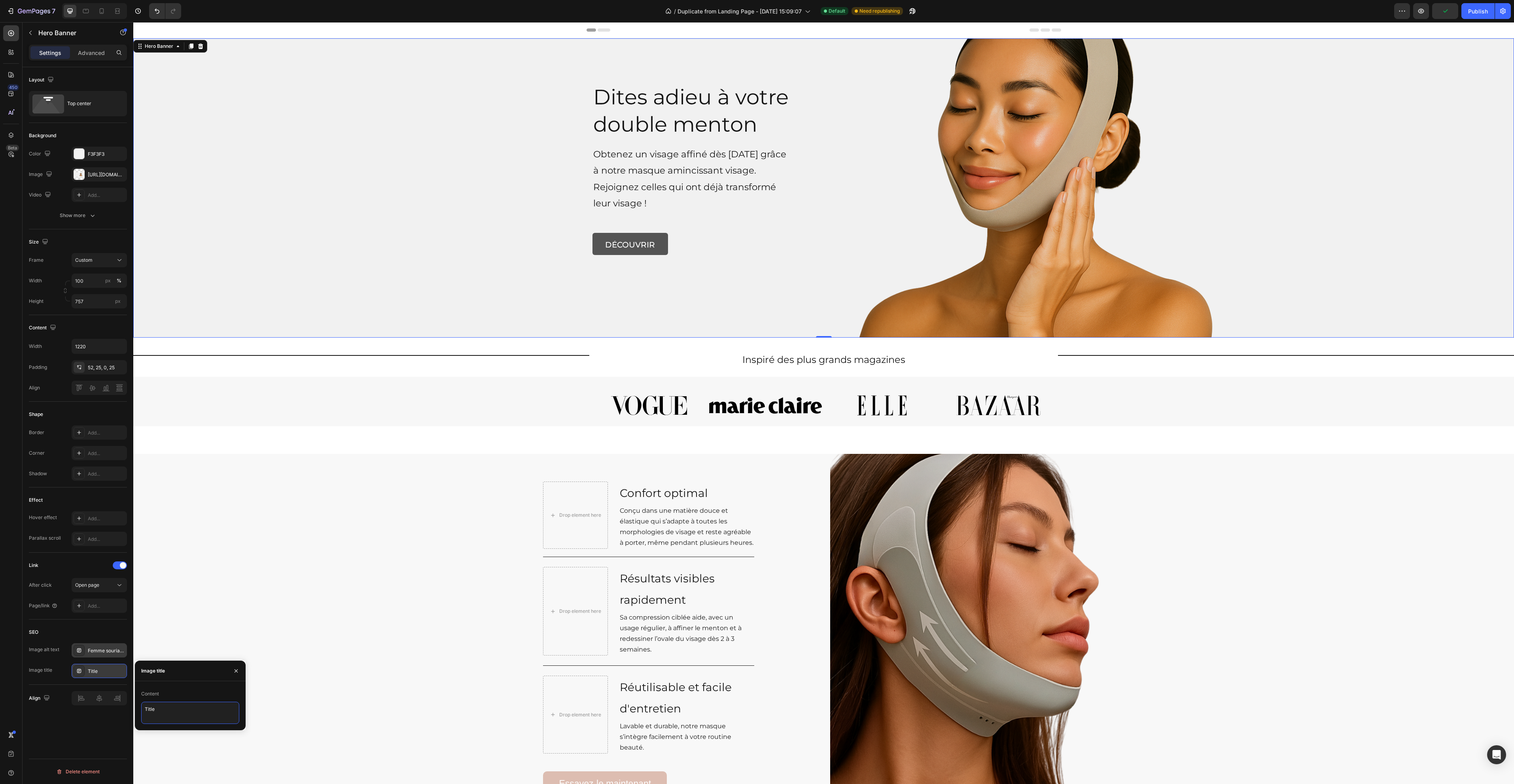
paste textarea "Masque amincissant Hello Sculpt – Dites adieu au double menton"
type textarea "Masque amincissant Hello Sculpt – Dites adieu au double menton"
click at [330, 578] on div "Background Image" at bounding box center [823, 635] width 1381 height 361
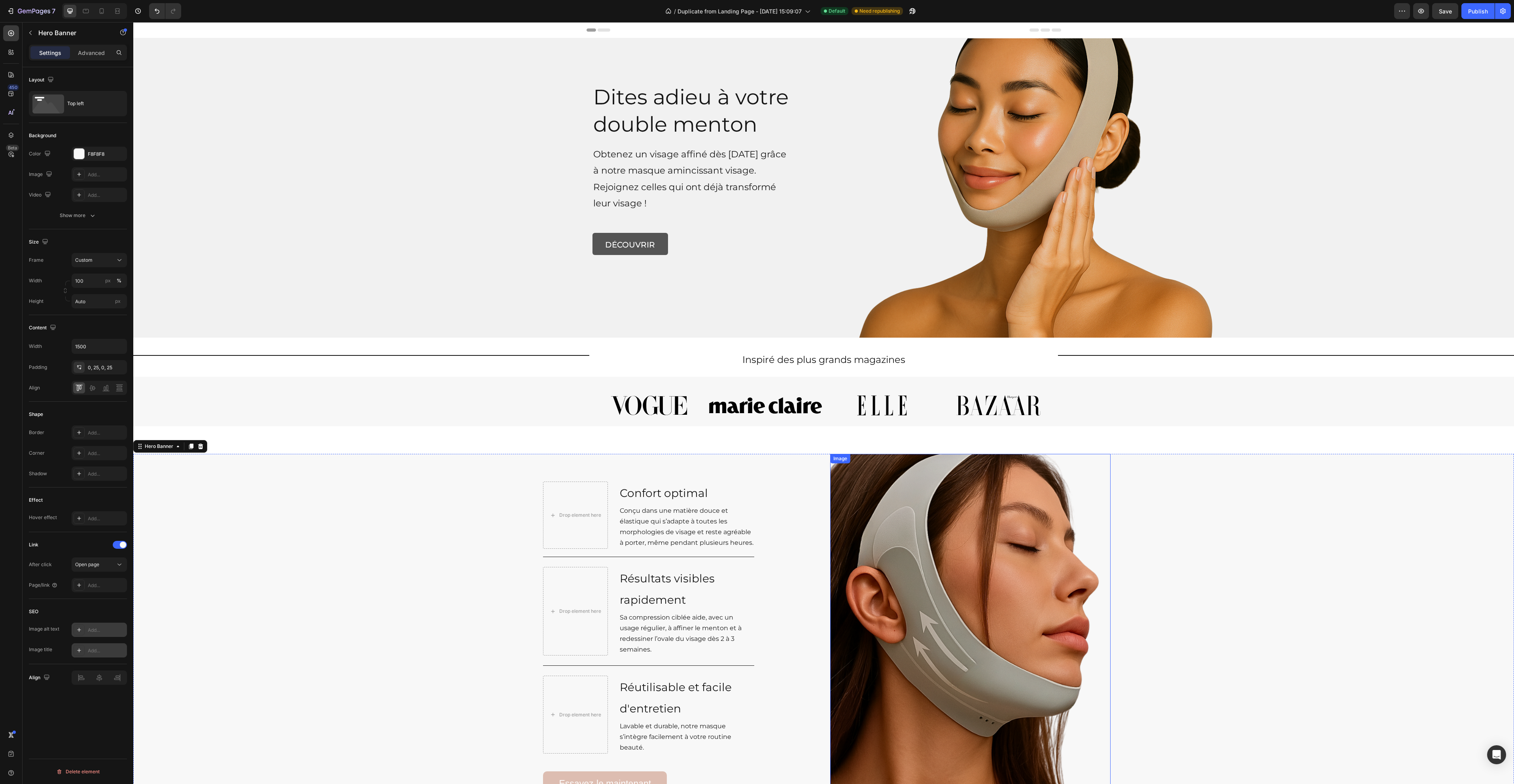
scroll to position [119, 0]
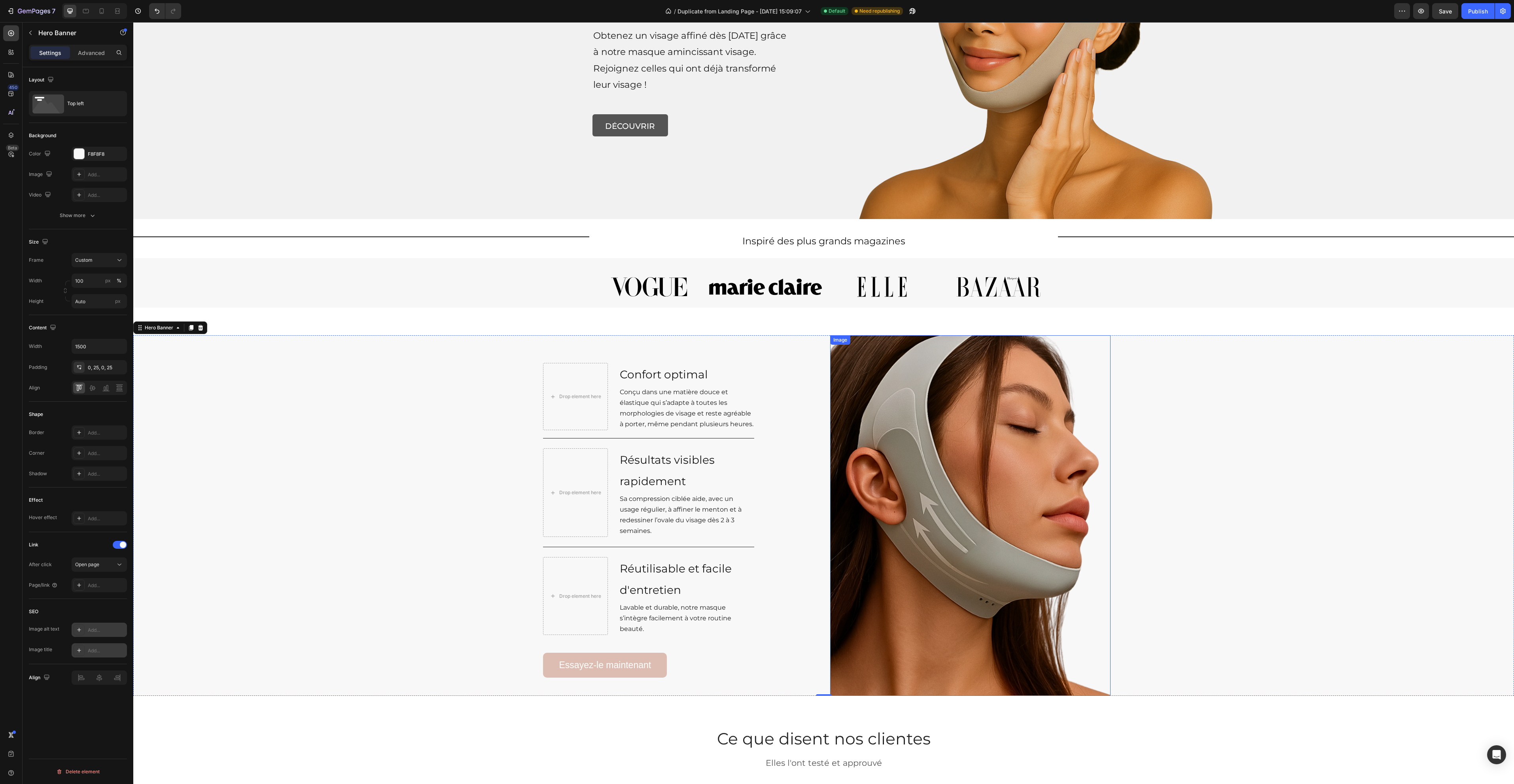
click at [997, 585] on img at bounding box center [970, 516] width 280 height 361
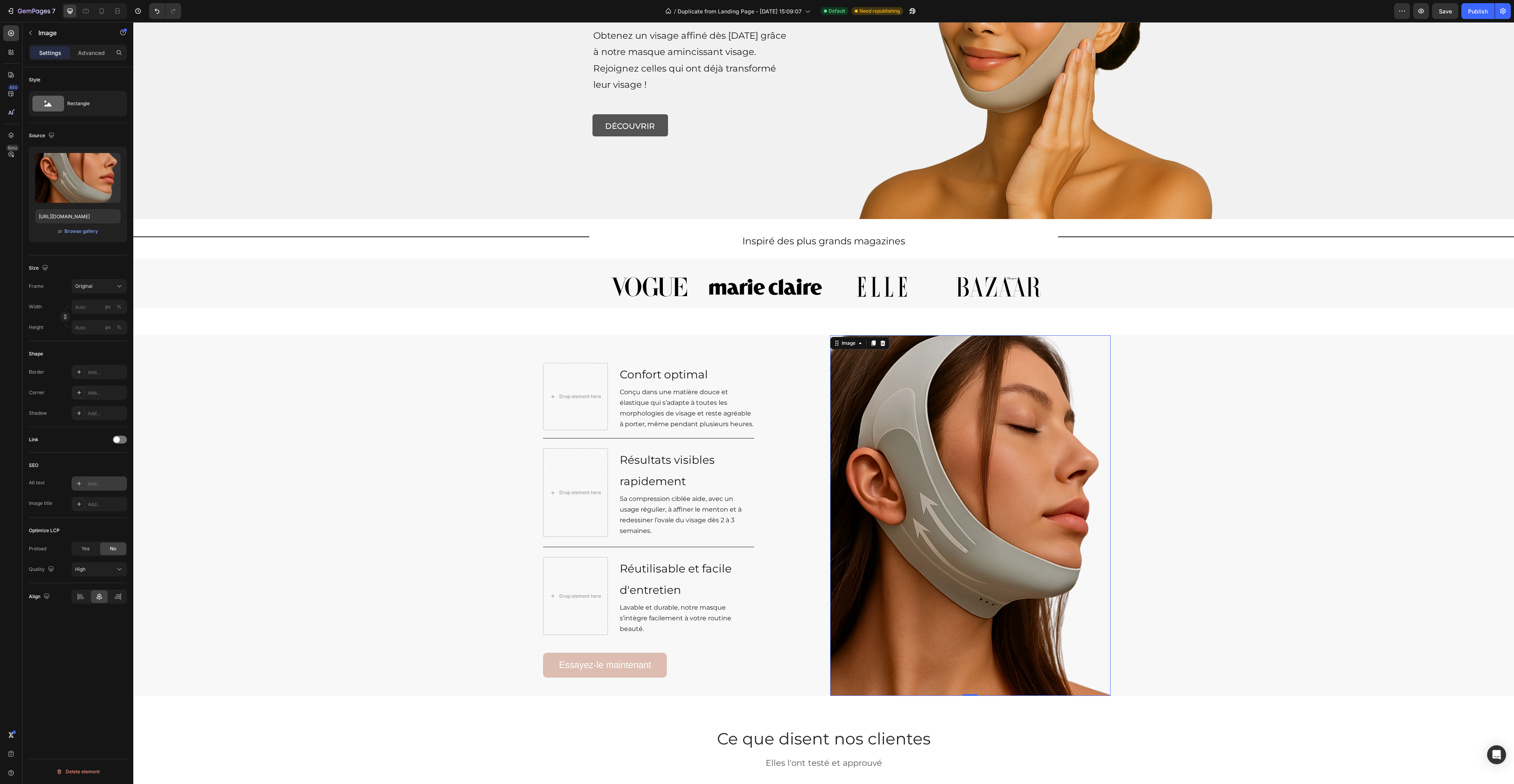
click at [102, 486] on div "Add..." at bounding box center [106, 484] width 37 height 7
click at [187, 526] on textarea at bounding box center [190, 525] width 98 height 22
paste textarea "Femme portant le masque amincissant visage Hello Sculpt – réduction du double m…"
type textarea "Femme portant le masque amincissant visage Hello Sculpt – réduction du double m…"
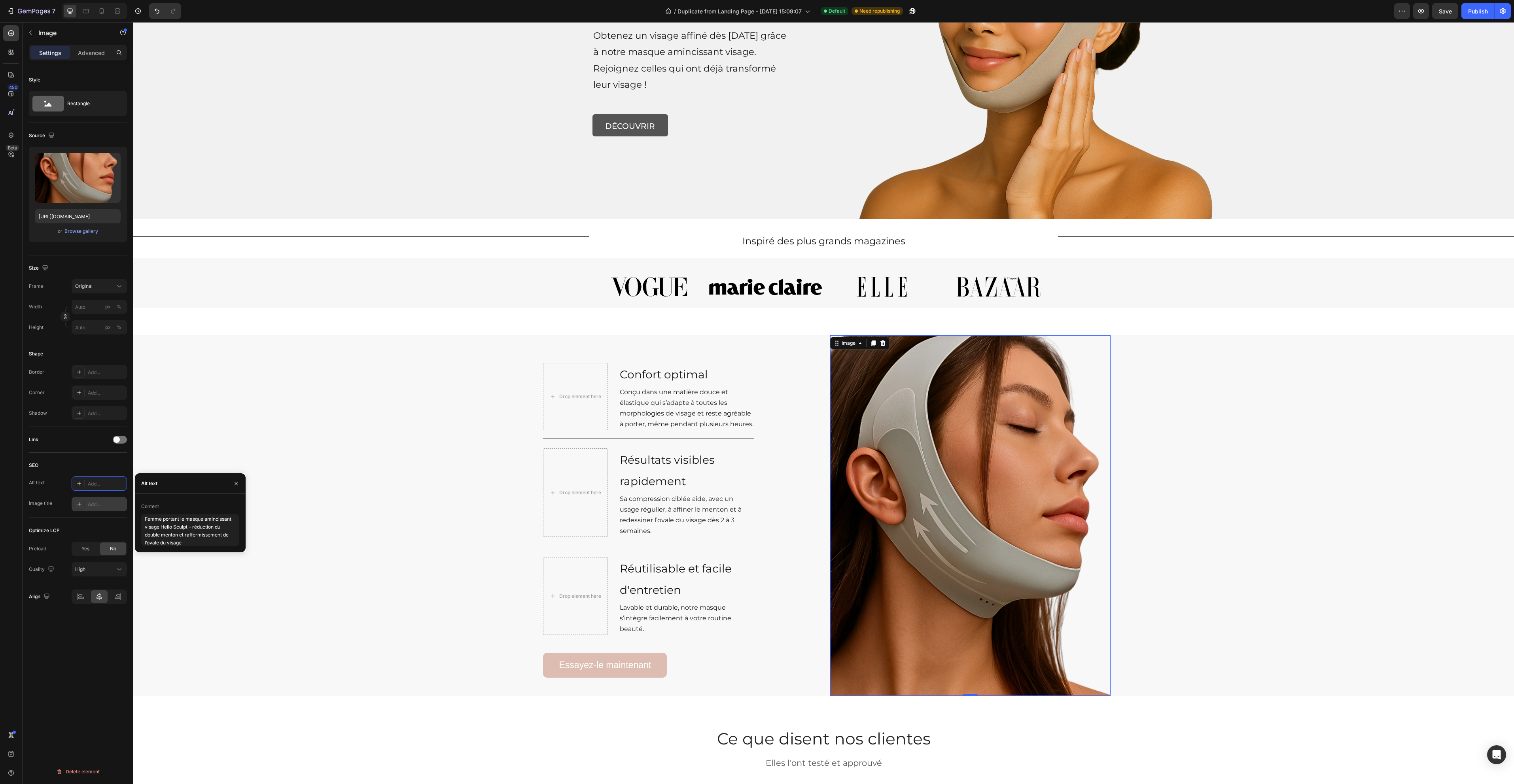
click at [96, 505] on div "Add..." at bounding box center [106, 505] width 37 height 7
click at [193, 544] on textarea "Title" at bounding box center [190, 546] width 98 height 22
paste textarea "Masque Hello Sculpt – Solution naturelle contre le double menton"
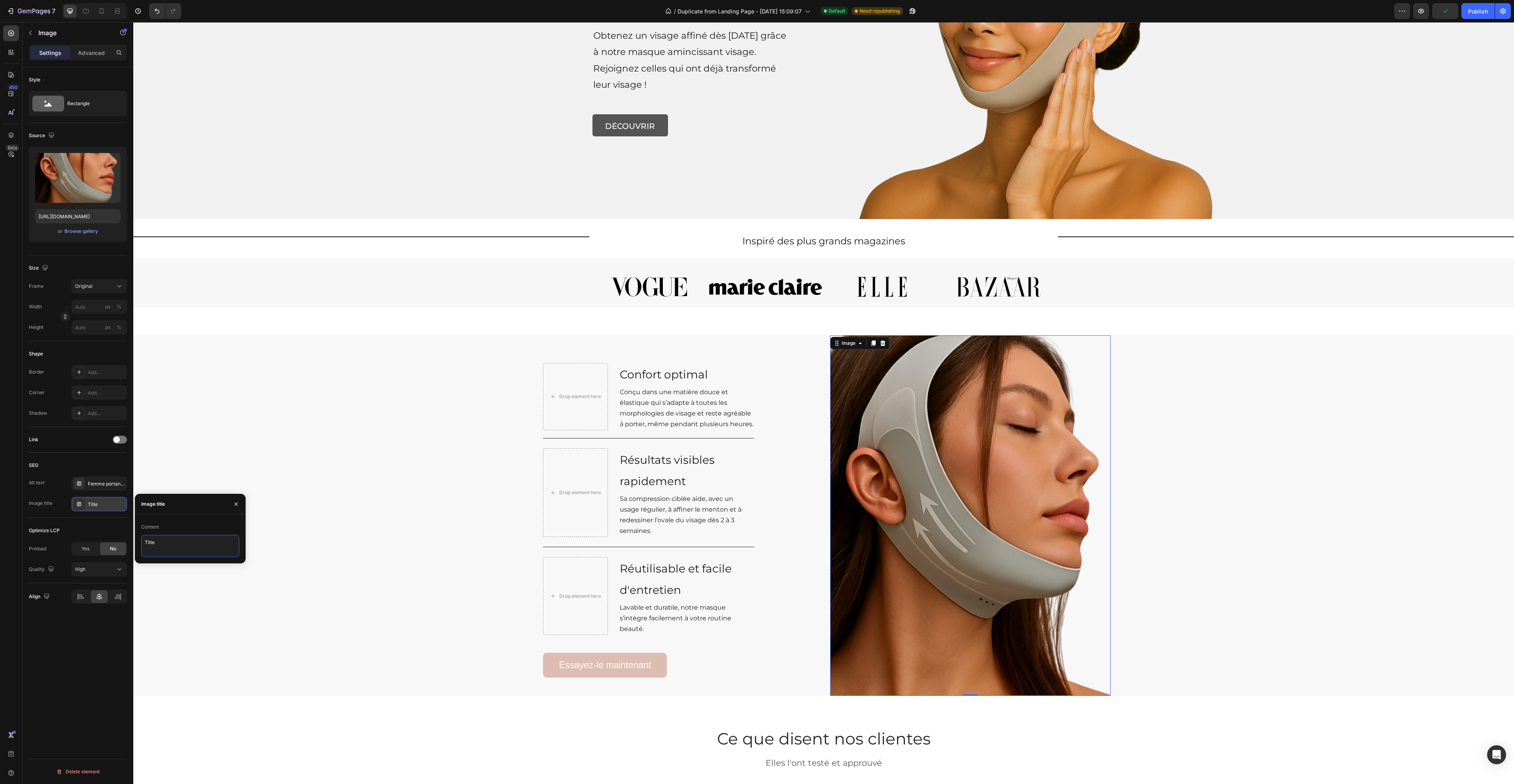
type textarea "Masque Hello Sculpt – Solution naturelle contre le double menton"
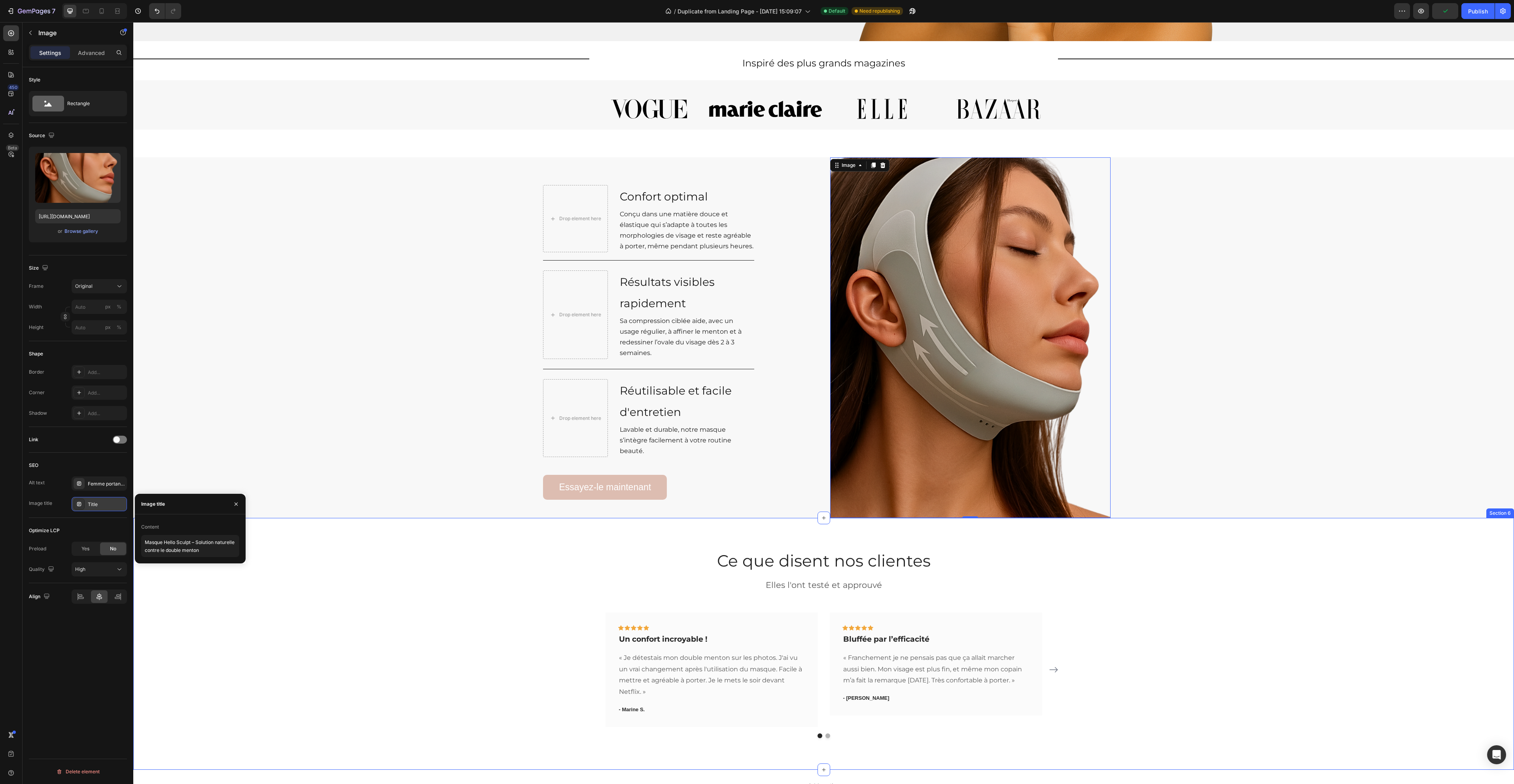
click at [395, 634] on div "Ce que disent nos clientes Heading Ce que disent nos clientes Heading Elles l'o…" at bounding box center [823, 644] width 1369 height 188
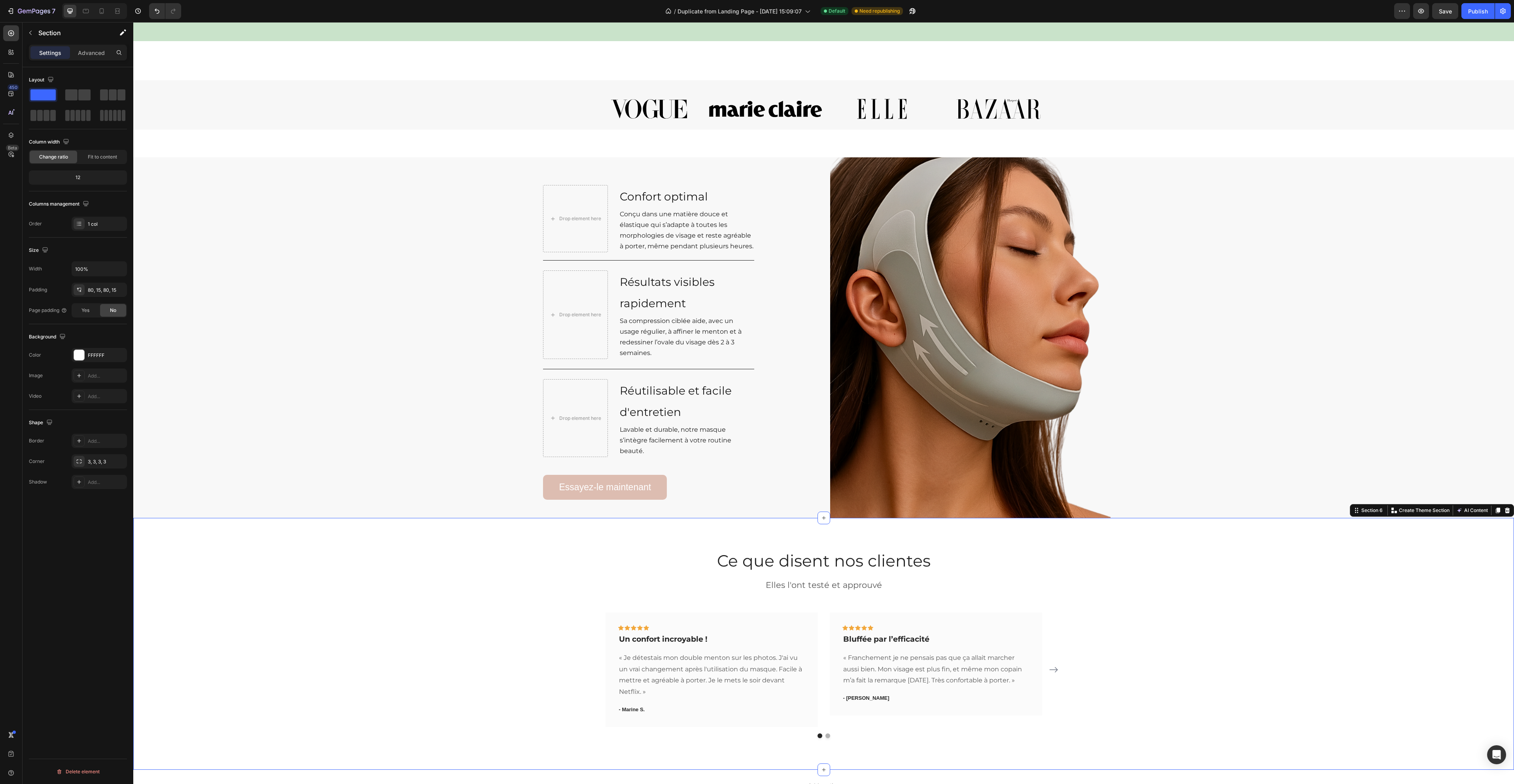
scroll to position [356, 0]
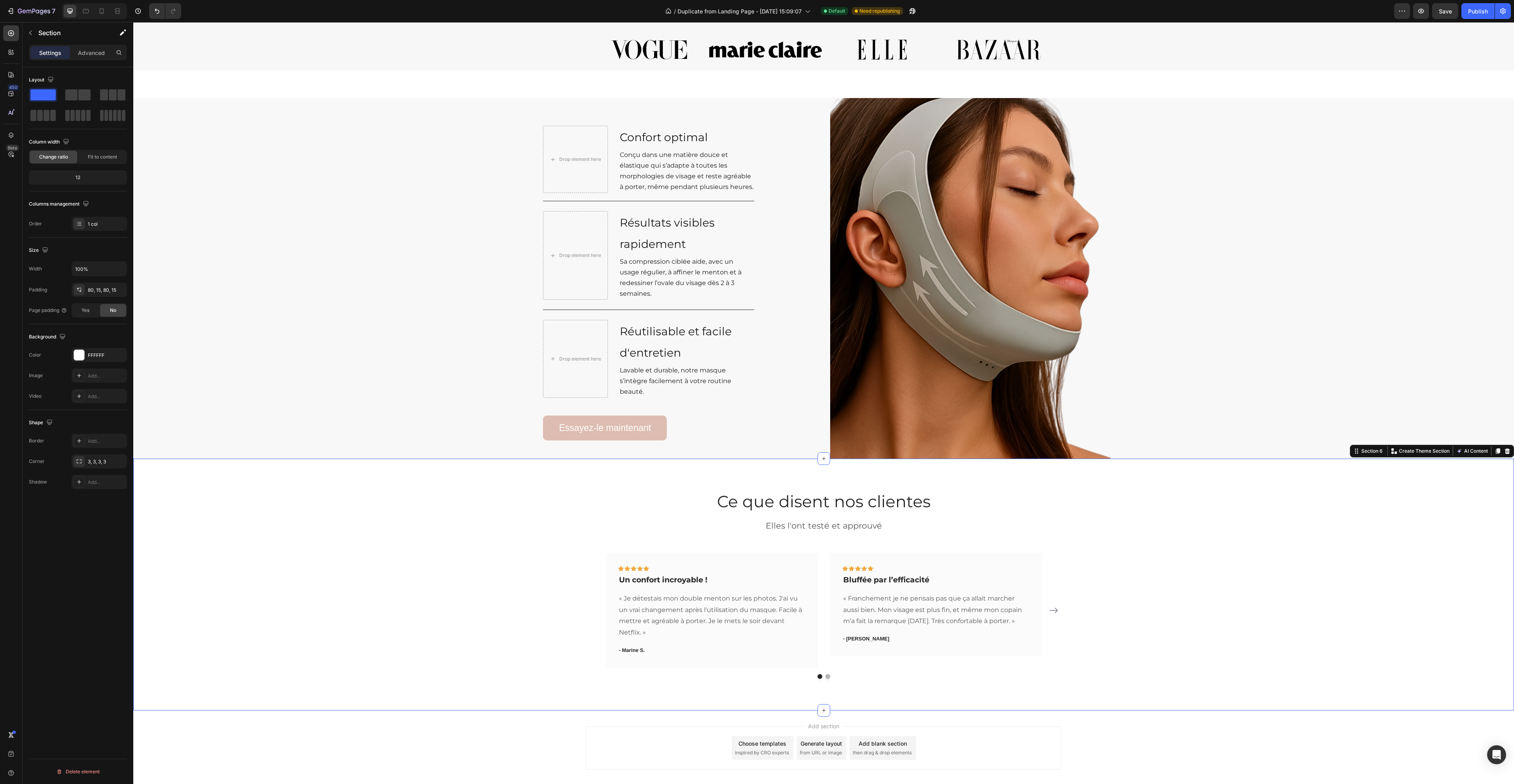
click at [535, 511] on div "Ce que disent nos clientes Heading Ce que disent nos clientes Heading Elles l'o…" at bounding box center [823, 584] width 1369 height 188
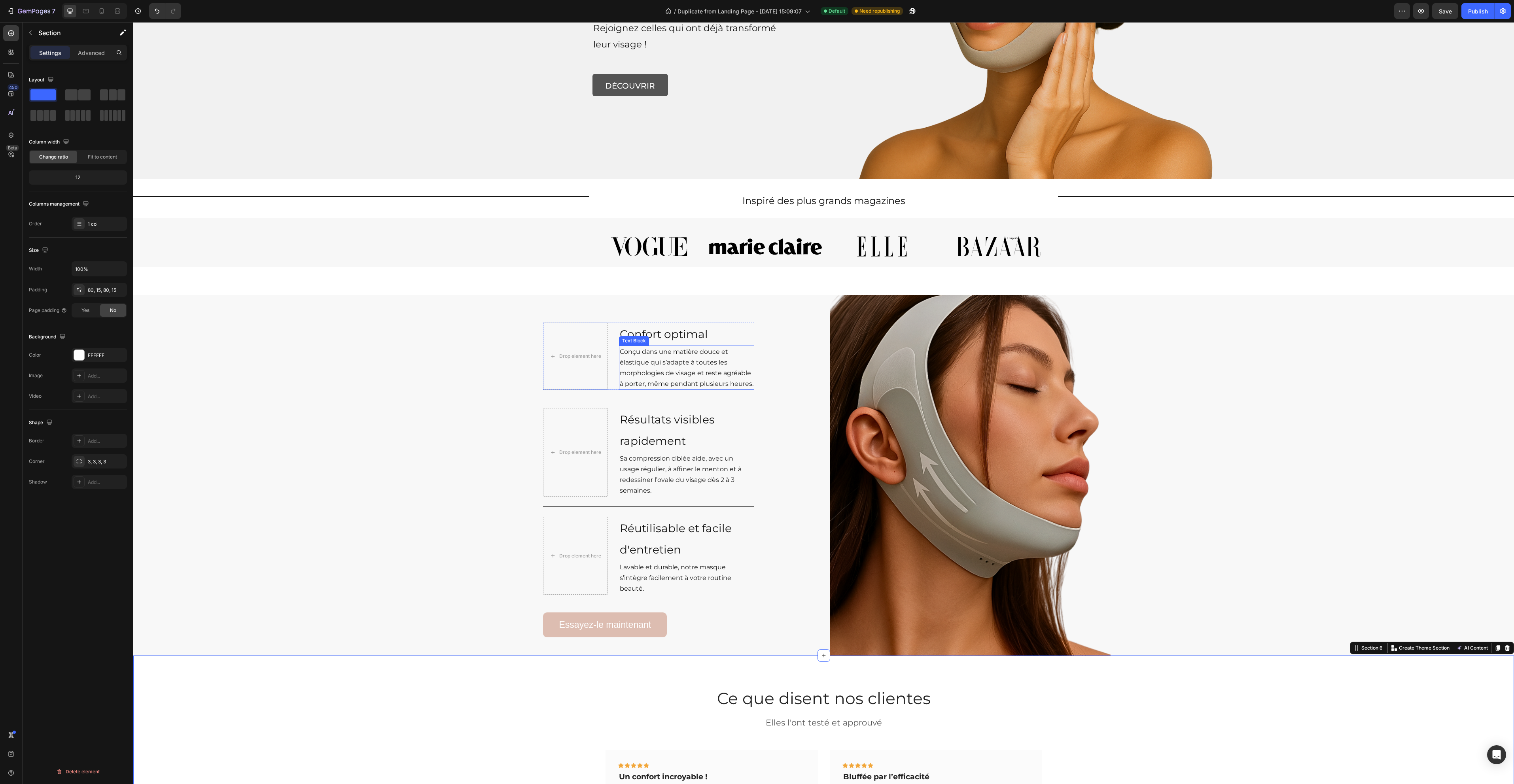
scroll to position [100, 0]
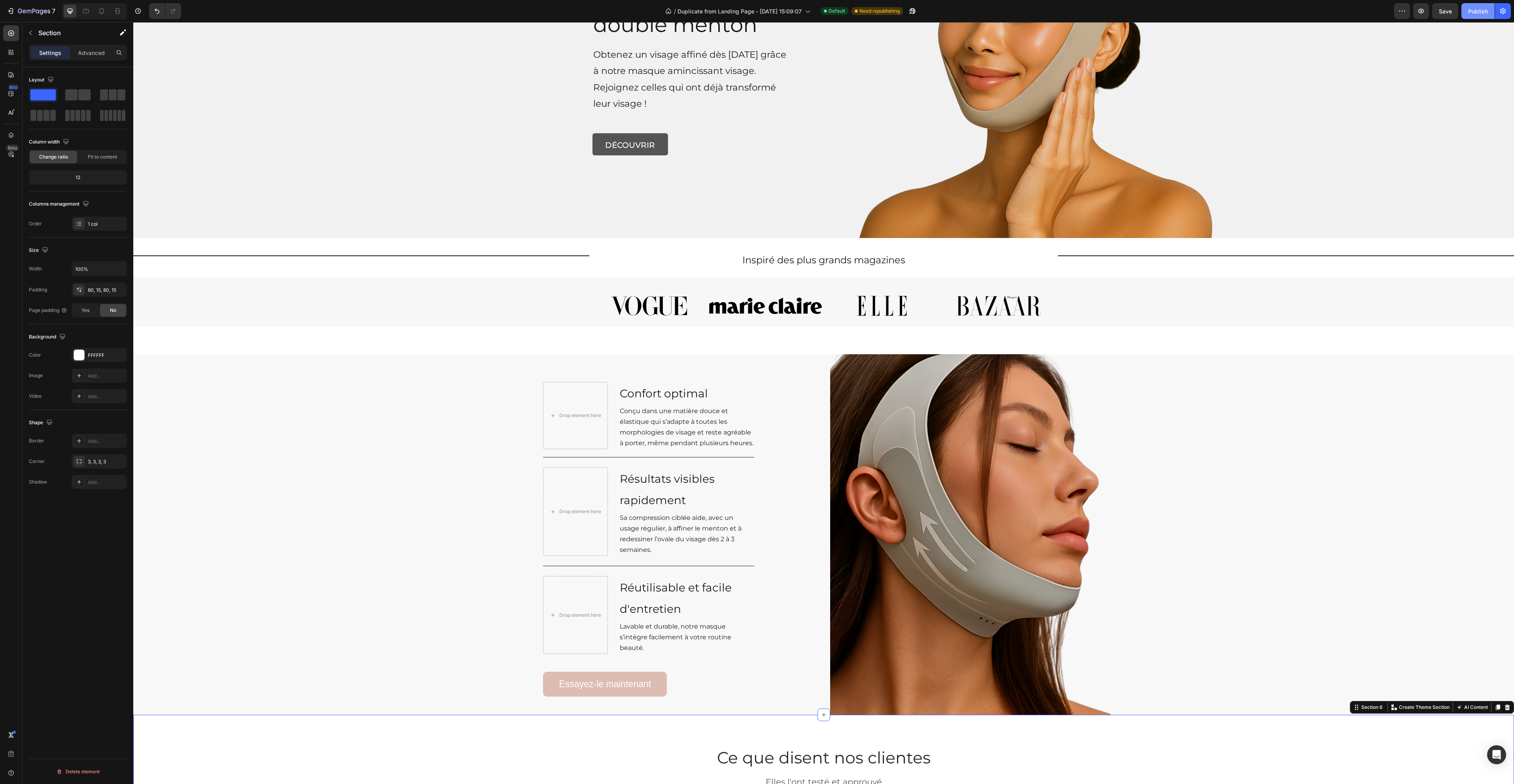
click at [1480, 5] on button "Publish" at bounding box center [1478, 11] width 34 height 16
click at [614, 686] on p "Essayez-le maintenant" at bounding box center [605, 685] width 92 height 14
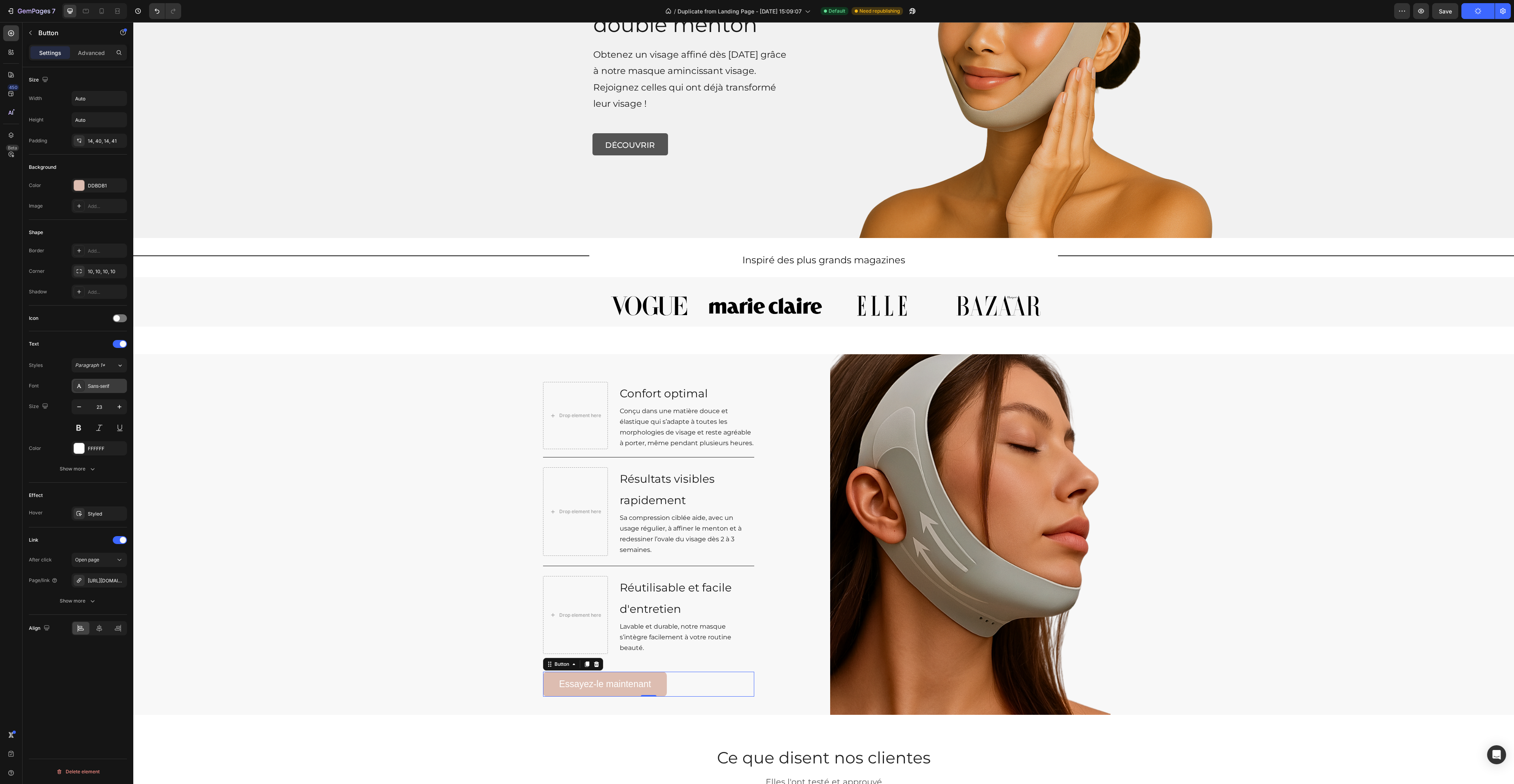
click at [93, 381] on div "Sans-serif" at bounding box center [99, 386] width 55 height 14
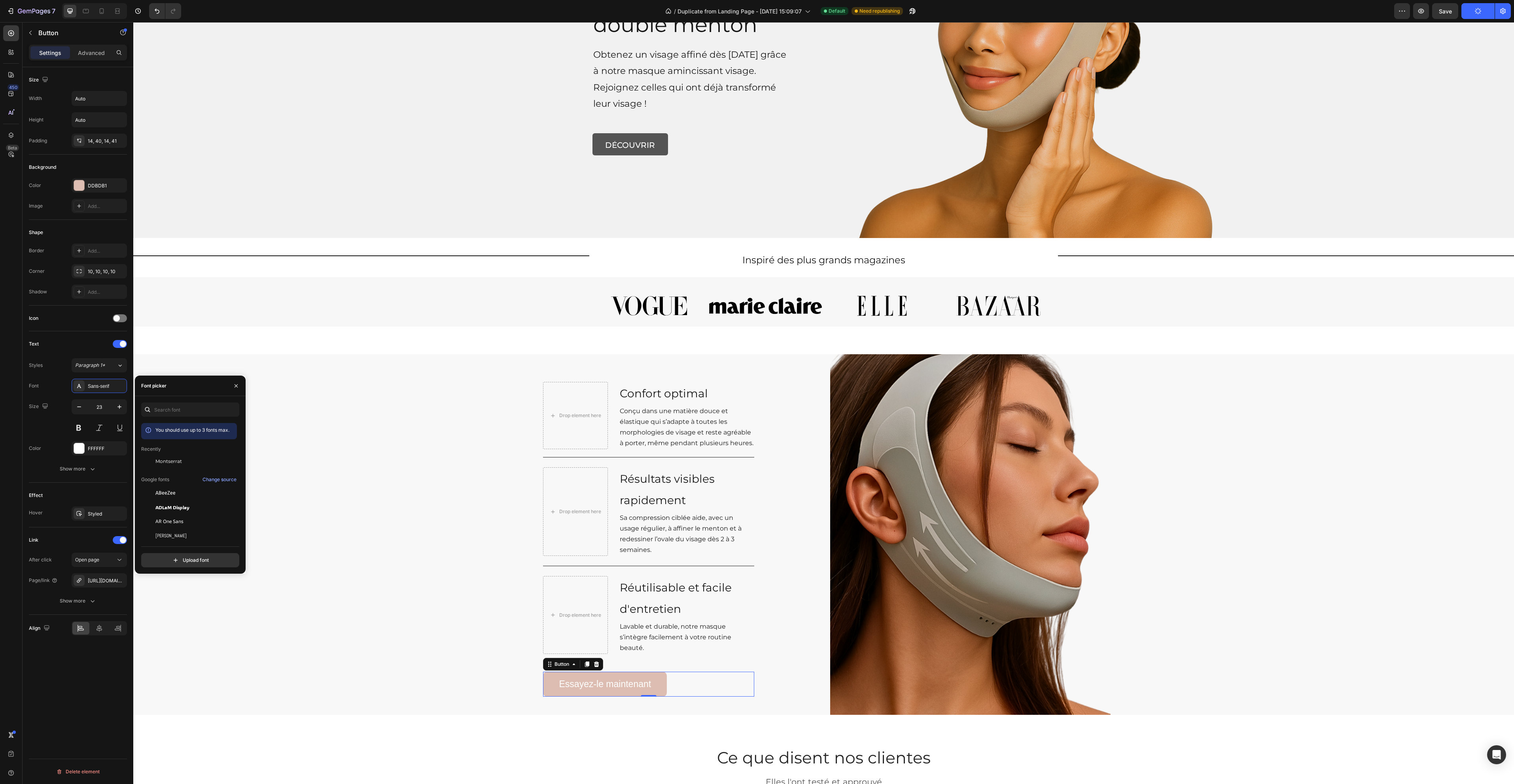
click at [201, 464] on div "Montserrat" at bounding box center [195, 461] width 80 height 7
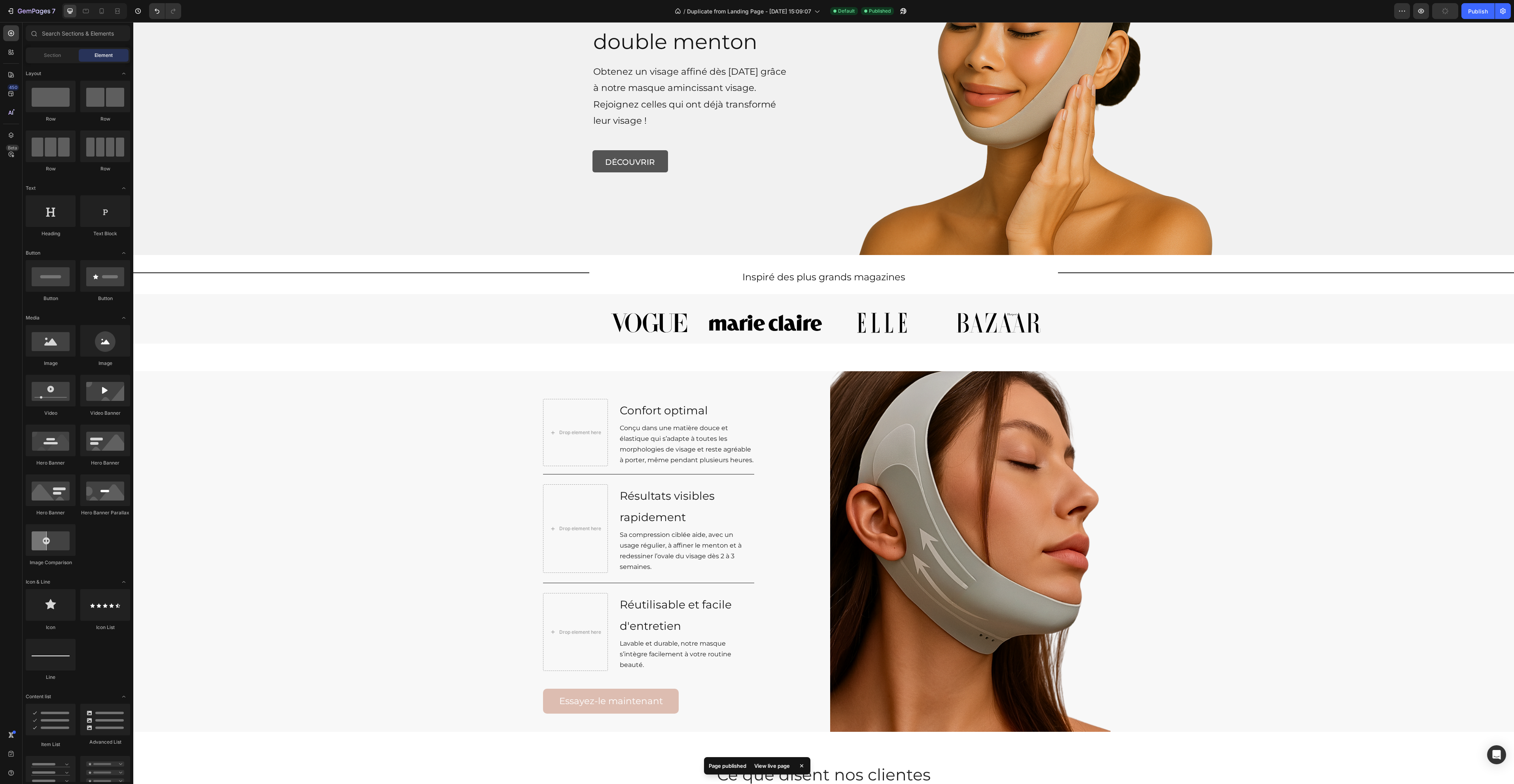
scroll to position [58, 0]
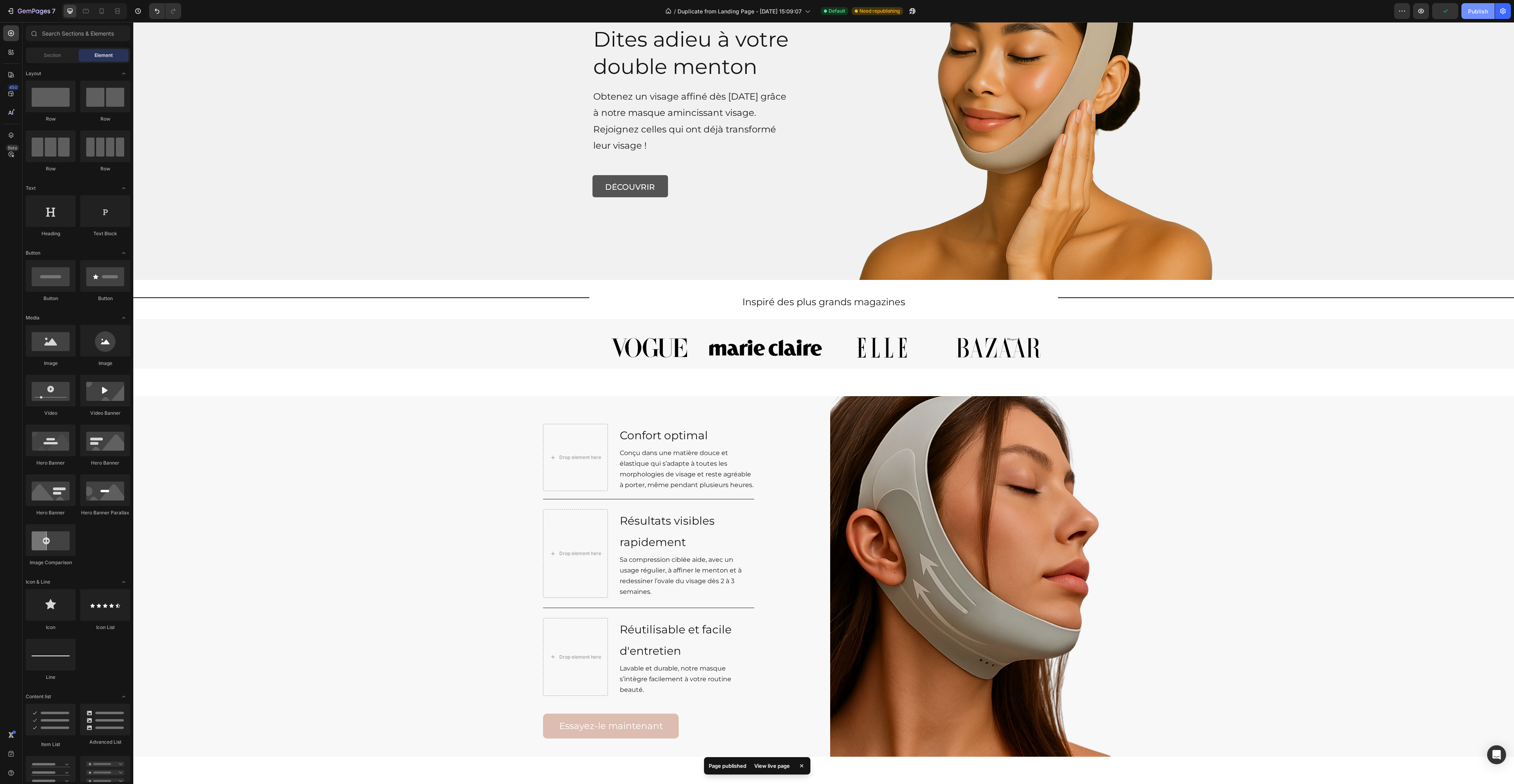
click at [1478, 9] on div "Publish" at bounding box center [1478, 11] width 20 height 8
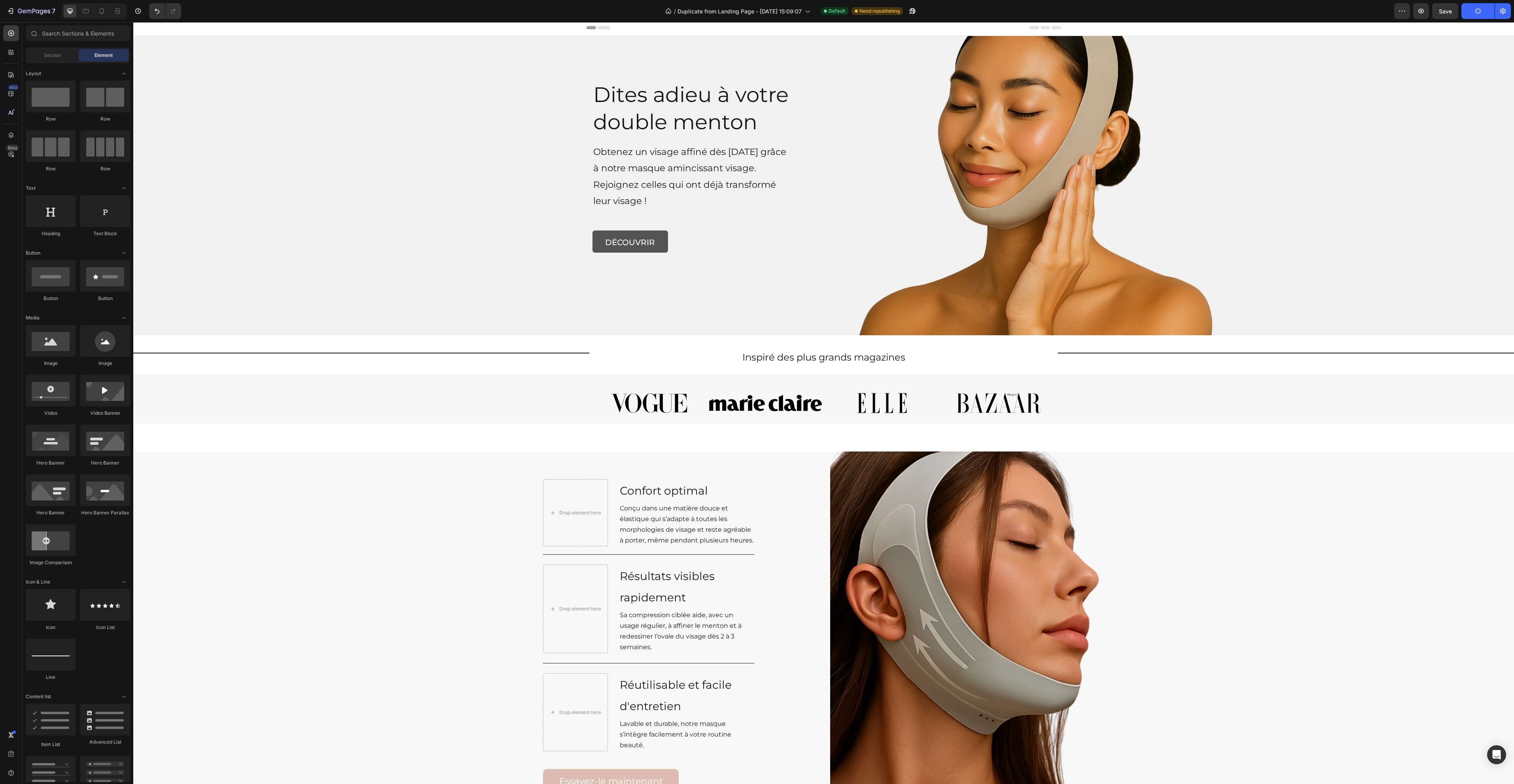
scroll to position [0, 0]
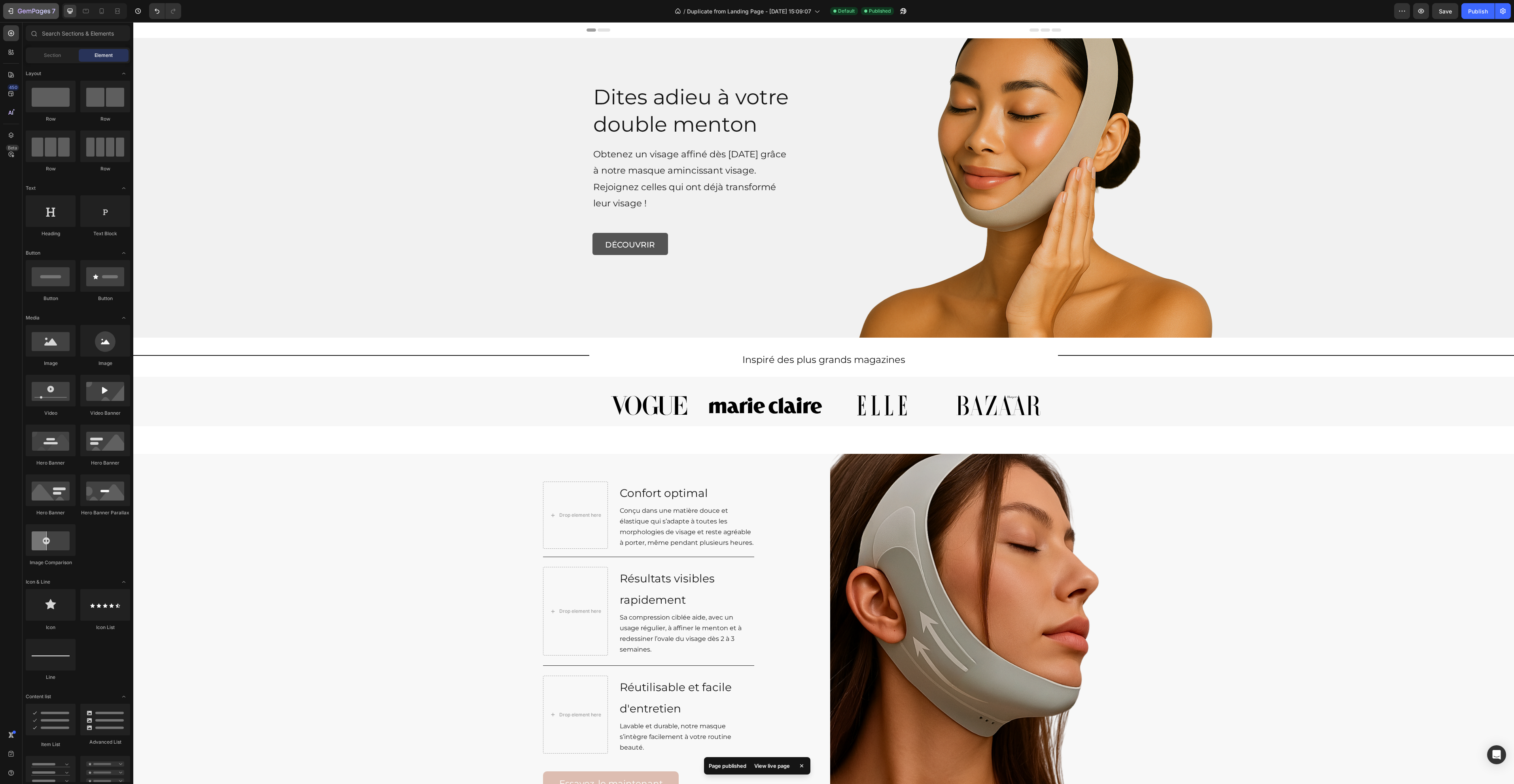
click at [19, 9] on icon "button" at bounding box center [19, 11] width 4 height 5
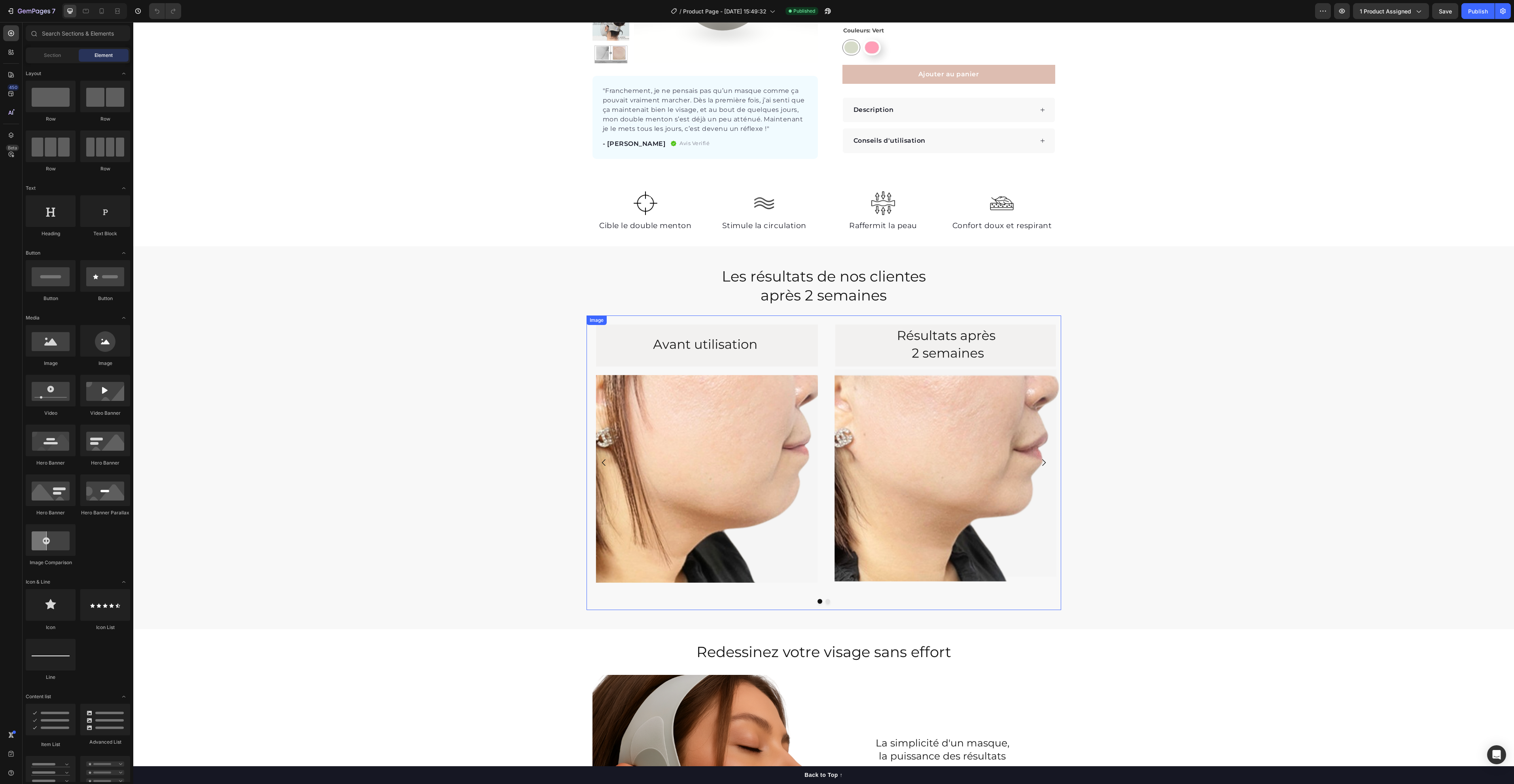
scroll to position [297, 0]
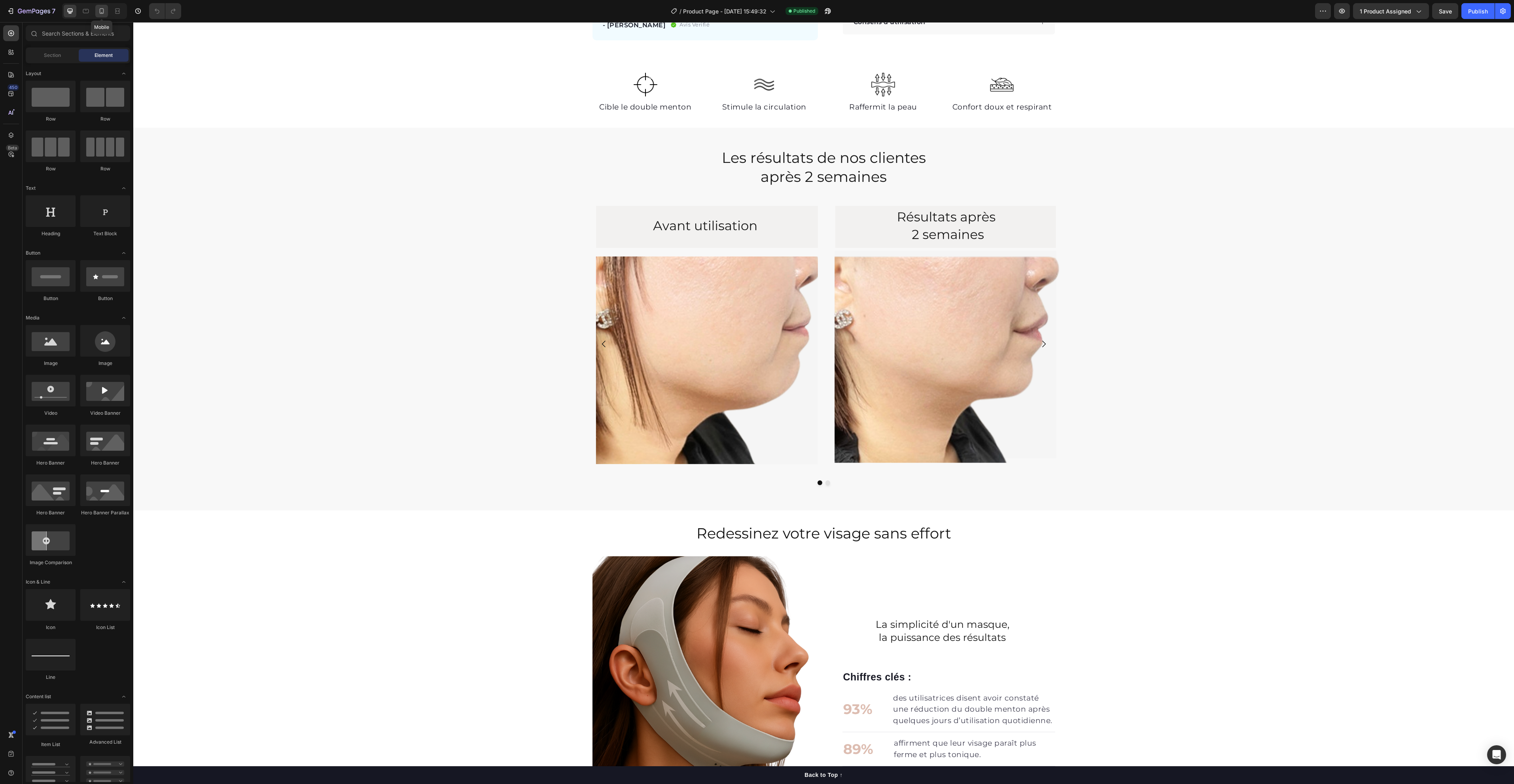
click at [99, 12] on icon at bounding box center [101, 11] width 8 height 8
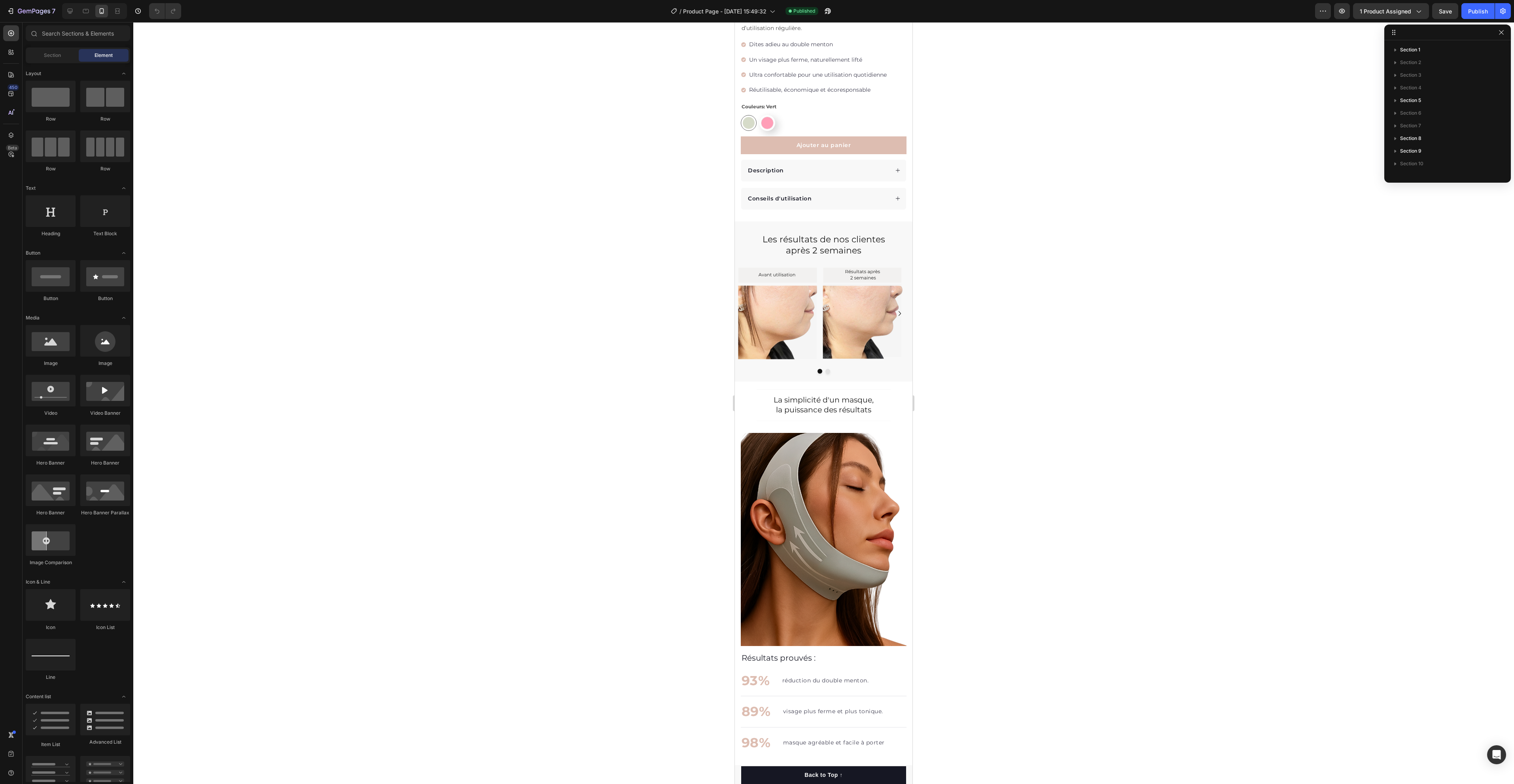
scroll to position [277, 0]
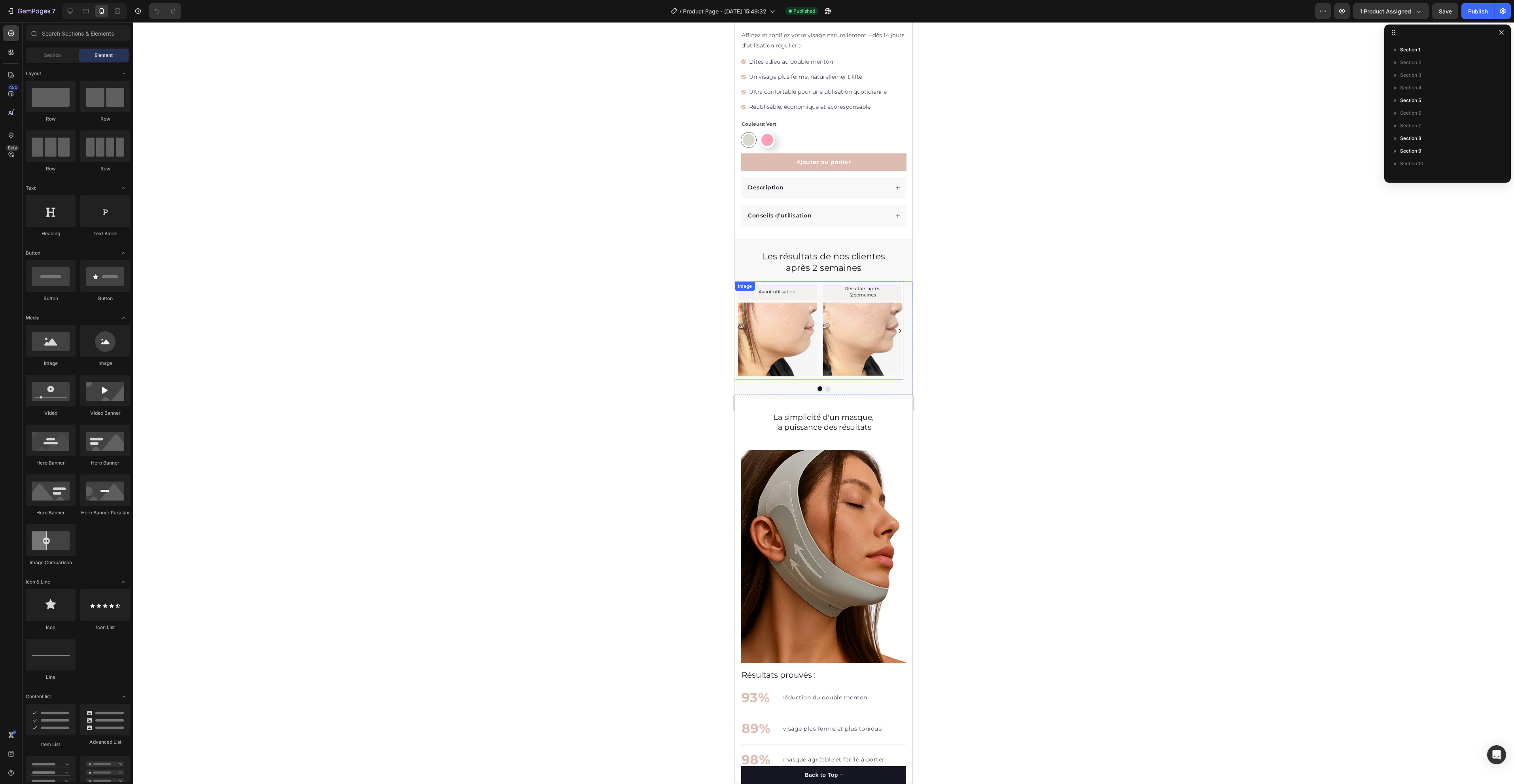
click at [850, 324] on img at bounding box center [819, 331] width 169 height 99
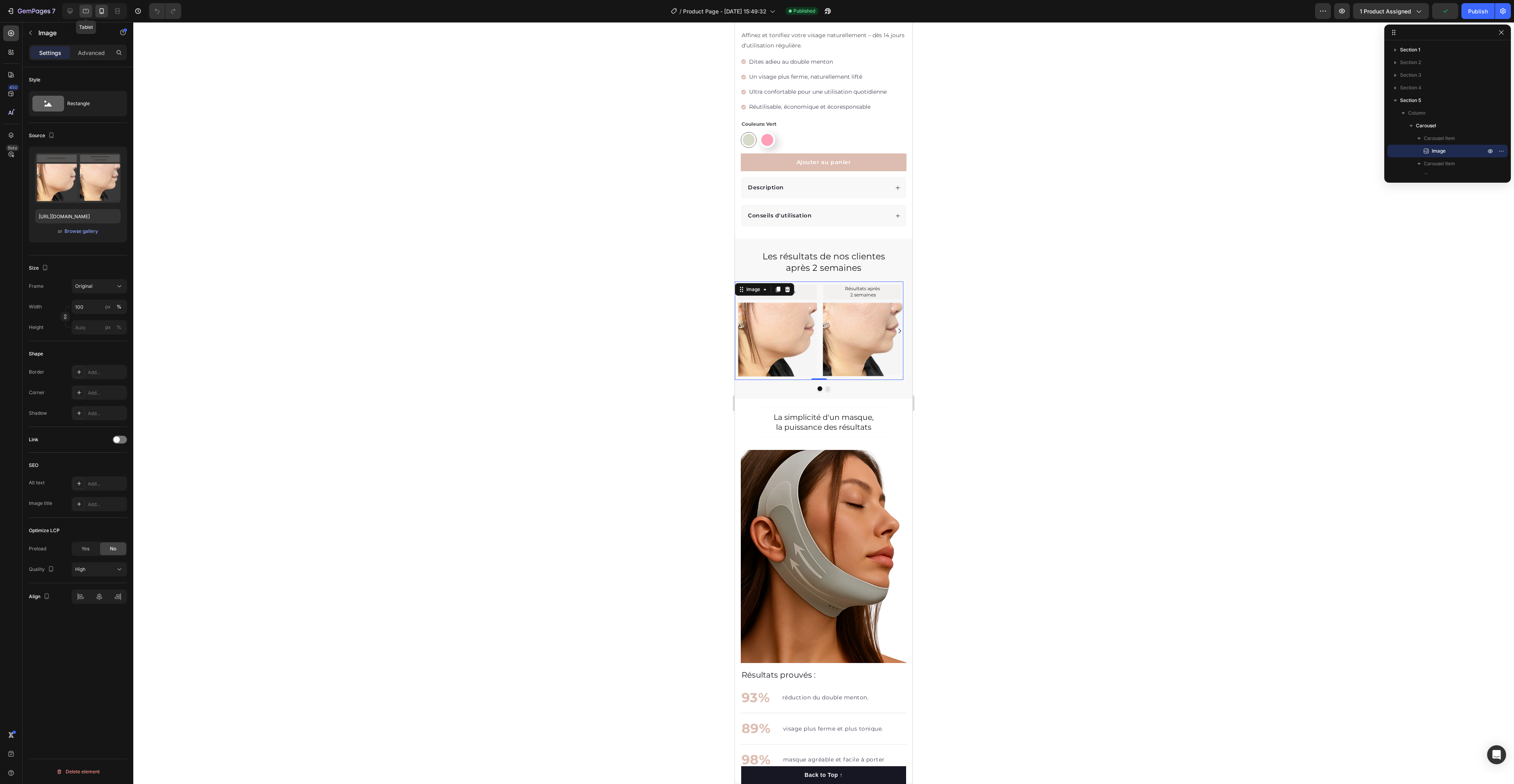
click at [88, 13] on icon at bounding box center [86, 11] width 6 height 4
type input "[URL][DOMAIN_NAME]"
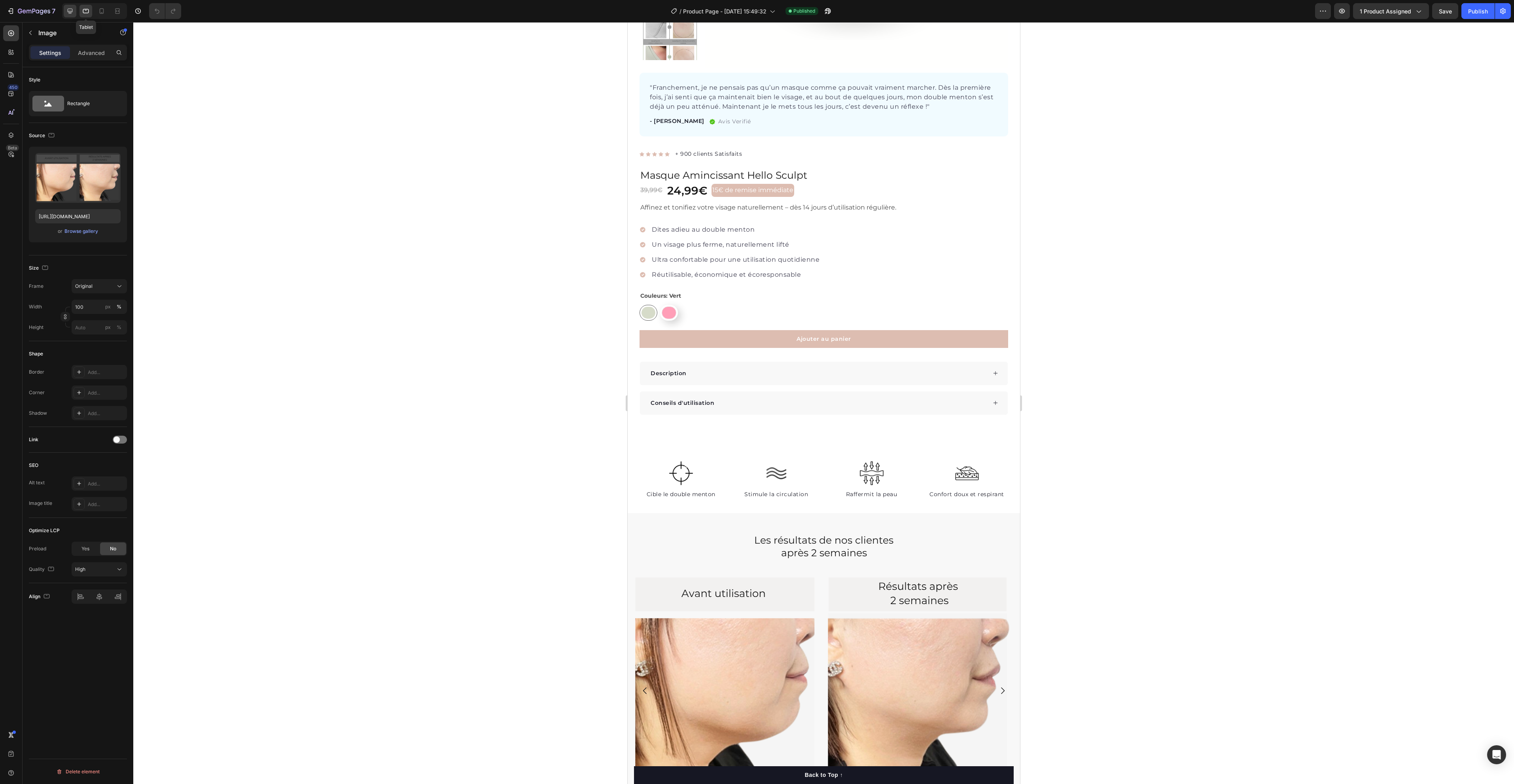
scroll to position [266, 0]
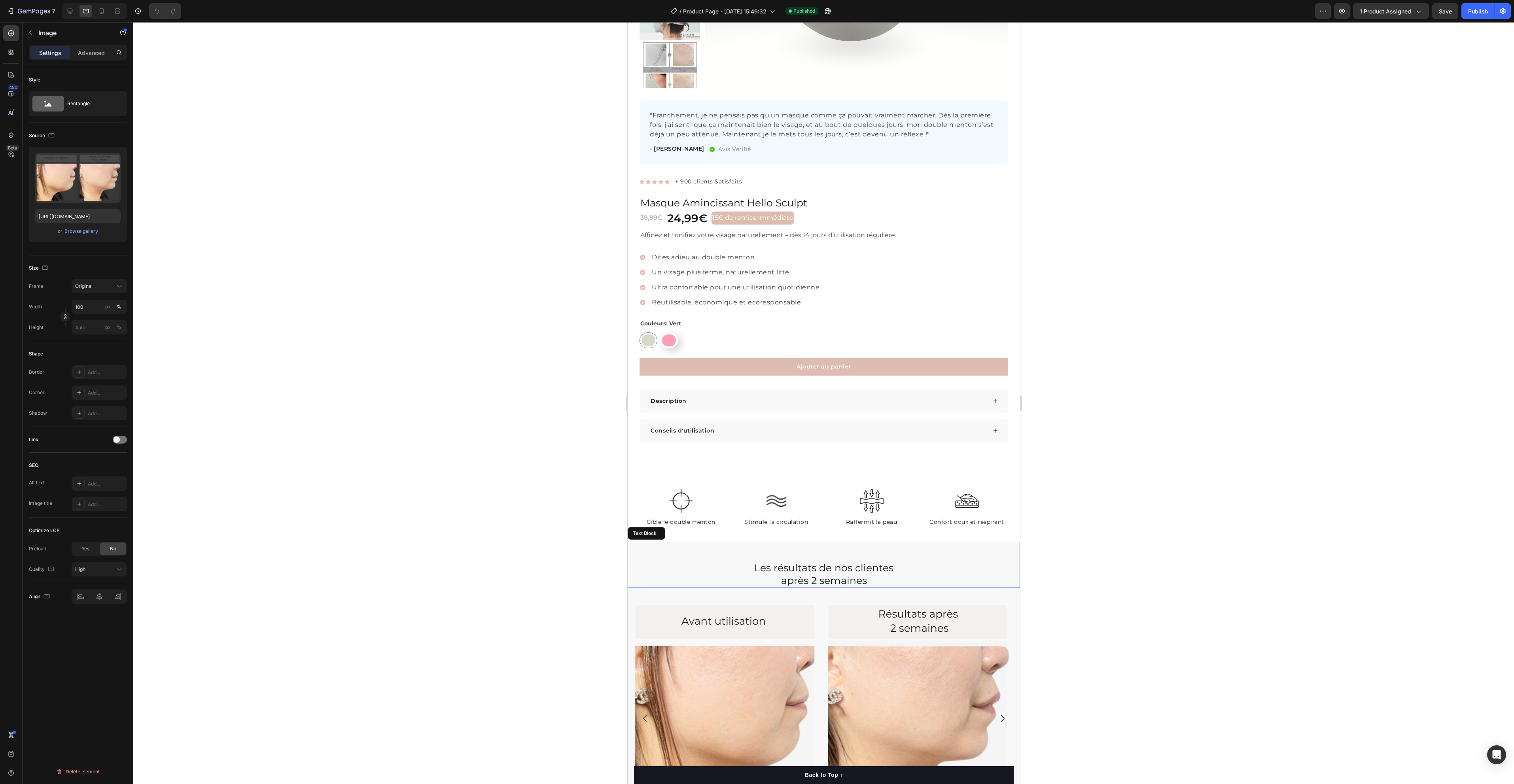
click at [944, 550] on div "Les résultats de nos clientes après 2 semaines Text Block" at bounding box center [823, 565] width 393 height 47
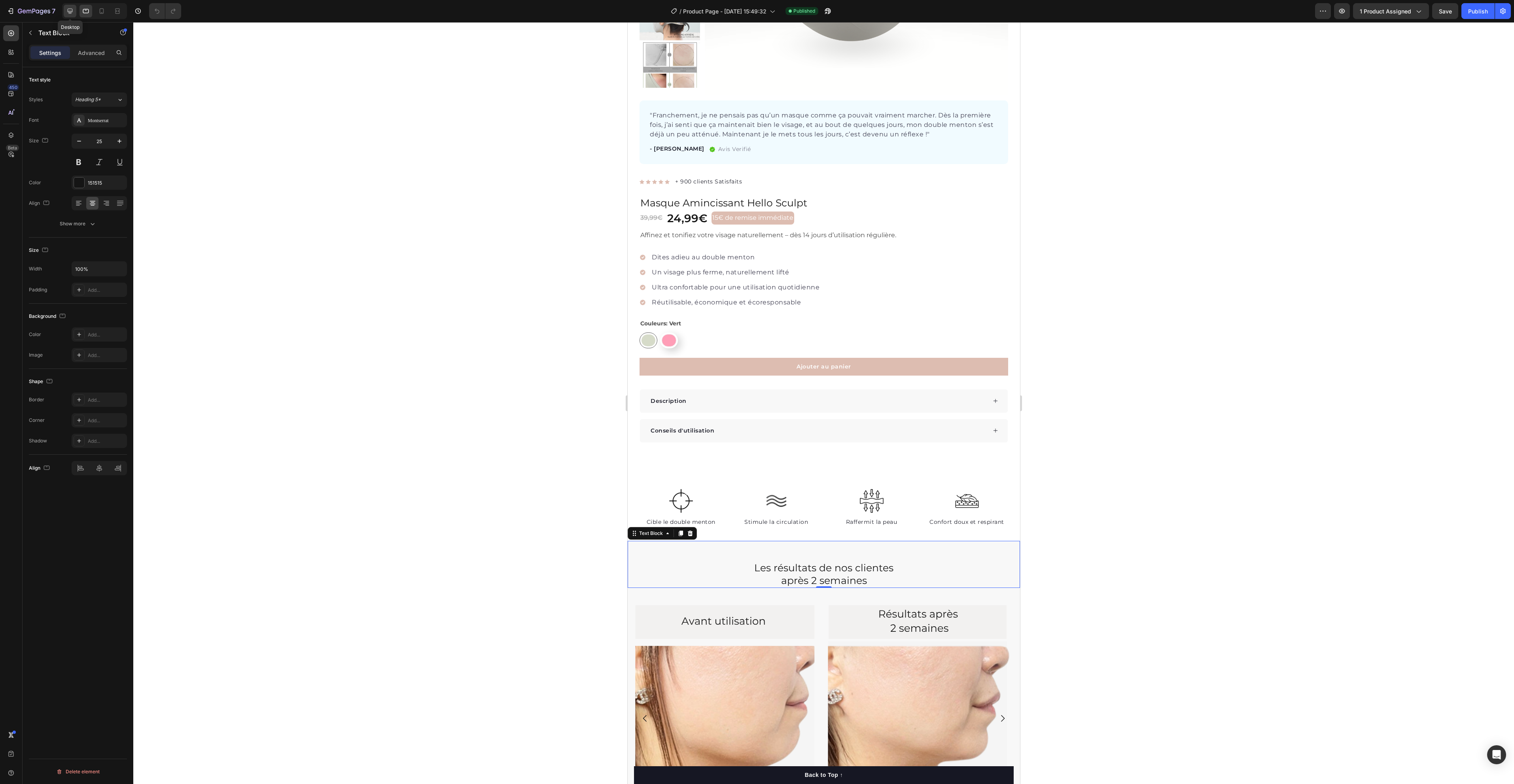
click at [68, 14] on icon at bounding box center [69, 11] width 8 height 8
type input "37"
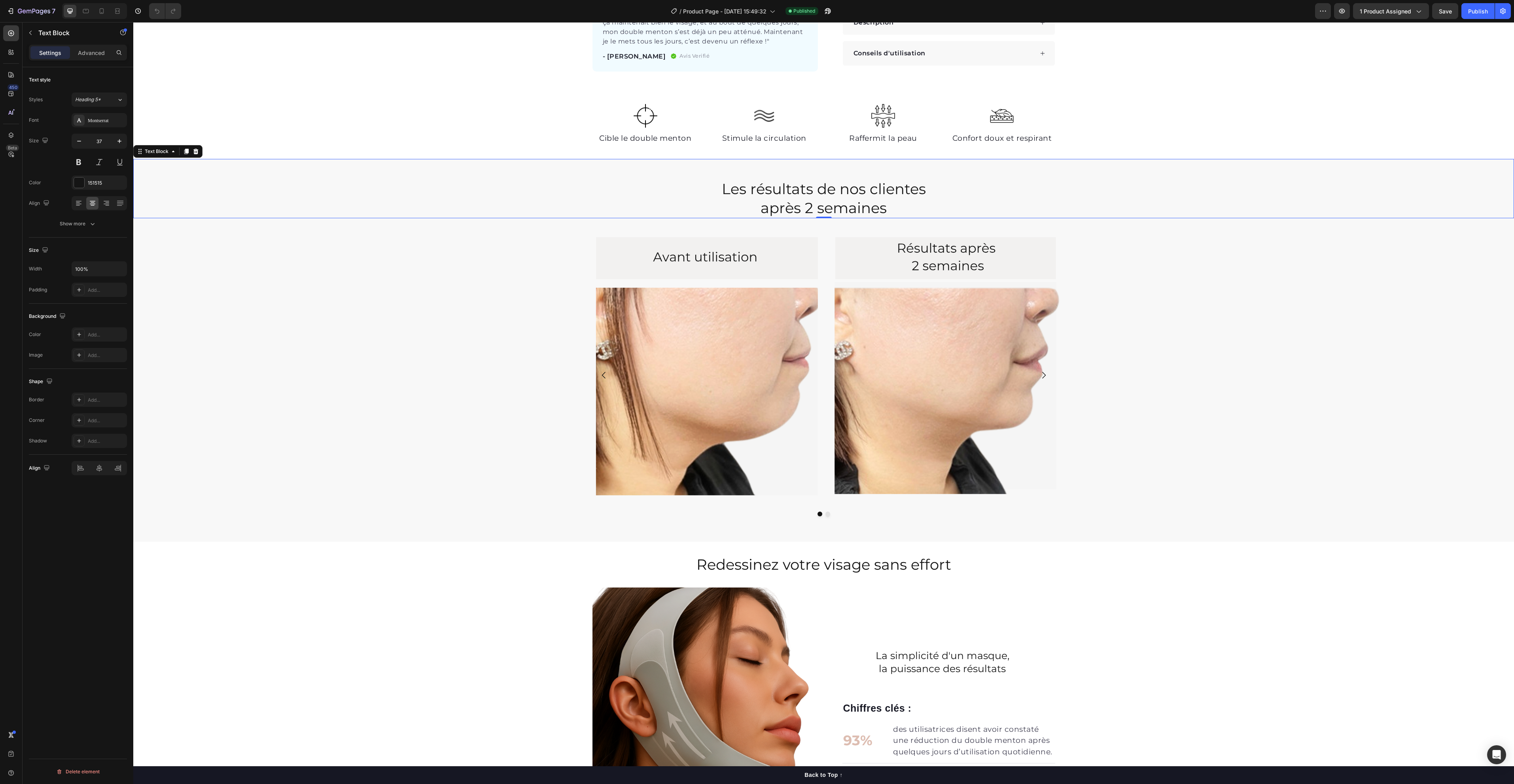
scroll to position [374, 0]
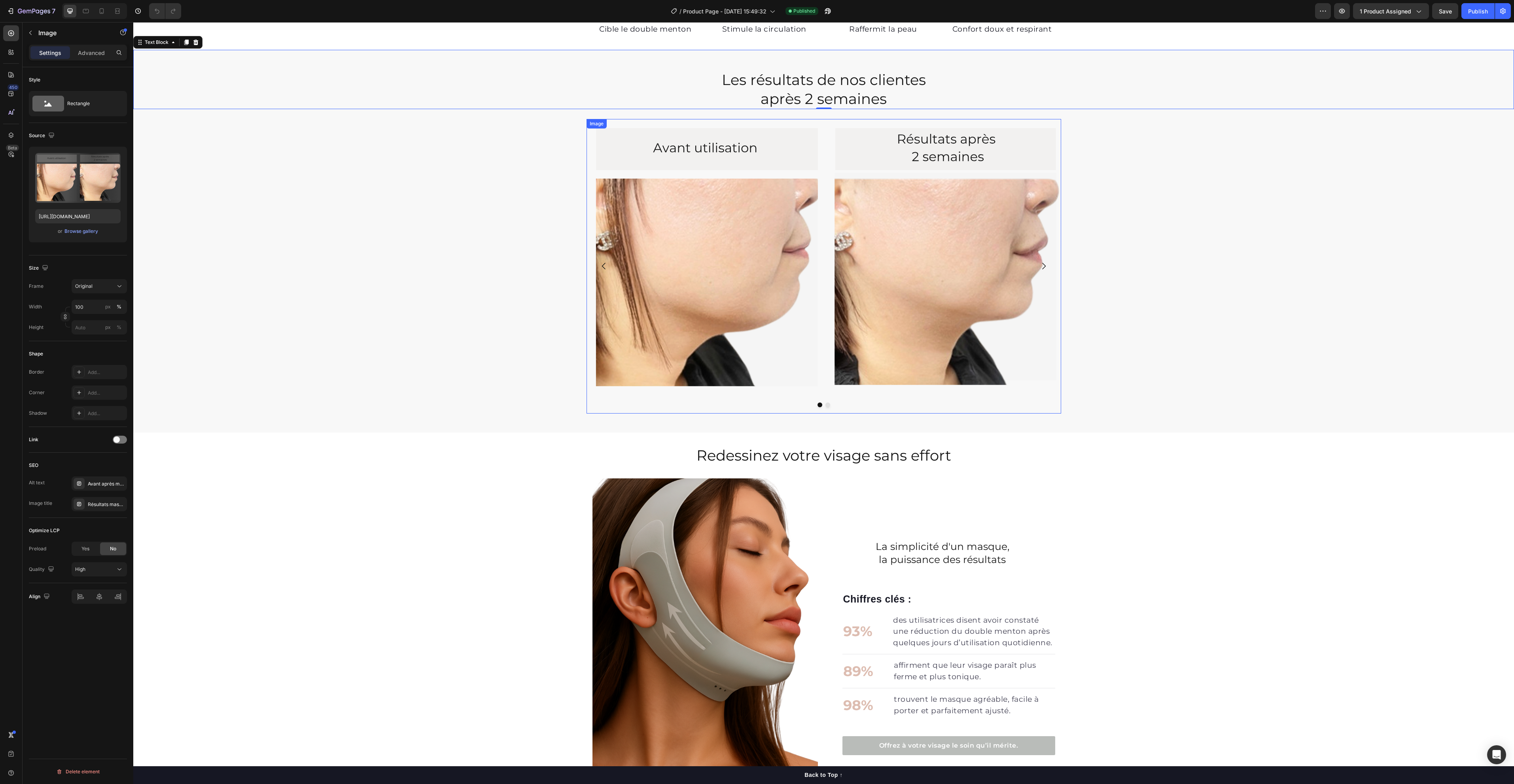
click at [818, 367] on img at bounding box center [824, 257] width 475 height 277
click at [490, 343] on div "Image 0 Image [GEOGRAPHIC_DATA]" at bounding box center [823, 270] width 1381 height 301
click at [739, 351] on img at bounding box center [824, 257] width 475 height 277
click at [102, 488] on div "Avant après masque amincissant visage Hello Sculpt – réduction du double menton…" at bounding box center [99, 484] width 55 height 14
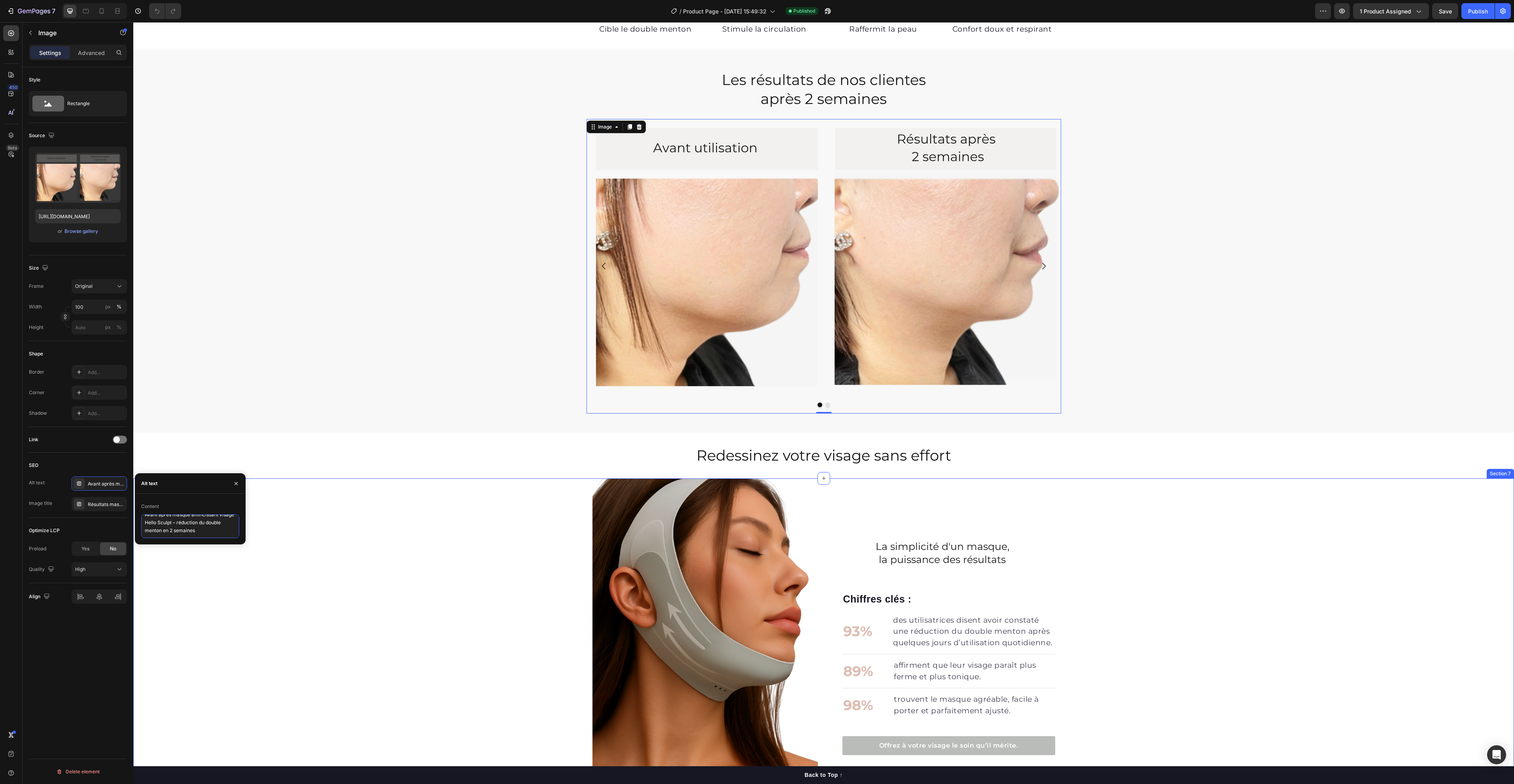
drag, startPoint x: 278, startPoint y: 545, endPoint x: 224, endPoint y: 550, distance: 54.2
click at [102, 12] on icon at bounding box center [101, 11] width 8 height 8
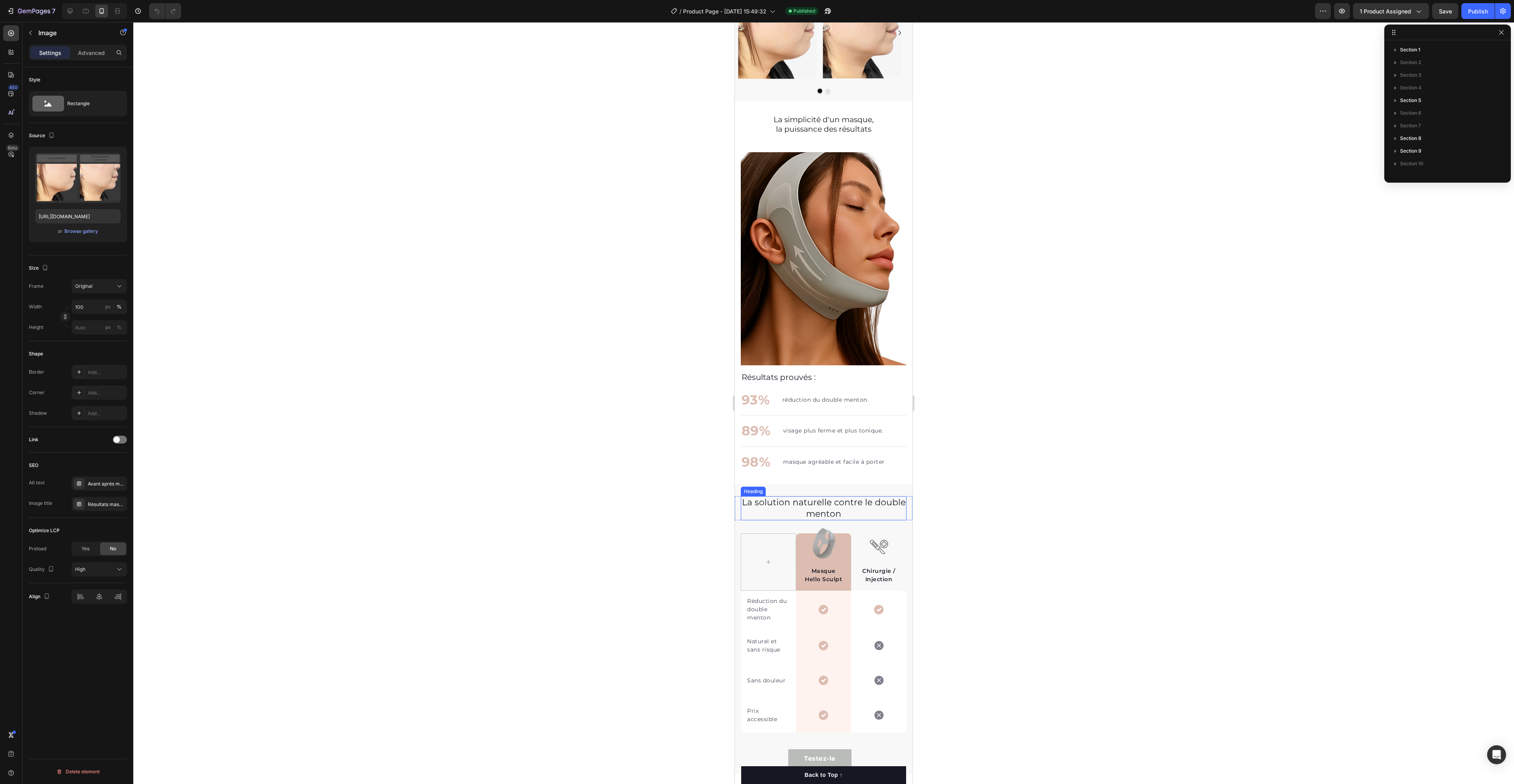
scroll to position [347, 0]
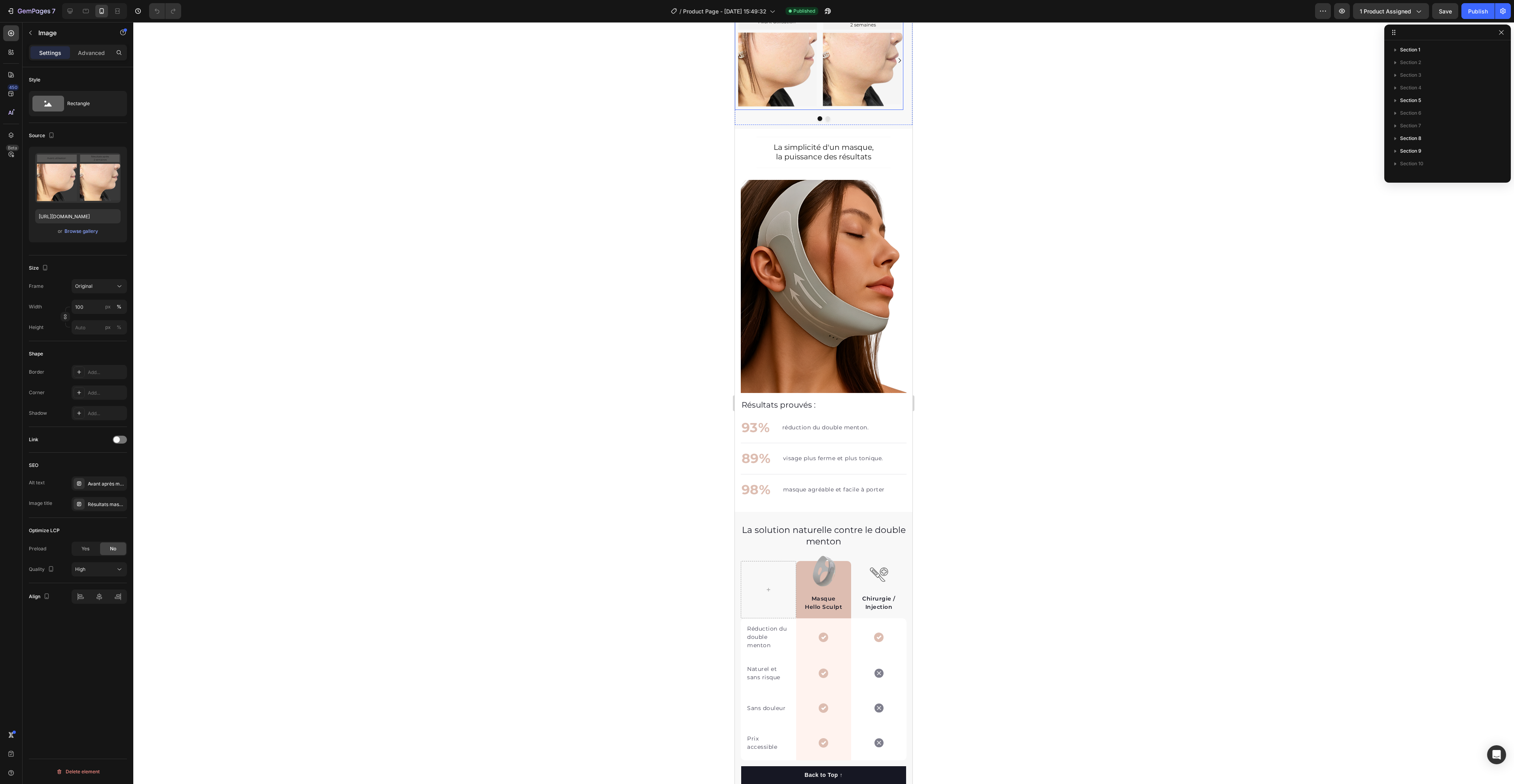
click at [828, 81] on img at bounding box center [819, 61] width 169 height 99
click at [110, 485] on div "Add..." at bounding box center [106, 484] width 37 height 7
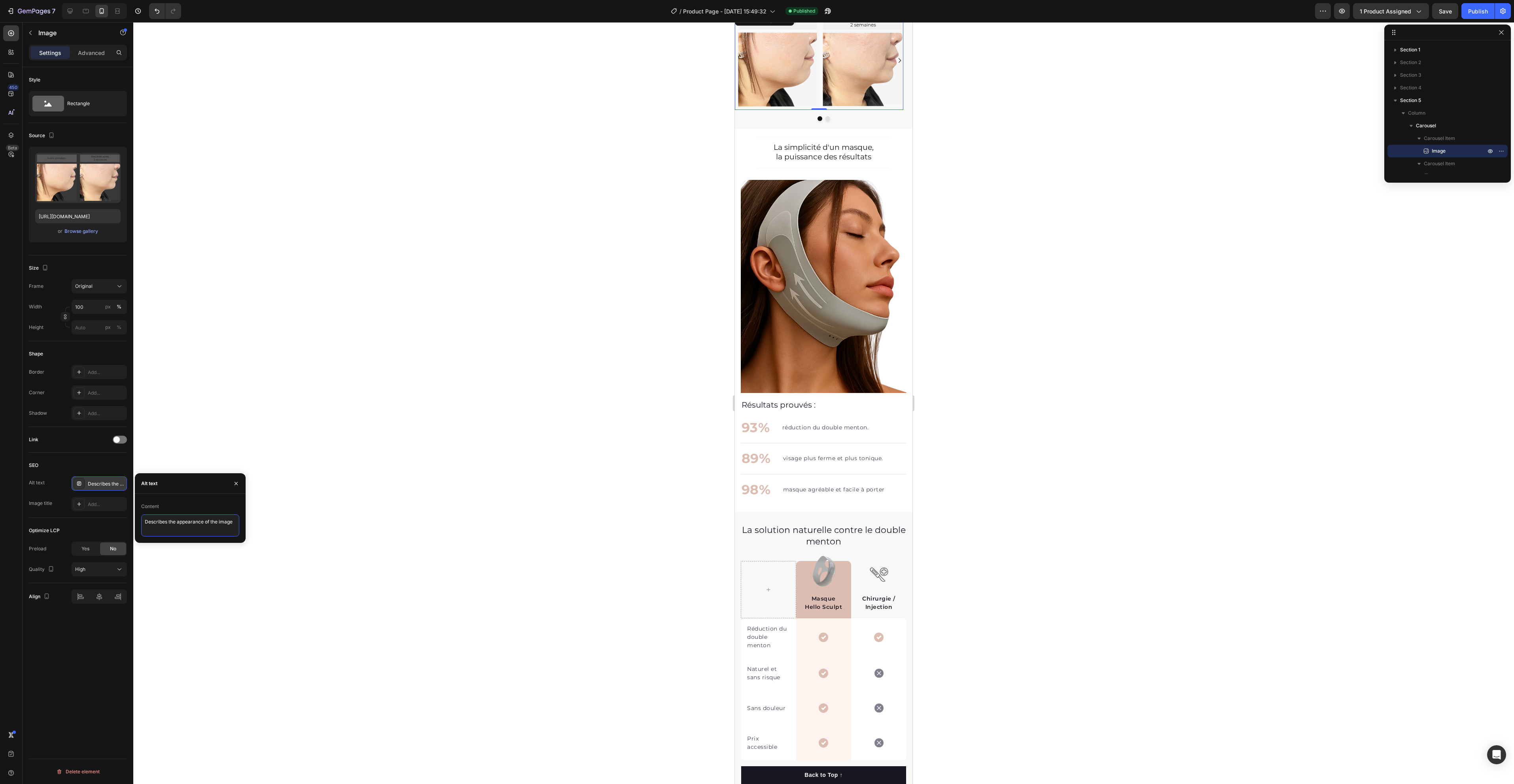
click at [181, 523] on textarea "Describes the appearance of the image" at bounding box center [190, 525] width 98 height 22
paste textarea "Avant après masque amincissant visage Hello Sculpt – réduction du double menton…"
type textarea "Avant après masque amincissant visage Hello Sculpt – réduction du double menton…"
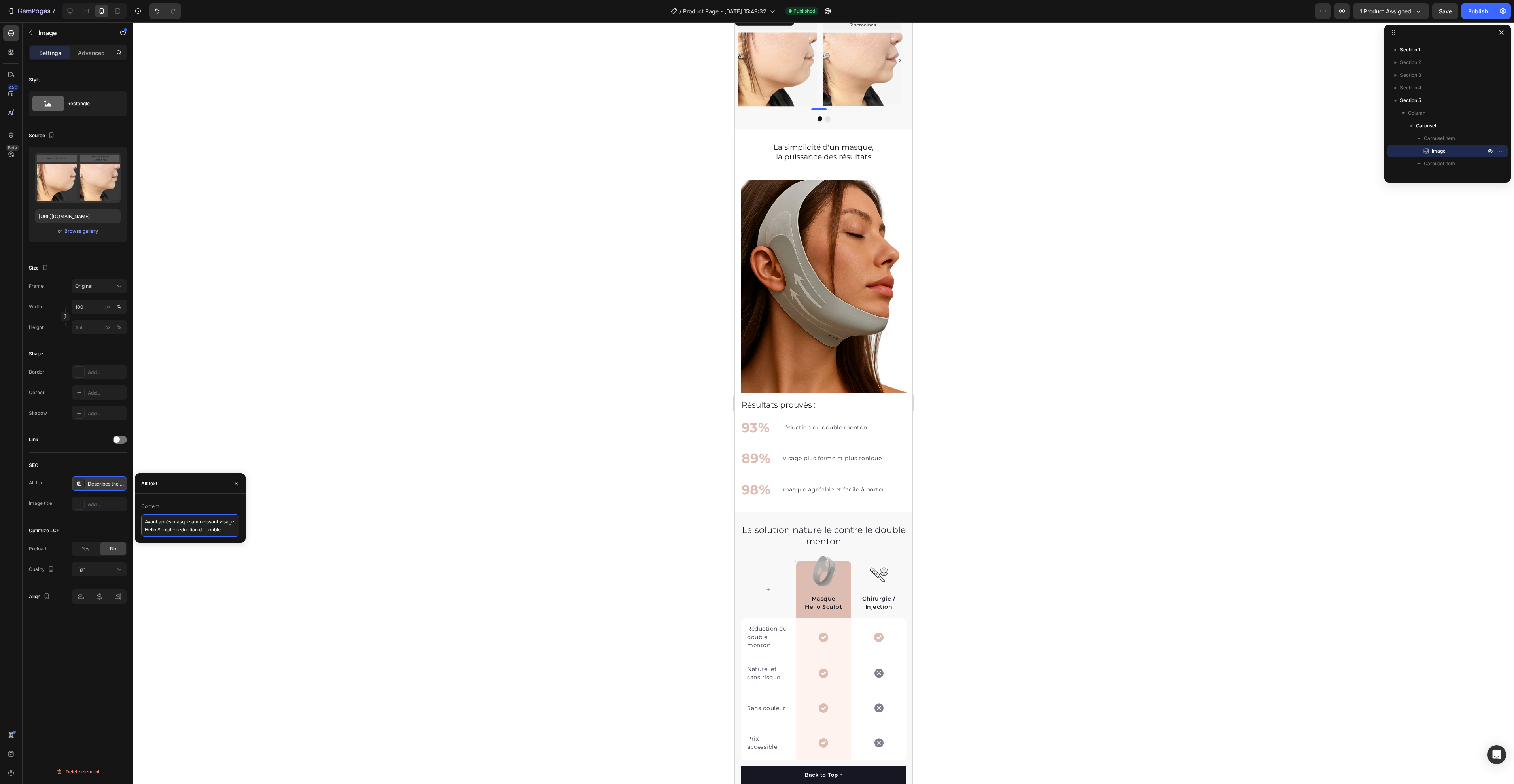
scroll to position [3, 0]
click at [73, 11] on icon at bounding box center [69, 11] width 8 height 8
type input "[URL][DOMAIN_NAME]"
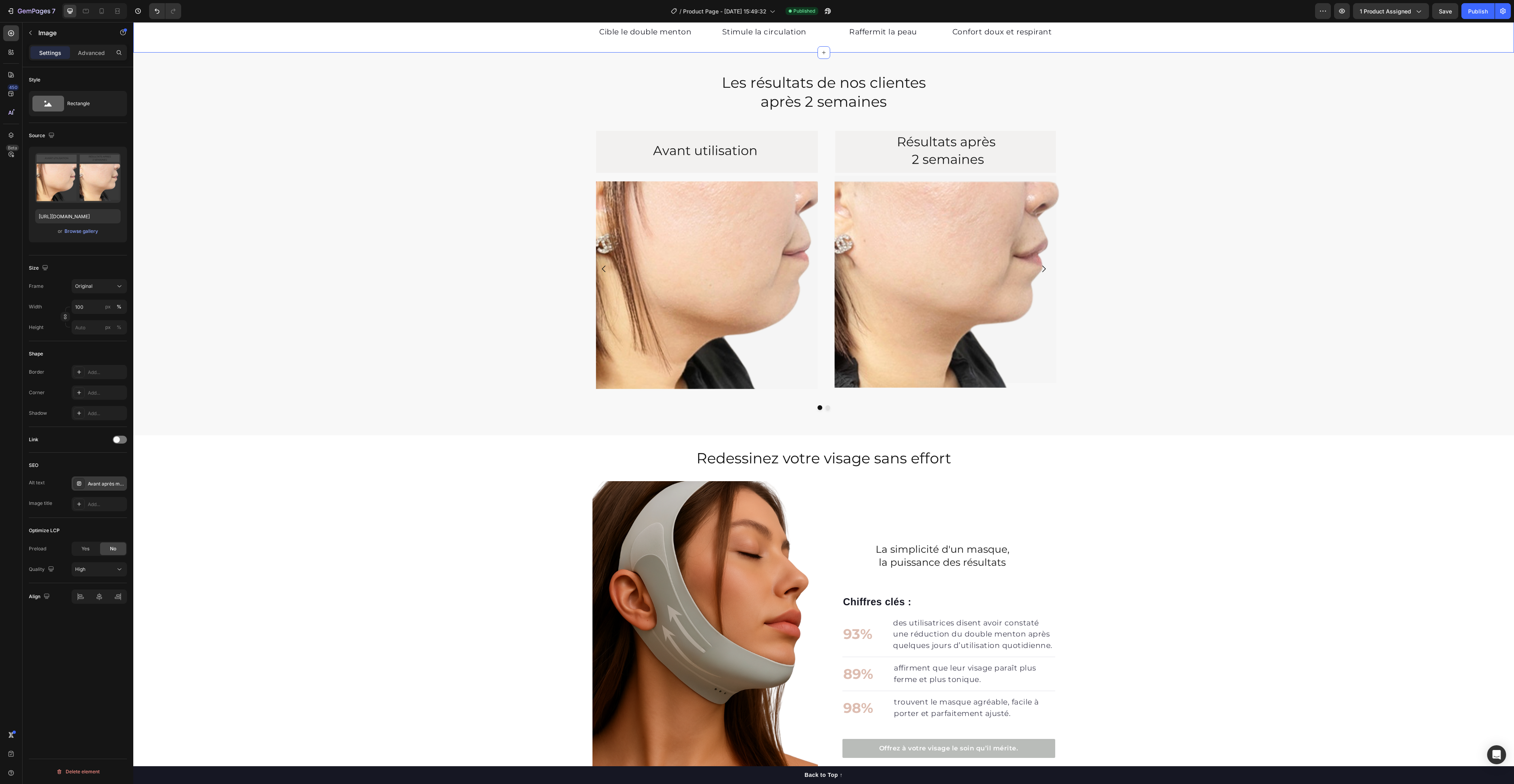
scroll to position [344, 0]
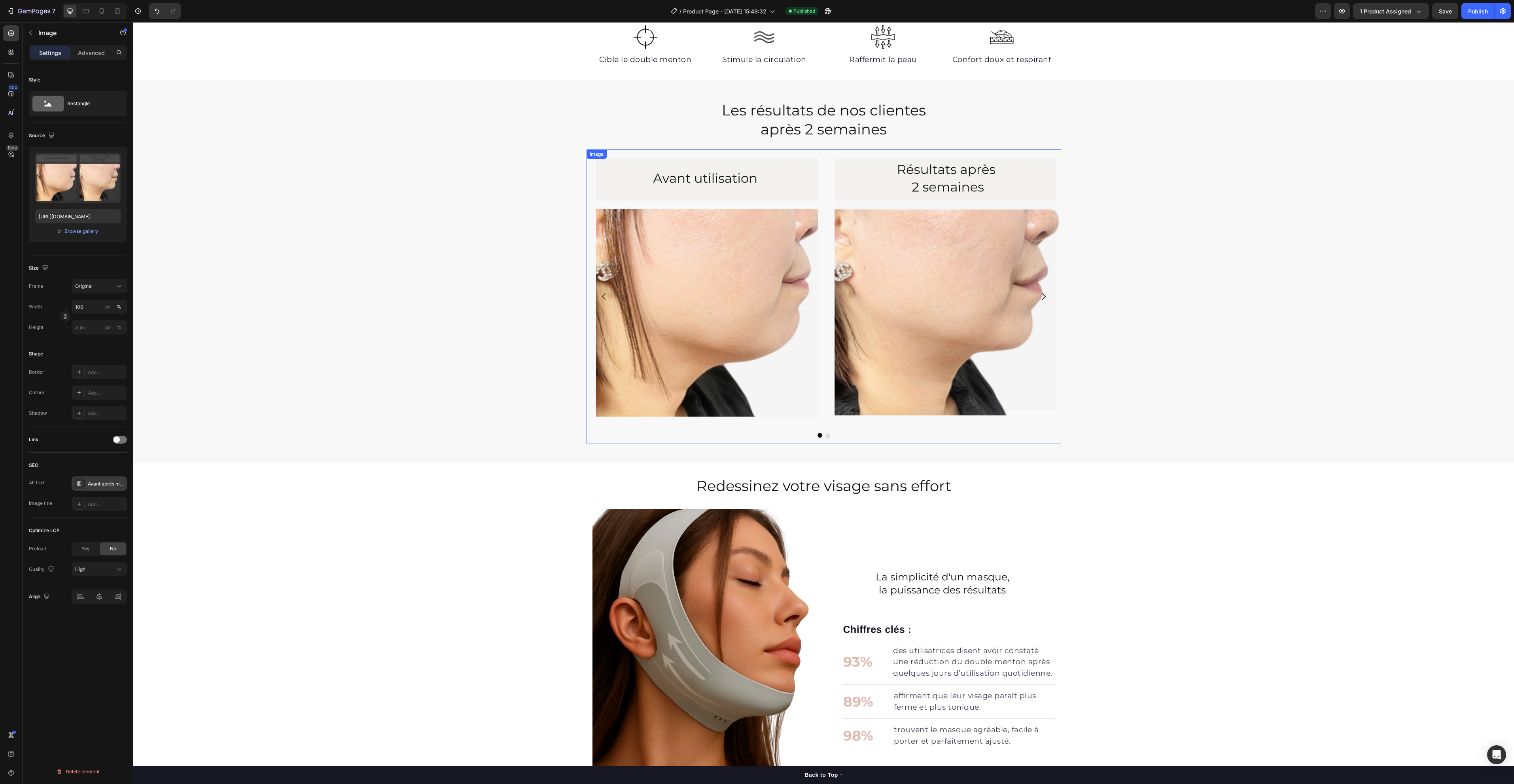
click at [675, 404] on img at bounding box center [824, 287] width 475 height 277
click at [103, 505] on div "Résultats masque amincissant Hello Sculpt – double menton réduit" at bounding box center [106, 505] width 37 height 7
drag, startPoint x: 354, startPoint y: 574, endPoint x: 269, endPoint y: 559, distance: 86.3
click at [101, 11] on icon at bounding box center [101, 11] width 8 height 8
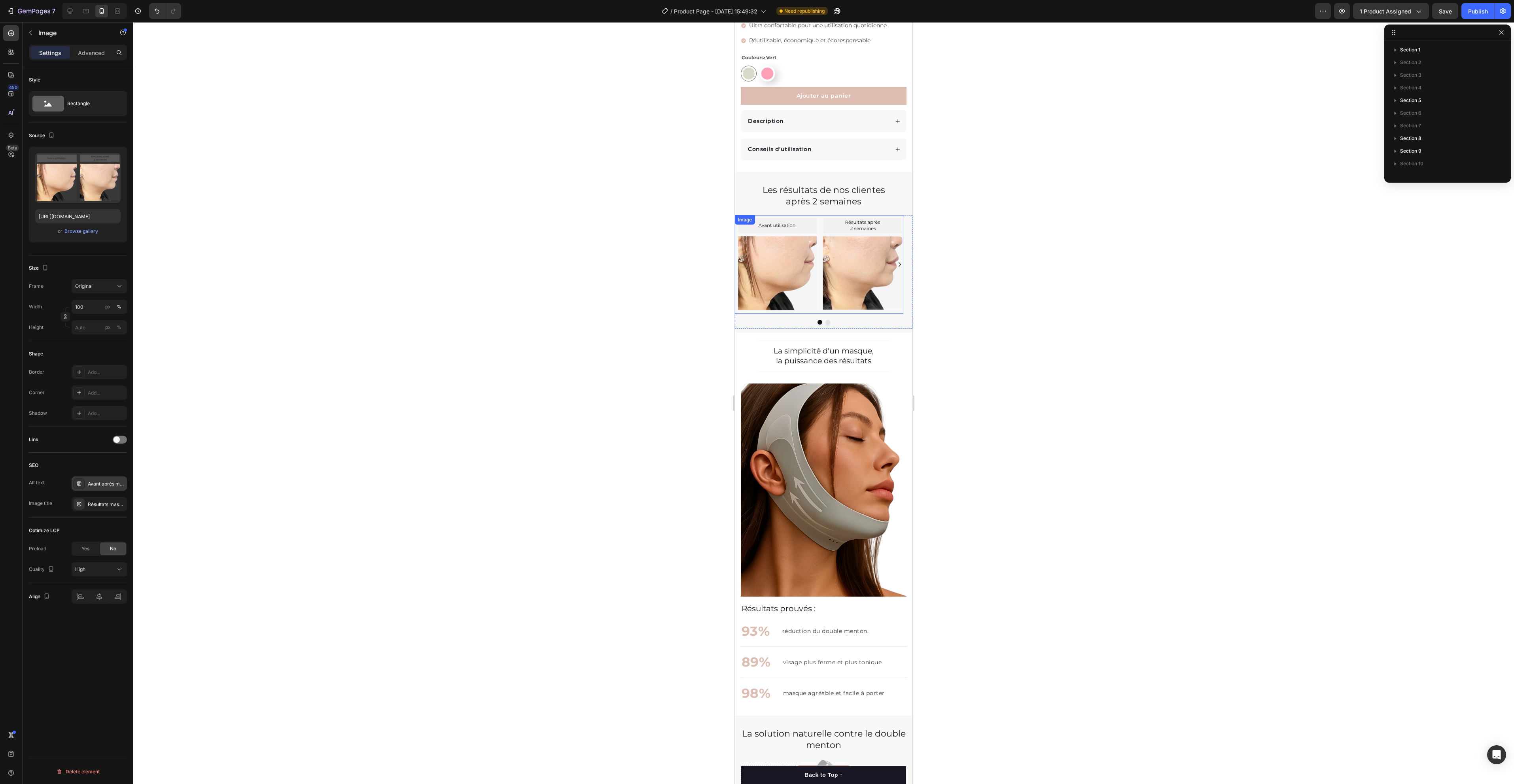
scroll to position [316, 0]
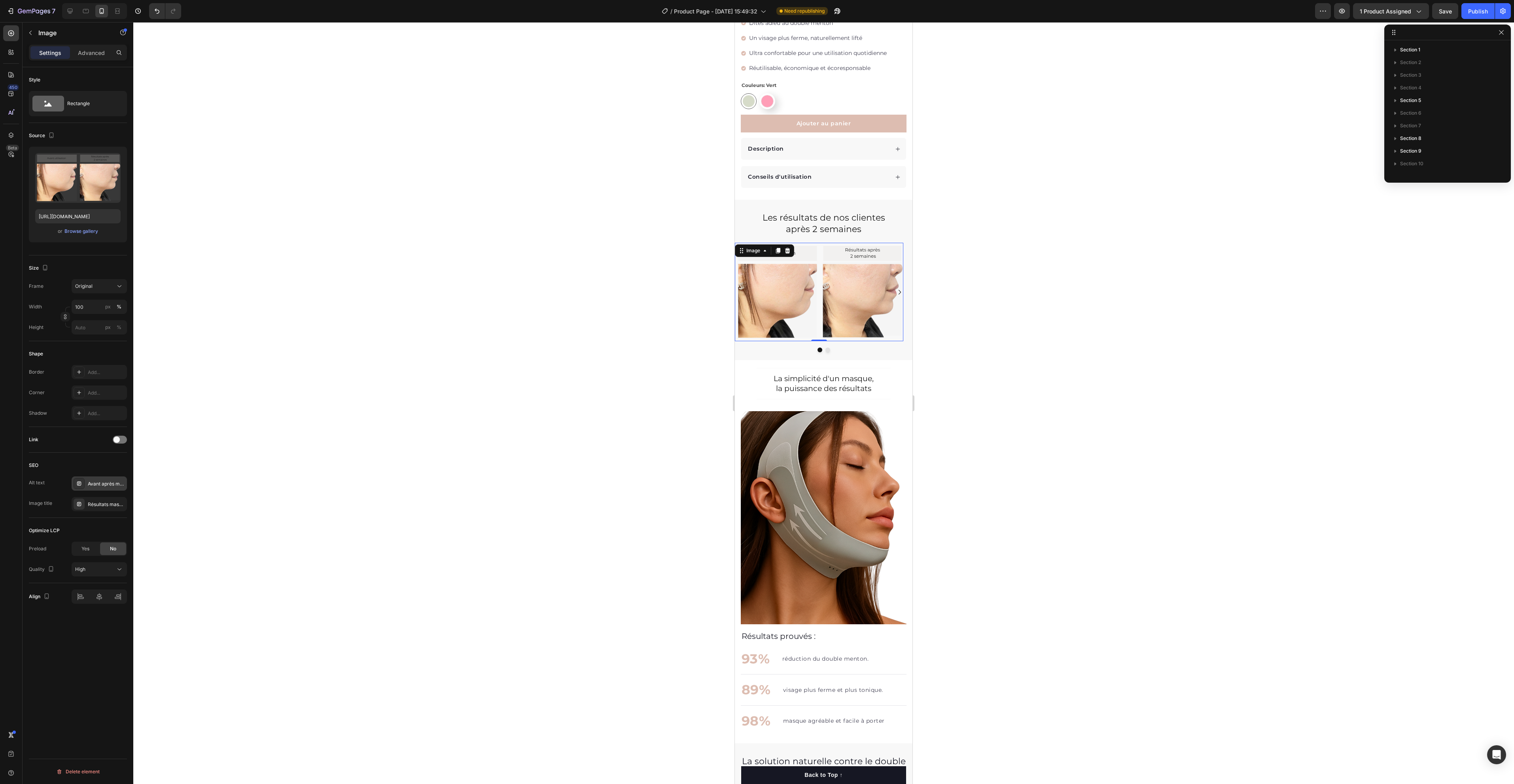
click at [808, 310] on img at bounding box center [819, 292] width 169 height 99
click at [106, 505] on div "Add..." at bounding box center [106, 505] width 37 height 7
drag, startPoint x: 180, startPoint y: 539, endPoint x: 135, endPoint y: 539, distance: 45.0
click at [135, 0] on div "7 Version history / Product Page - [DATE] 15:49:32 Need republishing Preview 1 …" at bounding box center [757, 0] width 1514 height 0
paste textarea "Résultats masque amincissant Hello Sculpt – double menton réduit"
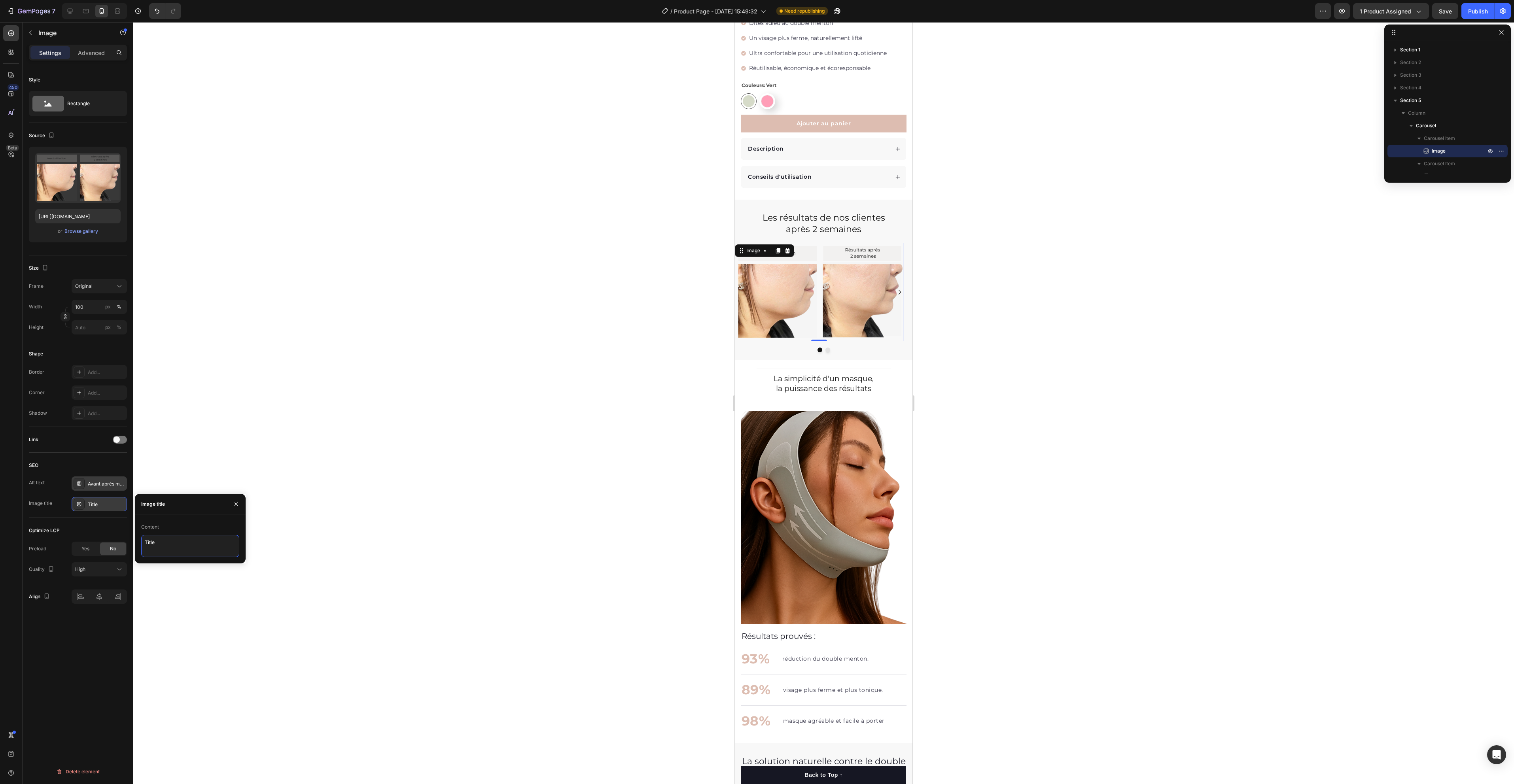
type textarea "Résultats masque amincissant Hello Sculpt – double menton réduit"
click at [372, 442] on div at bounding box center [823, 403] width 1381 height 762
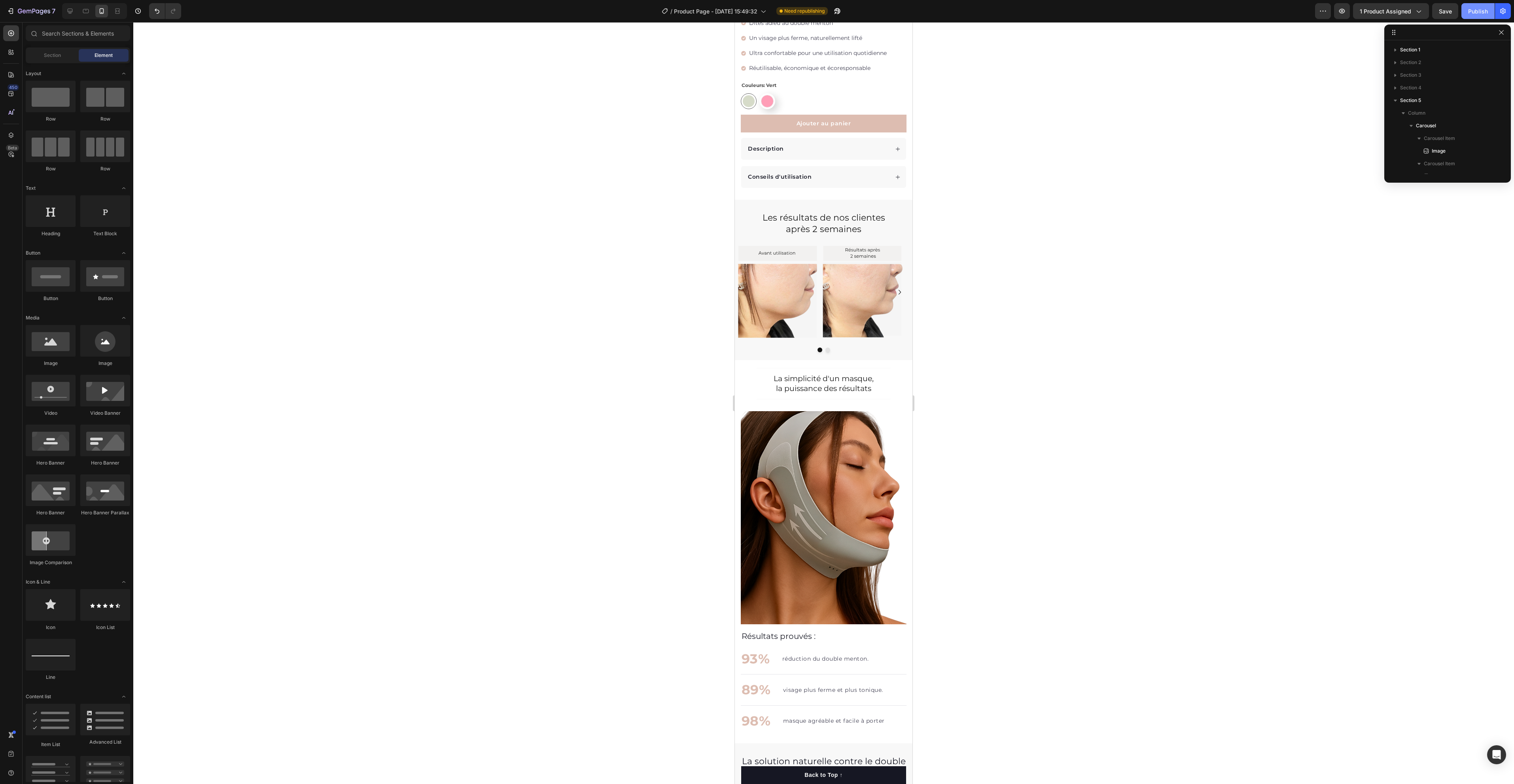
click at [1480, 16] on button "Publish" at bounding box center [1478, 11] width 34 height 16
